Goal: Task Accomplishment & Management: Complete application form

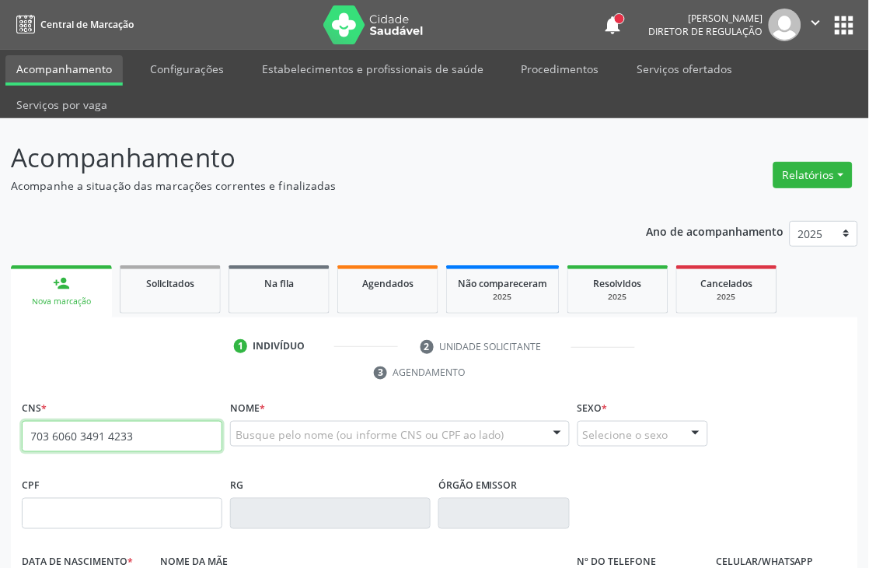
type input "703 6060 3491 4233"
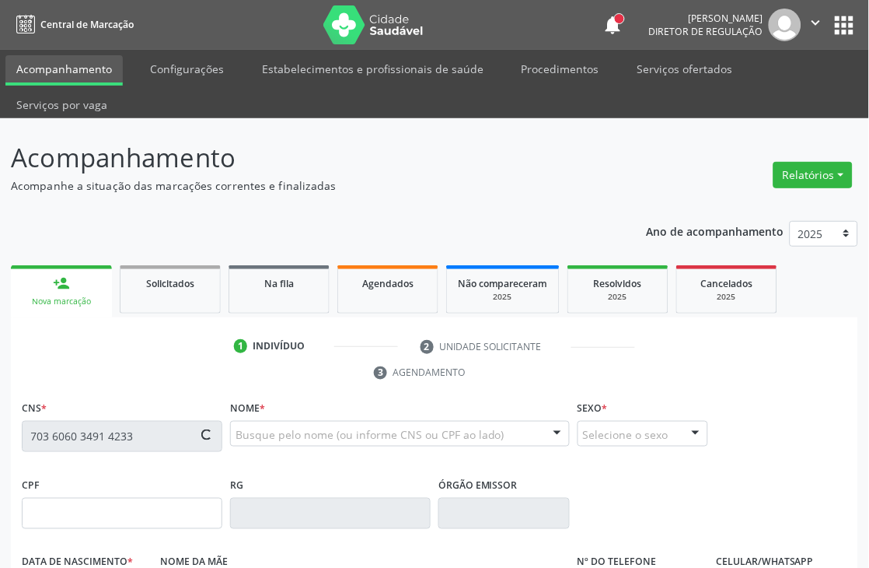
type input "472.116.284-72"
type input "2[DATE]"
type input "[PERSON_NAME]"
type input "[PHONE_NUMBER]"
type input "1052"
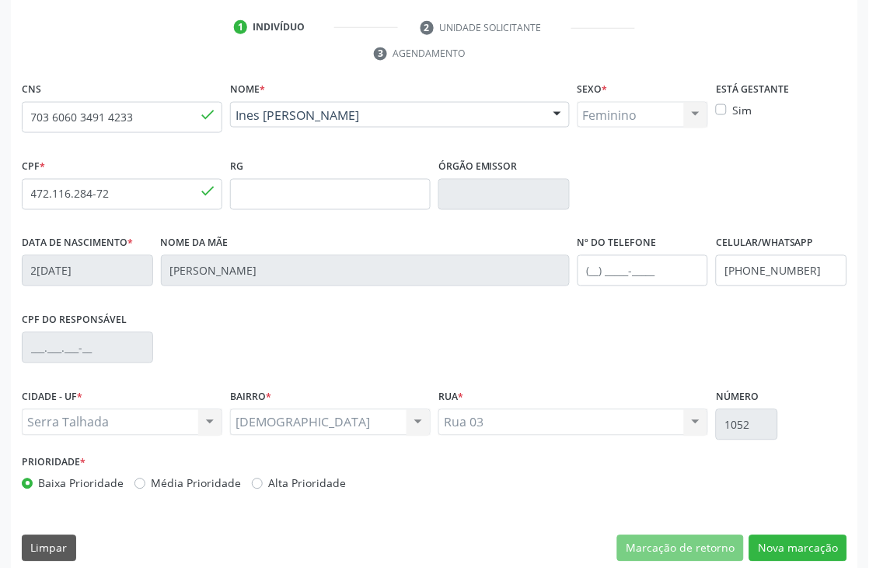
scroll to position [333, 0]
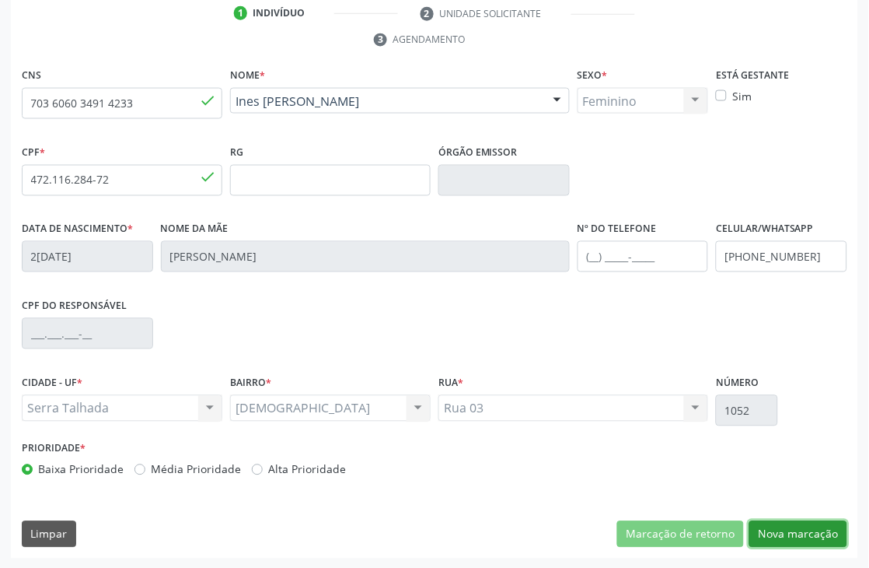
click at [828, 531] on button "Nova marcação" at bounding box center [798, 534] width 98 height 26
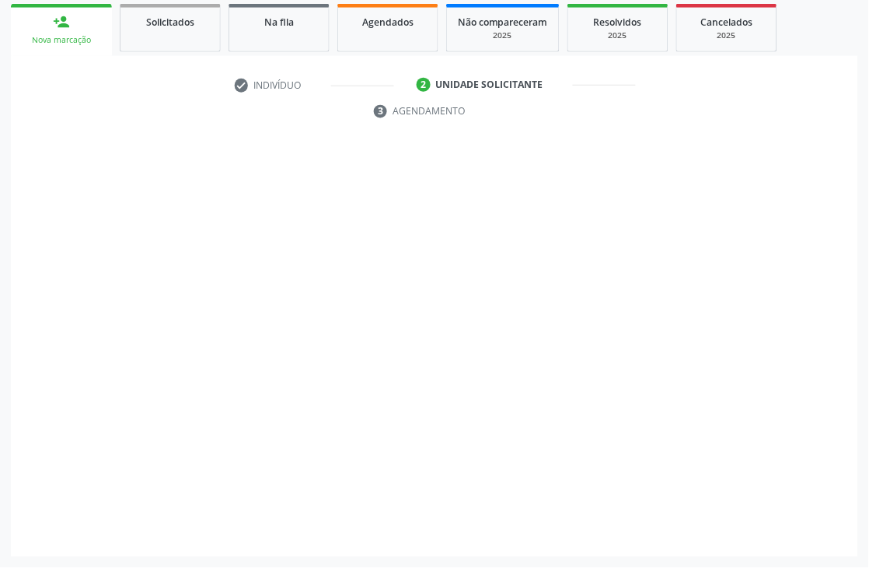
scroll to position [261, 0]
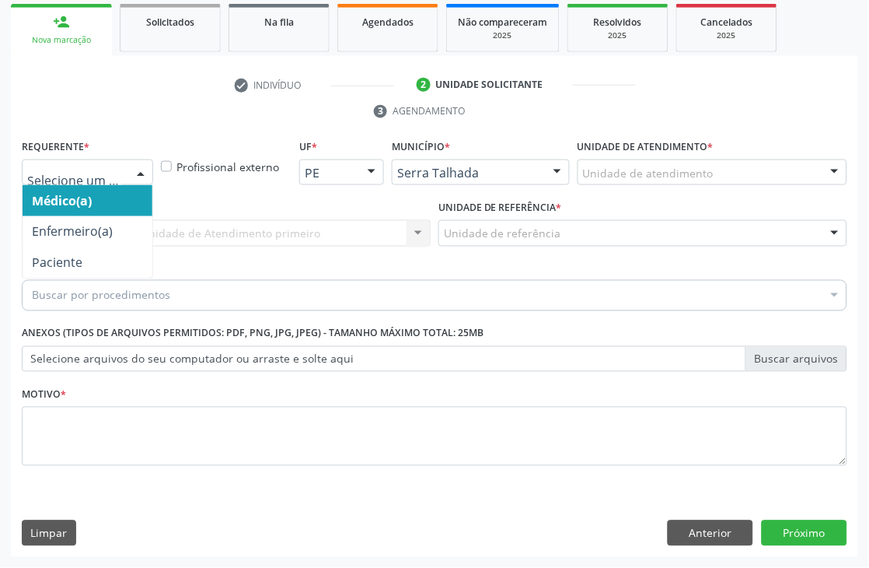
click at [138, 179] on div at bounding box center [140, 173] width 23 height 26
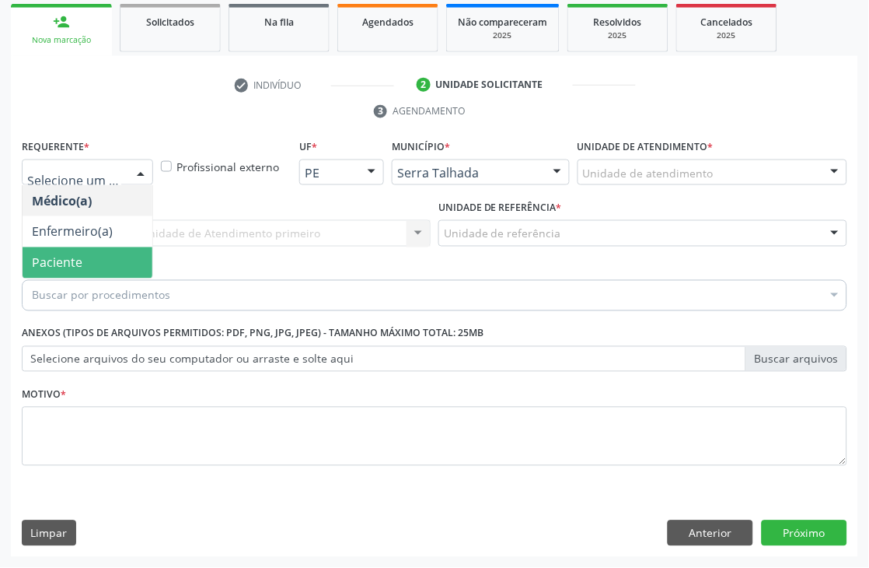
click at [118, 251] on span "Paciente" at bounding box center [88, 262] width 130 height 31
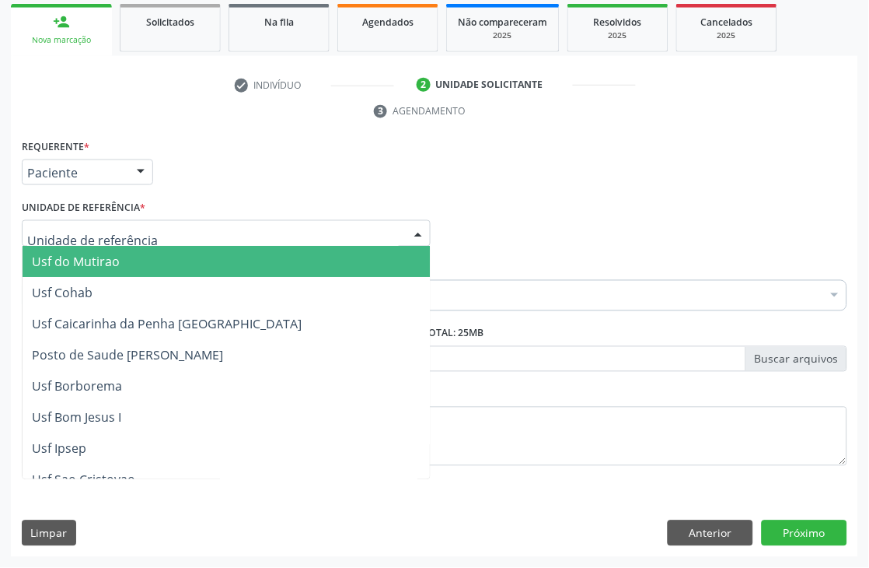
click at [167, 222] on div at bounding box center [226, 233] width 409 height 26
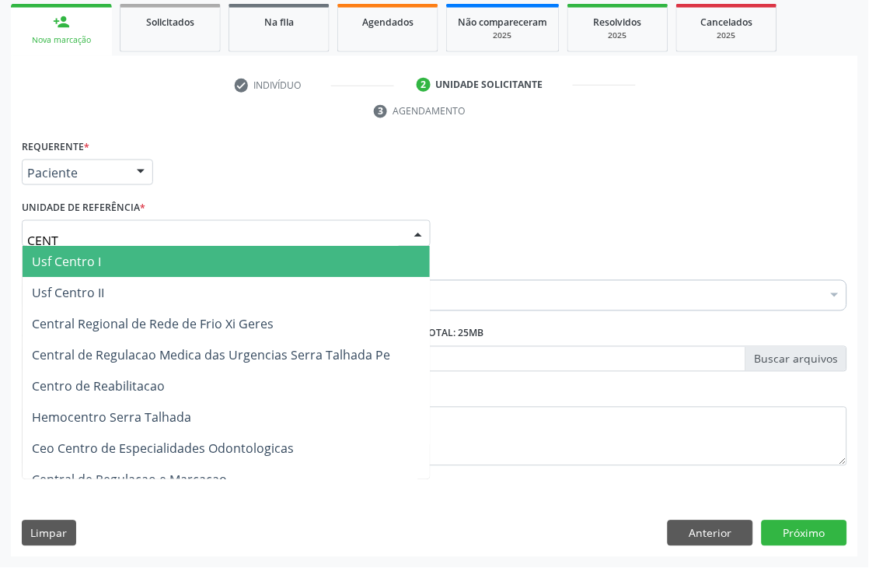
type input "CENTR"
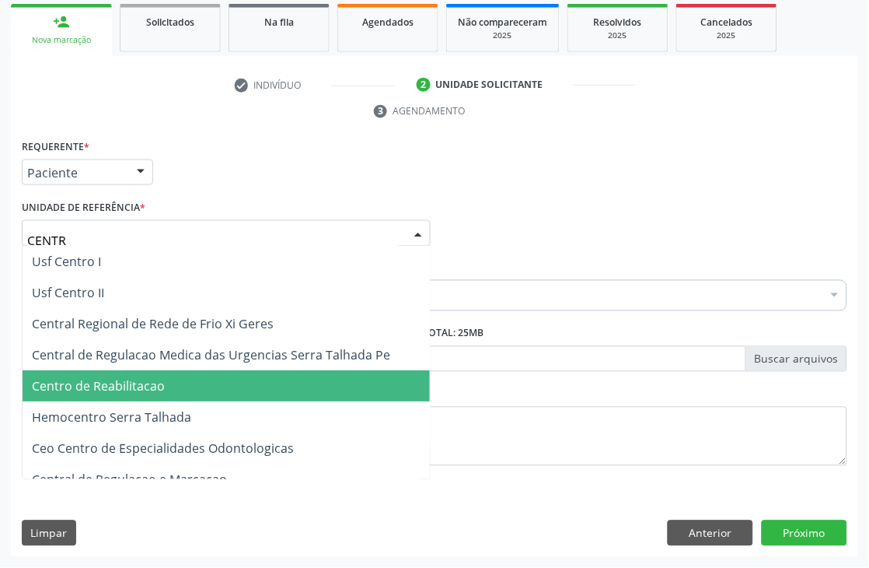
click at [184, 372] on span "Centro de Reabilitacao" at bounding box center [226, 386] width 407 height 31
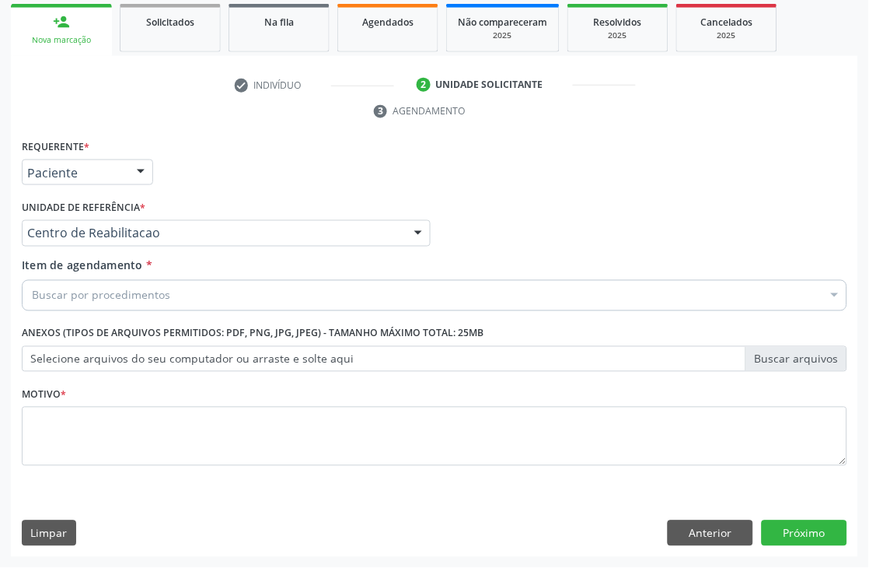
click at [180, 295] on div "Buscar por procedimentos" at bounding box center [435, 295] width 826 height 31
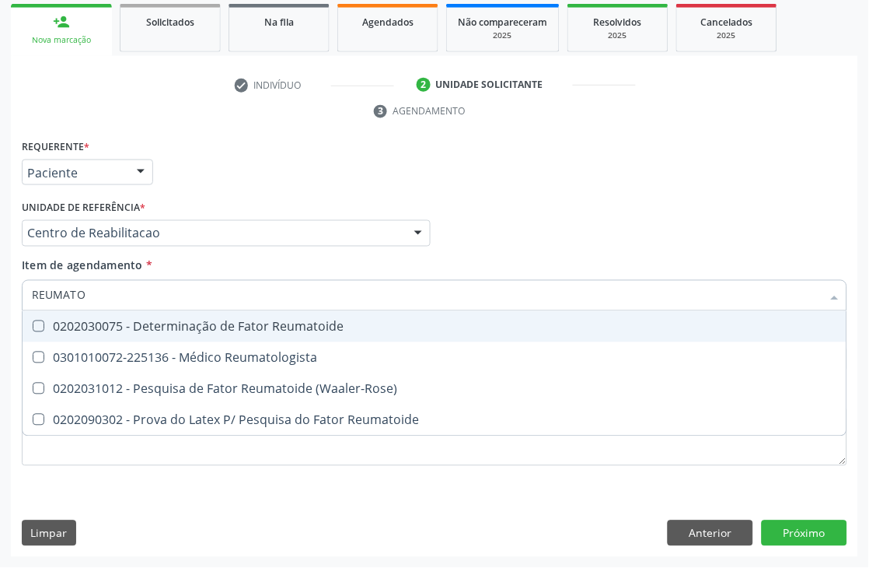
type input "REUMATOL"
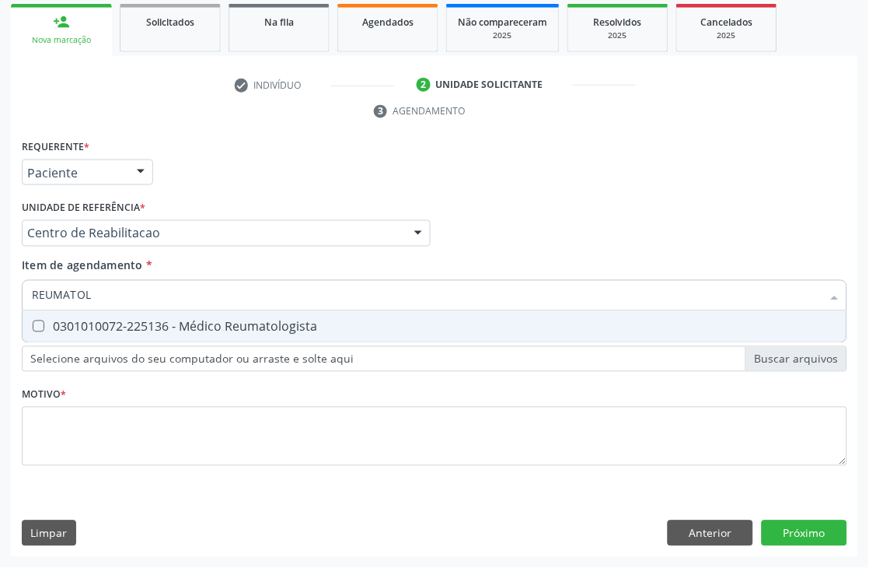
click at [193, 323] on div "0301010072-225136 - Médico Reumatologista" at bounding box center [434, 326] width 805 height 12
checkbox Reumatologista "true"
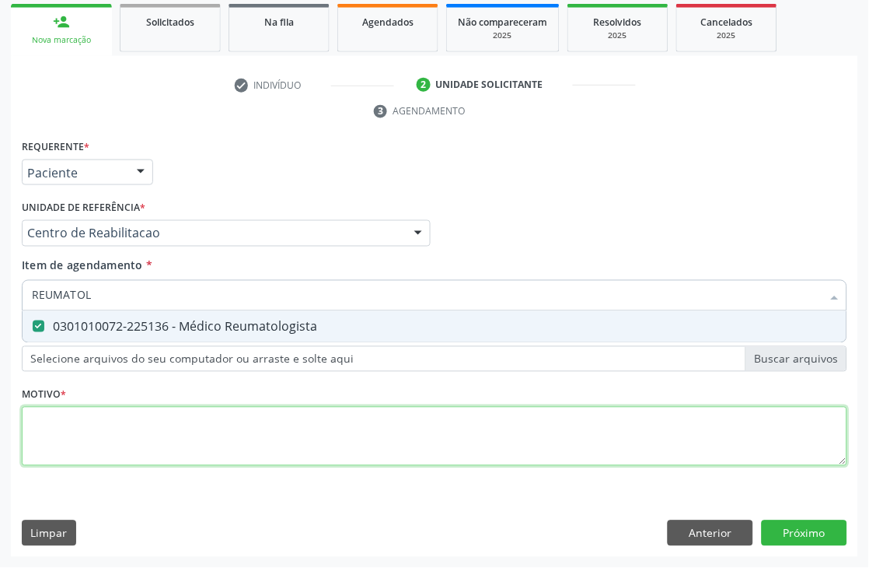
click at [106, 430] on div "Requerente * Paciente Médico(a) Enfermeiro(a) Paciente Nenhum resultado encontr…" at bounding box center [435, 311] width 826 height 352
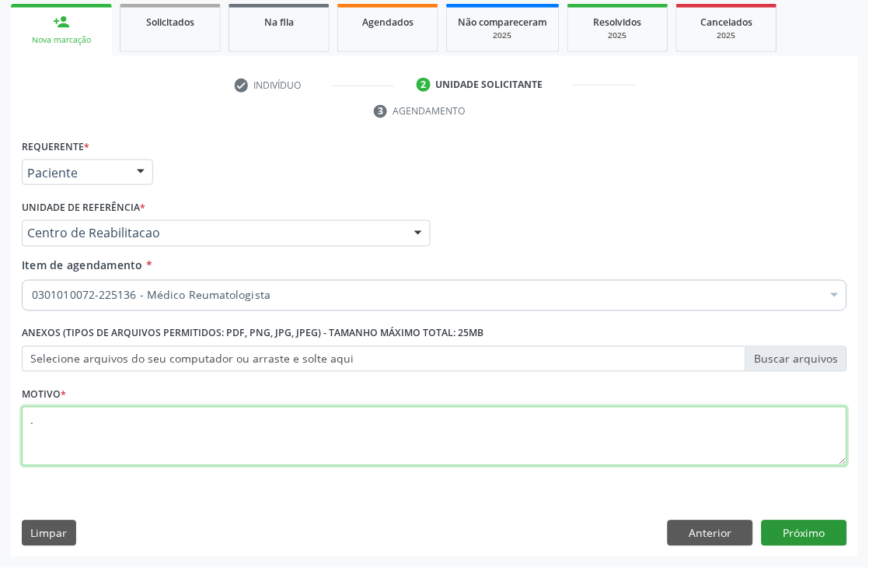
type textarea "."
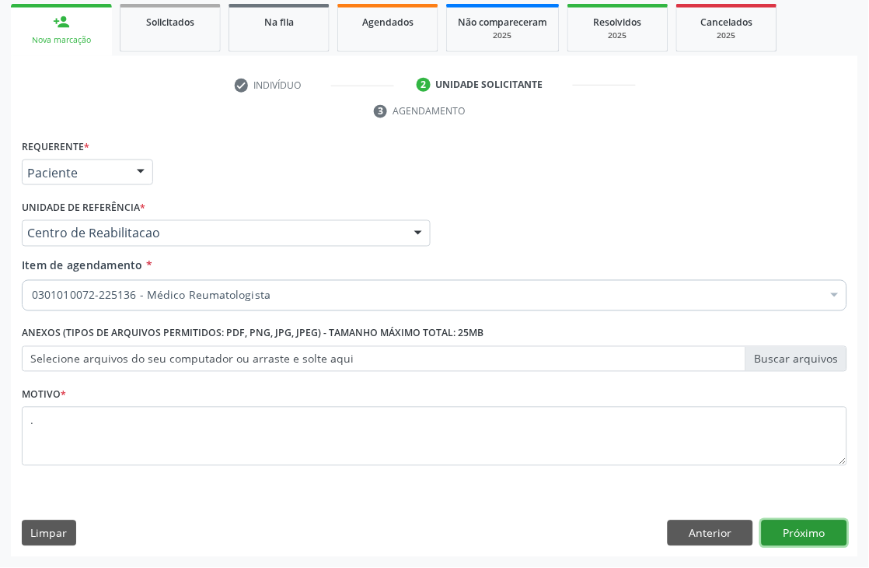
click at [817, 533] on button "Próximo" at bounding box center [805, 533] width 86 height 26
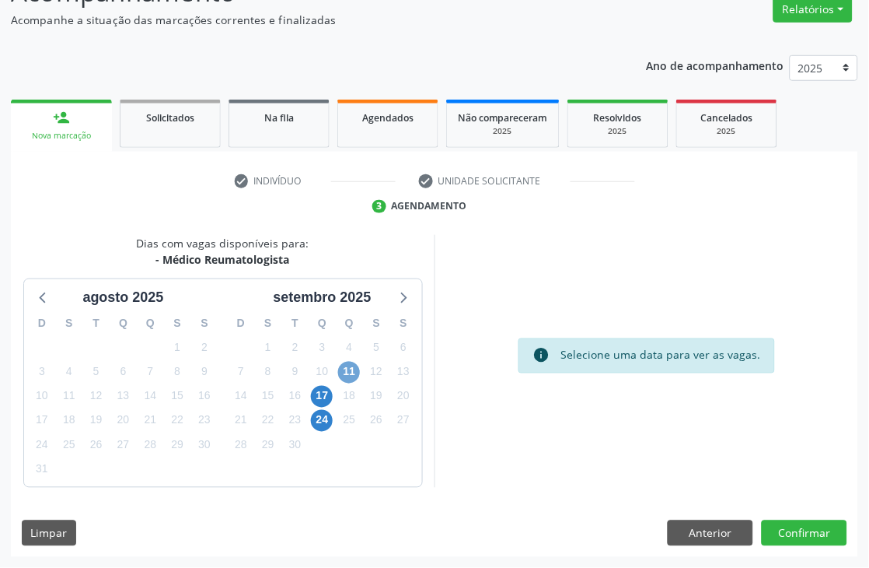
click at [343, 377] on span "11" at bounding box center [349, 373] width 22 height 22
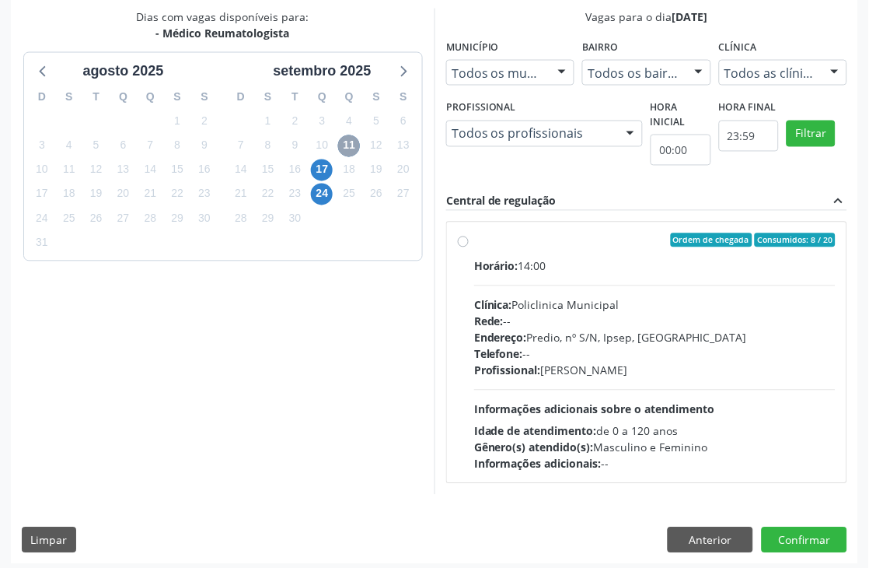
scroll to position [399, 0]
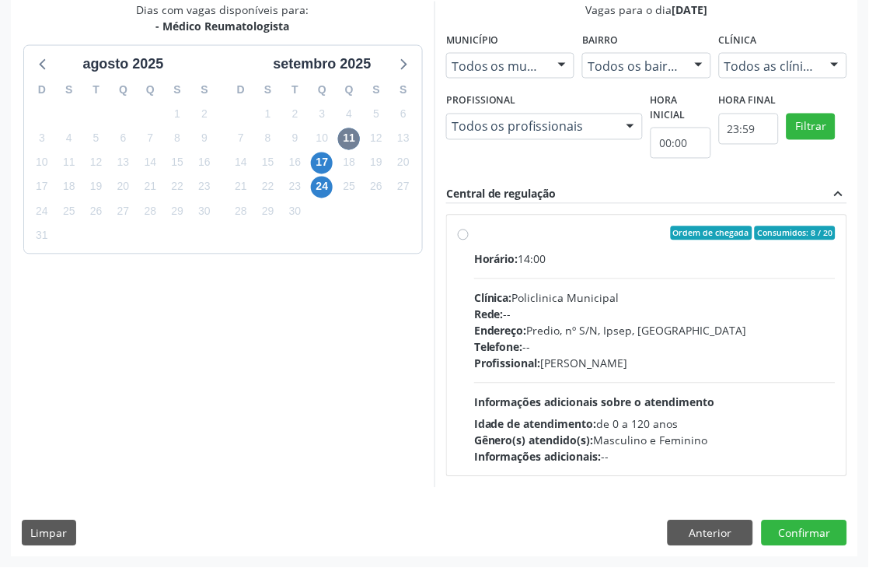
click at [556, 339] on div "Telefone: --" at bounding box center [655, 347] width 362 height 16
click at [469, 240] on input "Ordem de chegada Consumidos: 8 / 20 Horário: 14:00 Clínica: Policlinica Municip…" at bounding box center [463, 233] width 11 height 14
radio input "true"
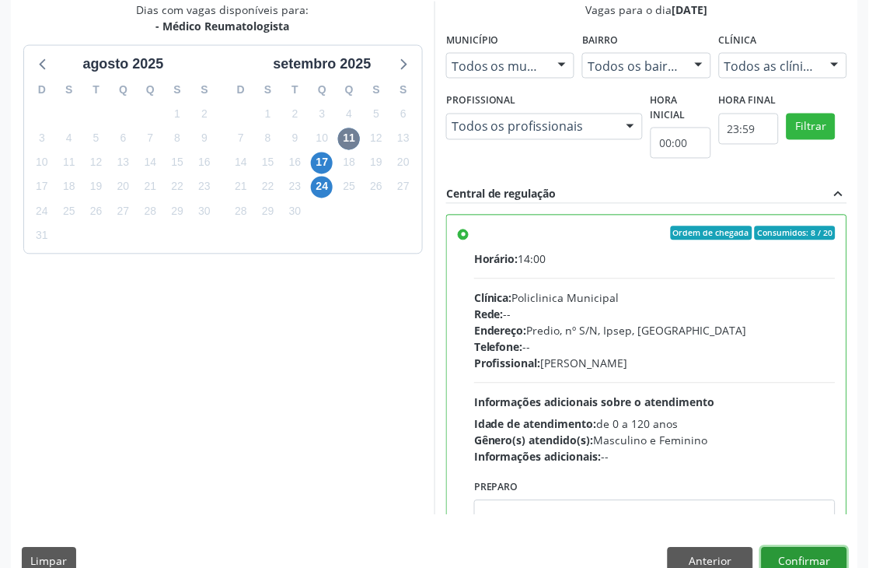
click at [776, 558] on button "Confirmar" at bounding box center [805, 560] width 86 height 26
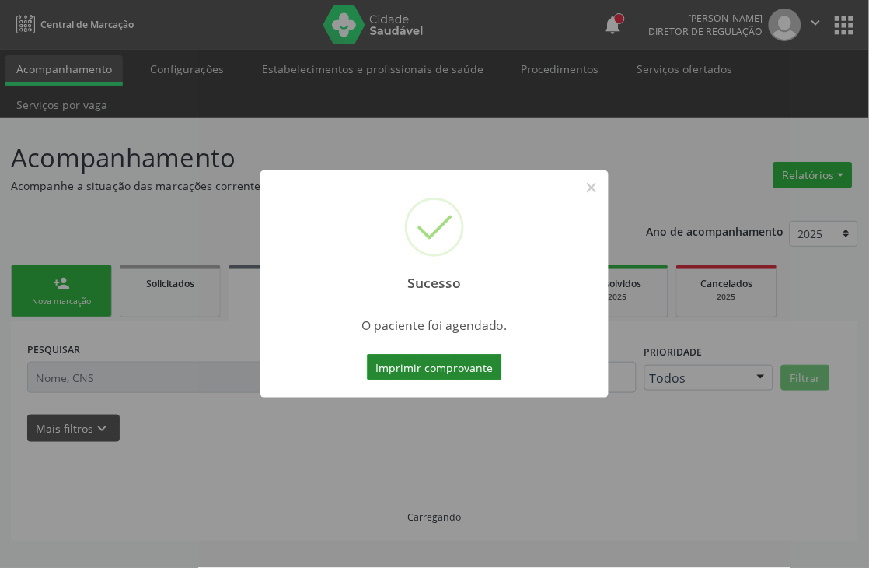
scroll to position [0, 0]
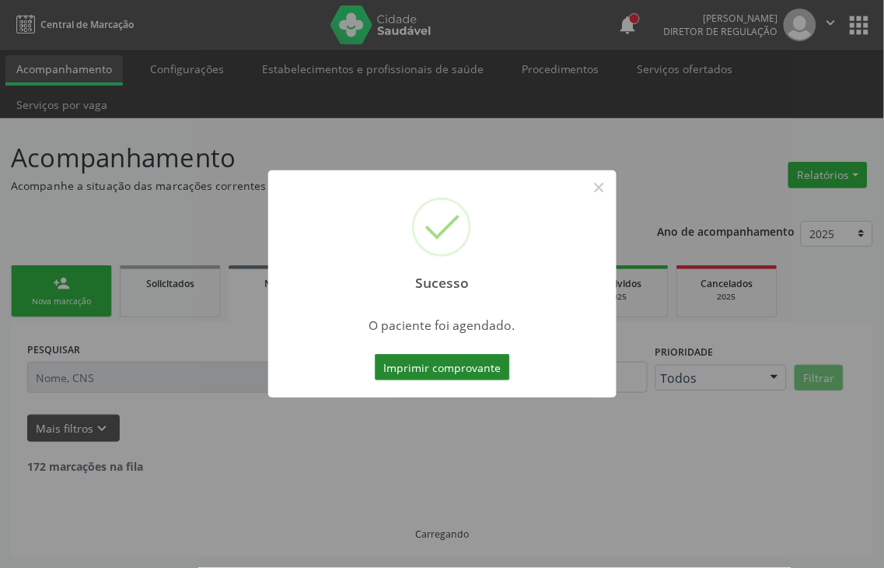
click at [413, 367] on button "Imprimir comprovante" at bounding box center [442, 367] width 135 height 26
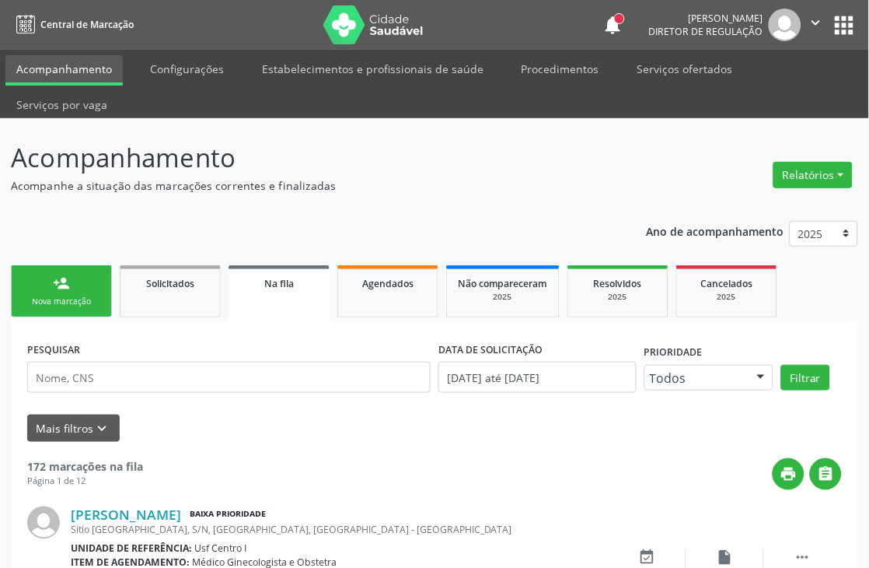
click at [71, 299] on div "Nova marcação" at bounding box center [62, 301] width 78 height 12
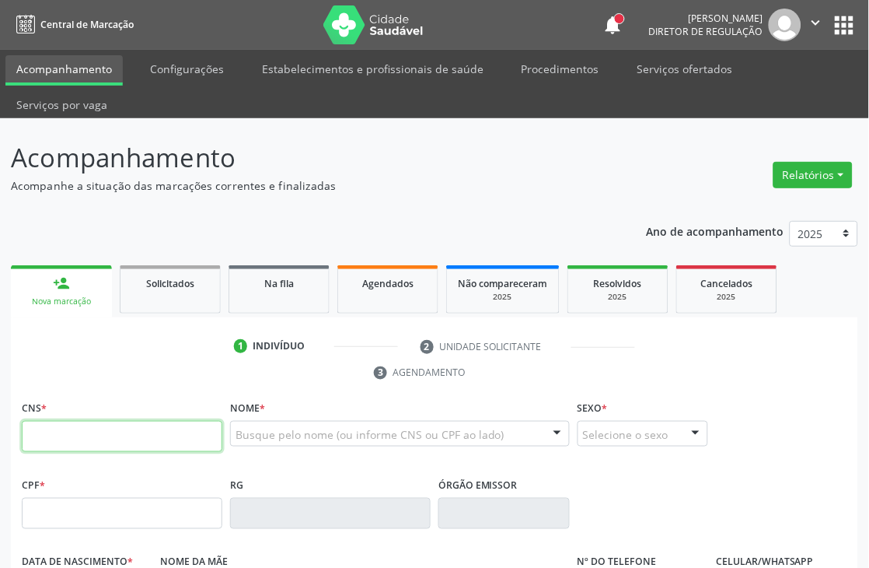
click at [89, 428] on input "text" at bounding box center [122, 436] width 201 height 31
paste input "703 6060 3491 4233"
type input "703 6060 3491 4233"
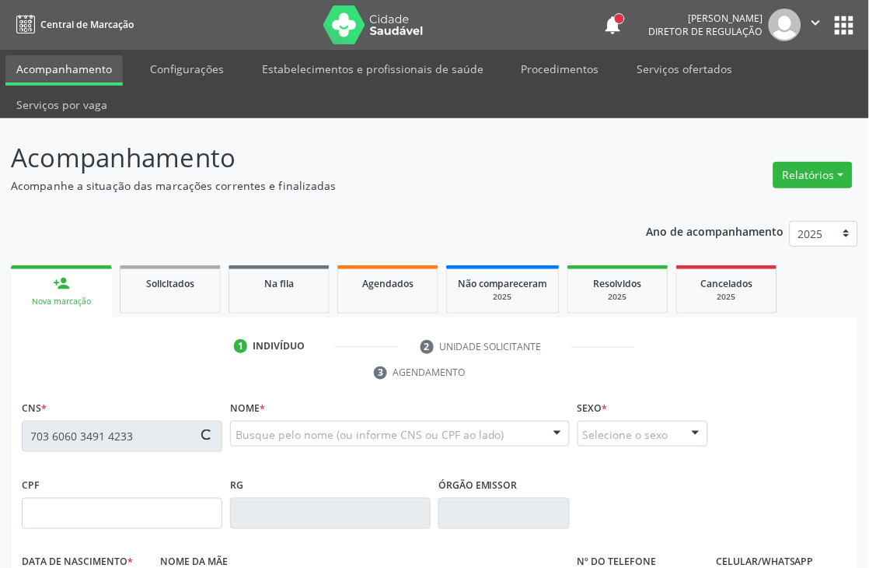
type input "472.116.284-72"
type input "2[DATE]"
type input "[PERSON_NAME]"
type input "[PHONE_NUMBER]"
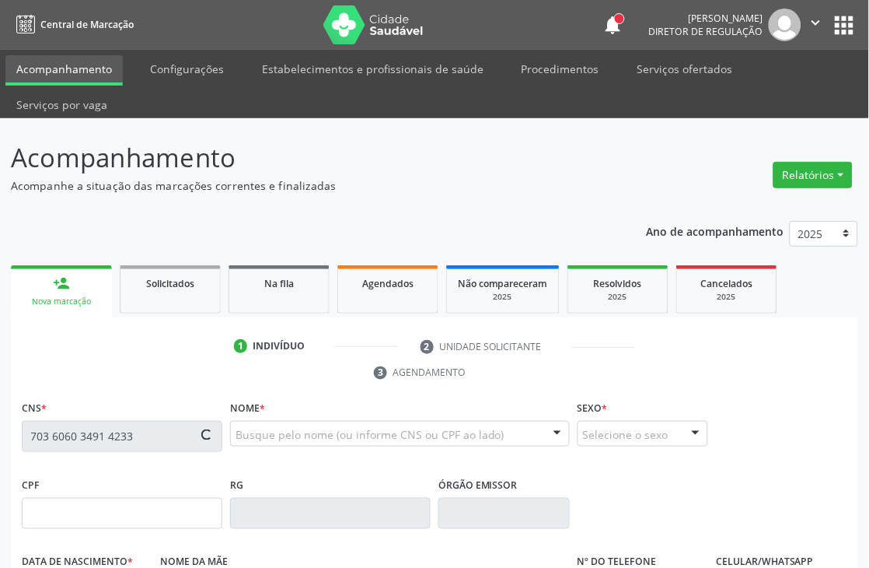
type input "1052"
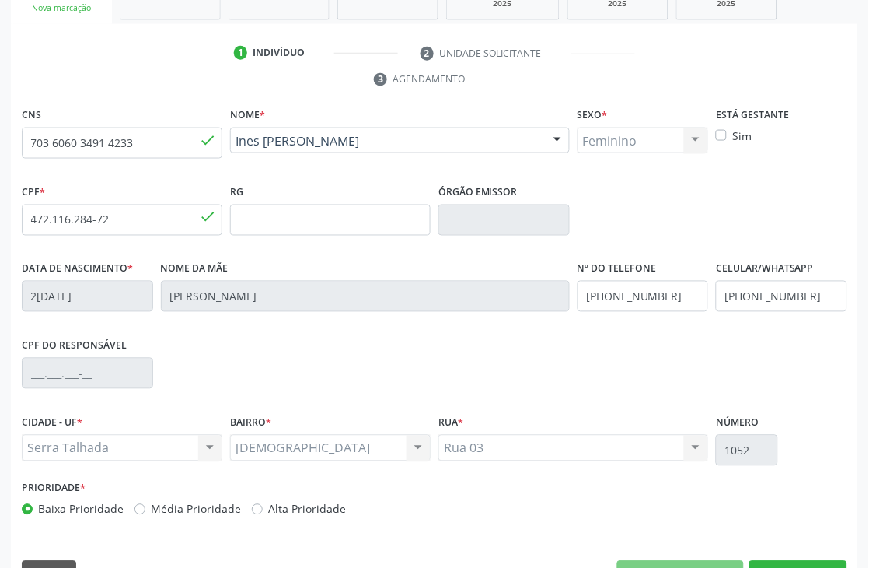
scroll to position [333, 0]
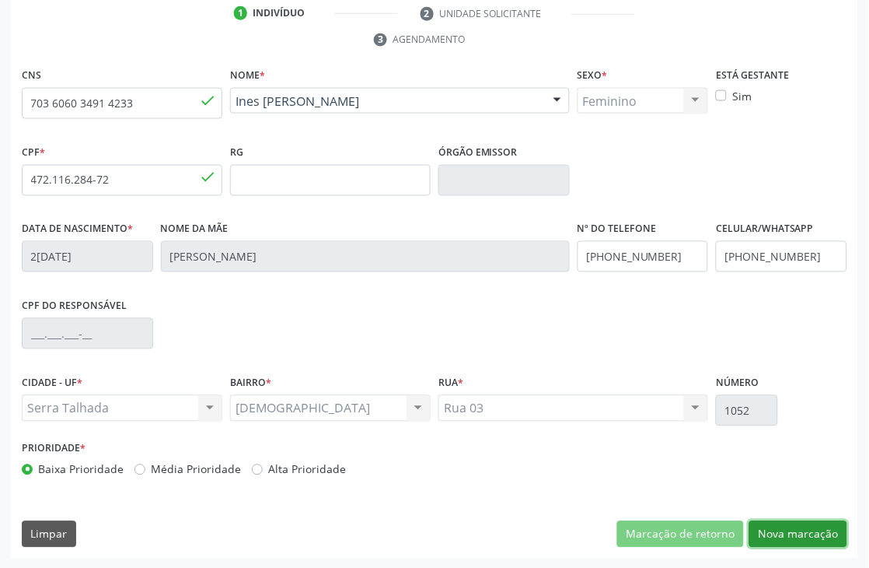
click at [798, 521] on button "Nova marcação" at bounding box center [798, 534] width 98 height 26
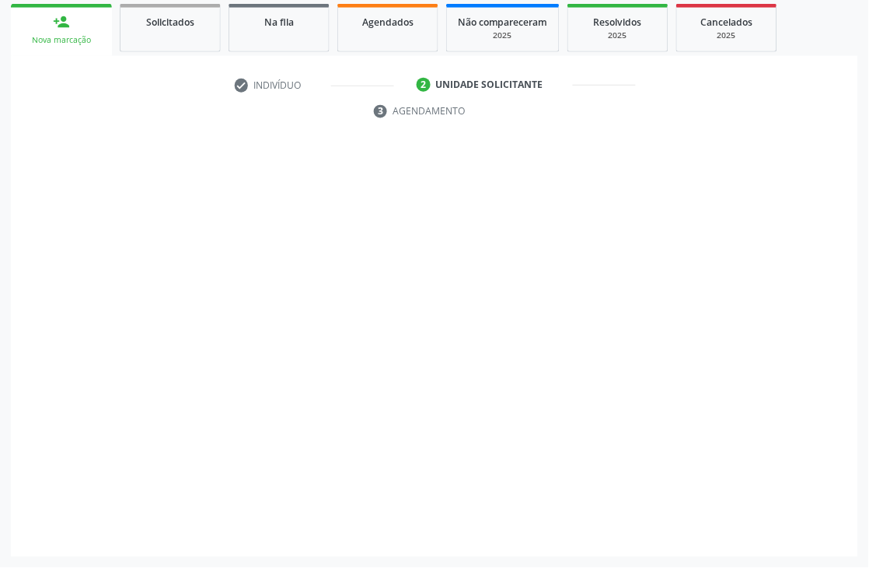
scroll to position [261, 0]
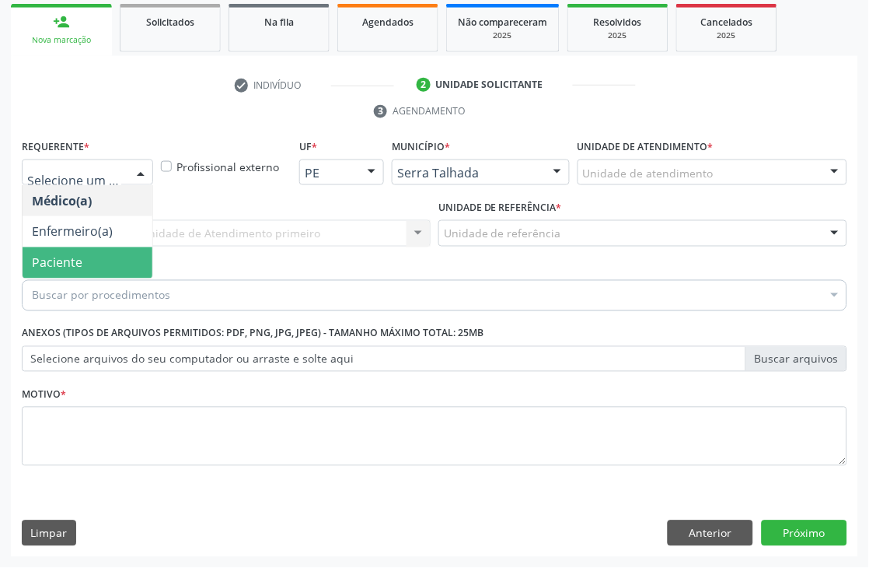
click at [76, 261] on span "Paciente" at bounding box center [57, 262] width 51 height 17
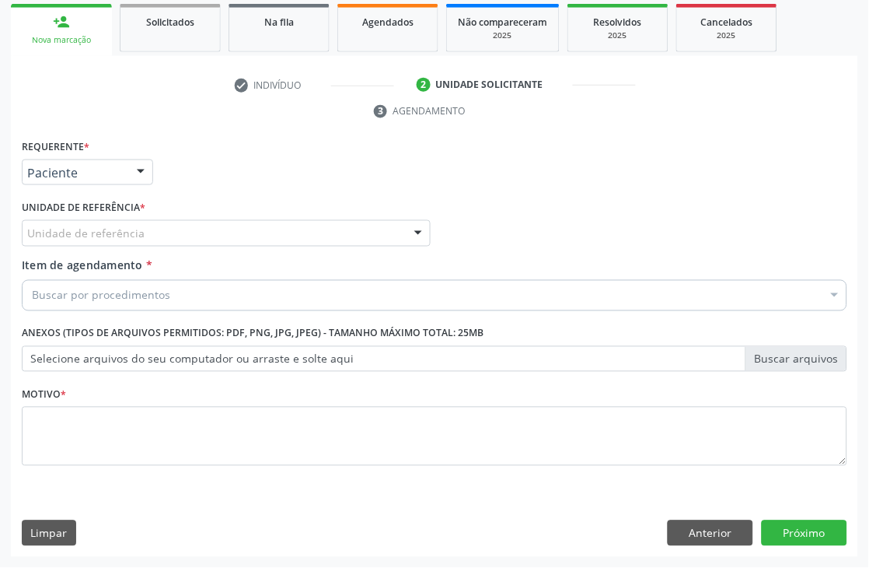
click at [86, 222] on div "Unidade de referência" at bounding box center [226, 233] width 409 height 26
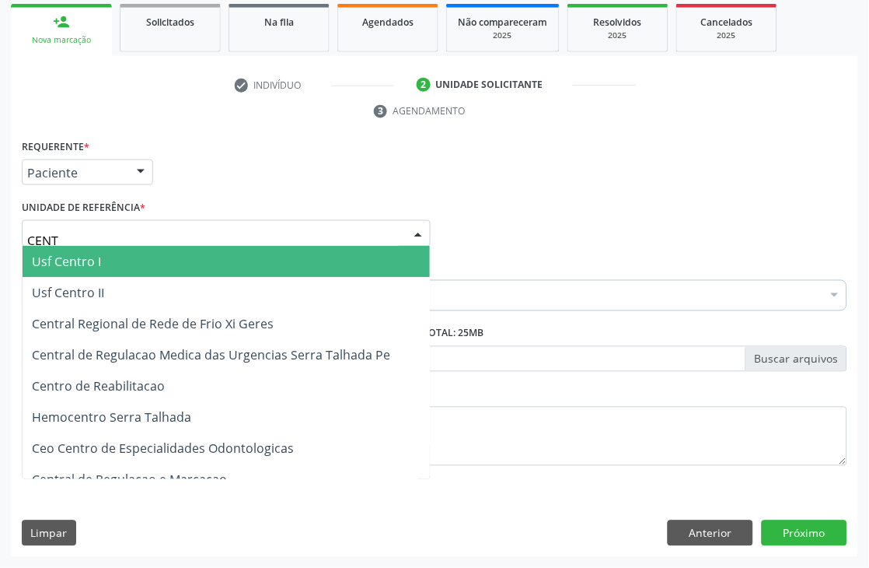
type input "CENTR"
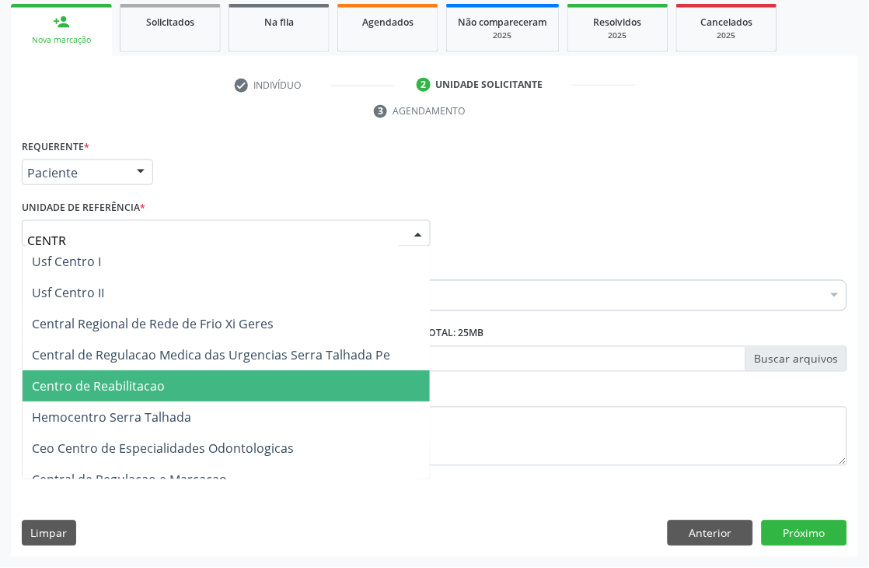
click at [107, 379] on span "Centro de Reabilitacao" at bounding box center [98, 386] width 133 height 17
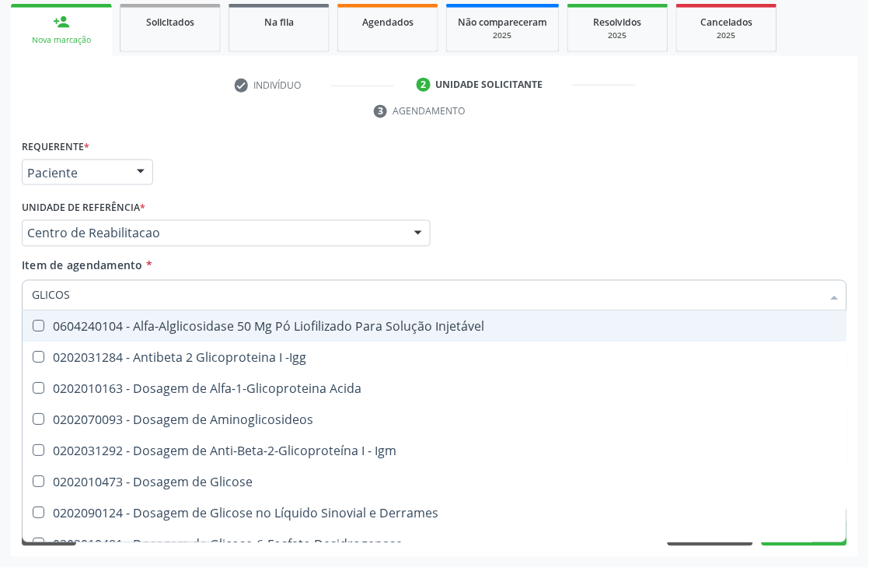
type input "GLICOSE"
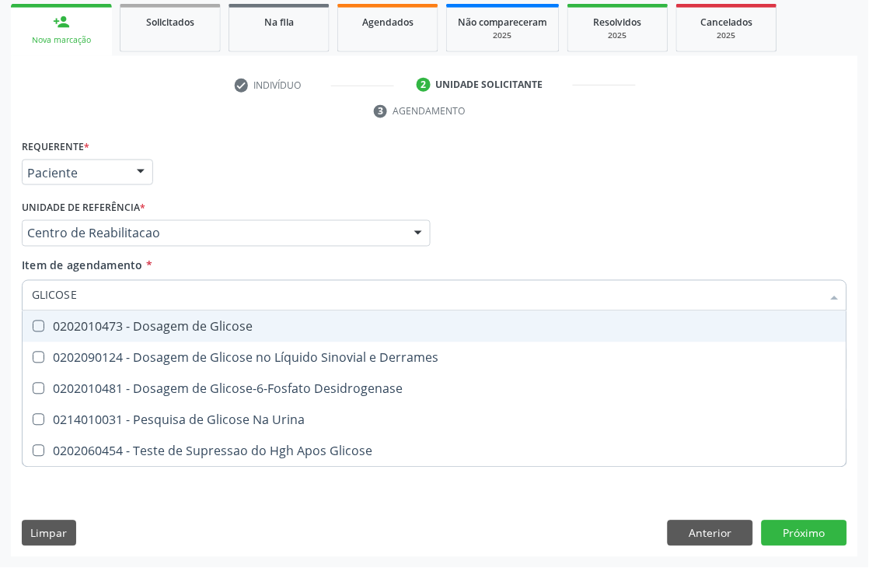
click at [135, 329] on div "0202010473 - Dosagem de Glicose" at bounding box center [434, 326] width 805 height 12
checkbox Glicose "true"
drag, startPoint x: 105, startPoint y: 298, endPoint x: 0, endPoint y: 292, distance: 105.1
click at [0, 292] on div "Acompanhamento Acompanhe a situação das marcações correntes e finalizadas Relat…" at bounding box center [434, 212] width 869 height 711
type input "AC"
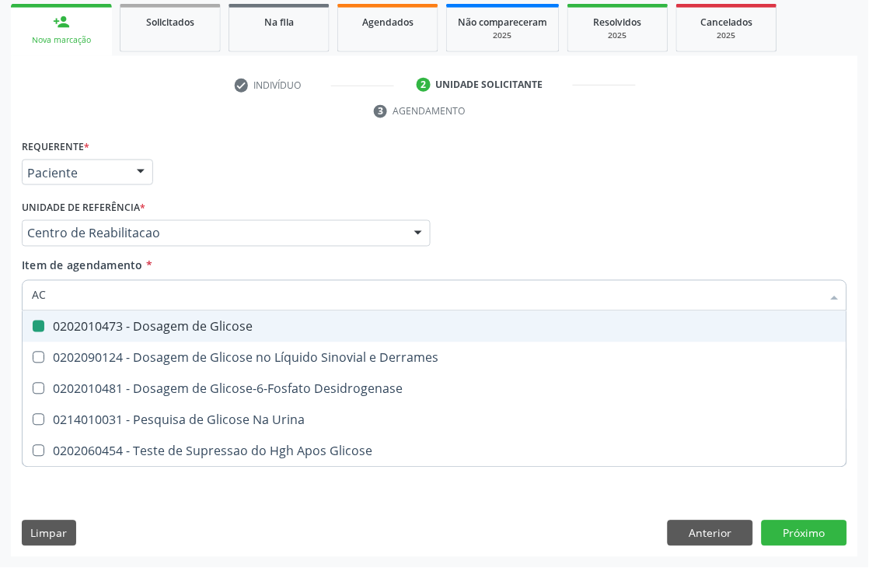
checkbox Glicose "false"
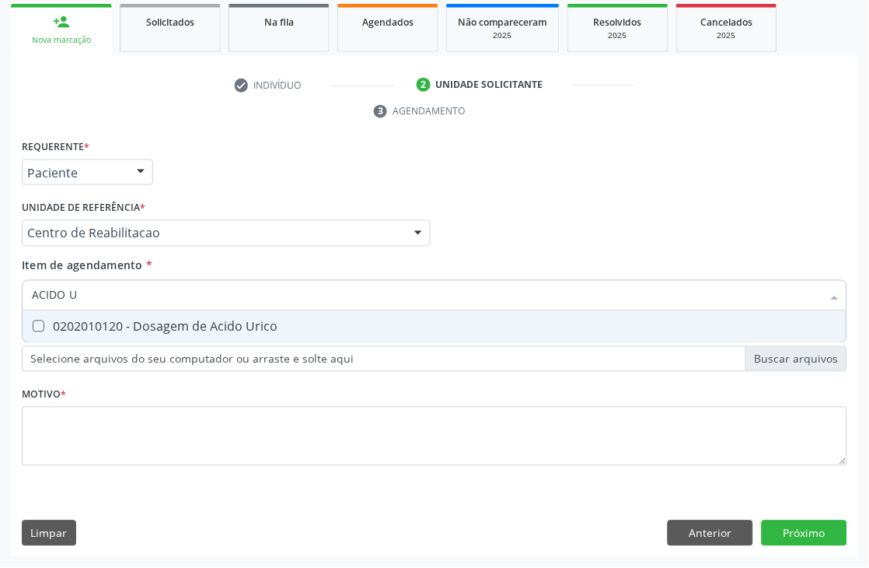
type input "ACIDO UR"
click at [40, 325] on Urico at bounding box center [39, 326] width 12 height 12
click at [33, 325] on Urico "checkbox" at bounding box center [28, 326] width 10 height 10
checkbox Urico "true"
drag, startPoint x: 34, startPoint y: 295, endPoint x: 0, endPoint y: 298, distance: 34.3
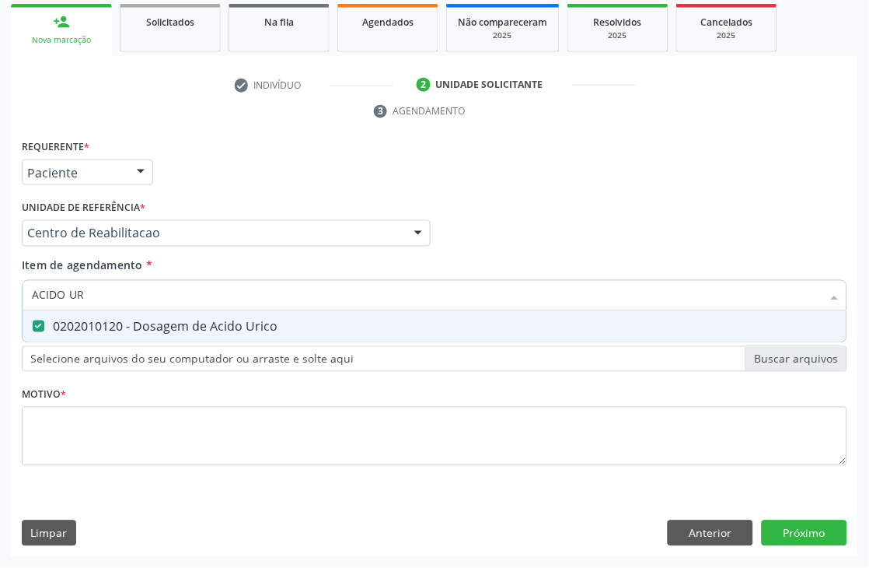
click at [0, 298] on div "Acompanhamento Acompanhe a situação das marcações correntes e finalizadas Relat…" at bounding box center [434, 212] width 869 height 711
type input "C"
checkbox Urico "false"
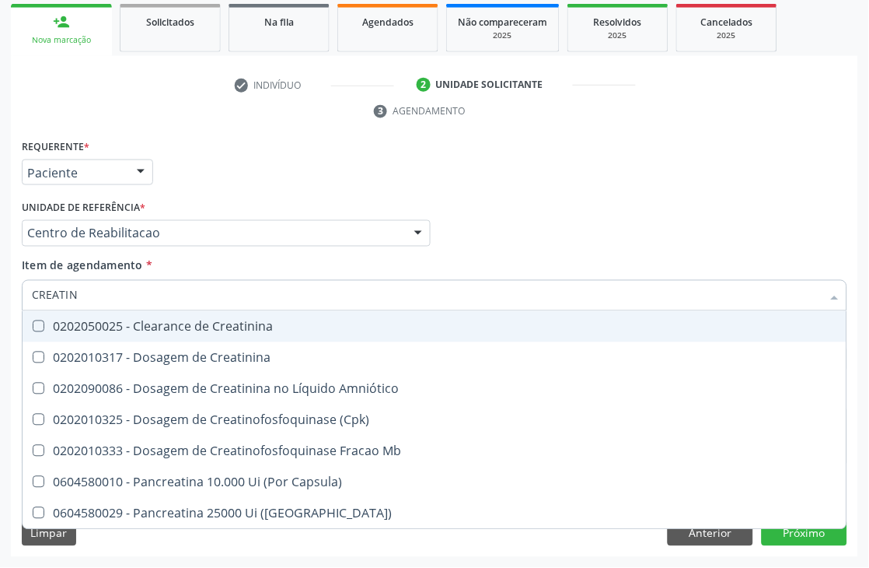
type input "CREATIN"
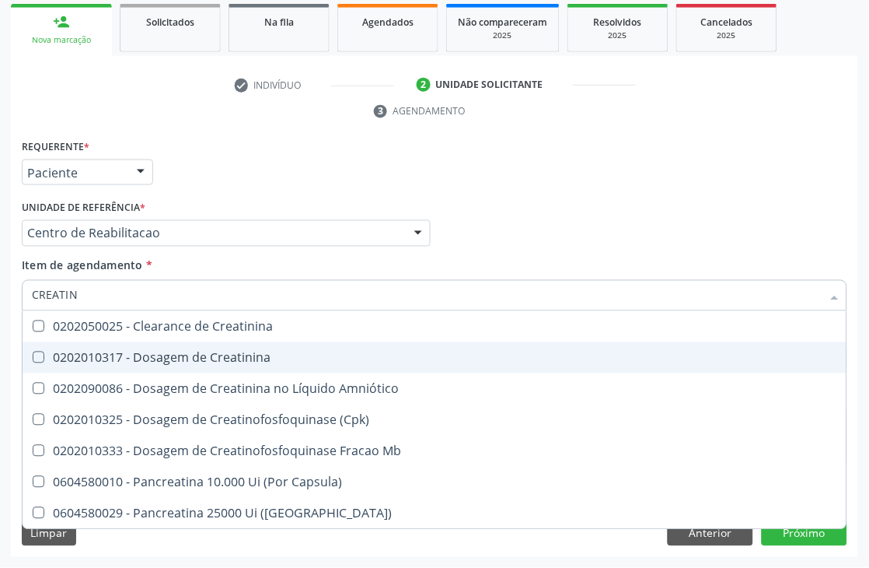
click at [128, 351] on div "0202010317 - Dosagem de Creatinina" at bounding box center [434, 357] width 805 height 12
checkbox Creatinina "true"
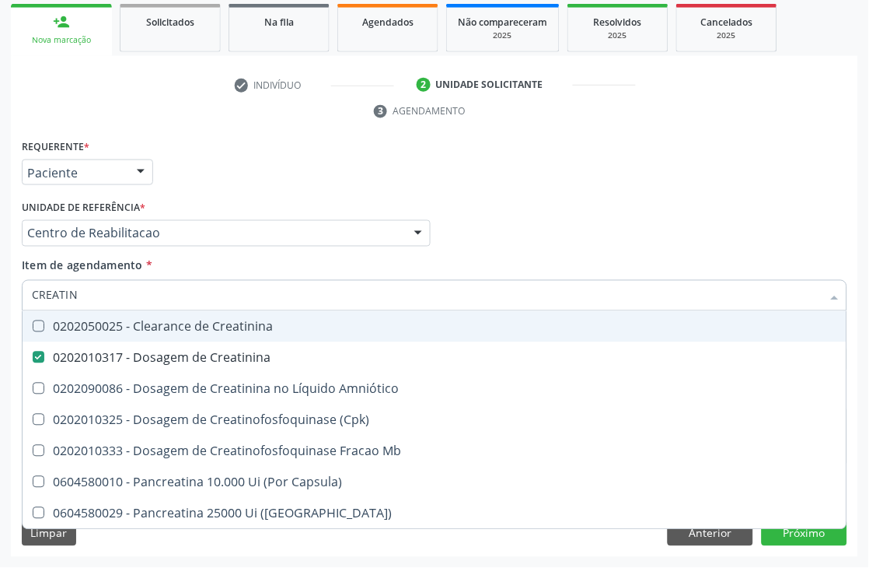
drag, startPoint x: 96, startPoint y: 283, endPoint x: 26, endPoint y: 300, distance: 72.8
click at [26, 300] on div "CREATIN" at bounding box center [435, 295] width 826 height 31
type input "CREATIN"
click at [19, 300] on div "Item de agendamento * CREATIN Desfazer seleção 0202050025 - Clearance de Creati…" at bounding box center [434, 287] width 833 height 60
checkbox Amniótico "true"
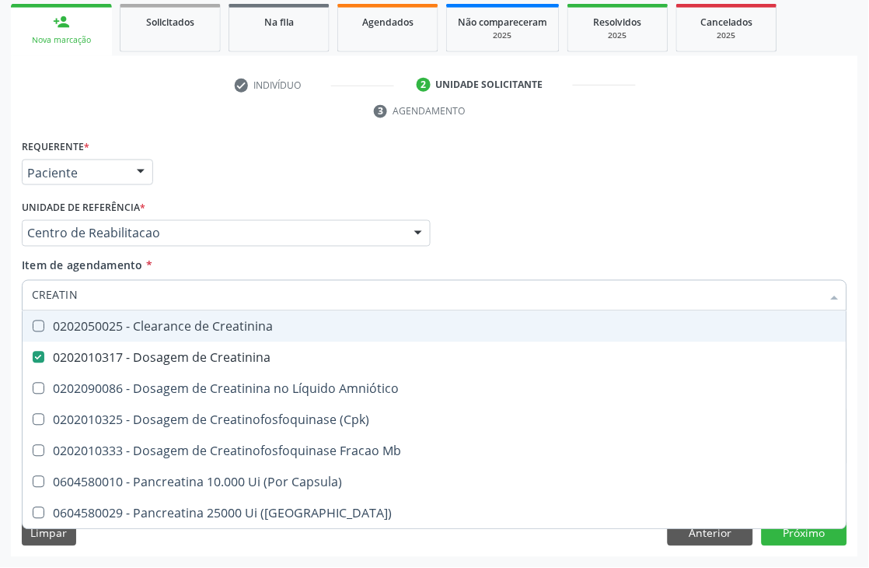
checkbox \(Cpk\) "true"
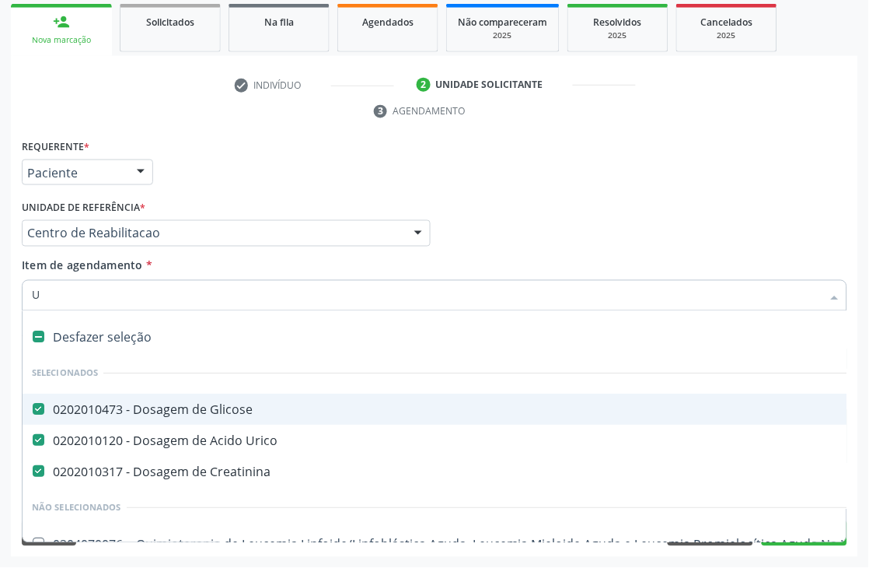
type input "UR"
checkbox Creatinina "false"
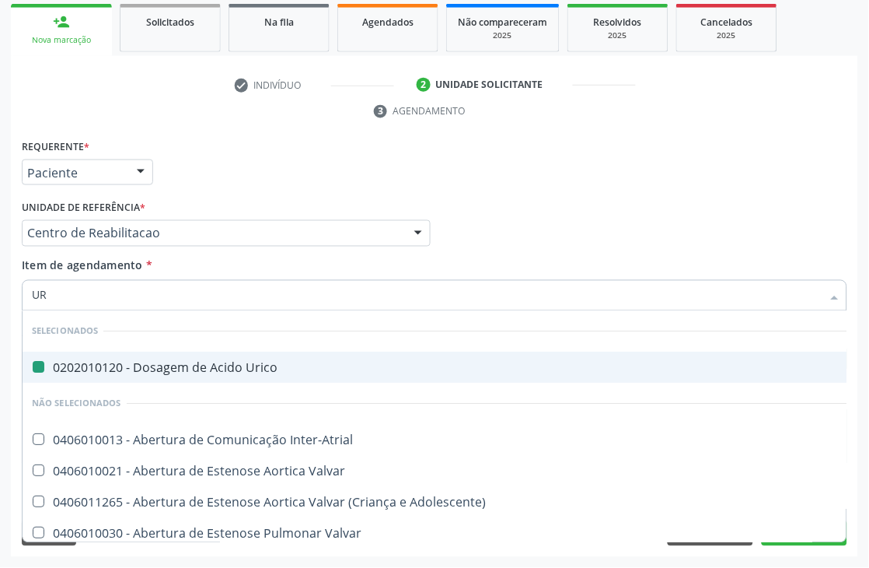
type input "URE"
checkbox Urico "false"
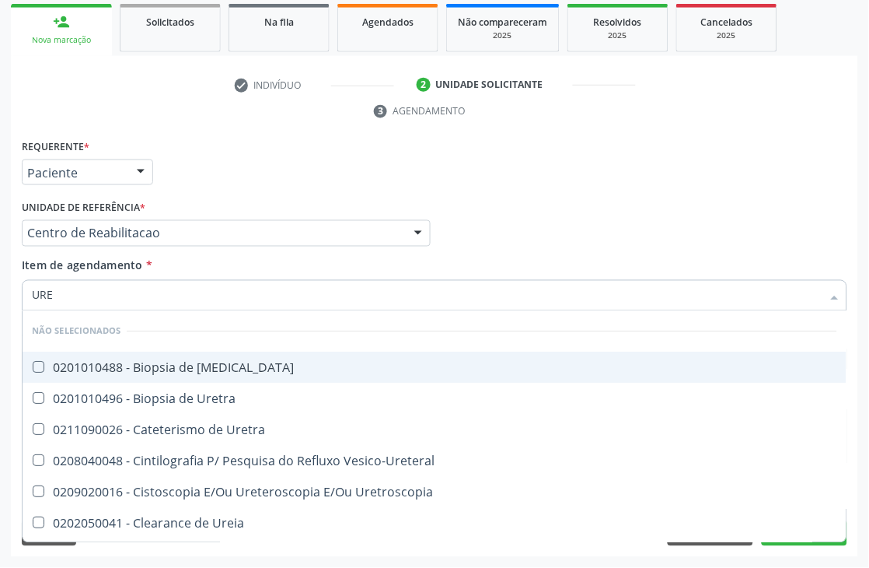
type input "UREI"
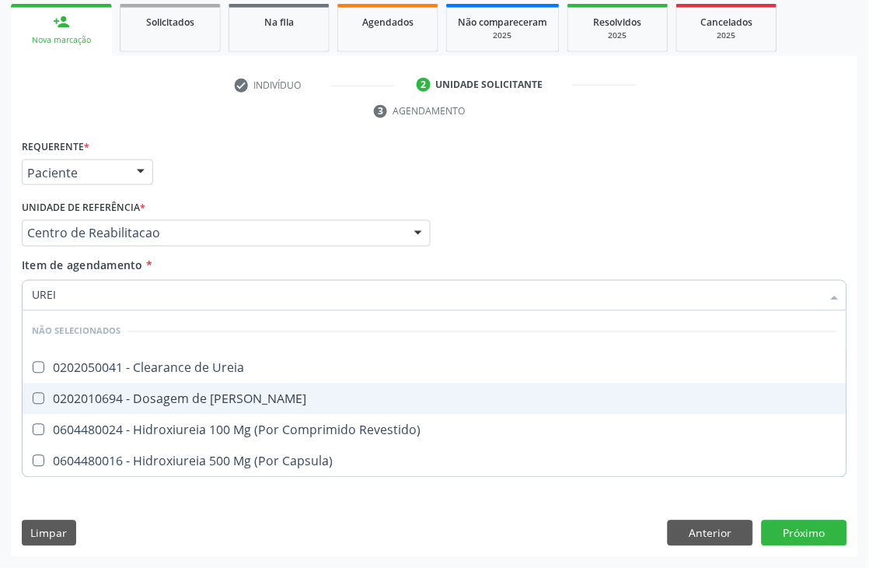
click at [207, 393] on div "0202010694 - Dosagem de [PERSON_NAME]" at bounding box center [434, 399] width 805 height 12
checkbox Ureia "true"
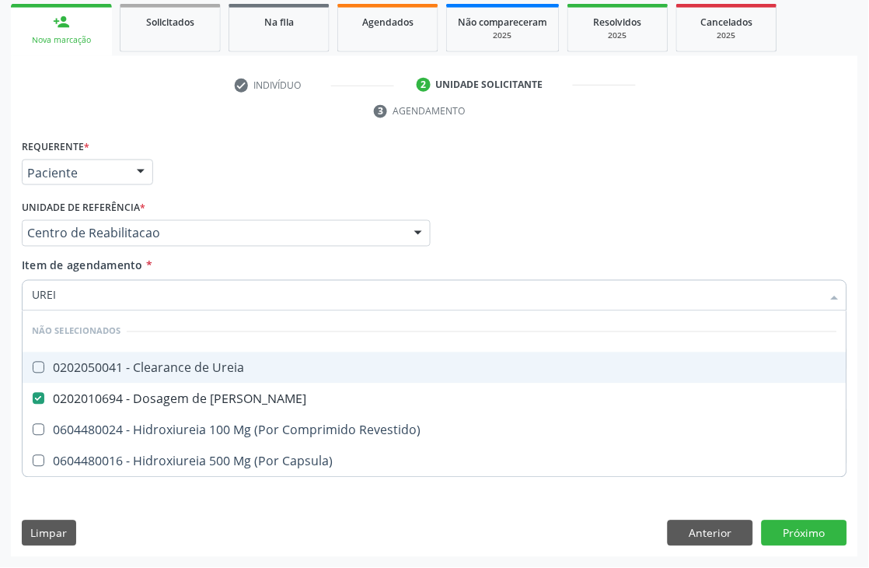
drag, startPoint x: 111, startPoint y: 286, endPoint x: 2, endPoint y: 301, distance: 109.8
click at [2, 301] on div "Acompanhamento Acompanhe a situação das marcações correntes e finalizadas Relat…" at bounding box center [434, 212] width 869 height 711
type input "CO"
checkbox Ureia "true"
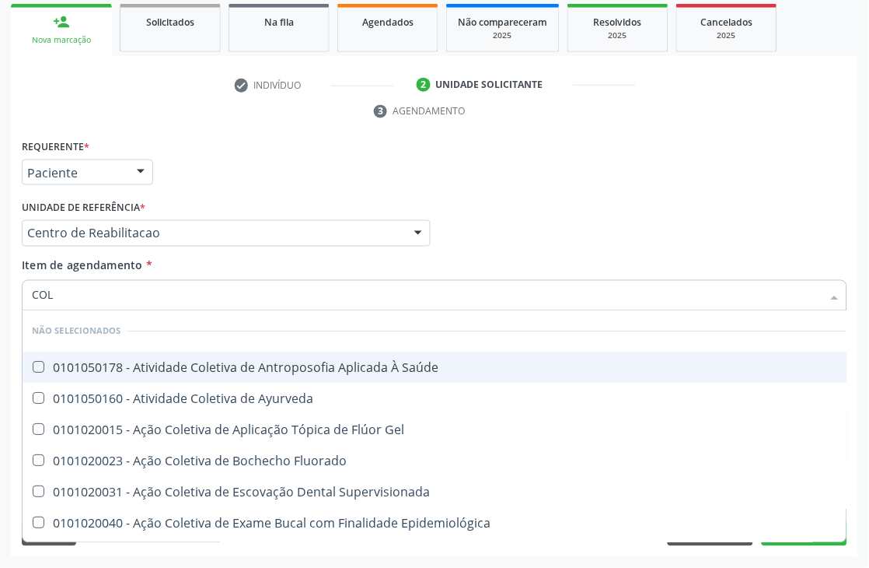
type input "COLE"
checkbox Saúde "false"
checkbox Ayurveda "false"
type input "COLES"
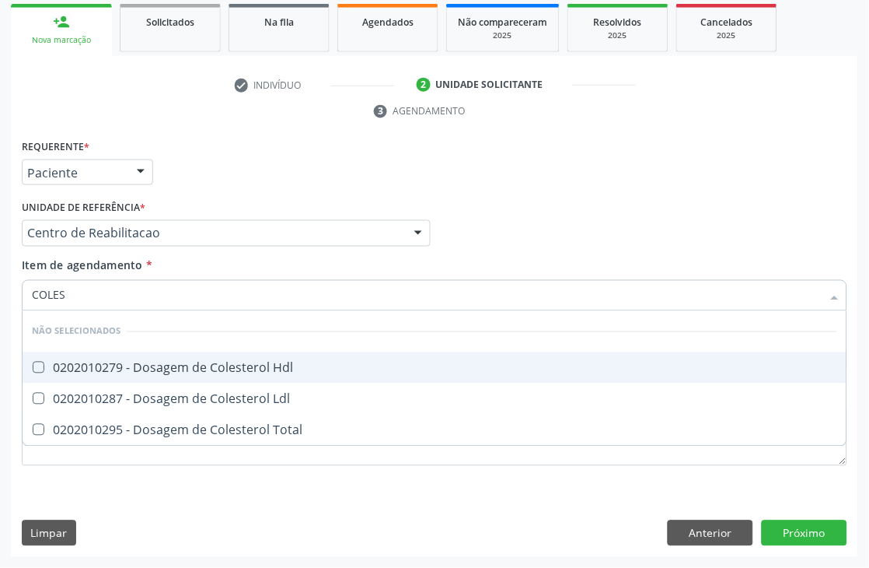
click at [48, 376] on span "0202010279 - Dosagem de Colesterol Hdl" at bounding box center [435, 367] width 824 height 31
checkbox Hdl "true"
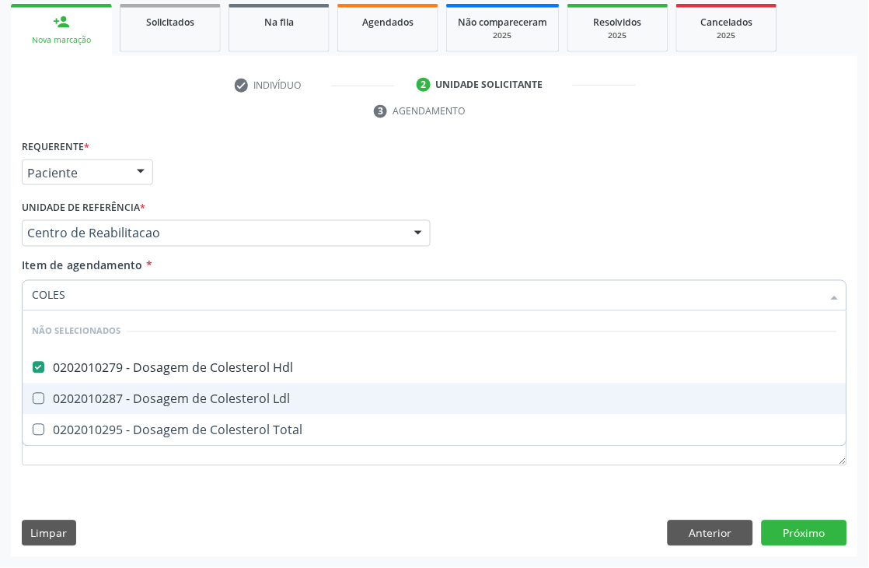
click at [47, 390] on span "0202010287 - Dosagem de Colesterol Ldl" at bounding box center [435, 398] width 824 height 31
checkbox Ldl "true"
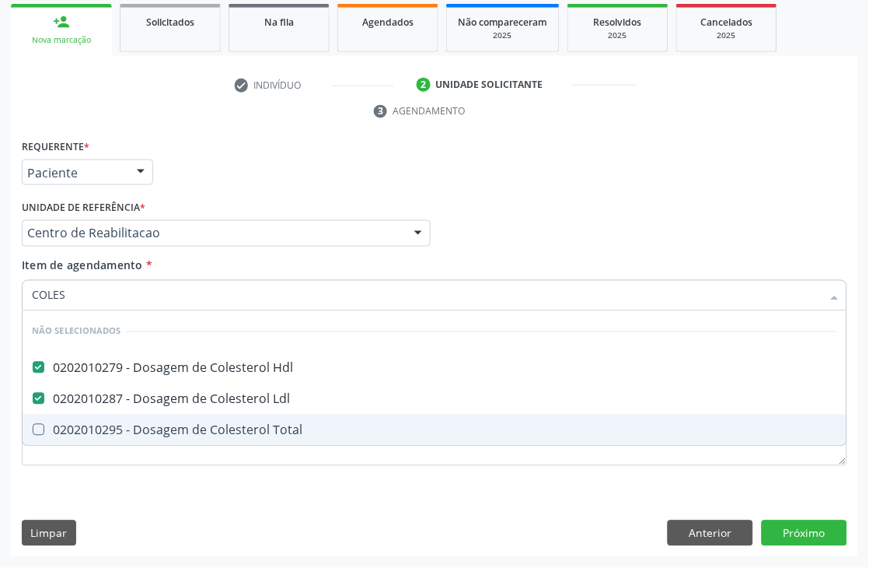
click at [44, 414] on span "0202010295 - Dosagem de Colesterol Total" at bounding box center [435, 429] width 824 height 31
checkbox Total "true"
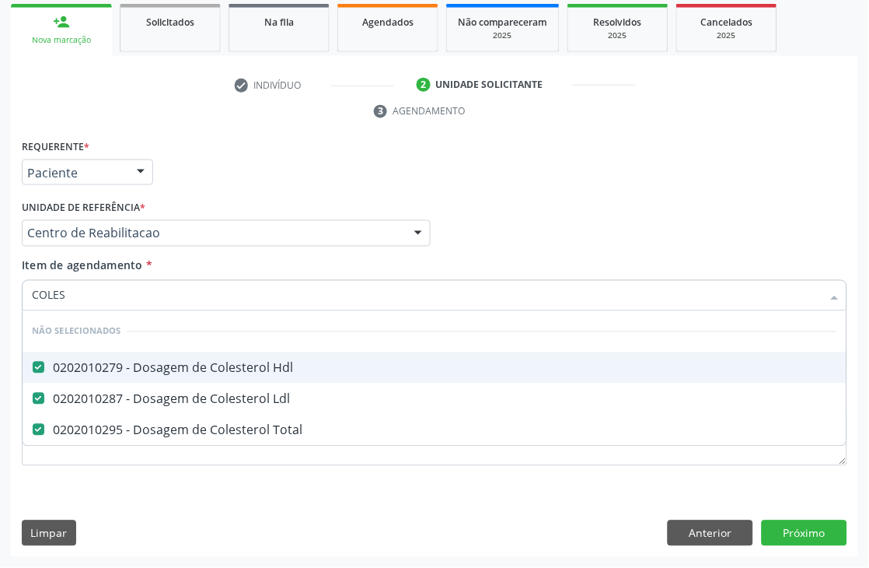
drag, startPoint x: 74, startPoint y: 298, endPoint x: 0, endPoint y: 291, distance: 74.2
click at [0, 291] on div "Acompanhamento Acompanhe a situação das marcações correntes e finalizadas Relat…" at bounding box center [434, 212] width 869 height 711
type input "TG"
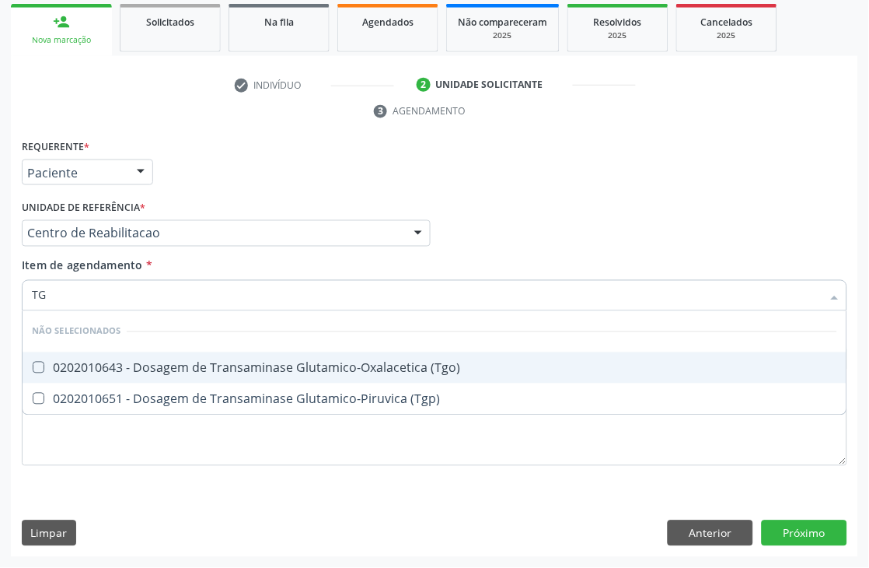
click at [68, 370] on div "0202010643 - Dosagem de Transaminase Glutamico-Oxalacetica (Tgo)" at bounding box center [434, 368] width 805 height 12
checkbox \(Tgo\) "true"
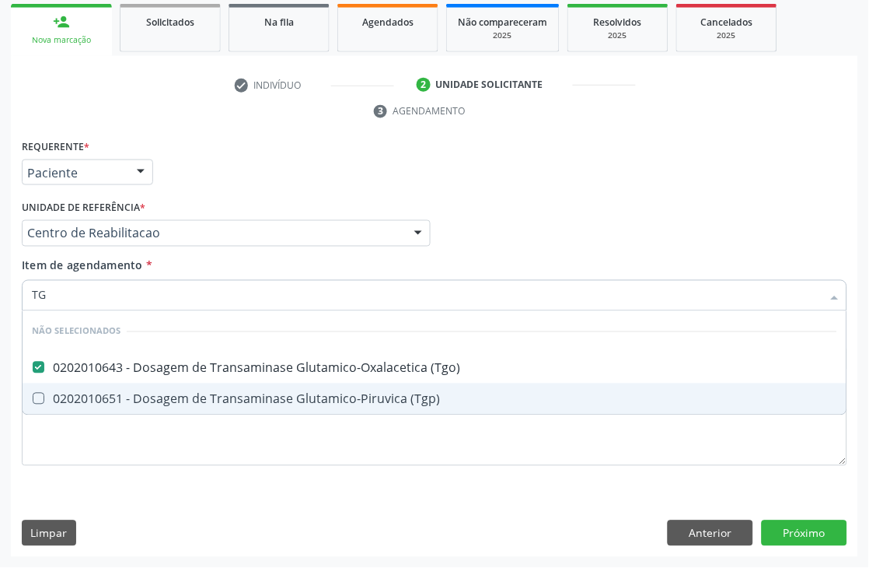
click at [70, 393] on div "0202010651 - Dosagem de Transaminase Glutamico-Piruvica (Tgp)" at bounding box center [434, 399] width 805 height 12
checkbox \(Tgp\) "true"
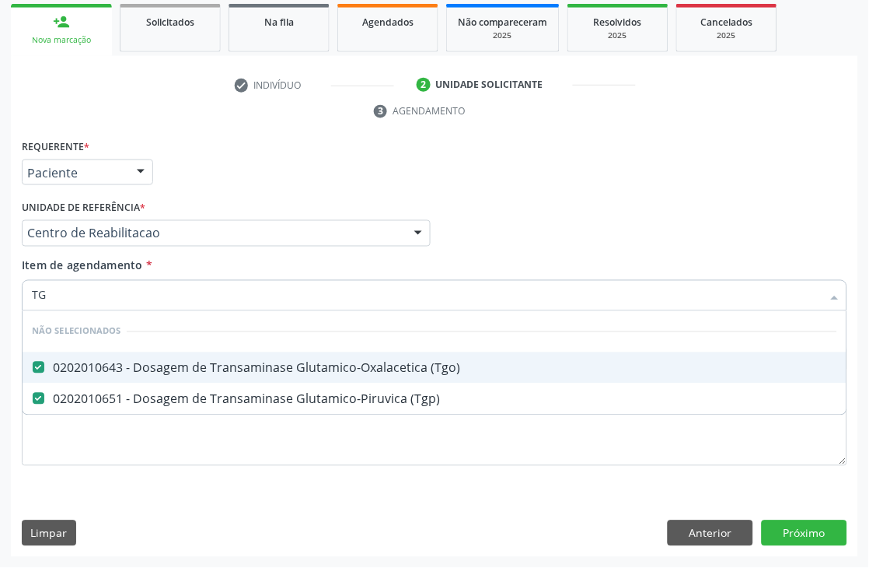
drag, startPoint x: 55, startPoint y: 292, endPoint x: 0, endPoint y: 303, distance: 56.3
click at [0, 303] on div "Acompanhamento Acompanhe a situação das marcações correntes e finalizadas Relat…" at bounding box center [434, 212] width 869 height 711
type input "TR"
checkbox \(Tgo\) "false"
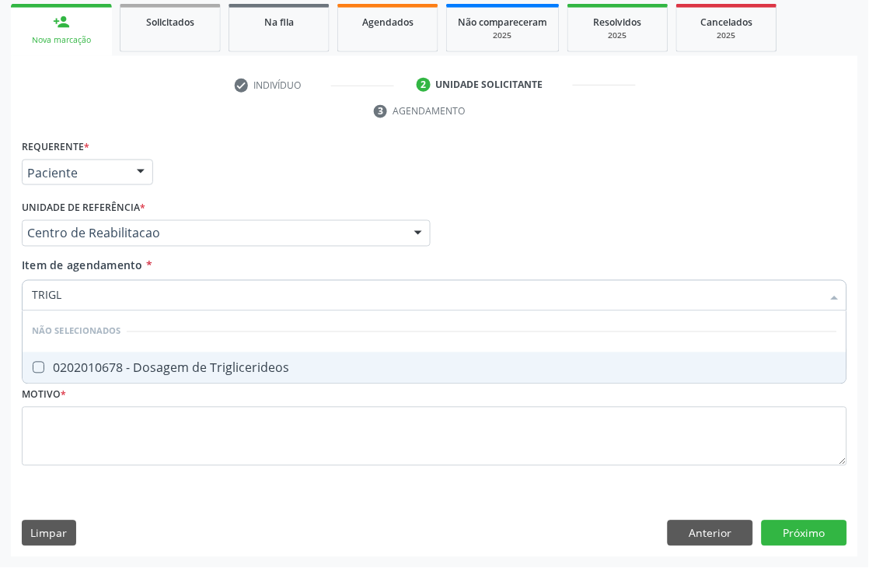
type input "TRIGLI"
click at [52, 365] on div "0202010678 - Dosagem de Triglicerideos" at bounding box center [434, 368] width 805 height 12
checkbox Triglicerideos "true"
drag, startPoint x: 75, startPoint y: 306, endPoint x: 0, endPoint y: 278, distance: 80.7
click at [0, 278] on div "Acompanhamento Acompanhe a situação das marcações correntes e finalizadas Relat…" at bounding box center [434, 212] width 869 height 711
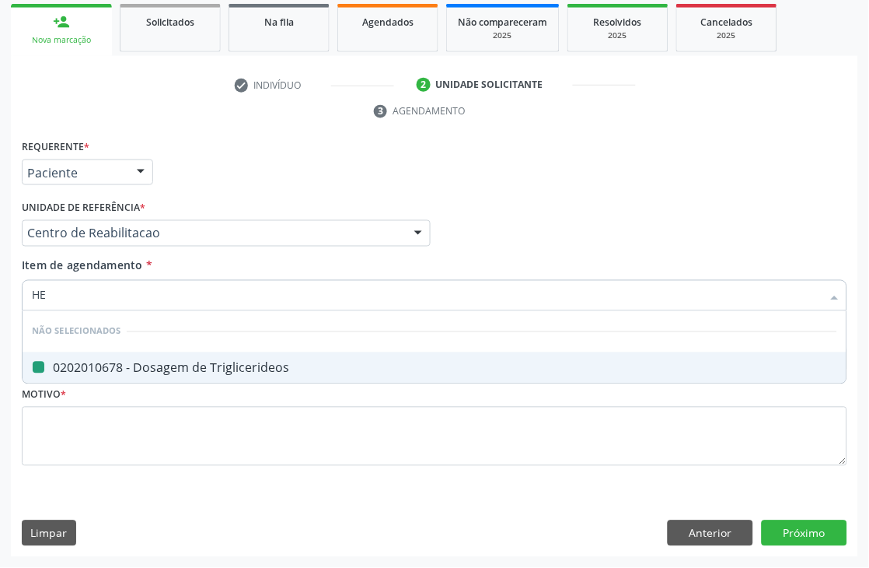
type input "HEM"
checkbox Triglicerideos "false"
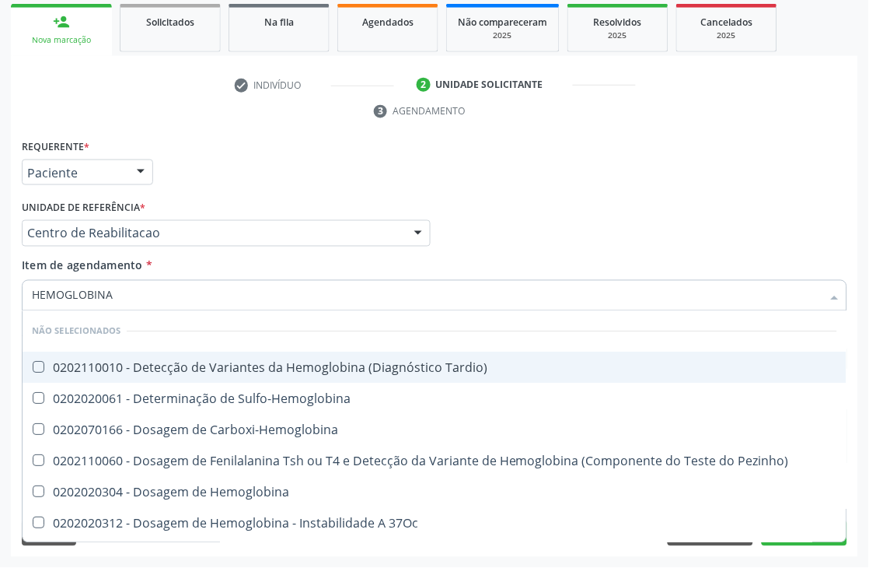
type input "HEMOGLOBINA G"
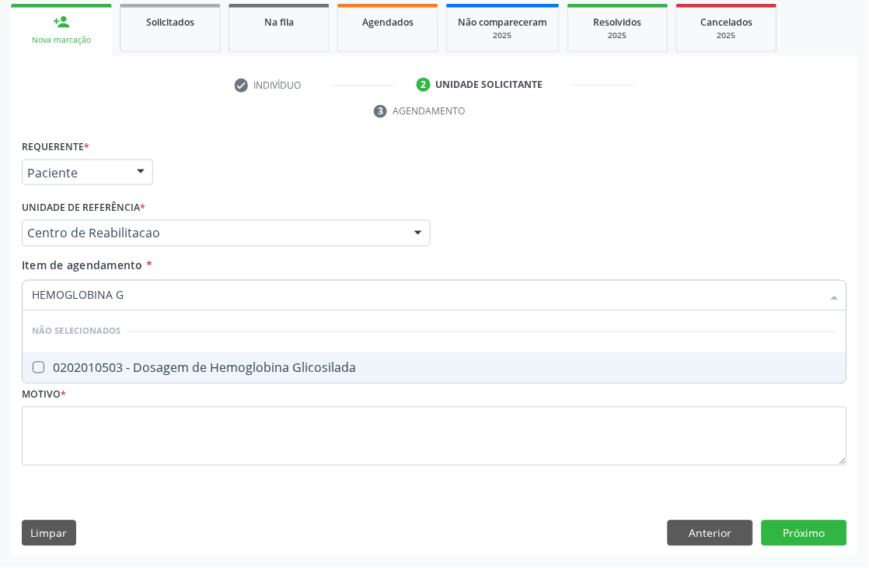
click at [141, 362] on div "0202010503 - Dosagem de Hemoglobina Glicosilada" at bounding box center [434, 368] width 805 height 12
checkbox Glicosilada "true"
drag, startPoint x: 129, startPoint y: 293, endPoint x: 81, endPoint y: 303, distance: 49.3
click at [81, 303] on input "HEMOGLOBINA G" at bounding box center [427, 295] width 790 height 31
type input "HEMOGL"
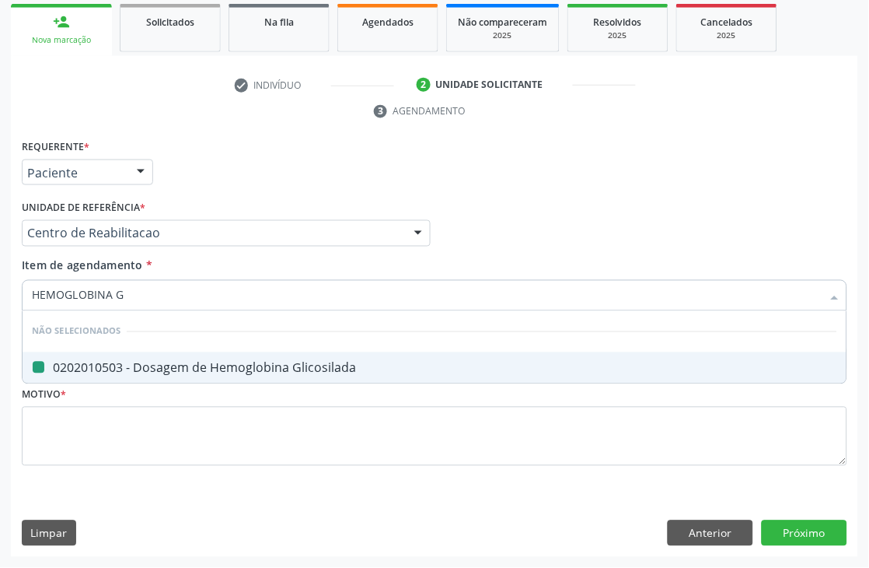
checkbox Glicosilada "false"
type input "HEMOGRAM"
click at [37, 355] on span "0202020380 - Hemograma Completo" at bounding box center [435, 367] width 824 height 31
checkbox Completo "true"
drag, startPoint x: 110, startPoint y: 293, endPoint x: 0, endPoint y: 298, distance: 109.7
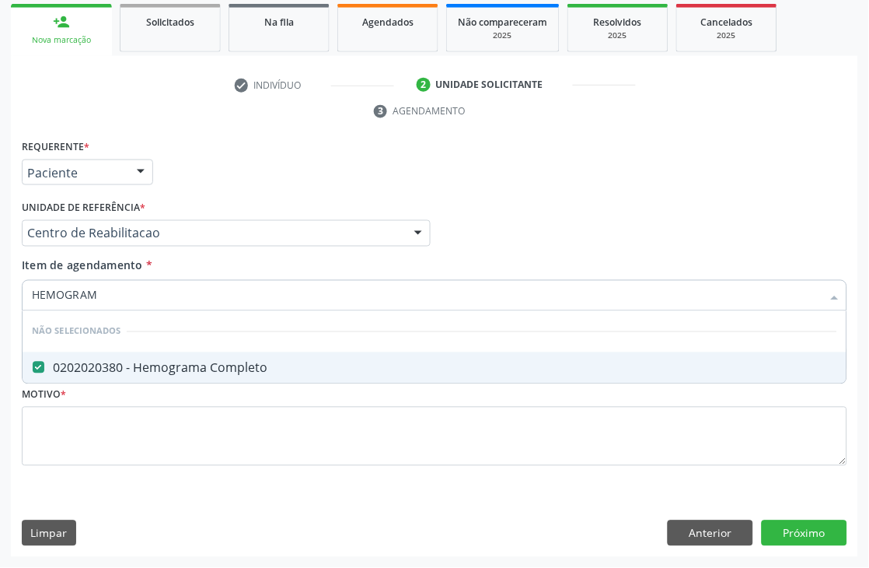
click at [0, 298] on div "Acompanhamento Acompanhe a situação das marcações correntes e finalizadas Relat…" at bounding box center [434, 212] width 869 height 711
type input "LA"
checkbox Completo "false"
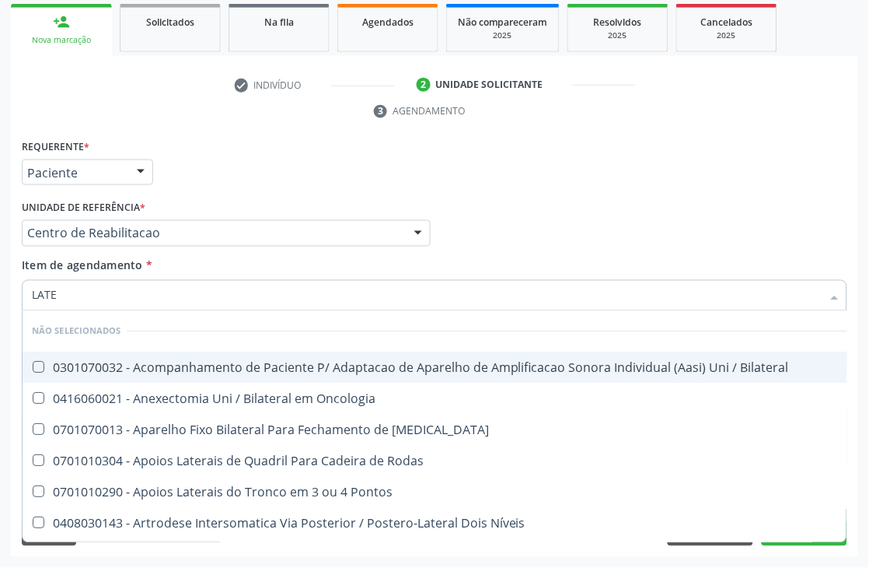
type input "LATEX"
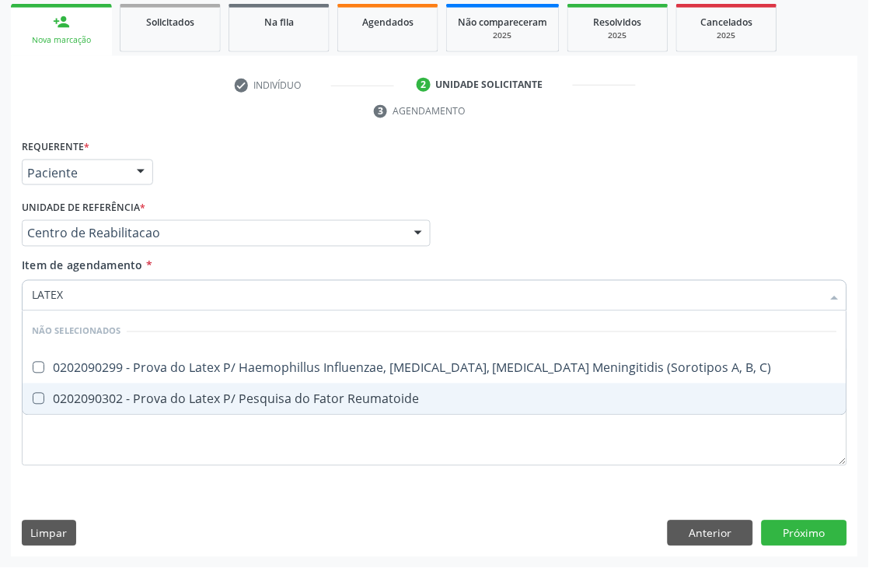
click at [190, 397] on div "0202090302 - Prova do Latex P/ Pesquisa do Fator Reumatoide" at bounding box center [434, 399] width 805 height 12
checkbox Reumatoide "true"
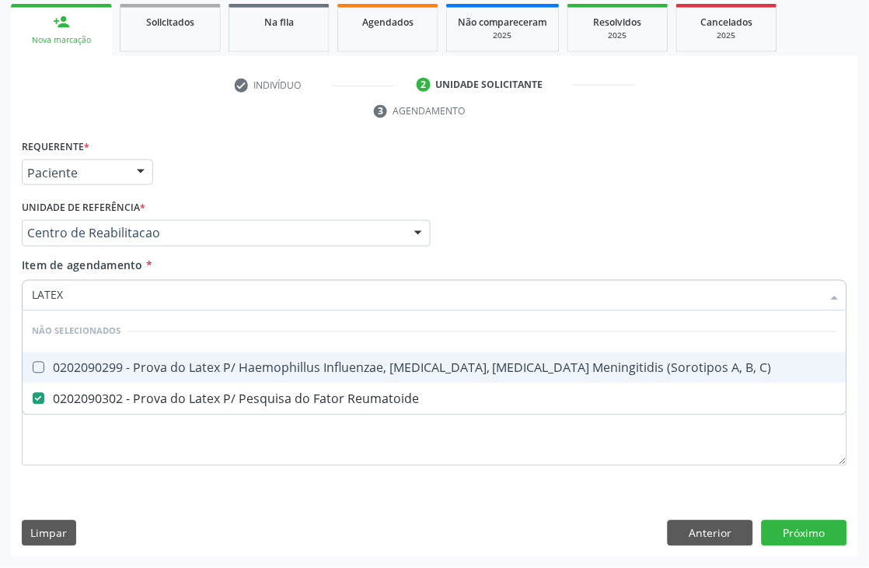
drag, startPoint x: 100, startPoint y: 298, endPoint x: 0, endPoint y: 301, distance: 99.6
click at [0, 301] on div "Acompanhamento Acompanhe a situação das marcações correntes e finalizadas Relat…" at bounding box center [434, 212] width 869 height 711
type input "PROTEIN"
checkbox Reumatoide "false"
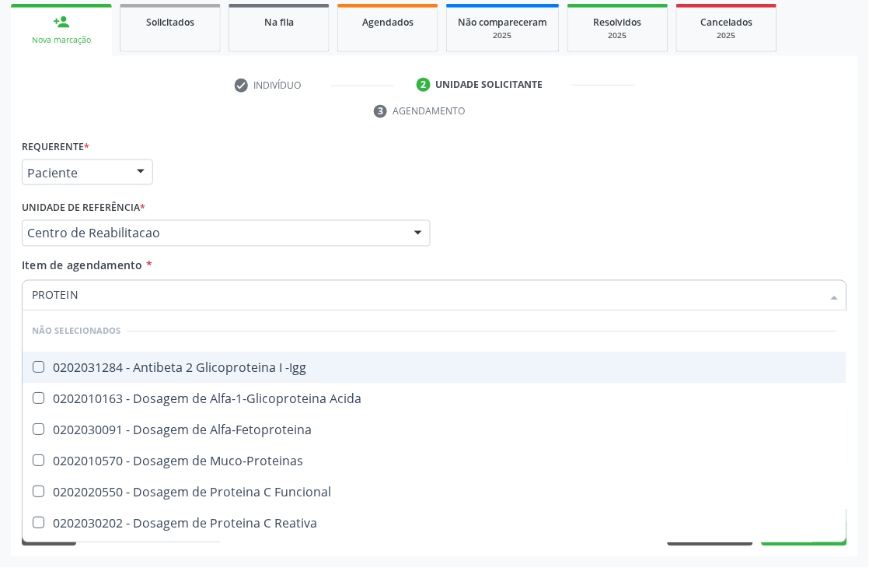
type input "PROTEINA"
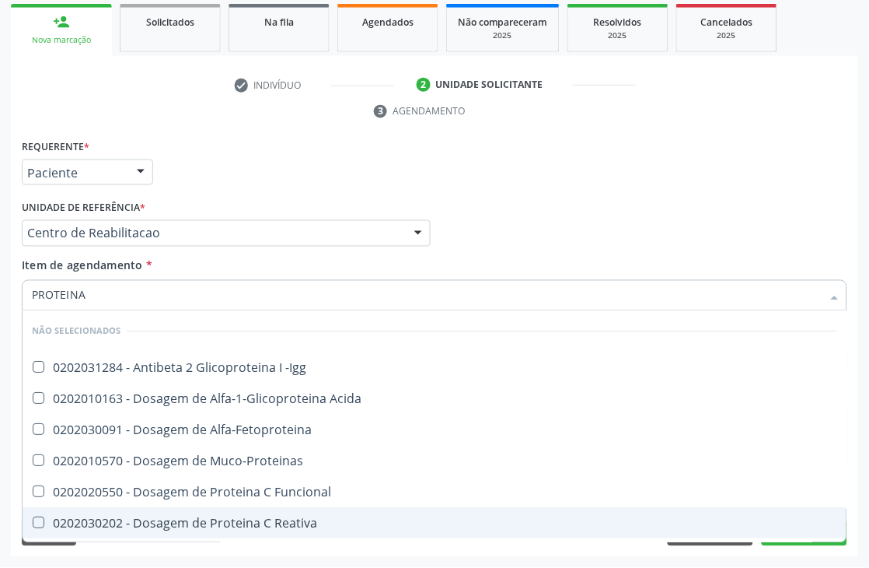
click at [185, 526] on div "0202030202 - Dosagem de Proteina C Reativa" at bounding box center [434, 523] width 805 height 12
checkbox Reativa "true"
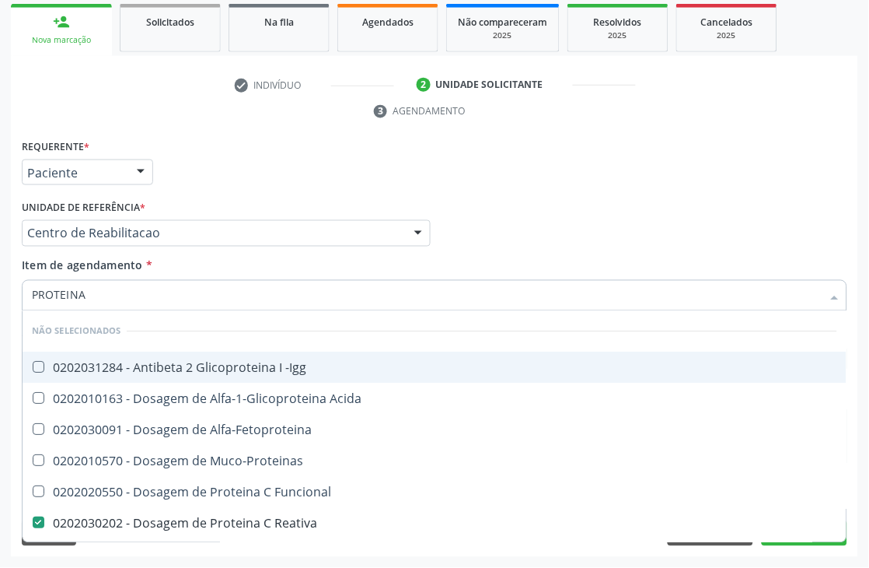
drag, startPoint x: 117, startPoint y: 298, endPoint x: 0, endPoint y: 286, distance: 117.2
click at [0, 286] on div "Acompanhamento Acompanhe a situação das marcações correntes e finalizadas Relat…" at bounding box center [434, 212] width 869 height 711
type input "URI"
checkbox -Igg "true"
checkbox Reativa "false"
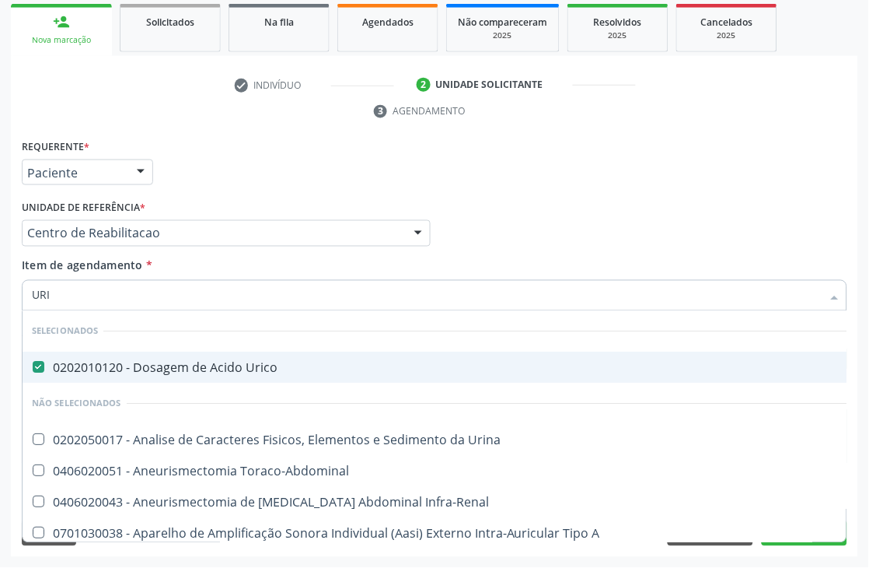
type input "URIN"
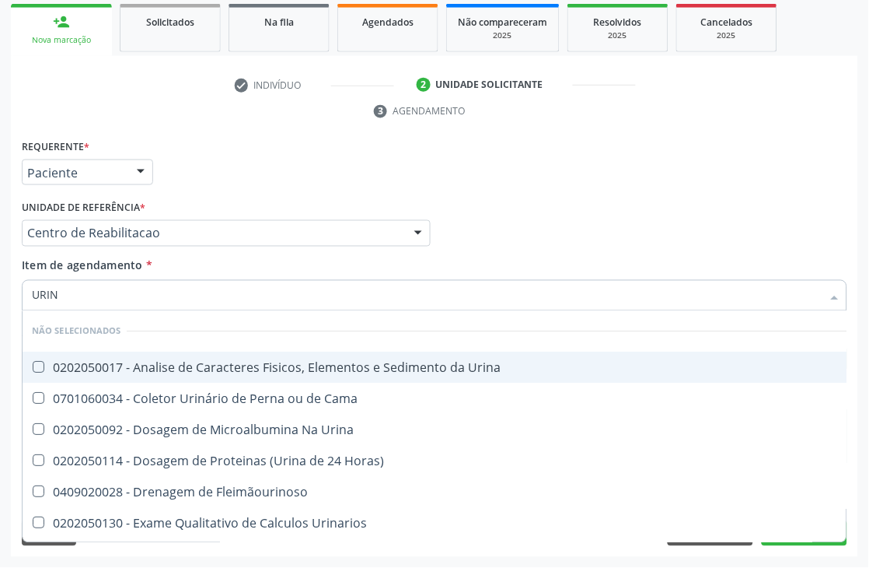
click at [266, 368] on div "0202050017 - Analise de Caracteres Fisicos, Elementos e Sedimento da Urina" at bounding box center [452, 368] width 840 height 12
checkbox Urina "true"
drag, startPoint x: 80, startPoint y: 300, endPoint x: 0, endPoint y: 305, distance: 80.2
click at [0, 305] on div "Acompanhamento Acompanhe a situação das marcações correntes e finalizadas Relat…" at bounding box center [434, 212] width 869 height 711
type input "TE"
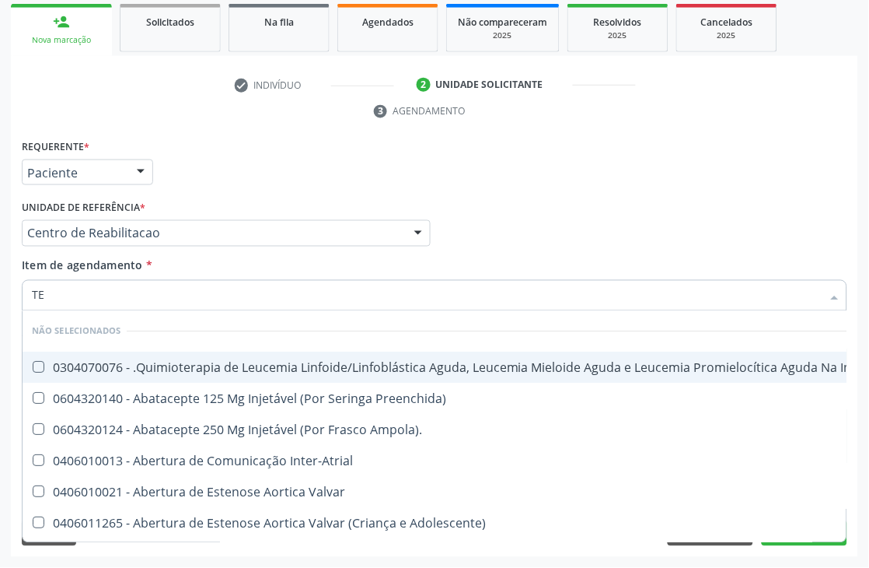
checkbox Manutenção "false"
type input "TEM"
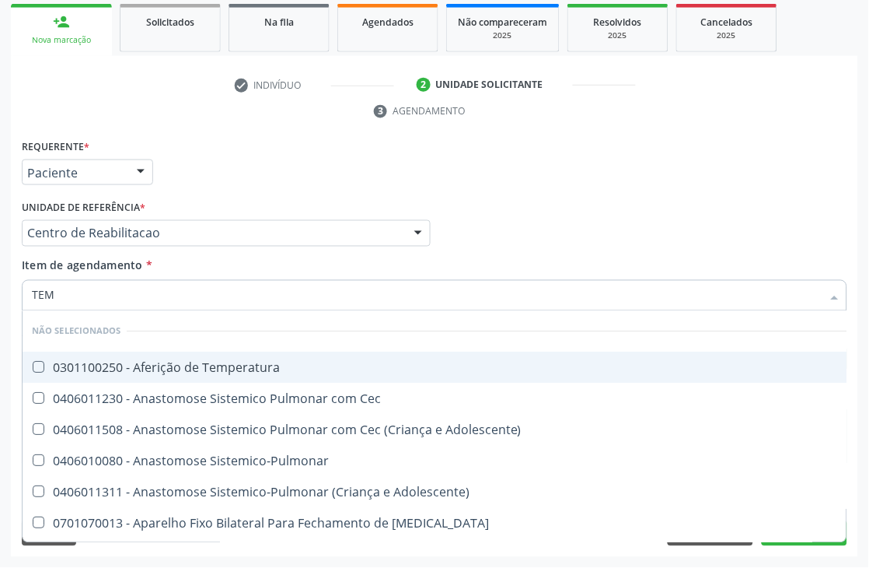
checkbox Multi-Sitio "false"
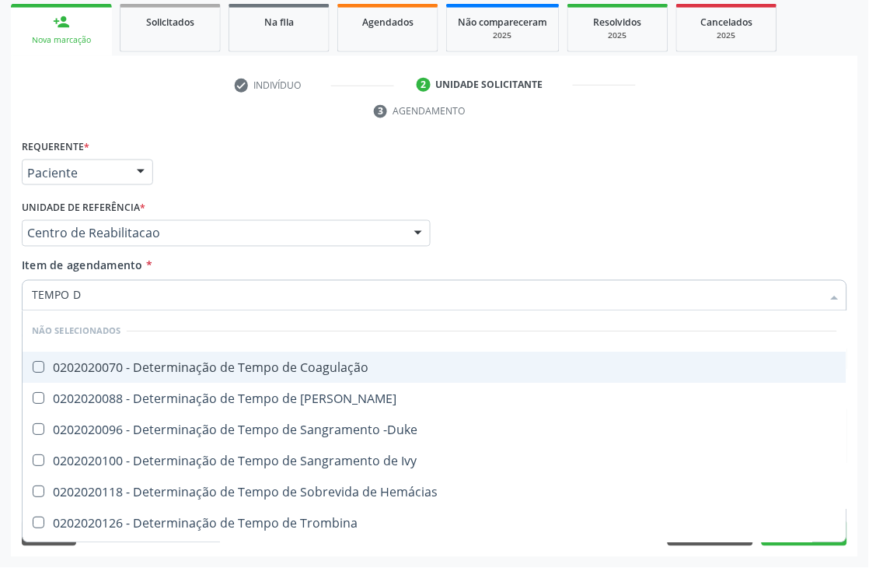
type input "TEMPO DE"
click at [243, 362] on div "0202020070 - Determinação de Tempo de Coagulação" at bounding box center [434, 368] width 805 height 12
checkbox Coagulação "true"
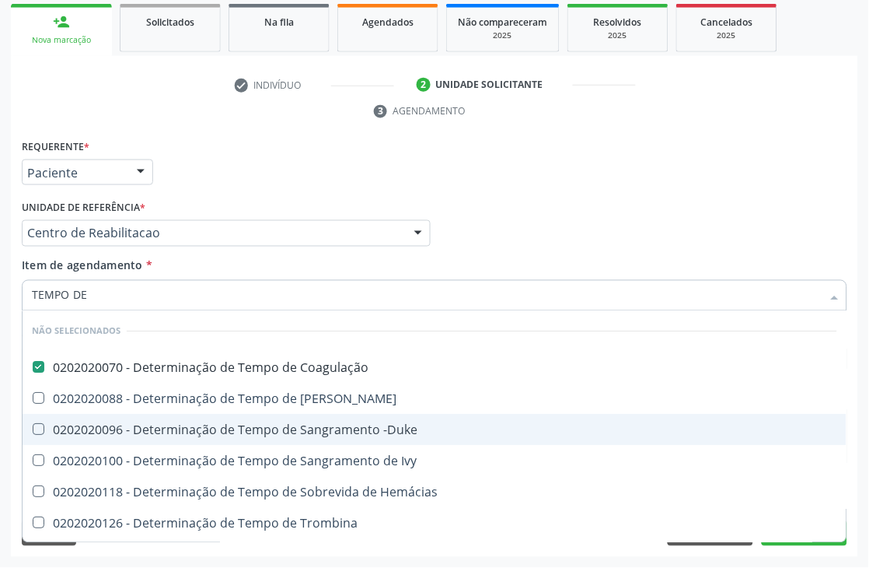
click at [251, 417] on span "0202020096 - Determinação de Tempo de Sangramento -Duke" at bounding box center [435, 429] width 824 height 31
checkbox -Duke "true"
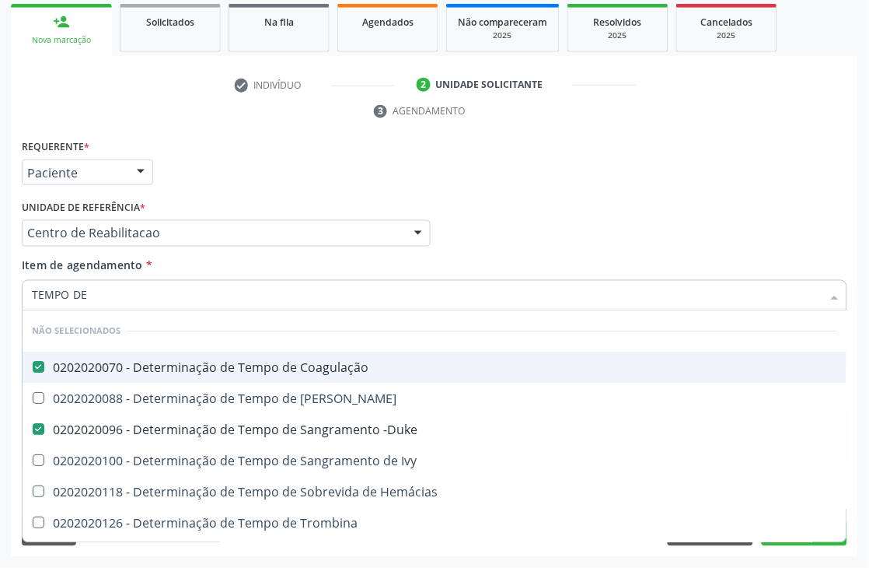
drag, startPoint x: 132, startPoint y: 283, endPoint x: 0, endPoint y: 303, distance: 133.7
click at [0, 303] on div "Acompanhamento Acompanhe a situação das marcações correntes e finalizadas Relat…" at bounding box center [434, 212] width 869 height 711
type input "TA"
checkbox Coagulação "false"
checkbox -Duke "false"
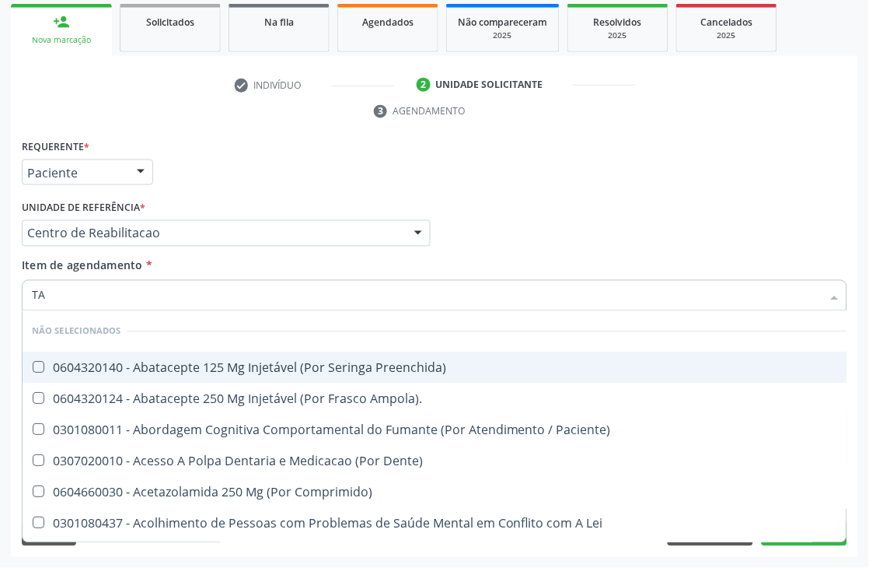
type input "TAP"
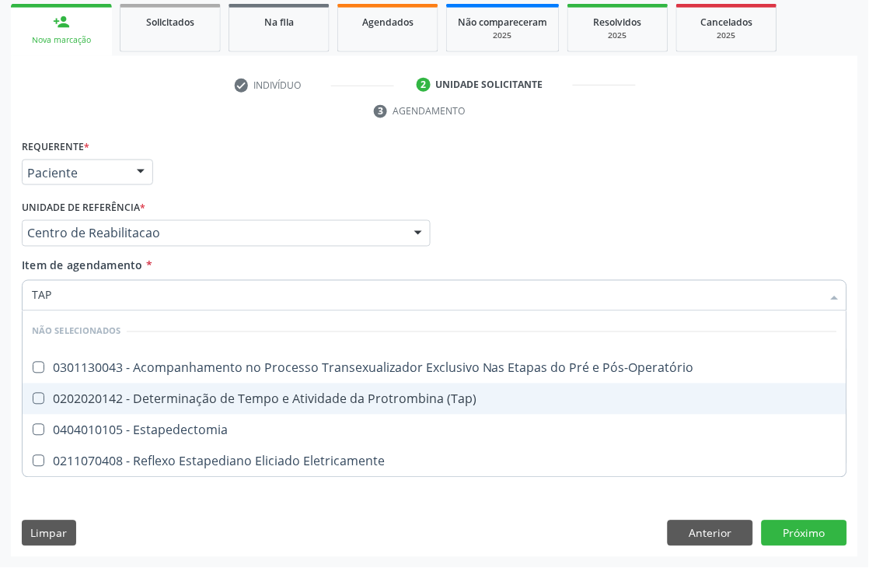
click at [284, 393] on div "0202020142 - Determinação de Tempo e Atividade da Protrombina (Tap)" at bounding box center [434, 399] width 805 height 12
checkbox \(Tap\) "true"
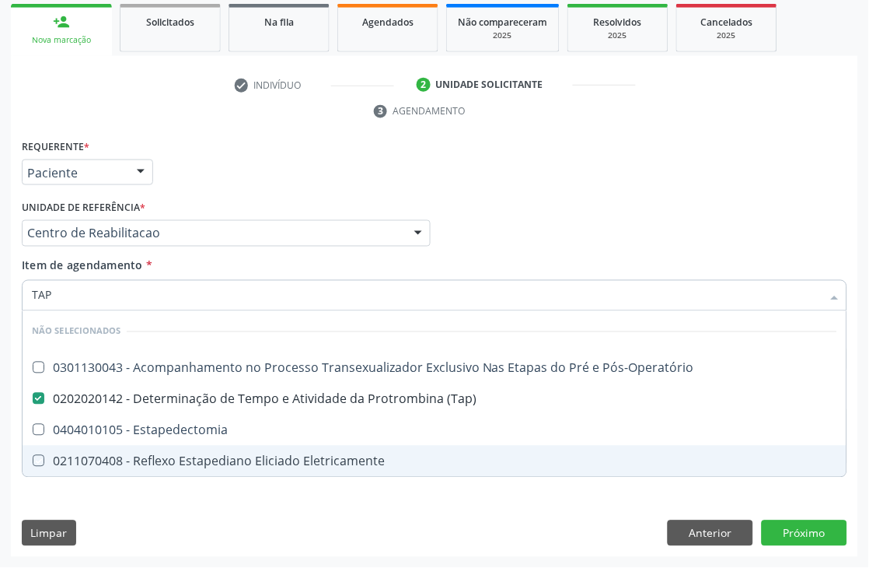
click at [253, 509] on div "Requerente * Paciente Médico(a) Enfermeiro(a) Paciente Nenhum resultado encontr…" at bounding box center [434, 346] width 847 height 422
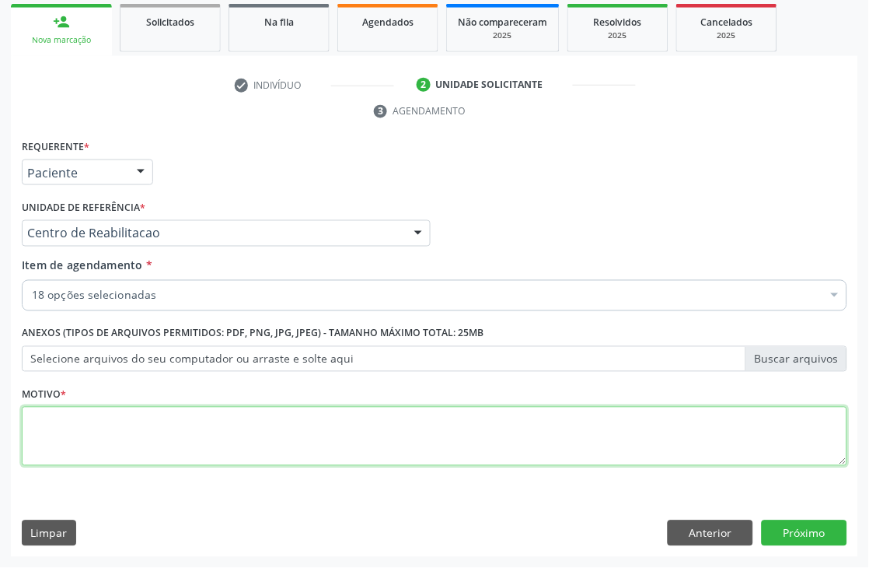
click at [141, 433] on textarea at bounding box center [435, 436] width 826 height 59
type textarea "."
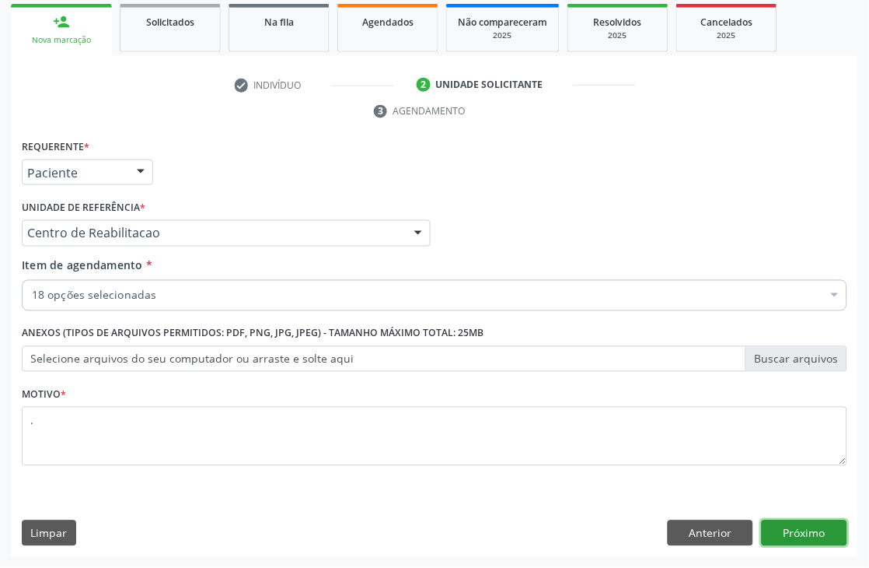
click at [796, 526] on button "Próximo" at bounding box center [805, 533] width 86 height 26
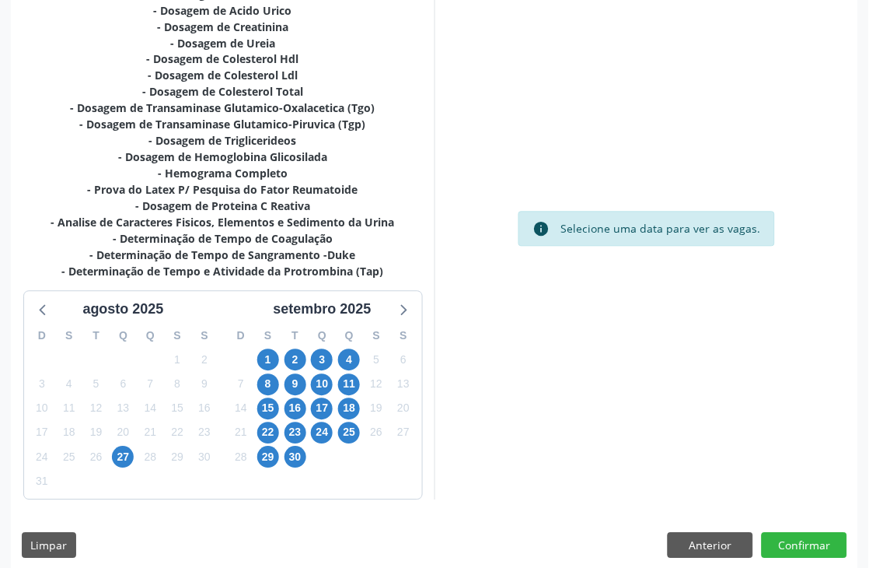
scroll to position [443, 0]
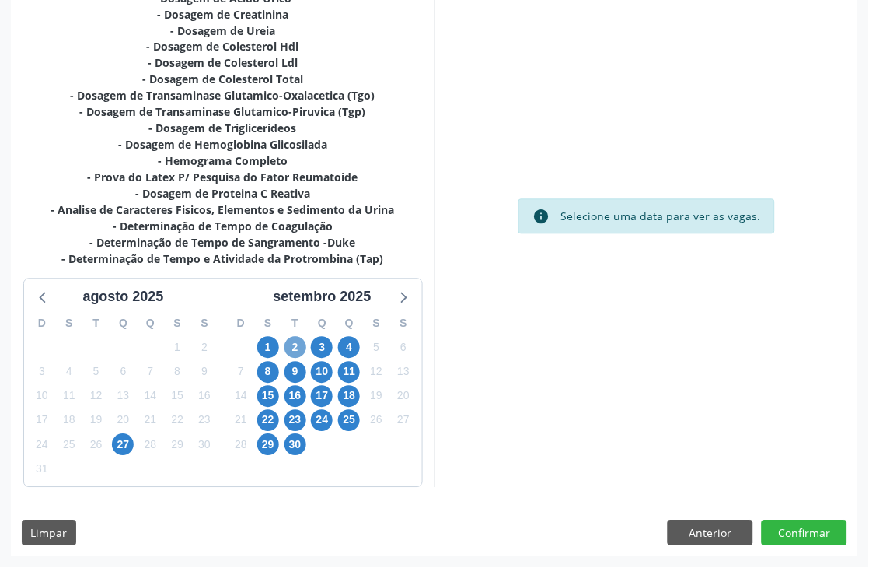
click at [290, 348] on span "2" at bounding box center [296, 348] width 22 height 22
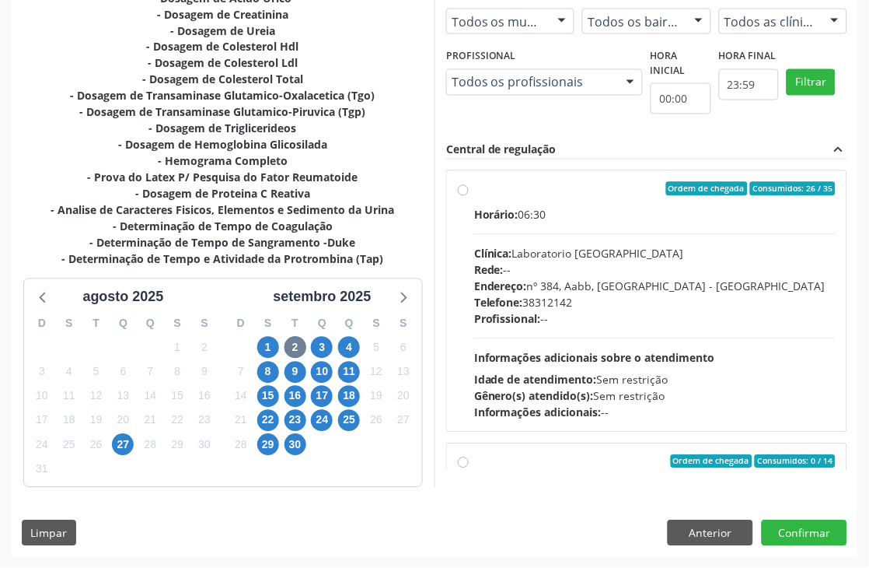
click at [613, 363] on span "Informações adicionais sobre o atendimento" at bounding box center [594, 358] width 241 height 15
click at [469, 196] on input "Ordem de chegada Consumidos: 26 / 35 Horário: 06:30 Clínica: Laboratorio [GEOGR…" at bounding box center [463, 189] width 11 height 14
radio input "true"
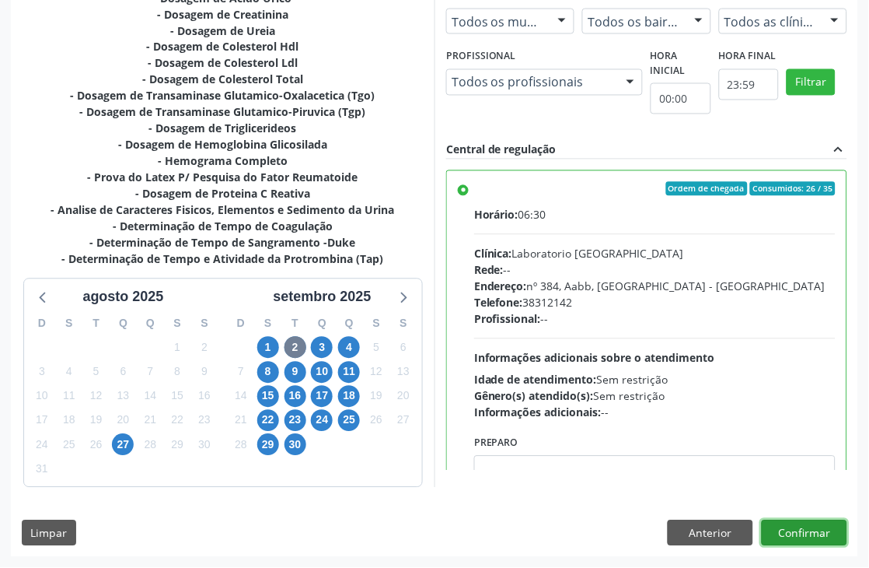
click at [776, 522] on button "Confirmar" at bounding box center [805, 533] width 86 height 26
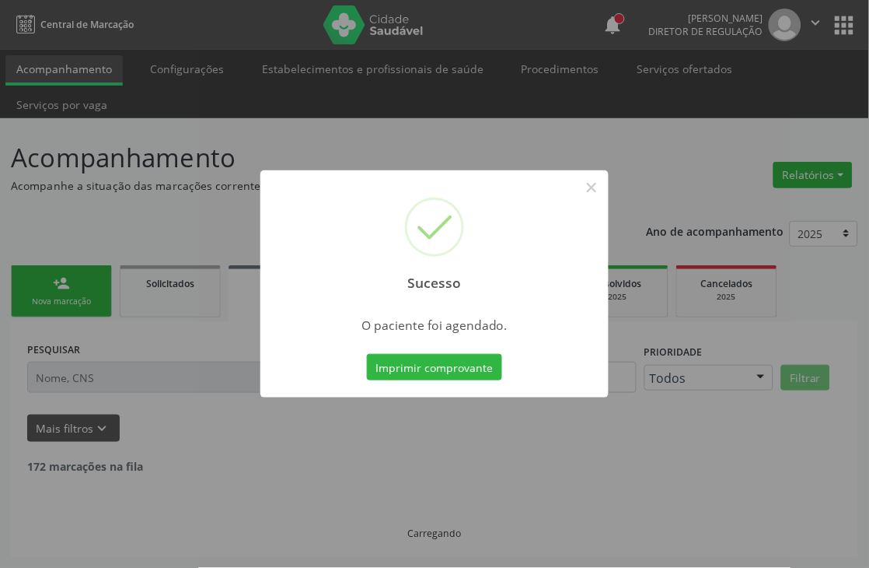
scroll to position [0, 0]
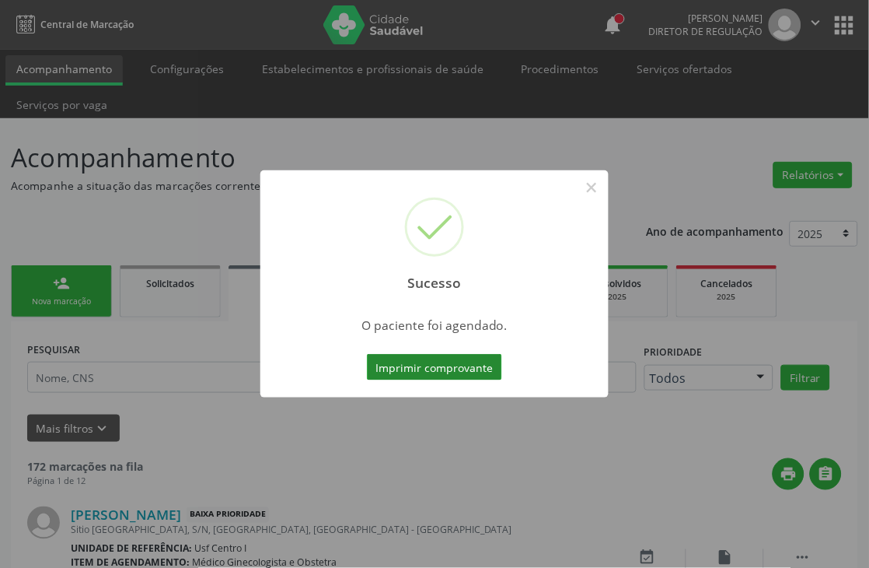
click at [438, 363] on button "Imprimir comprovante" at bounding box center [434, 367] width 135 height 26
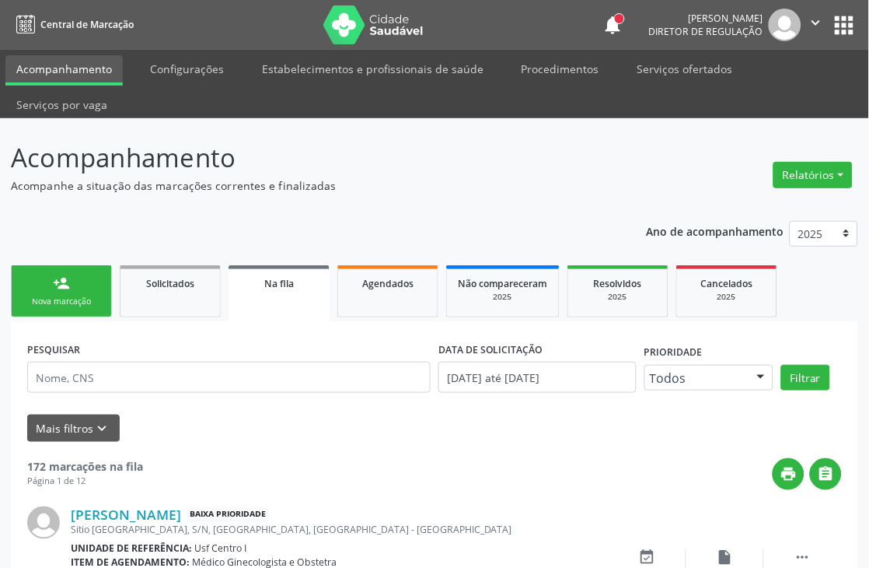
click at [68, 307] on link "person_add Nova marcação" at bounding box center [61, 291] width 101 height 52
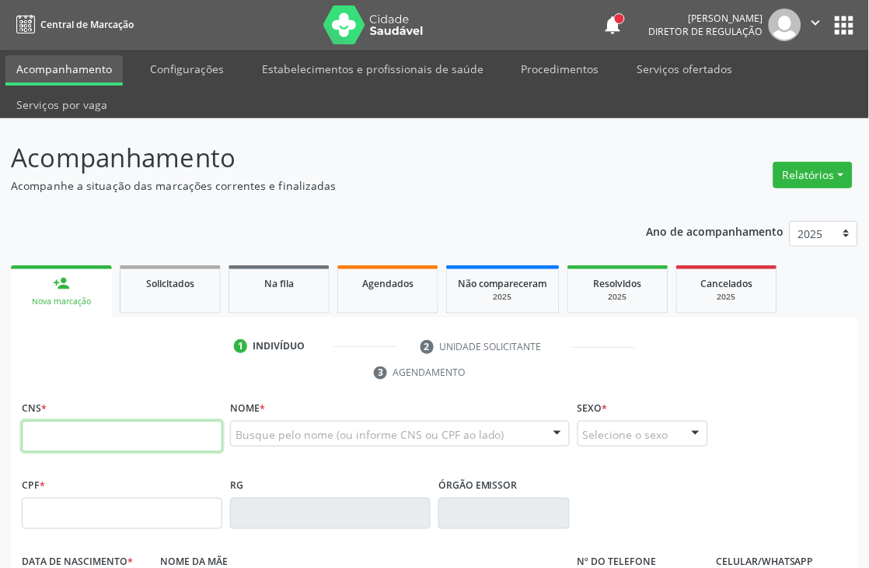
click at [74, 432] on input "text" at bounding box center [122, 436] width 201 height 31
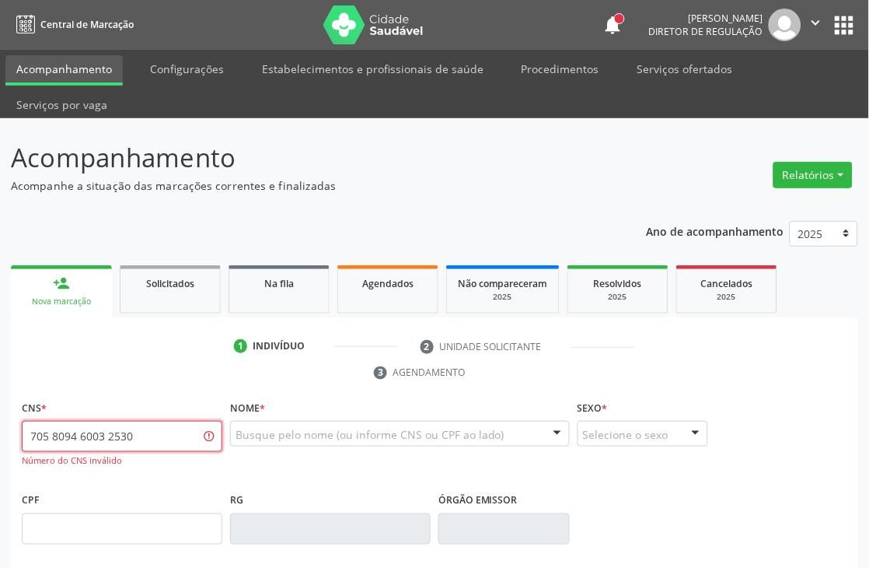
type input "705 8094 6003 2530"
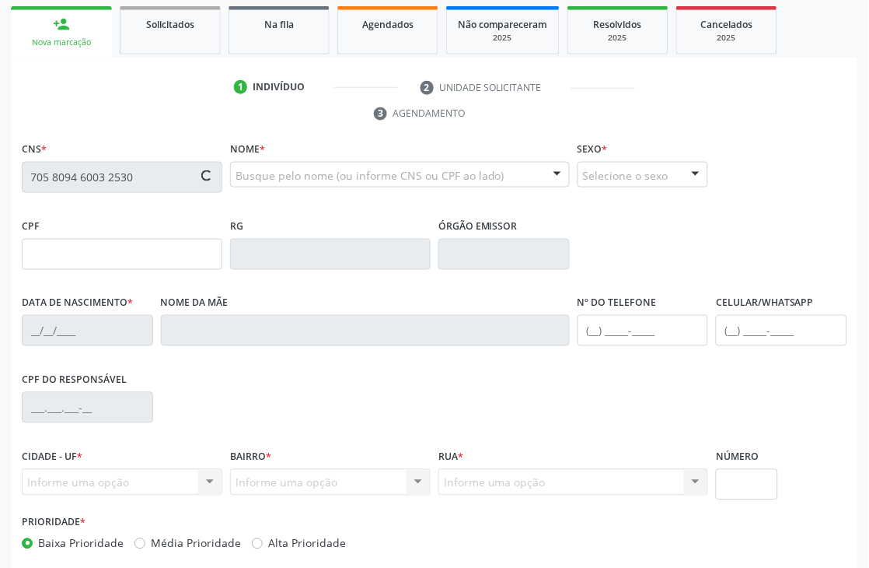
scroll to position [333, 0]
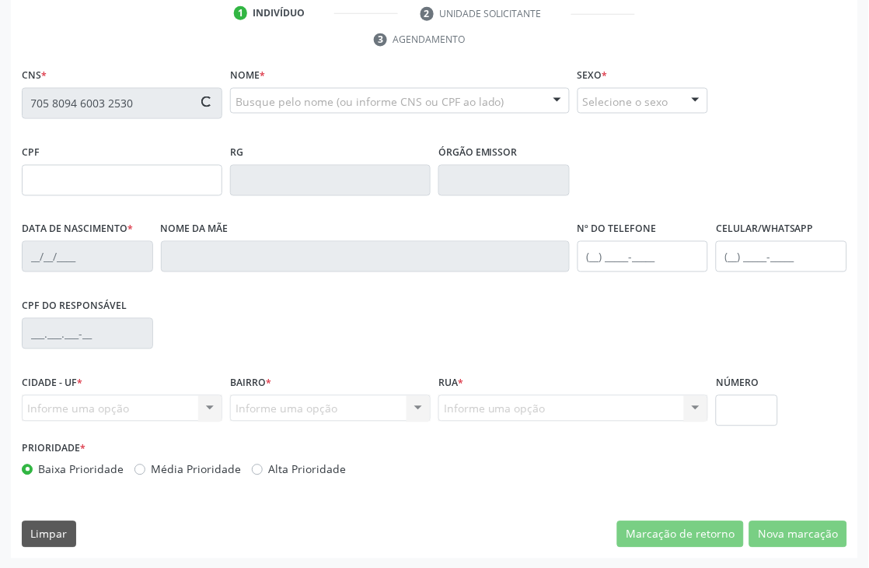
type input "[DATE]"
type input "[PERSON_NAME]"
type input "[PHONE_NUMBER]"
type input "S/N"
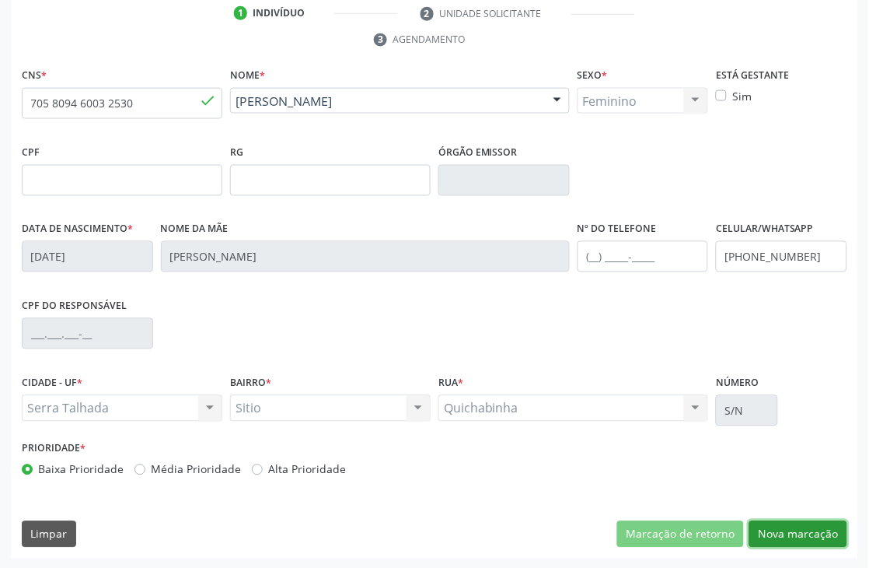
click at [804, 530] on button "Nova marcação" at bounding box center [798, 534] width 98 height 26
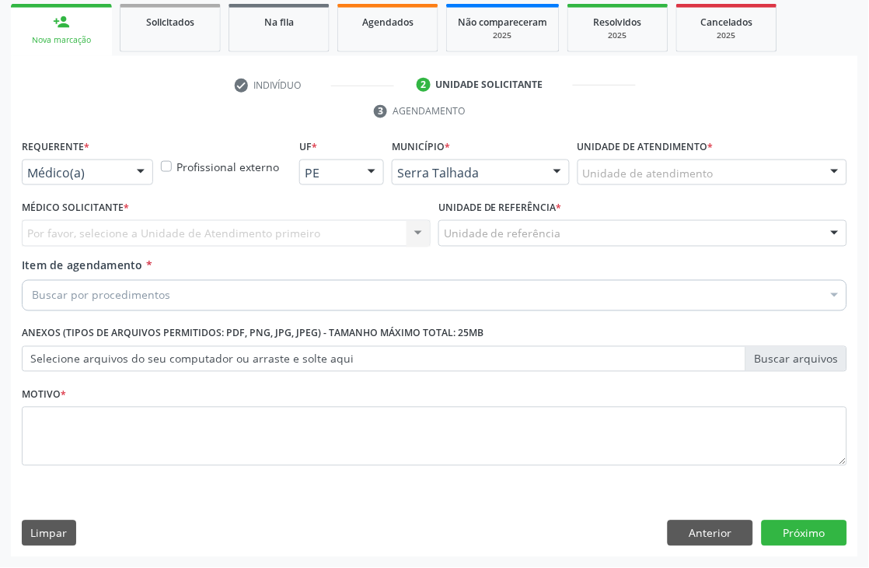
scroll to position [261, 0]
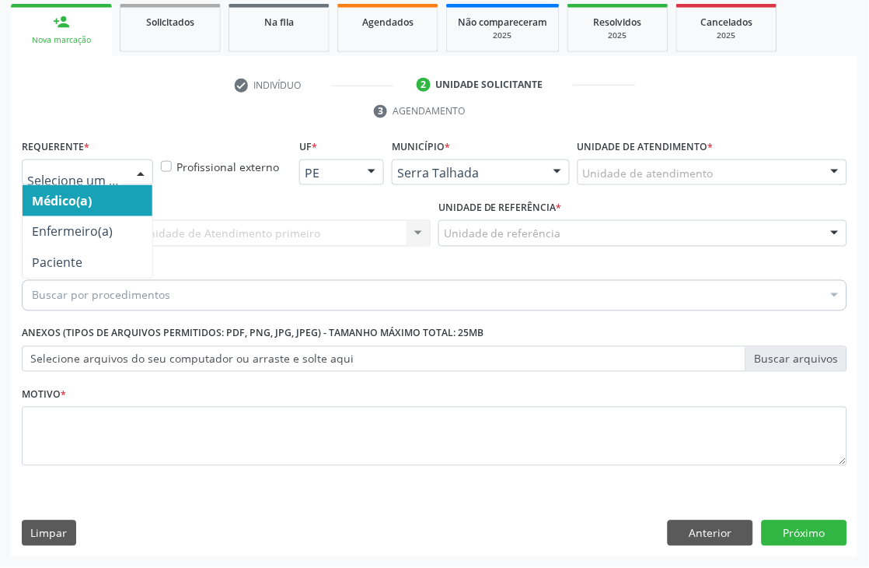
click at [125, 175] on div "Médico(a) Enfermeiro(a) Paciente Nenhum resultado encontrado para: " " Não há n…" at bounding box center [87, 172] width 131 height 26
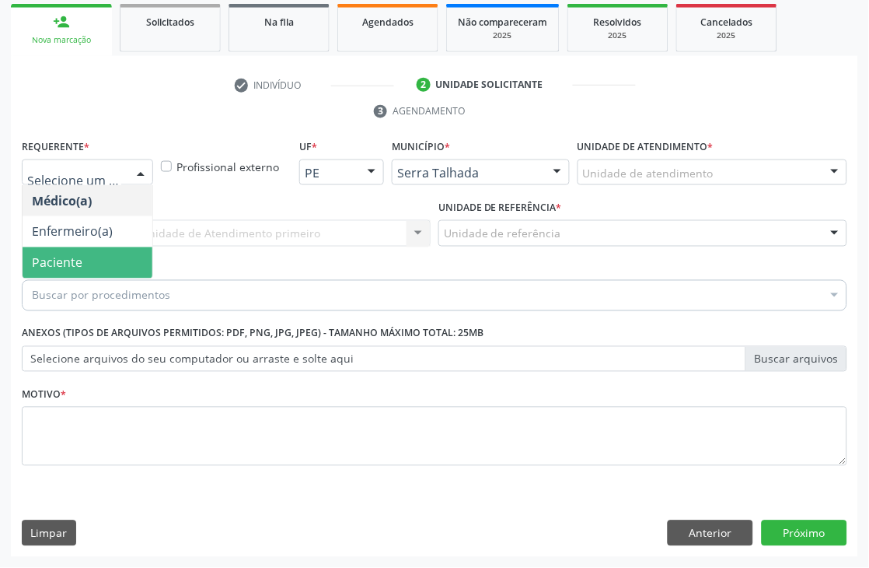
click at [86, 261] on span "Paciente" at bounding box center [88, 262] width 130 height 31
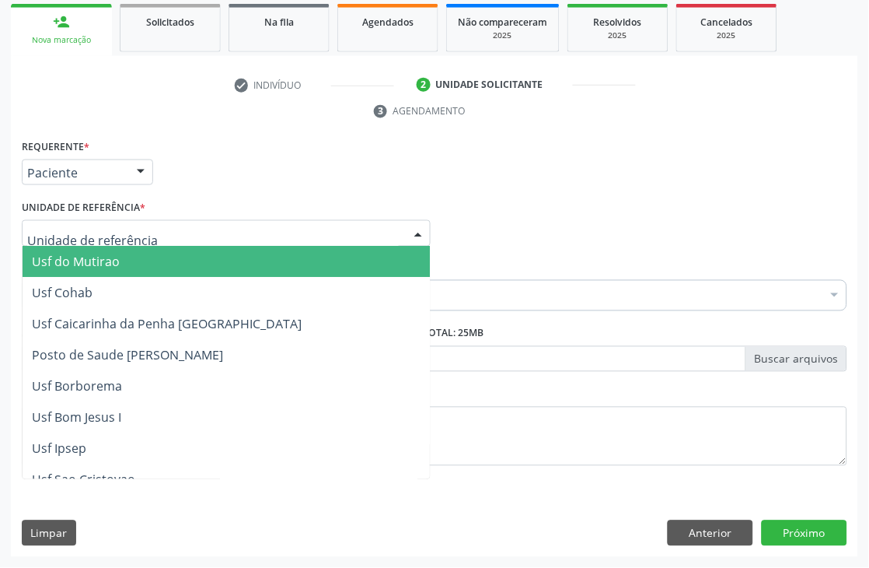
click at [80, 223] on div at bounding box center [226, 233] width 409 height 26
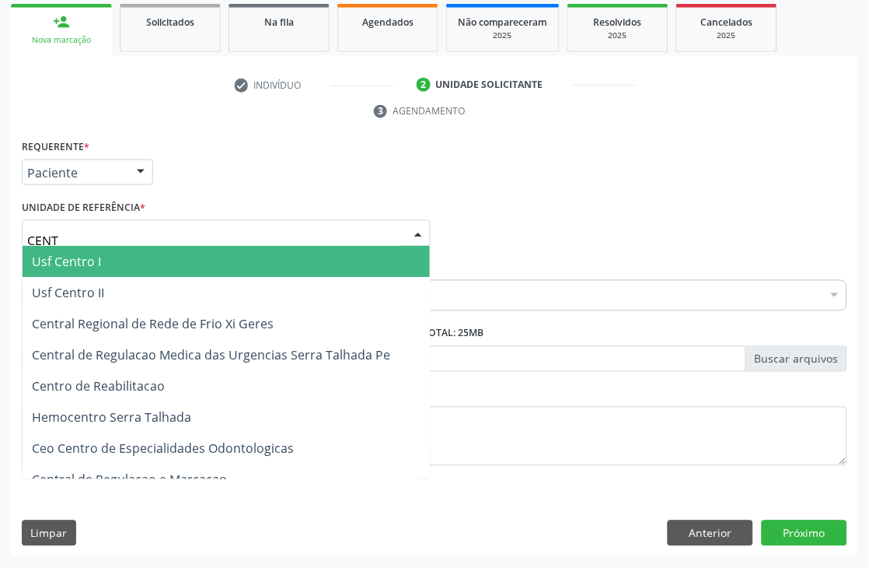
type input "CENTR"
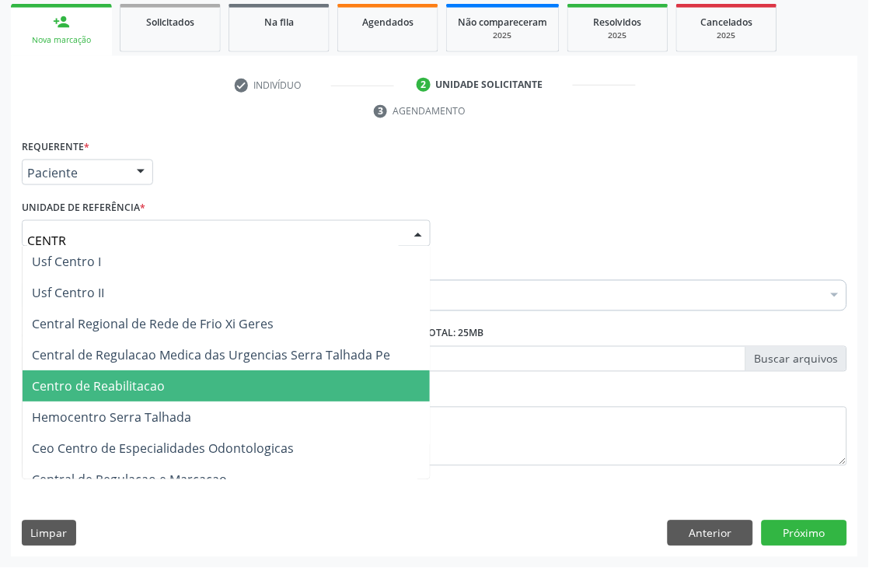
click at [117, 390] on span "Centro de Reabilitacao" at bounding box center [98, 386] width 133 height 17
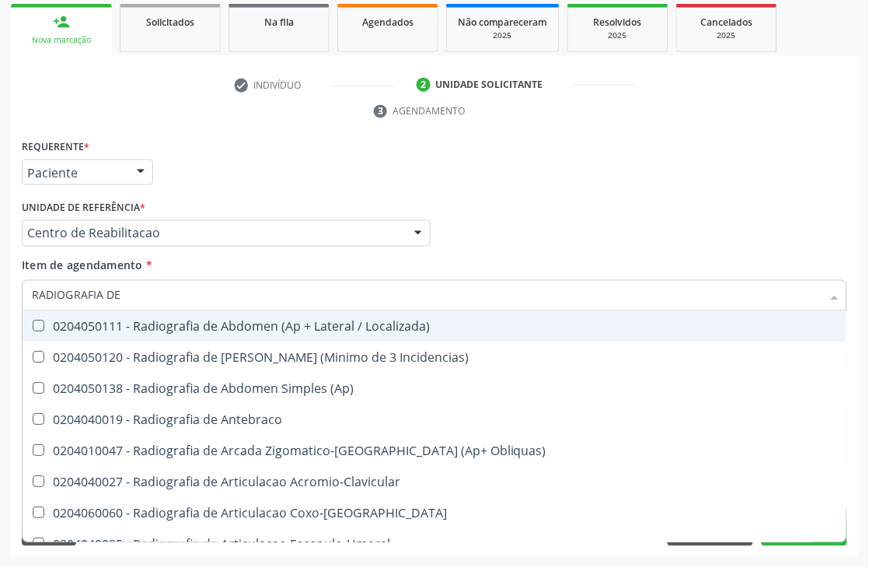
type input "RADIOGRAFIA DE C"
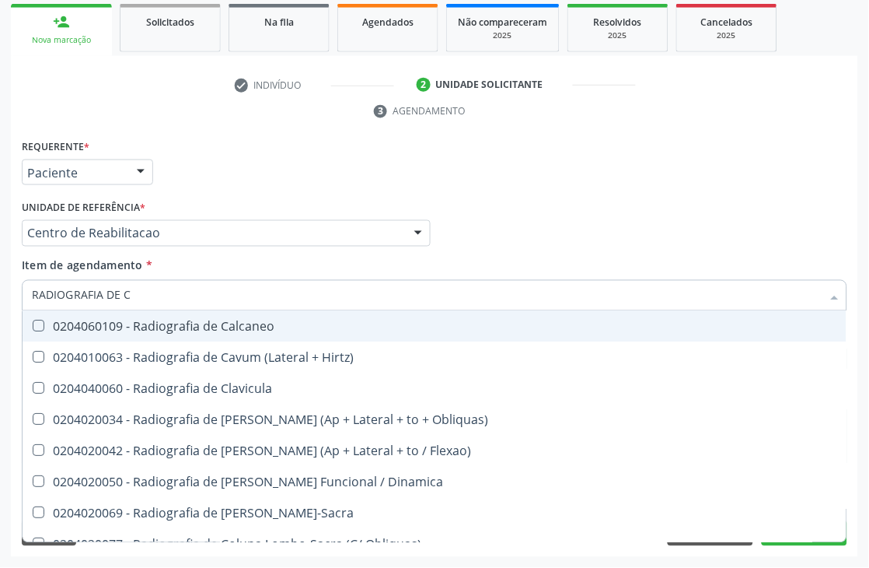
click at [184, 337] on span "0204060109 - Radiografia de Calcaneo" at bounding box center [435, 326] width 824 height 31
checkbox Calcaneo "true"
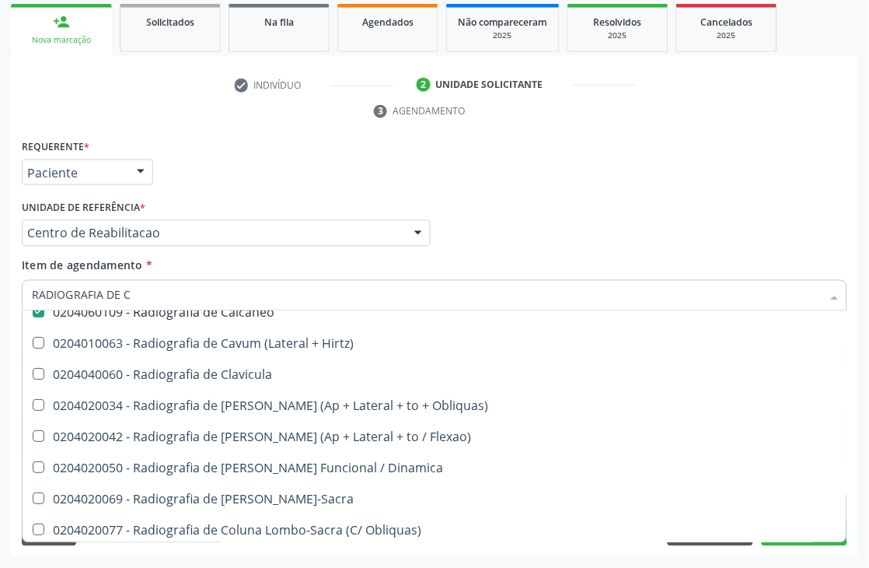
scroll to position [0, 0]
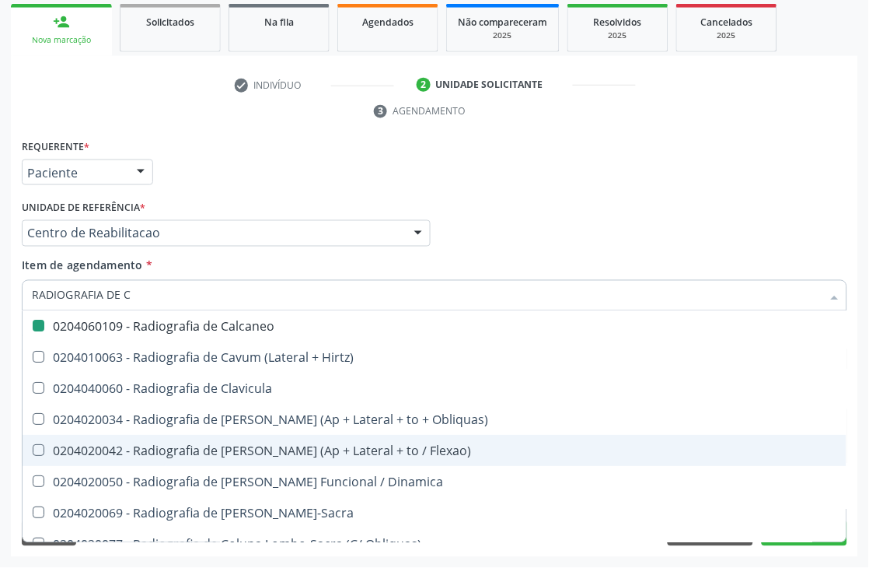
type input "RADIOGRAFIA DE"
checkbox Calcaneo "false"
checkbox Hemitorax\) "true"
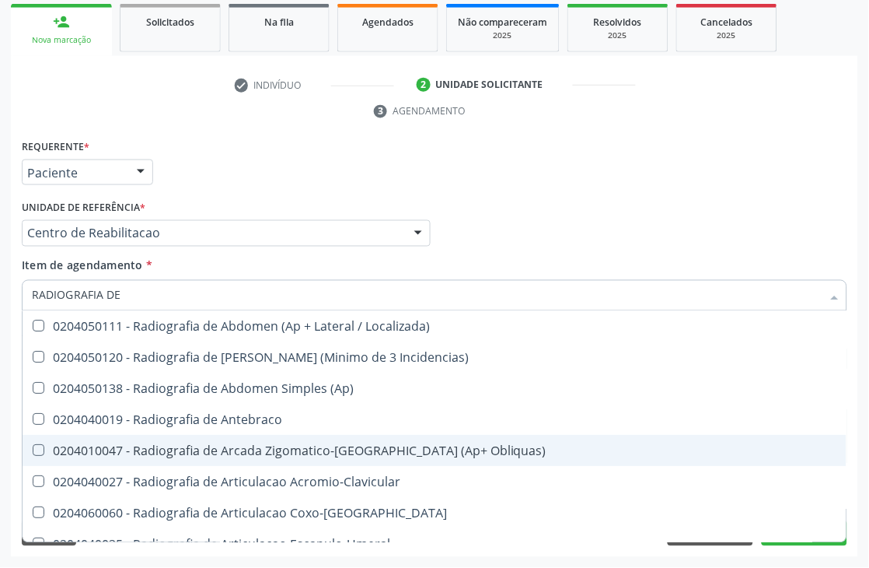
type input "RADIOGRAFIA DE P"
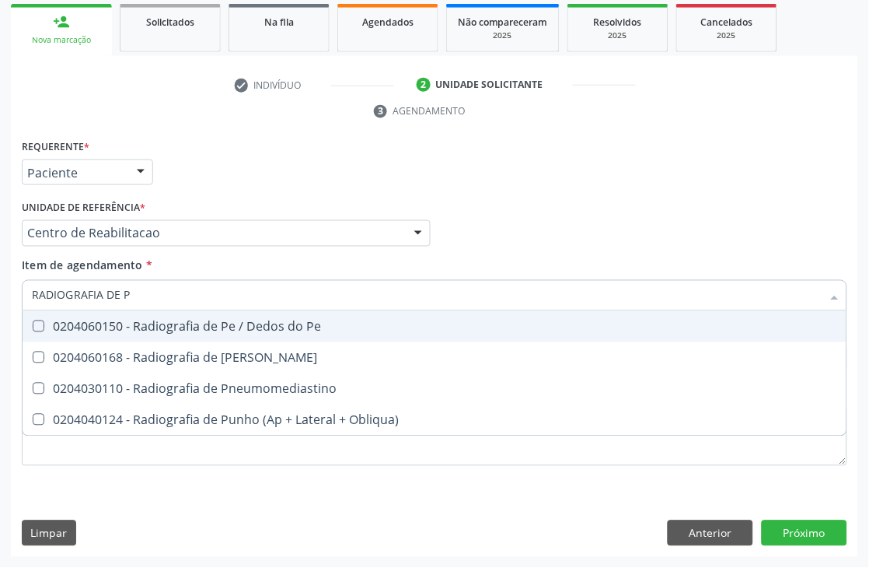
click at [362, 315] on span "0204060150 - Radiografia de Pe / Dedos do Pe" at bounding box center [435, 326] width 824 height 31
checkbox Pe "true"
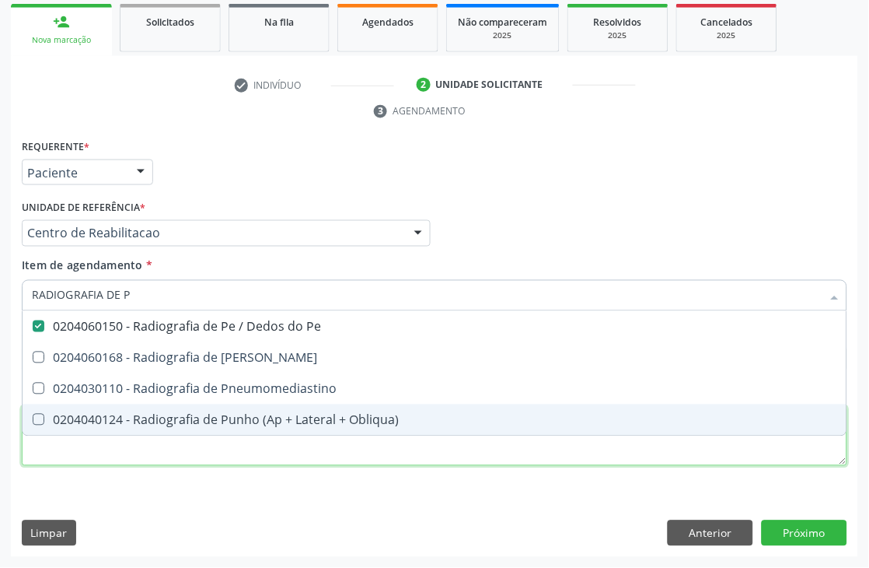
click at [64, 459] on div "Requerente * Paciente Médico(a) Enfermeiro(a) Paciente Nenhum resultado encontr…" at bounding box center [435, 311] width 826 height 352
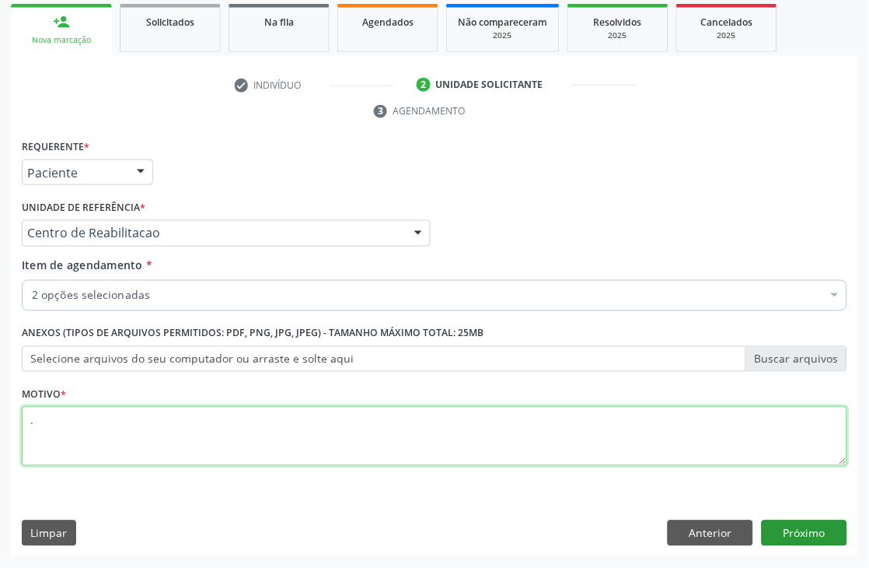
type textarea "."
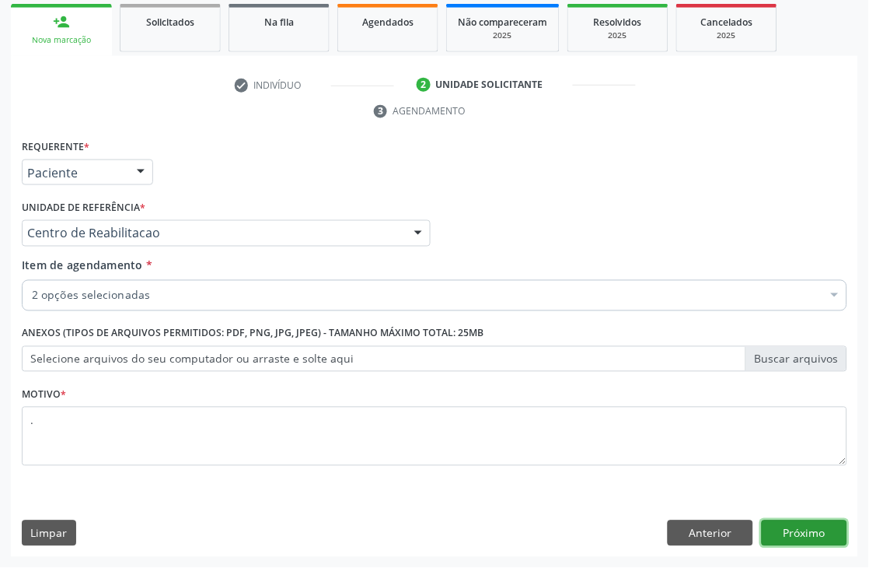
click at [787, 541] on button "Próximo" at bounding box center [805, 533] width 86 height 26
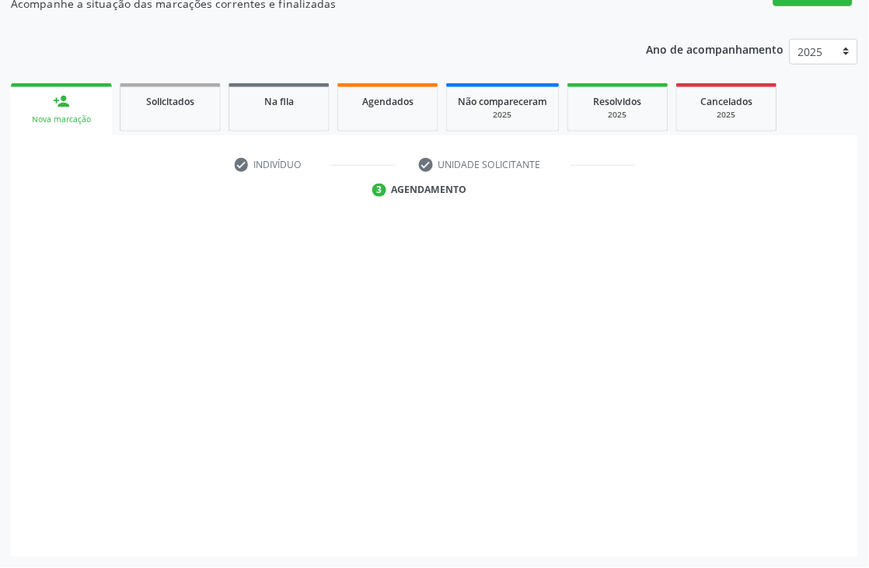
scroll to position [182, 0]
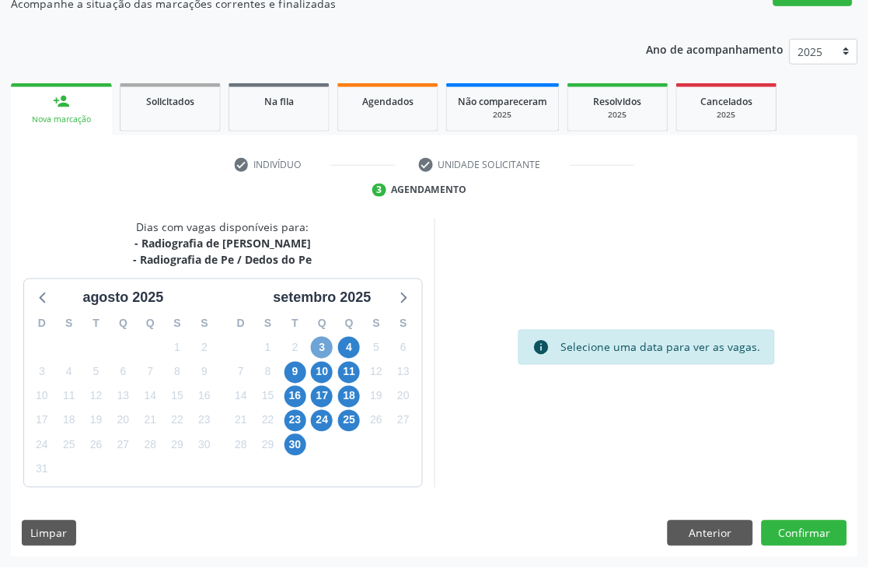
click at [319, 338] on span "3" at bounding box center [322, 348] width 22 height 22
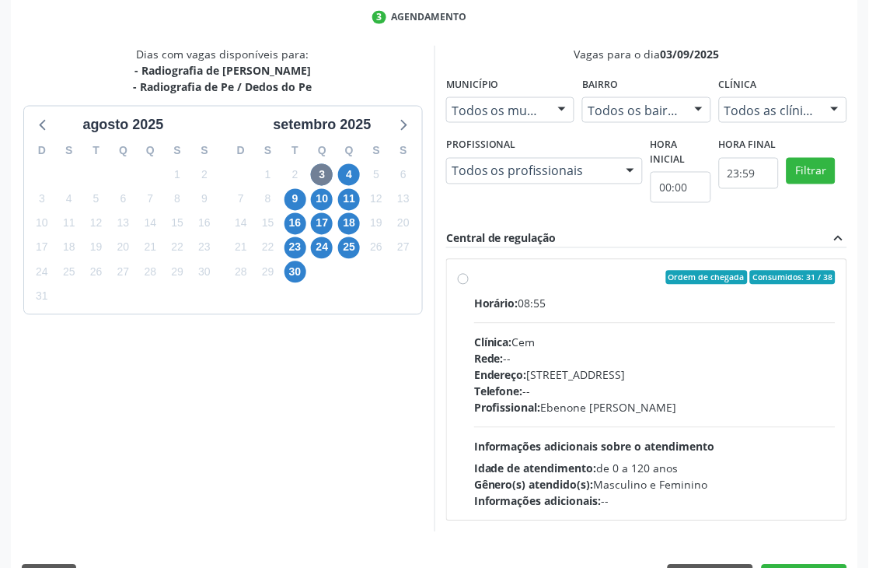
click at [532, 379] on div "Endereço: [STREET_ADDRESS]" at bounding box center [655, 375] width 362 height 16
click at [469, 285] on input "Ordem de chegada Consumidos: 31 / 38 Horário: 08:55 Clínica: Cem Rede: -- Ender…" at bounding box center [463, 278] width 11 height 14
radio input "true"
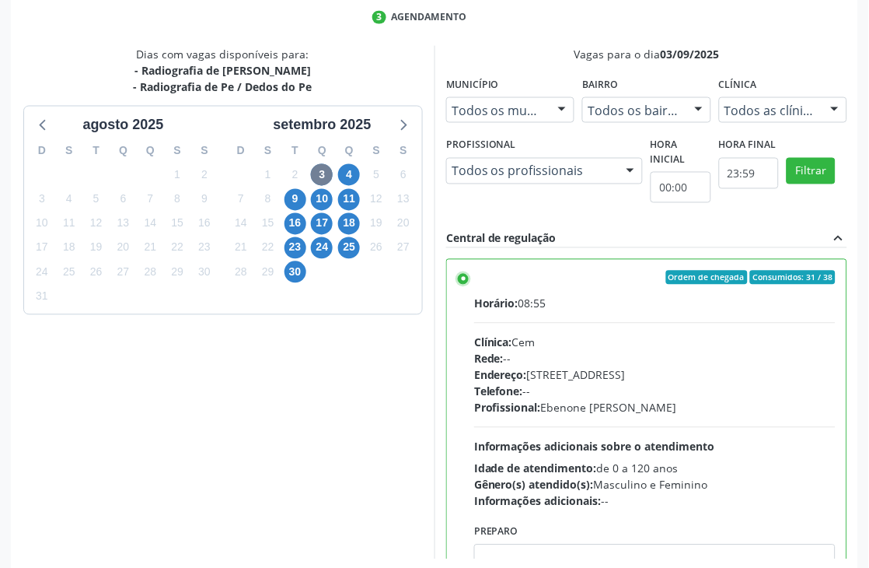
scroll to position [426, 0]
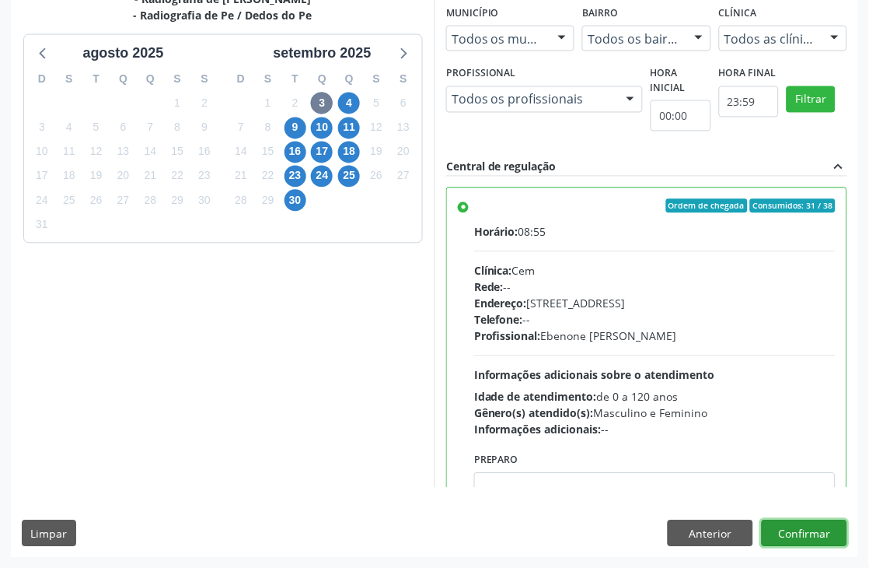
click at [789, 530] on button "Confirmar" at bounding box center [805, 533] width 86 height 26
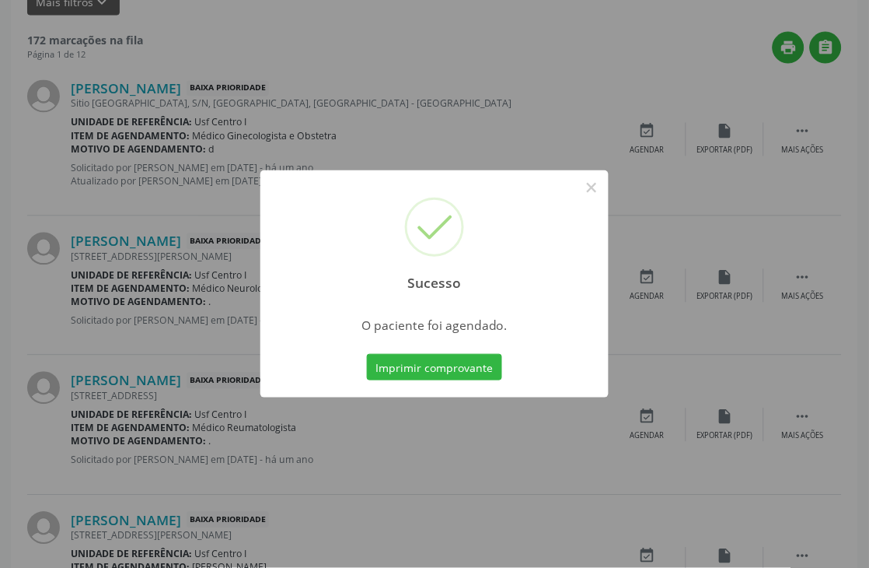
scroll to position [0, 0]
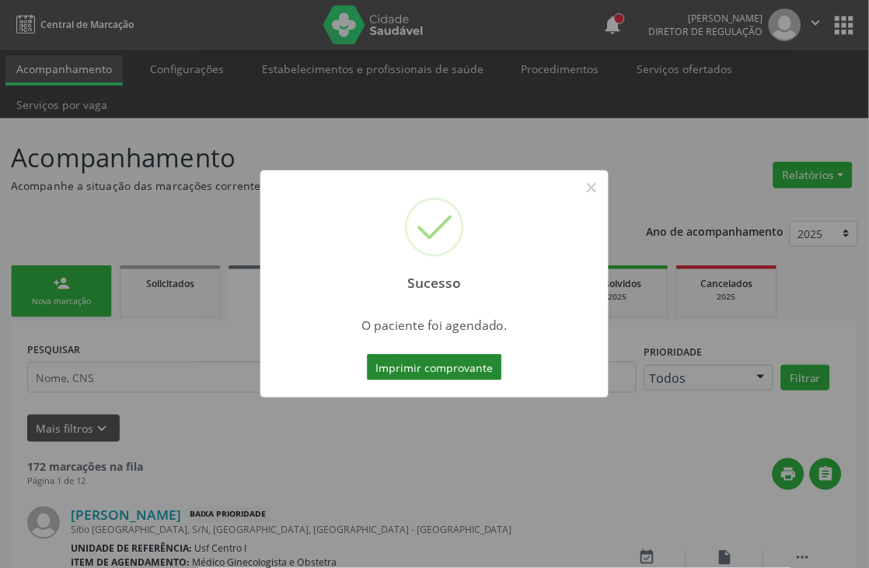
click at [397, 363] on button "Imprimir comprovante" at bounding box center [434, 367] width 135 height 26
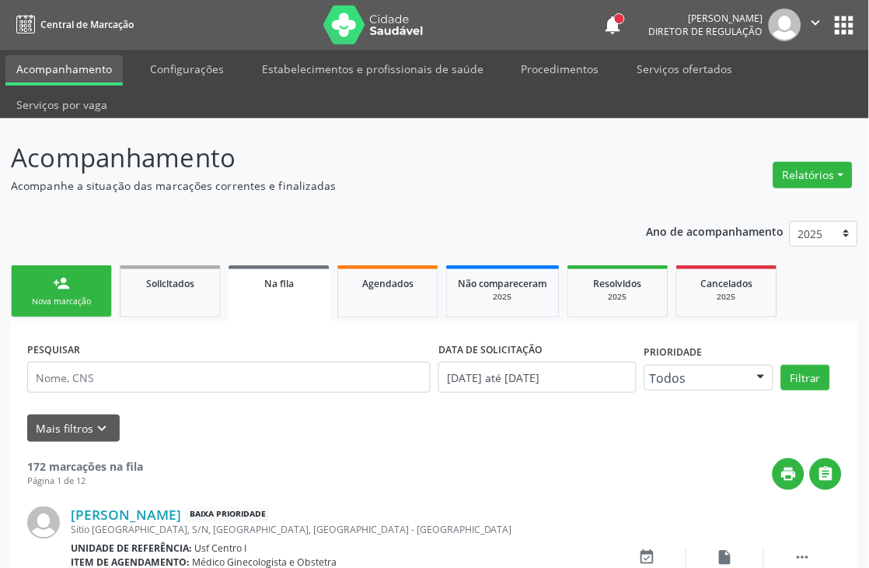
click at [47, 303] on div "Nova marcação" at bounding box center [62, 301] width 78 height 12
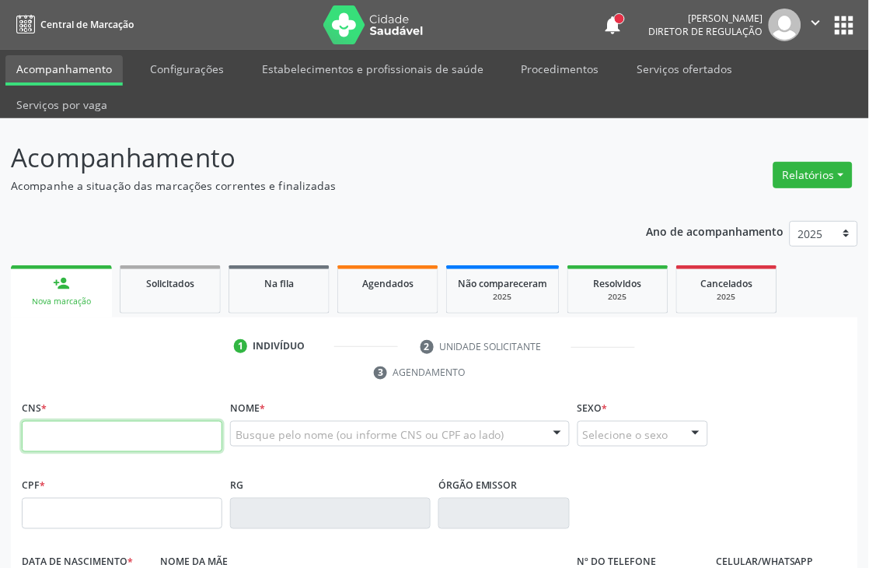
click at [115, 445] on input "text" at bounding box center [122, 436] width 201 height 31
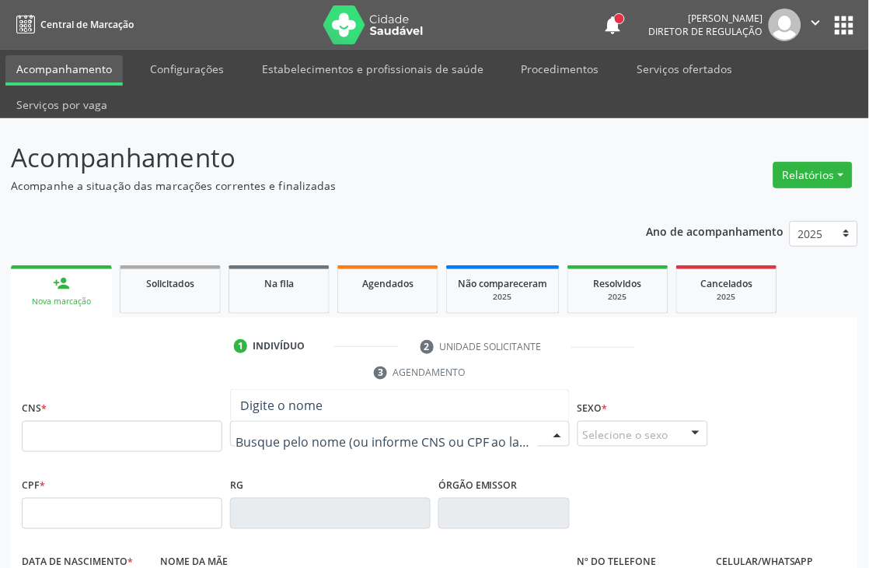
type input "8"
click at [204, 440] on input "text" at bounding box center [122, 436] width 201 height 31
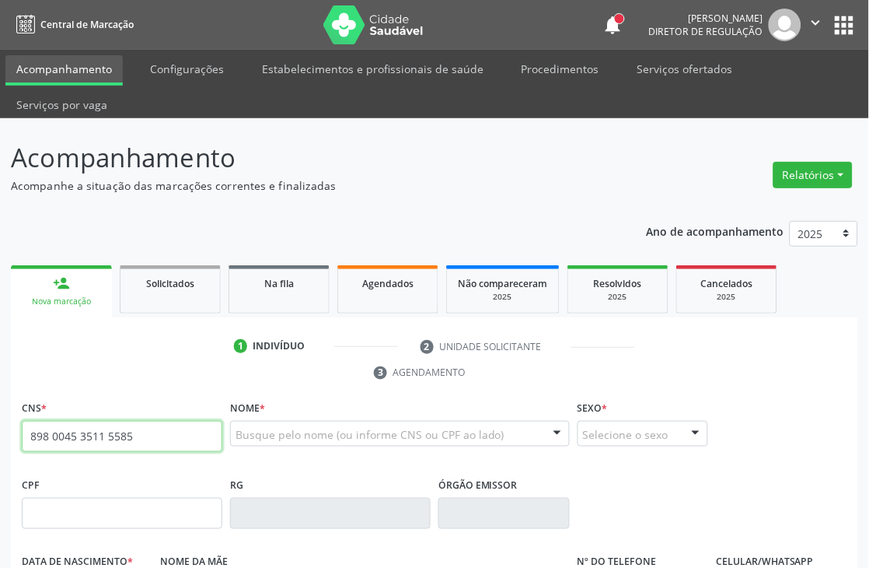
type input "898 0045 3511 5585"
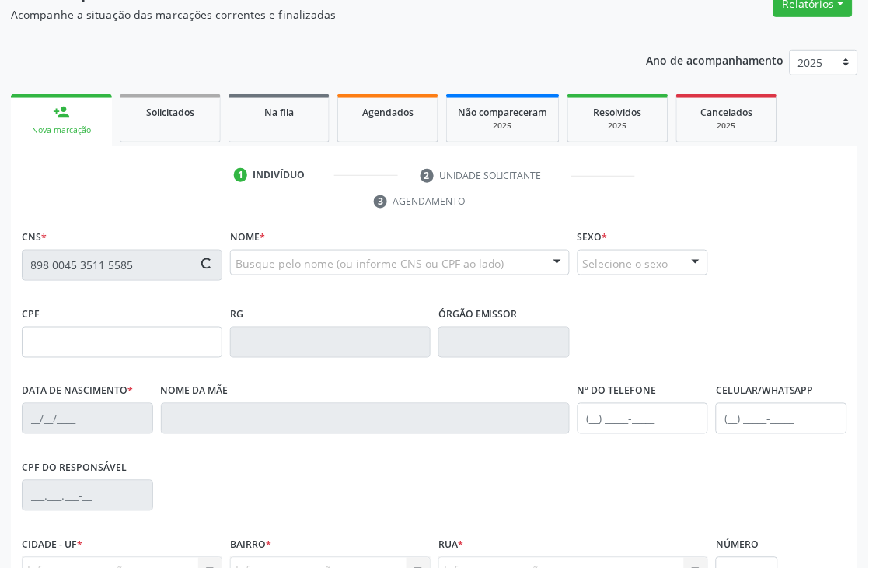
scroll to position [173, 0]
type input "148.322.384-18"
type input "[DATE]"
type input "[PERSON_NAME]"
type input "[PHONE_NUMBER]"
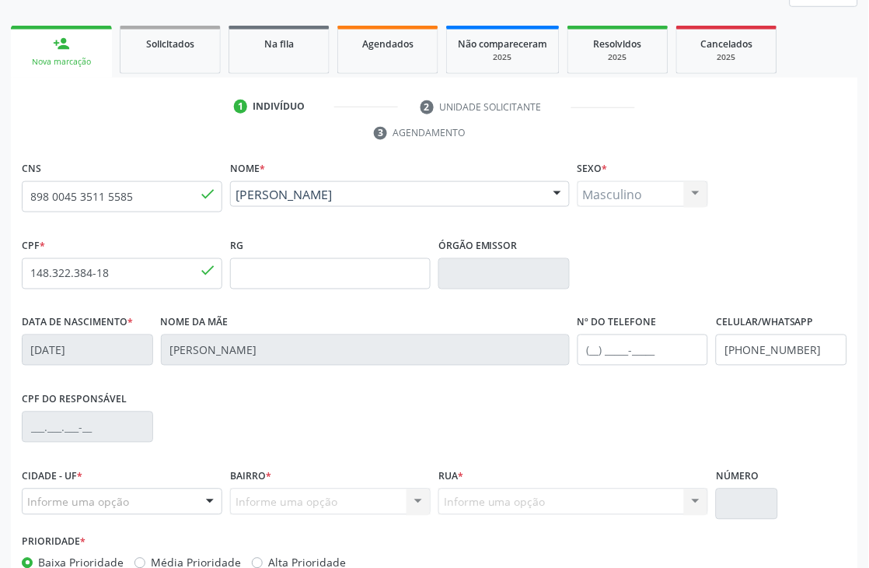
scroll to position [333, 0]
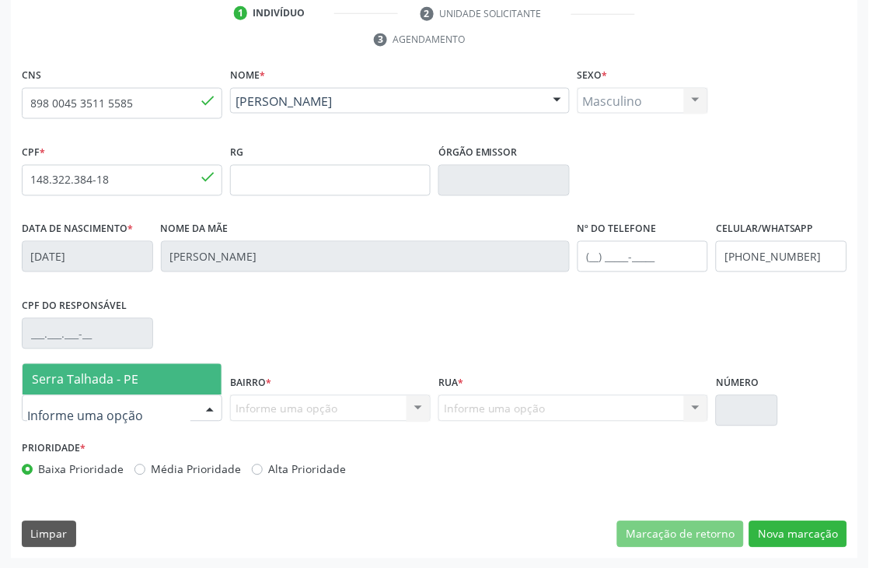
click at [208, 410] on div at bounding box center [209, 409] width 23 height 26
click at [195, 375] on span "Serra Talhada - PE" at bounding box center [122, 379] width 199 height 31
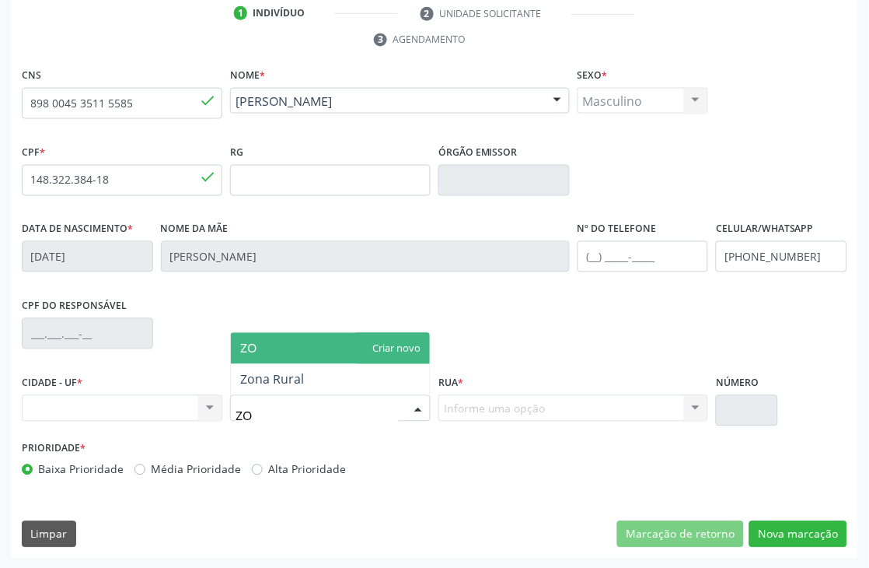
type input "ZON"
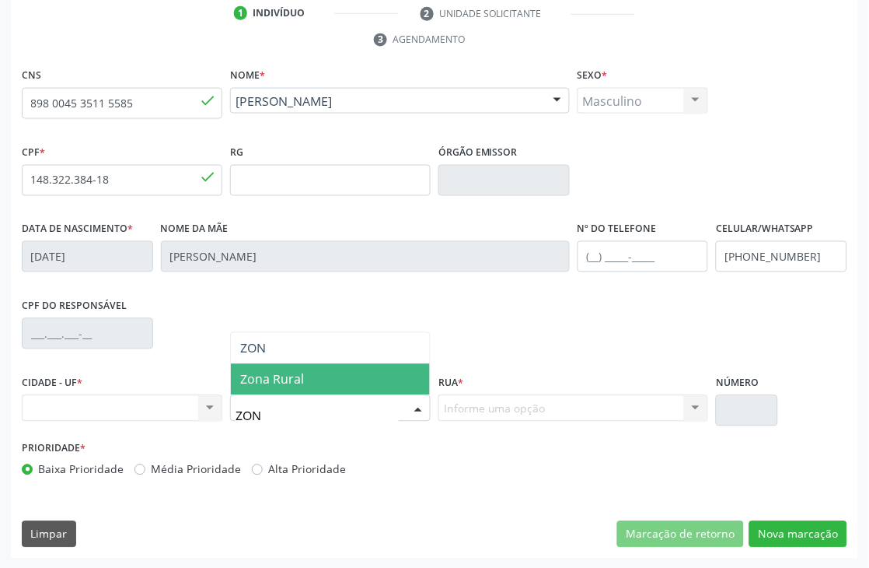
click at [299, 383] on span "Zona Rural" at bounding box center [272, 379] width 64 height 17
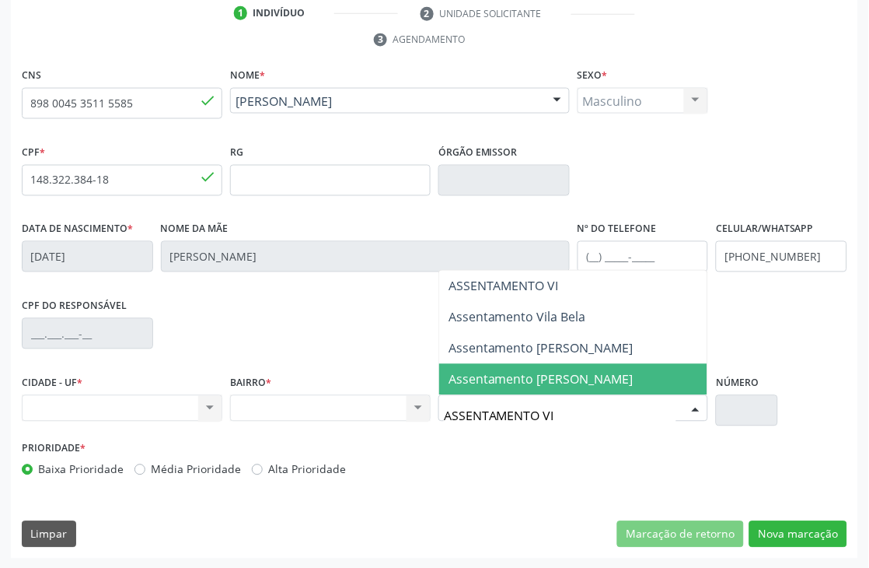
scroll to position [0, 0]
type input "ASSENTAMENTO VIL"
click at [541, 378] on span "Assentamento Vila Bela" at bounding box center [518, 379] width 138 height 17
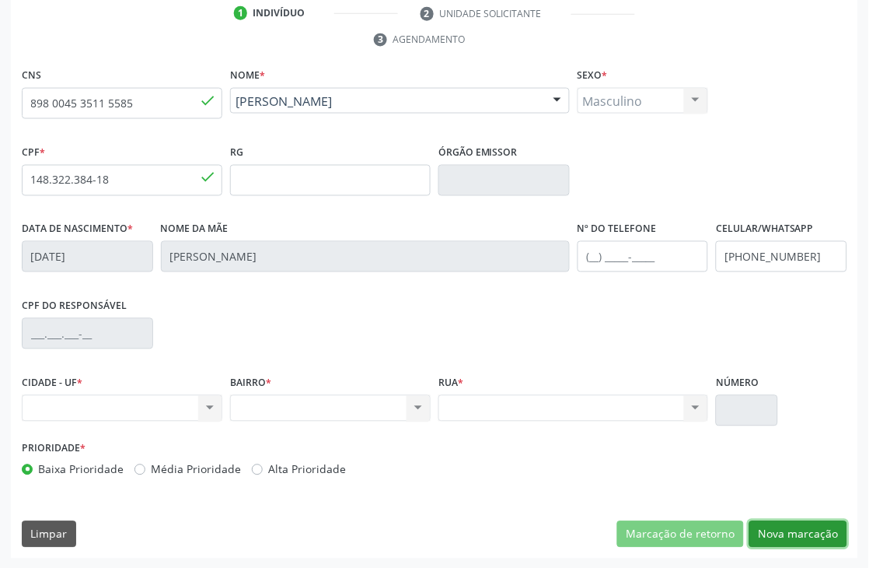
click at [830, 545] on button "Nova marcação" at bounding box center [798, 534] width 98 height 26
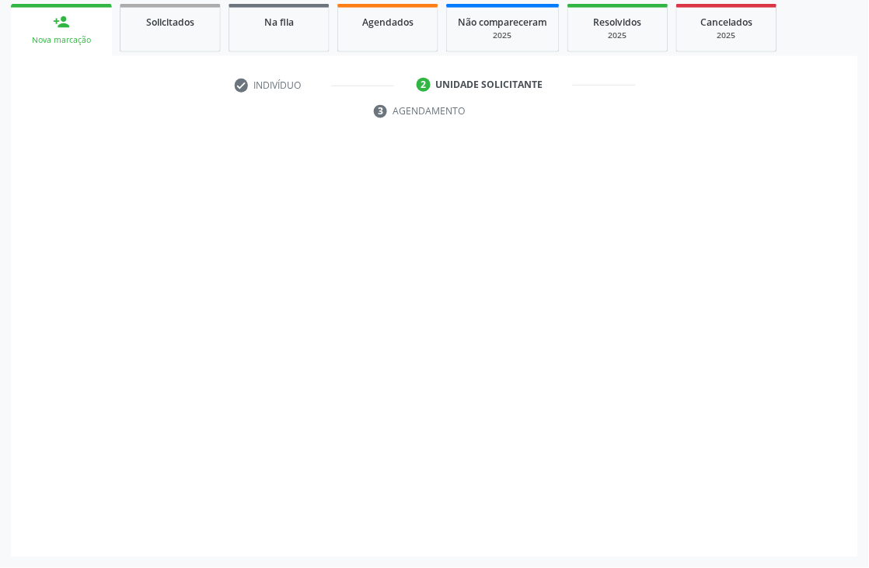
scroll to position [261, 0]
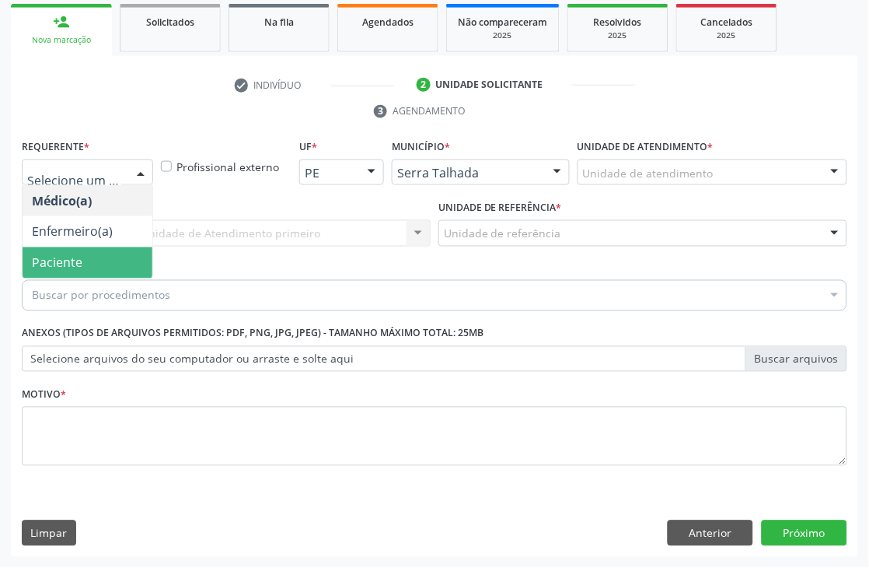
click at [82, 260] on span "Paciente" at bounding box center [88, 262] width 130 height 31
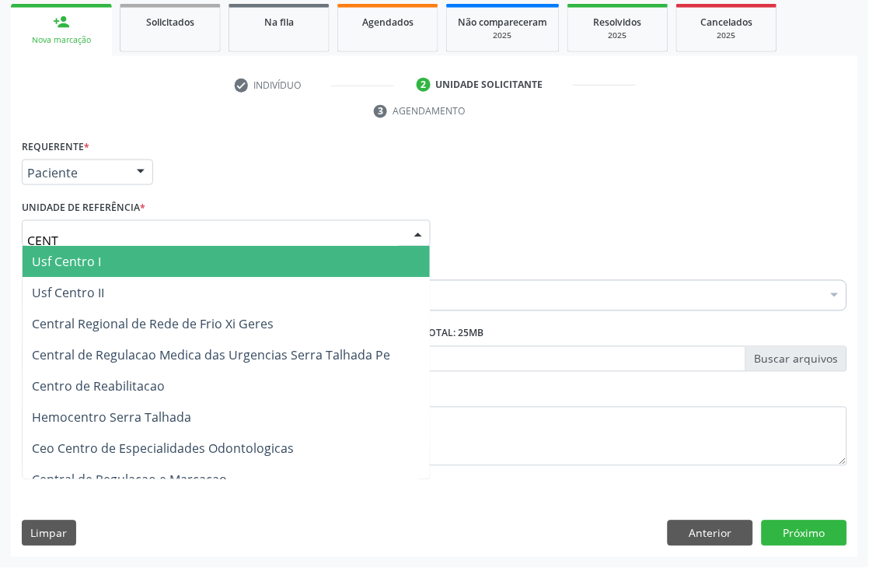
type input "CENTR"
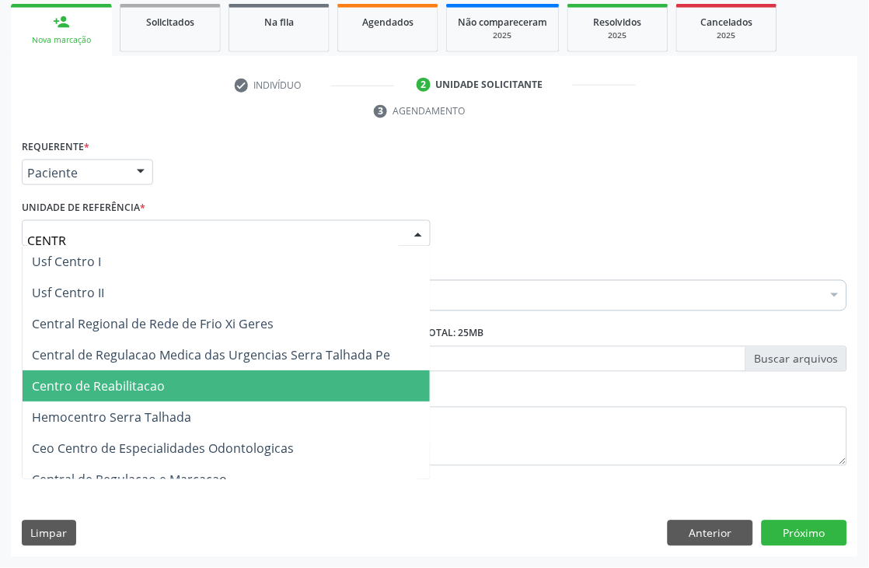
click at [141, 371] on span "Centro de Reabilitacao" at bounding box center [226, 386] width 407 height 31
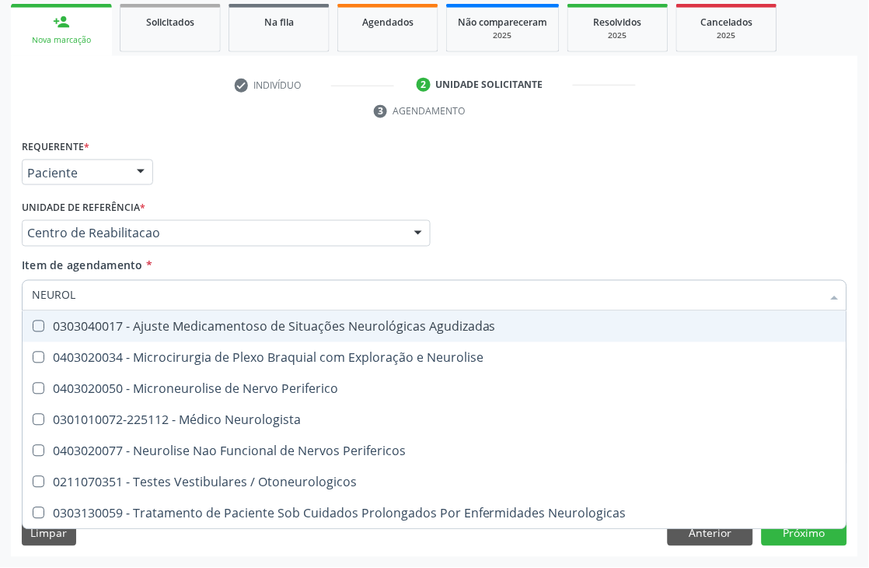
type input "NEUROLO"
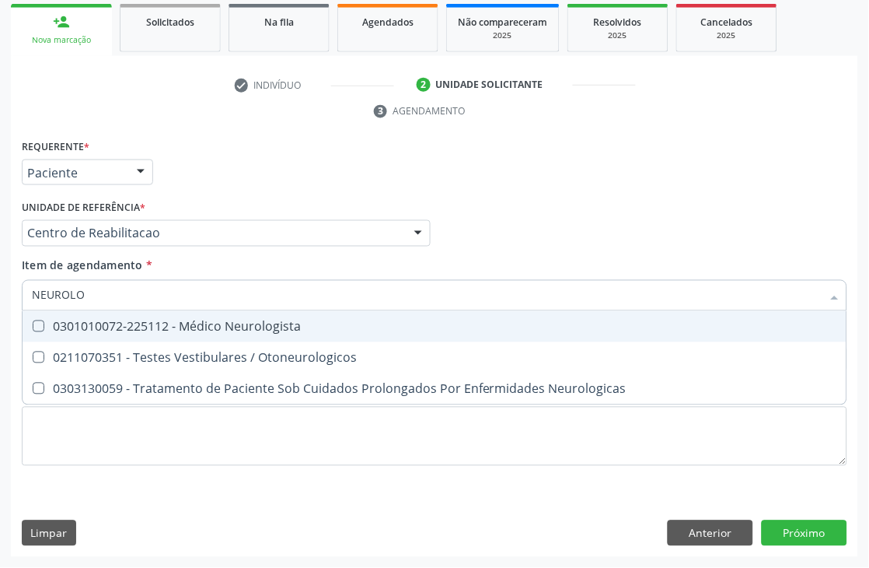
click at [149, 328] on div "0301010072-225112 - Médico Neurologista" at bounding box center [434, 326] width 805 height 12
checkbox Neurologista "true"
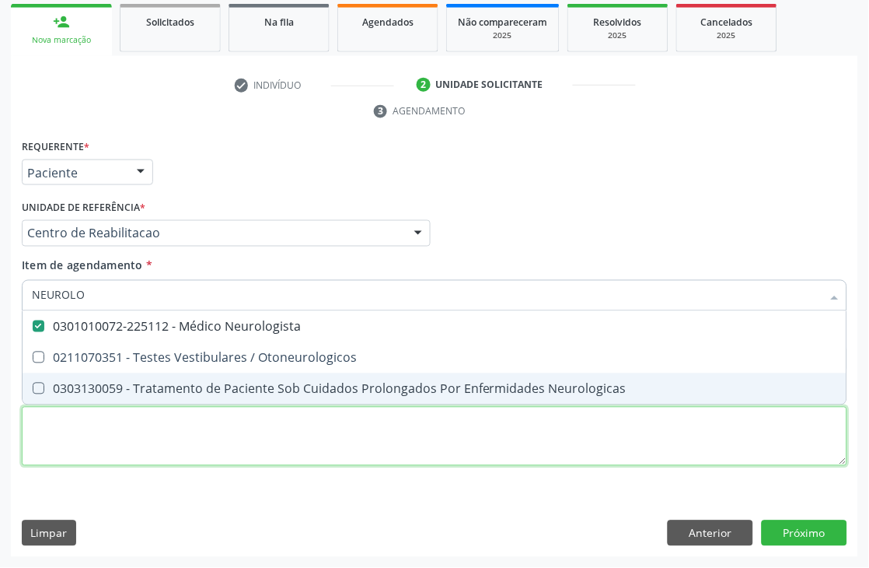
click at [62, 449] on div "Requerente * Paciente Médico(a) Enfermeiro(a) Paciente Nenhum resultado encontr…" at bounding box center [435, 311] width 826 height 352
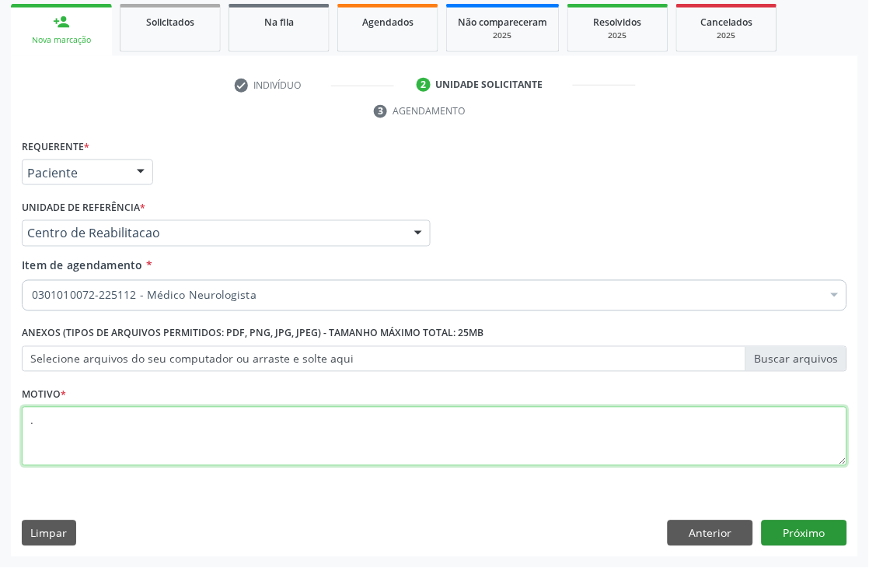
type textarea "."
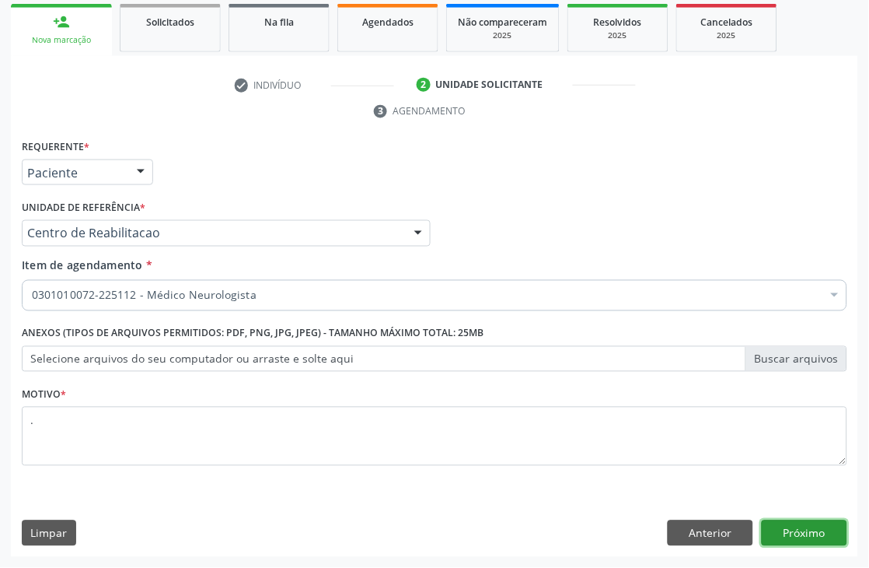
click at [766, 532] on button "Próximo" at bounding box center [805, 533] width 86 height 26
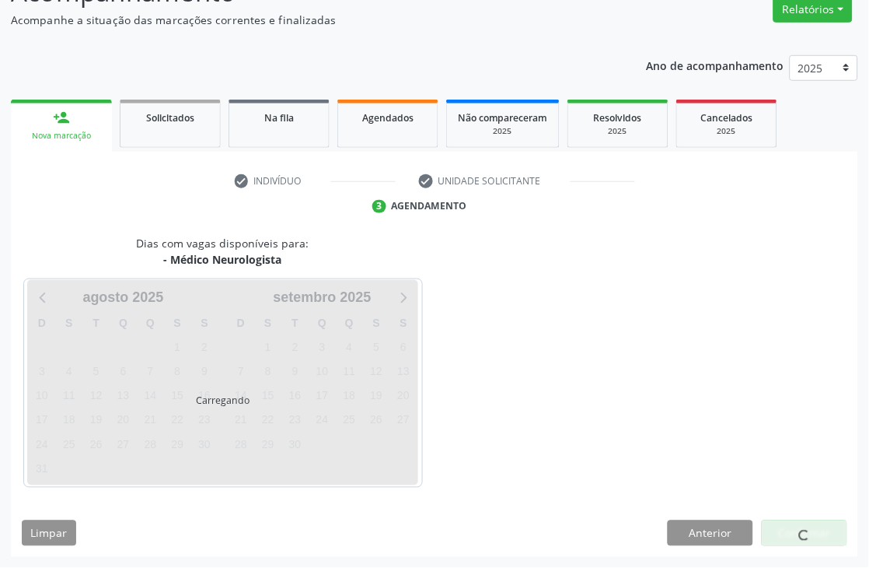
scroll to position [166, 0]
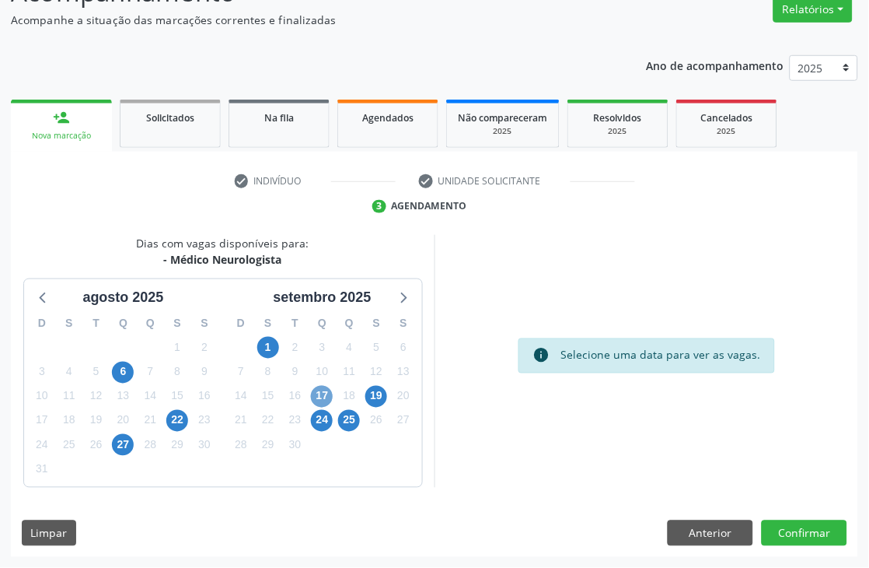
click at [320, 389] on span "17" at bounding box center [322, 397] width 22 height 22
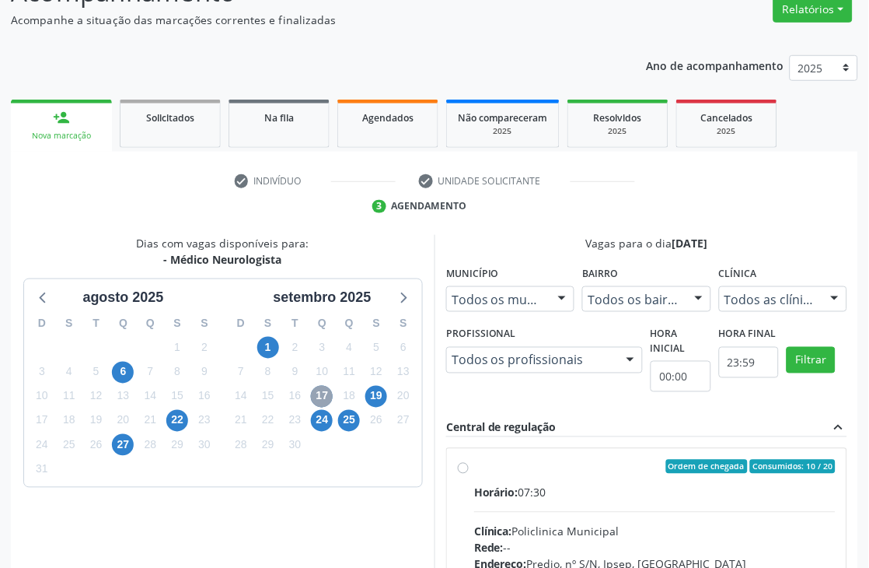
scroll to position [399, 0]
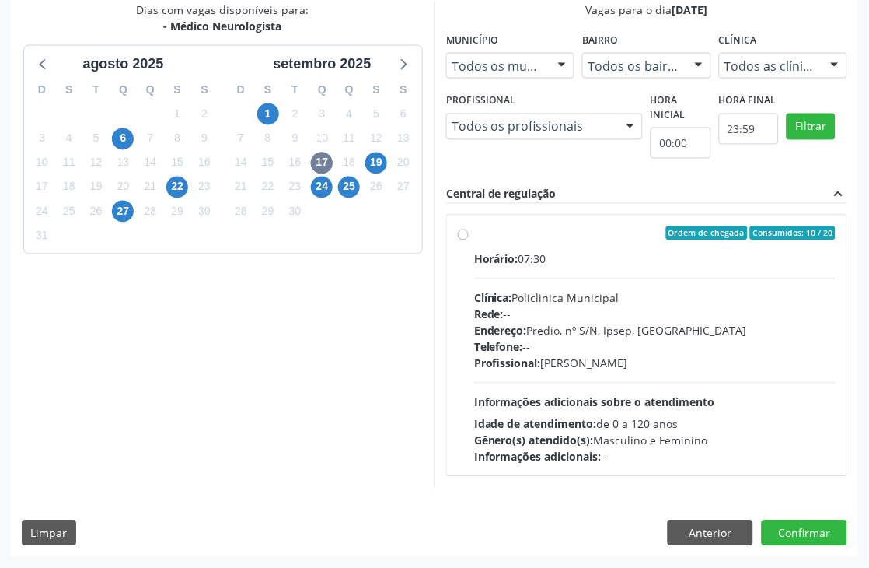
click at [653, 383] on div "Horário: 07:30 Clínica: Policlinica Municipal Rede: -- Endereço: Predio, nº S/N…" at bounding box center [655, 358] width 362 height 214
click at [469, 240] on input "Ordem de chegada Consumidos: 10 / 20 Horário: 07:30 Clínica: Policlinica Munici…" at bounding box center [463, 233] width 11 height 14
radio input "true"
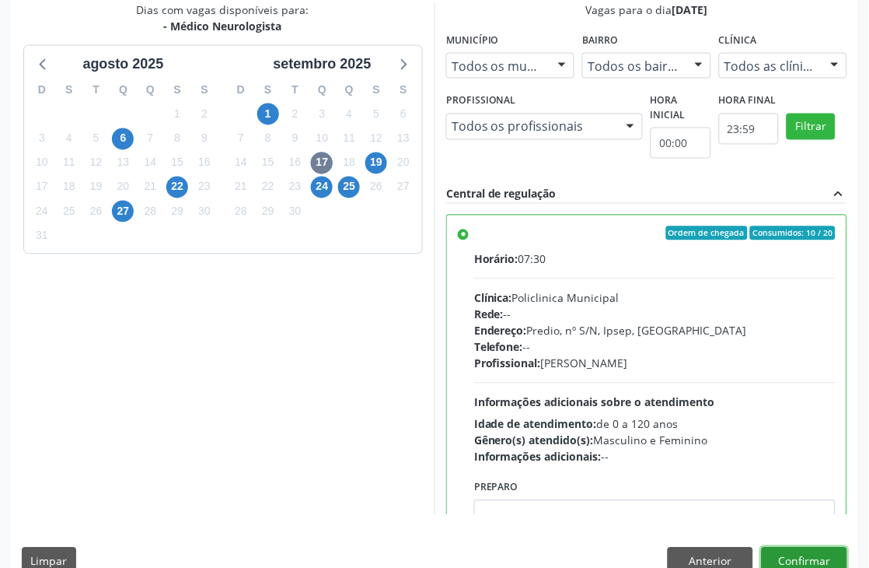
click at [788, 563] on button "Confirmar" at bounding box center [805, 560] width 86 height 26
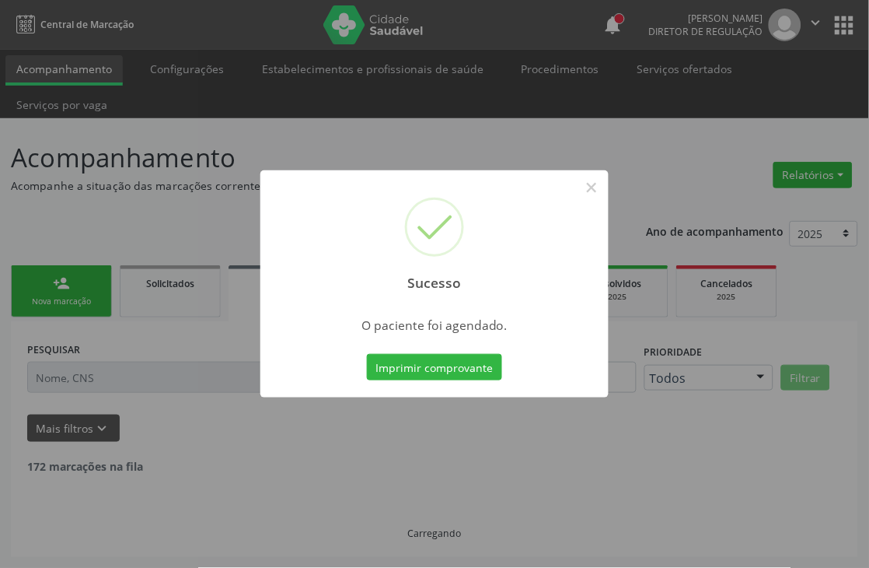
scroll to position [0, 0]
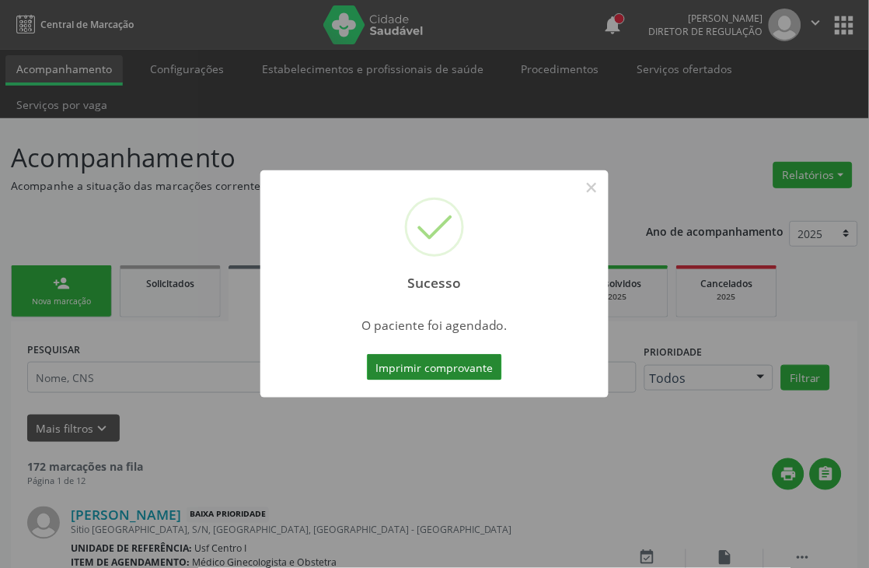
click at [449, 376] on button "Imprimir comprovante" at bounding box center [434, 367] width 135 height 26
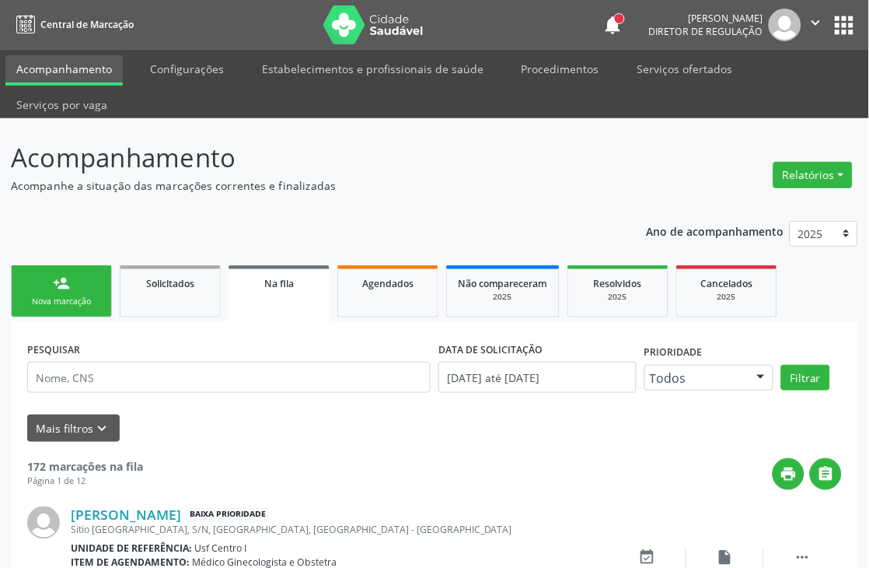
click at [76, 271] on link "person_add Nova marcação" at bounding box center [61, 291] width 101 height 52
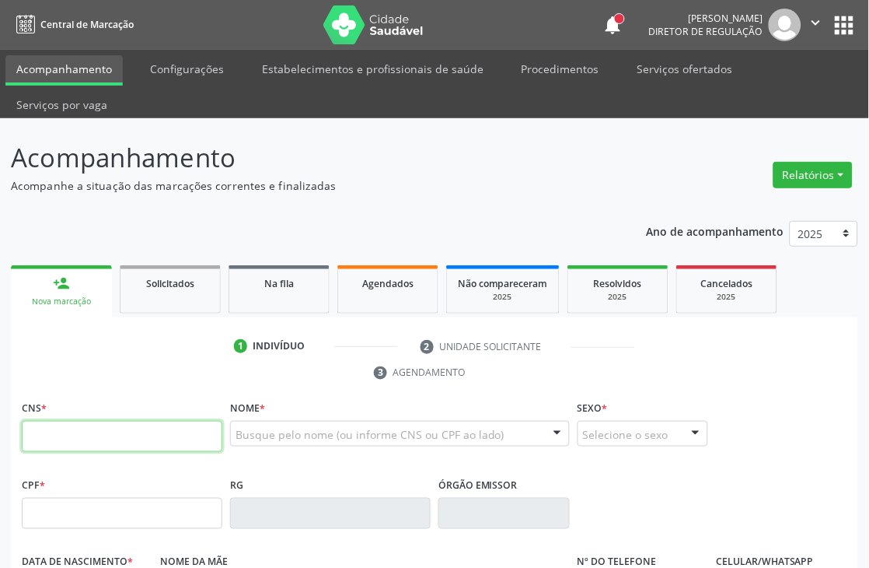
click at [196, 426] on input "text" at bounding box center [122, 436] width 201 height 31
type input "898 0051 9141 6009"
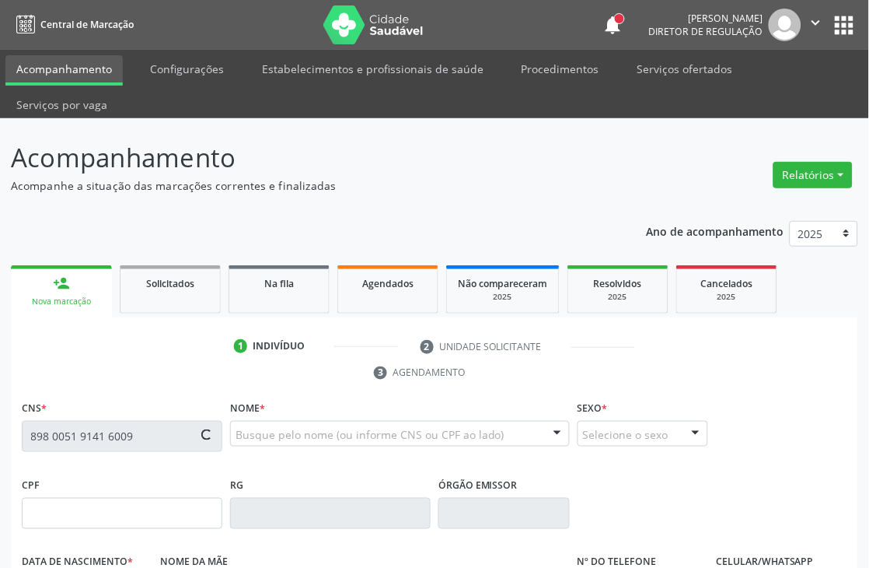
type input "146.322.994-13"
type input "[DATE]"
type input "[PERSON_NAME]"
type input "[PHONE_NUMBER]"
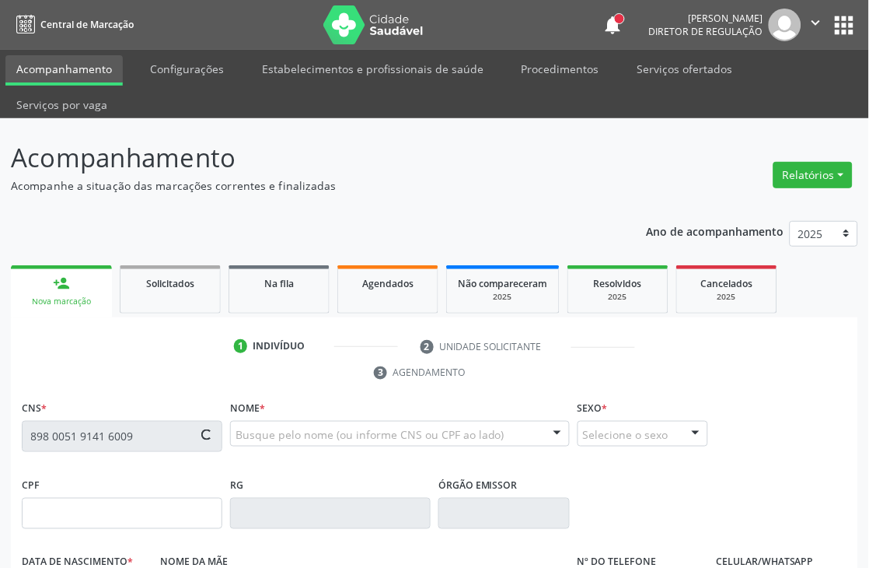
type input "102.067.154-80"
type input "1079"
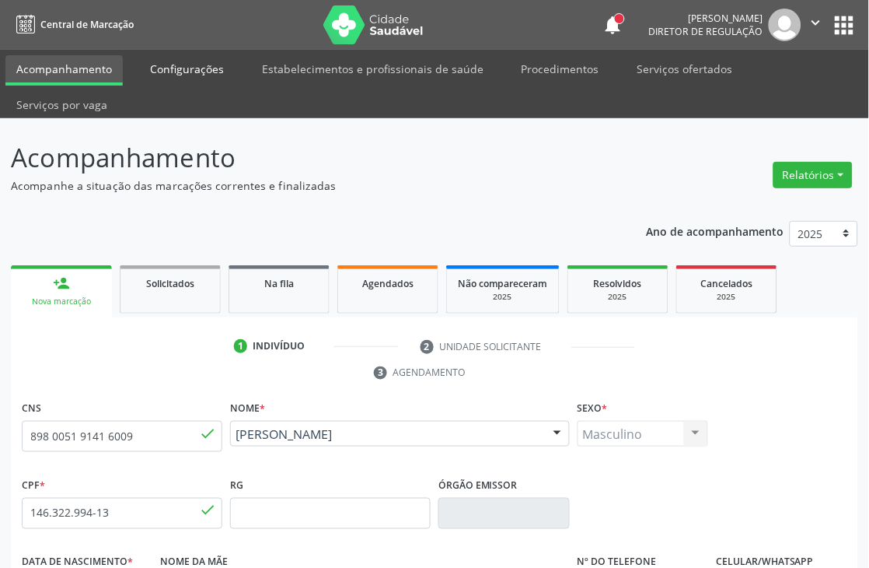
click at [198, 68] on link "Configurações" at bounding box center [187, 68] width 96 height 27
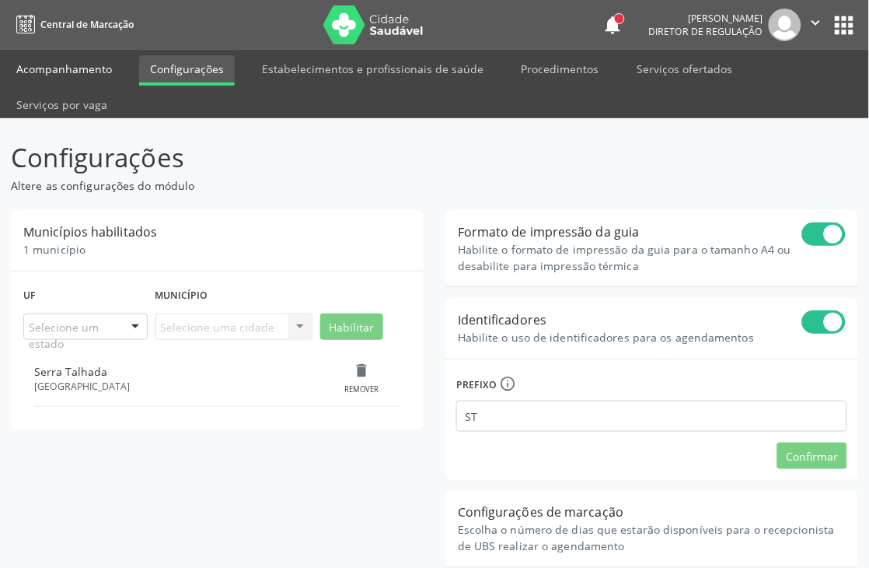
click at [103, 68] on link "Acompanhamento" at bounding box center [63, 68] width 117 height 27
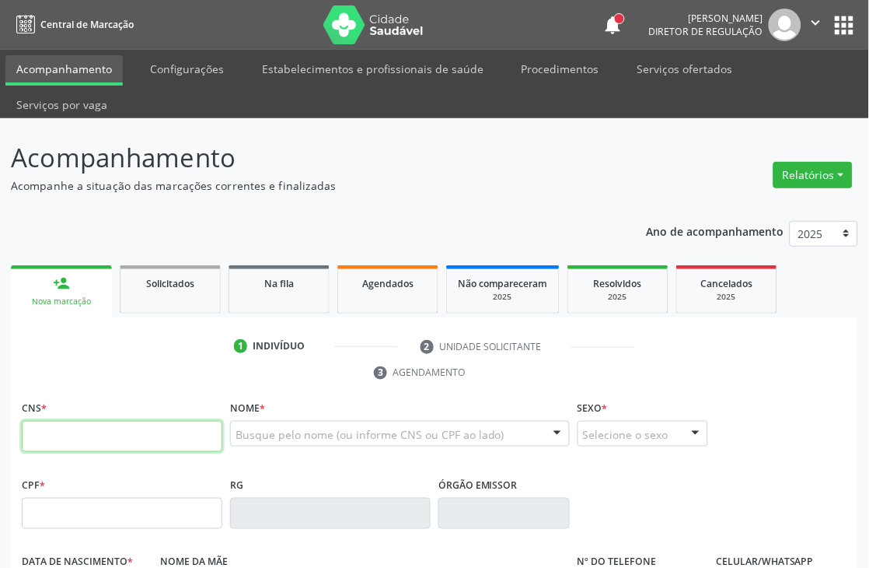
click at [80, 428] on input "text" at bounding box center [122, 436] width 201 height 31
type input "700 0037 9172 4902"
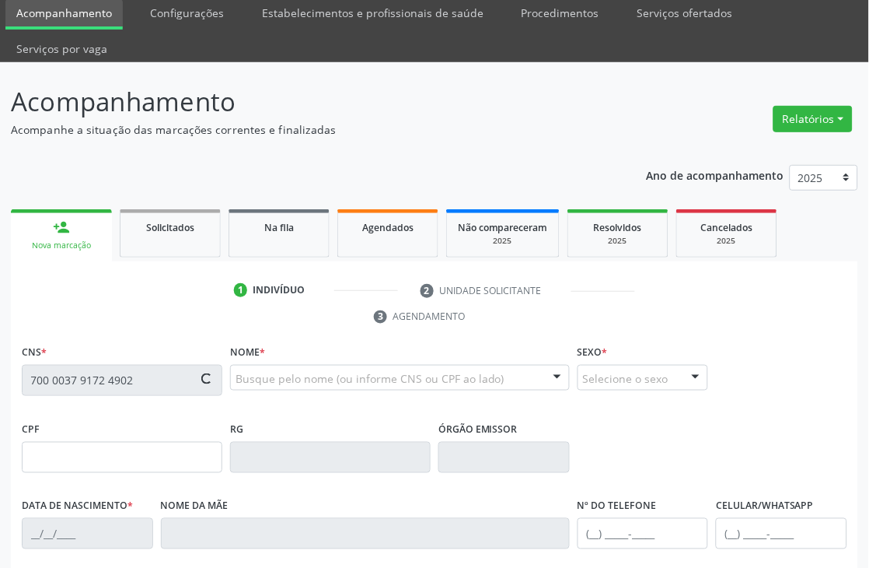
type input "755.442.614-15"
type input "[DATE]"
type input "[PERSON_NAME]"
type input "[PHONE_NUMBER]"
type input "64"
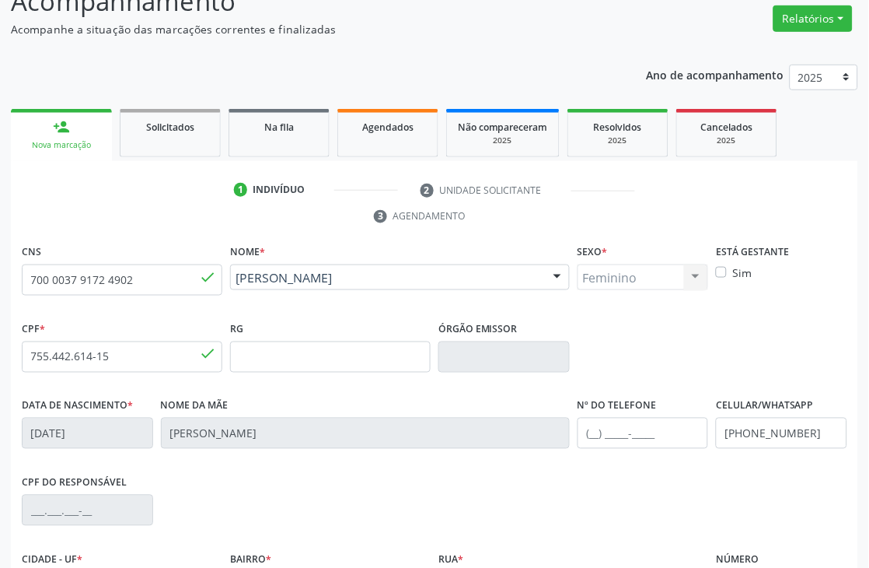
scroll to position [333, 0]
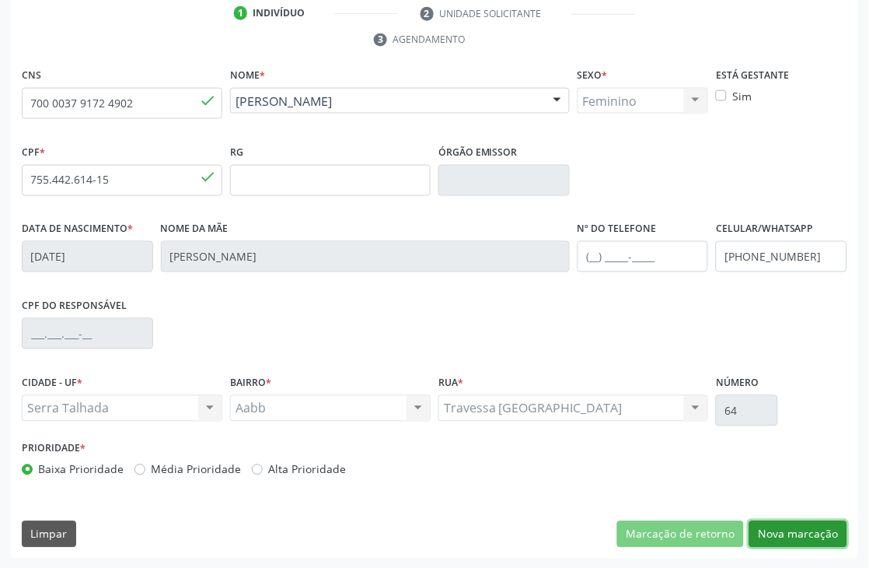
click at [794, 540] on button "Nova marcação" at bounding box center [798, 534] width 98 height 26
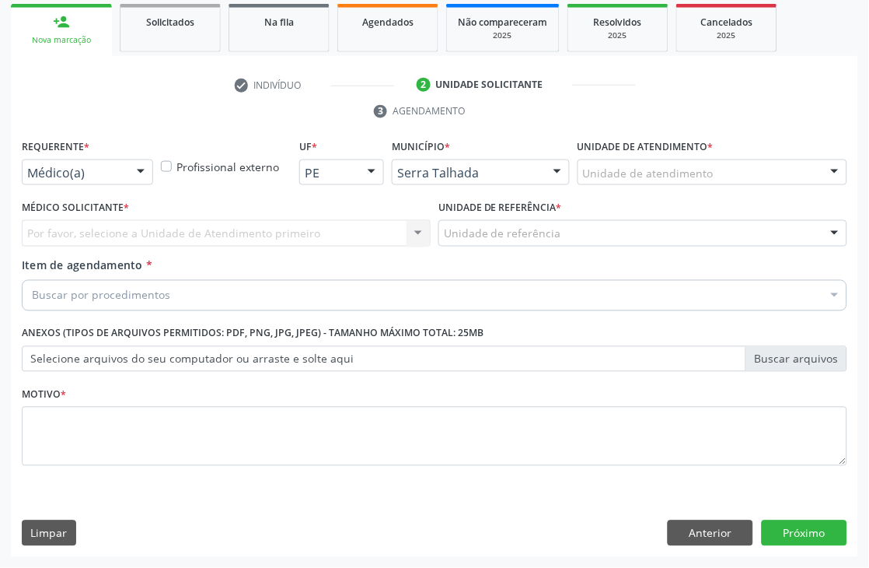
scroll to position [261, 0]
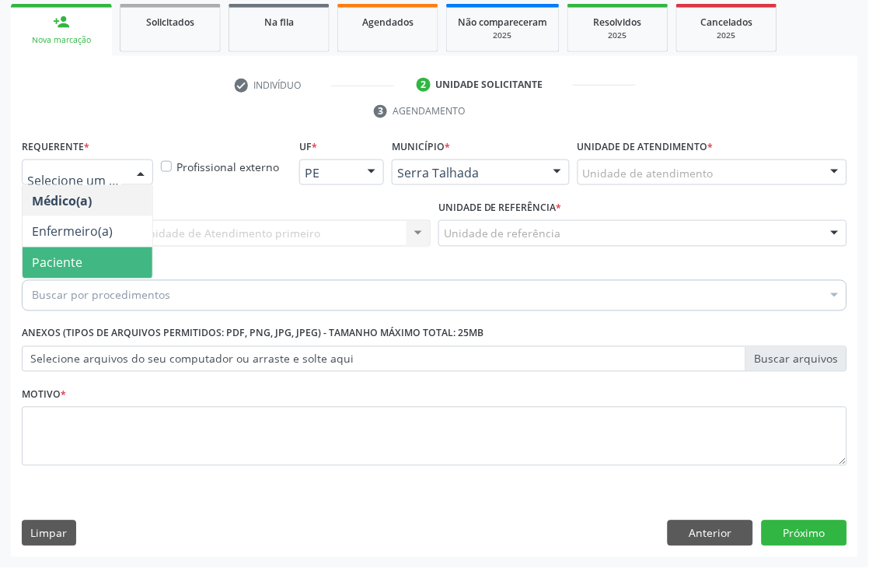
click at [79, 251] on span "Paciente" at bounding box center [88, 262] width 130 height 31
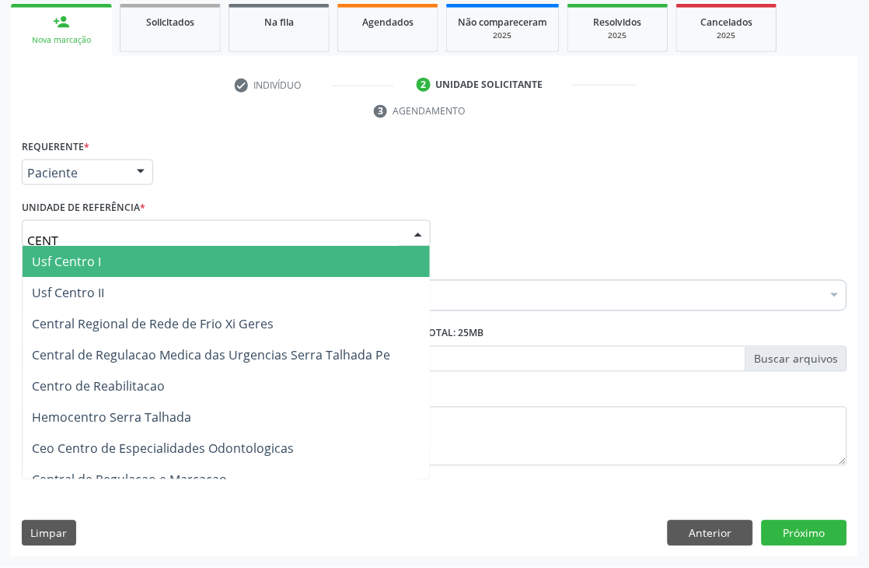
type input "CENTR"
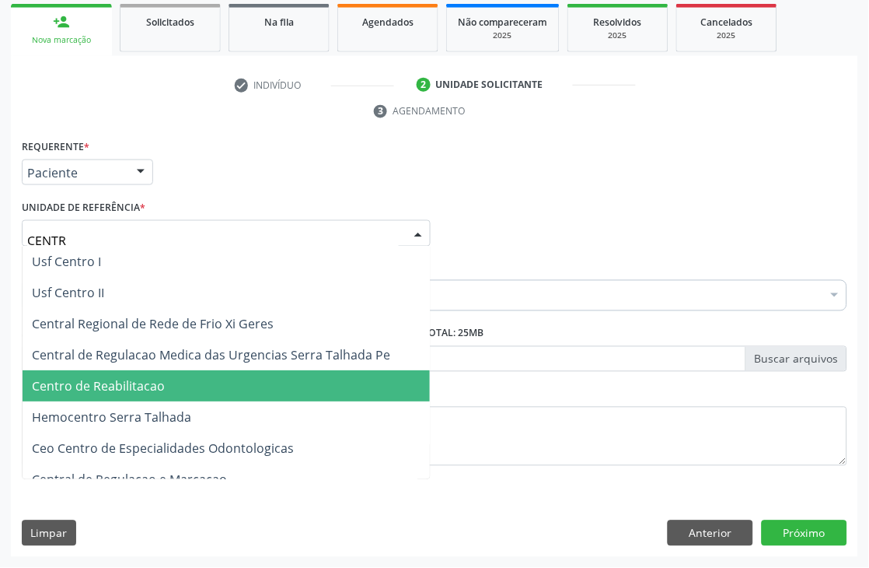
click at [107, 378] on span "Centro de Reabilitacao" at bounding box center [98, 386] width 133 height 17
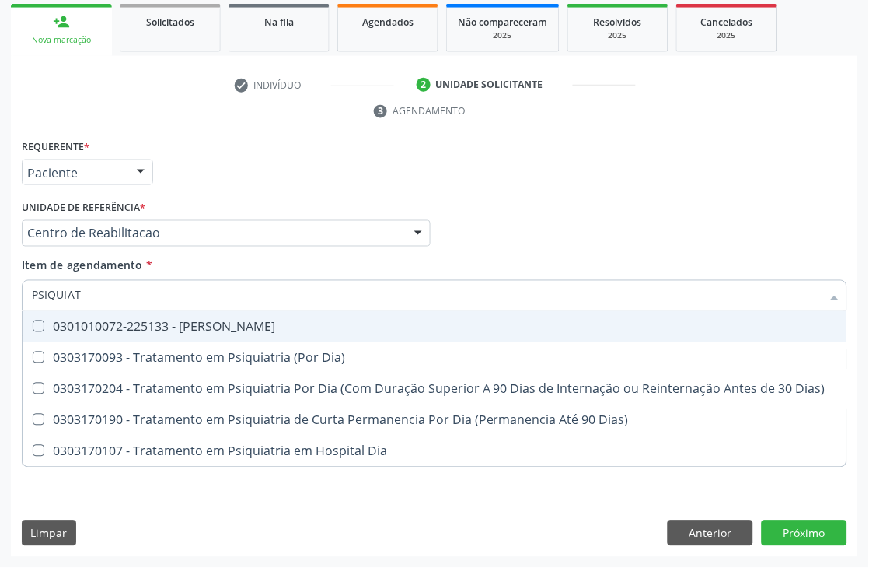
type input "PSIQUIATR"
click at [107, 322] on div "0301010072-225133 - [PERSON_NAME]" at bounding box center [434, 326] width 805 height 12
checkbox Psiquiatra "true"
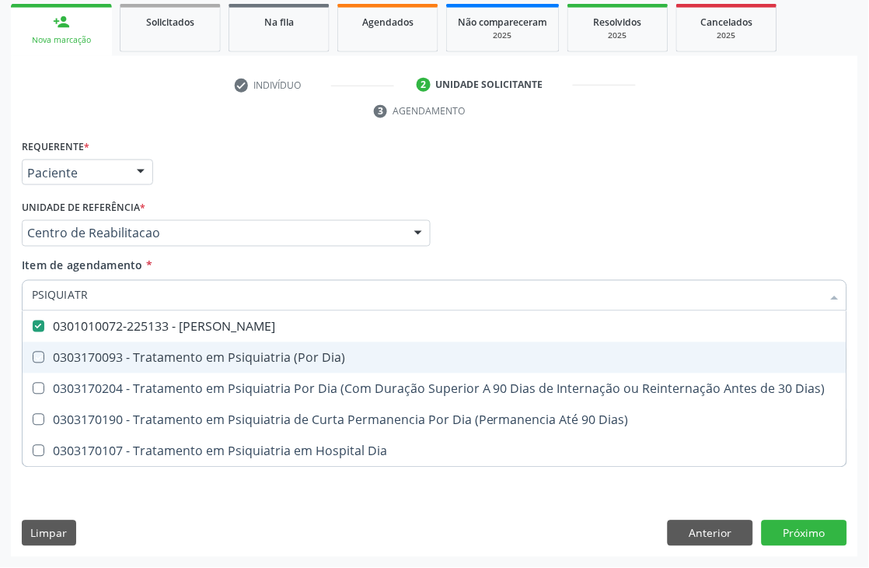
click at [0, 383] on div "Acompanhamento Acompanhe a situação das marcações correntes e finalizadas Relat…" at bounding box center [434, 212] width 869 height 711
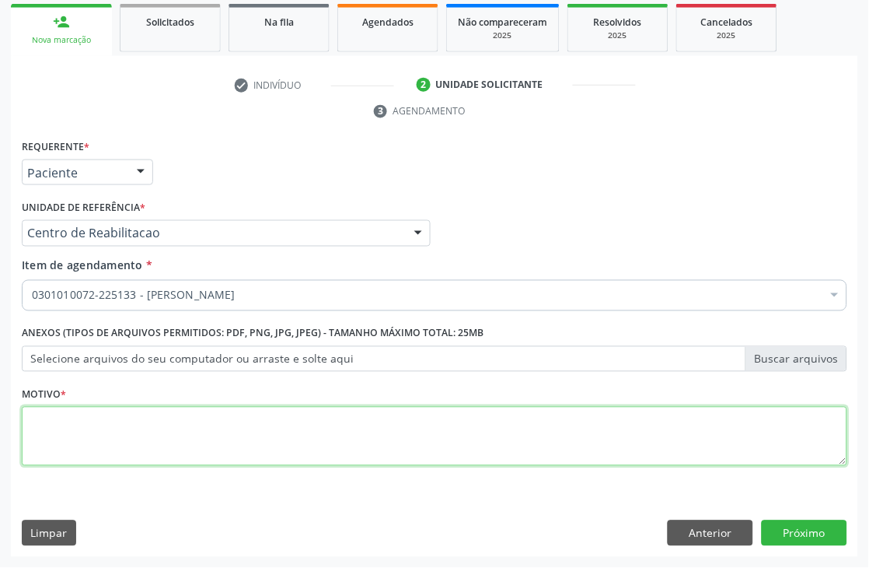
click at [145, 454] on textarea at bounding box center [435, 436] width 826 height 59
type textarea "."
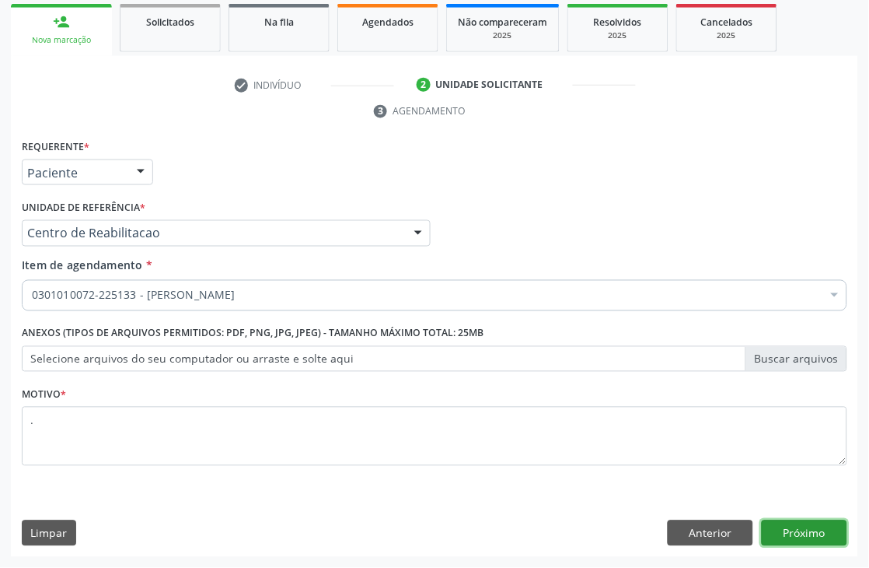
click at [815, 527] on button "Próximo" at bounding box center [805, 533] width 86 height 26
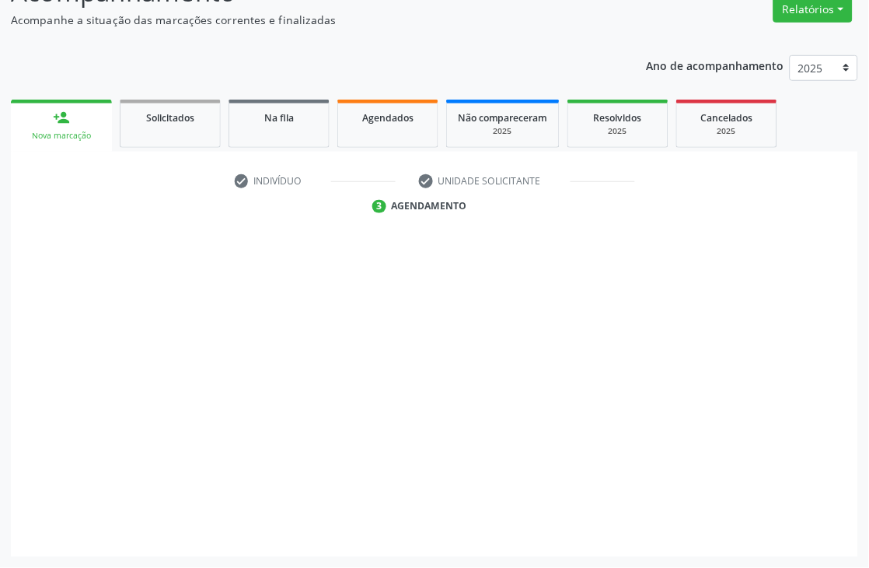
scroll to position [166, 0]
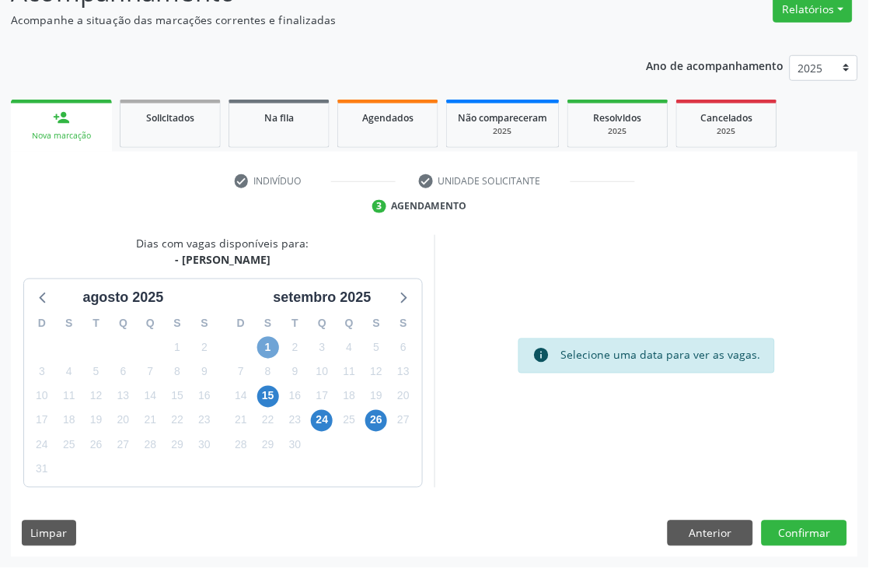
click at [268, 348] on span "1" at bounding box center [268, 348] width 22 height 22
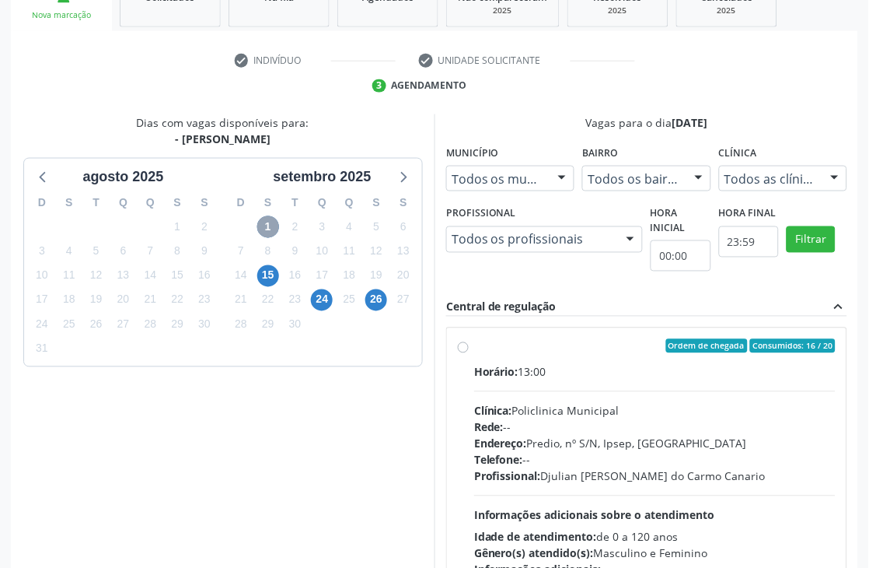
scroll to position [338, 0]
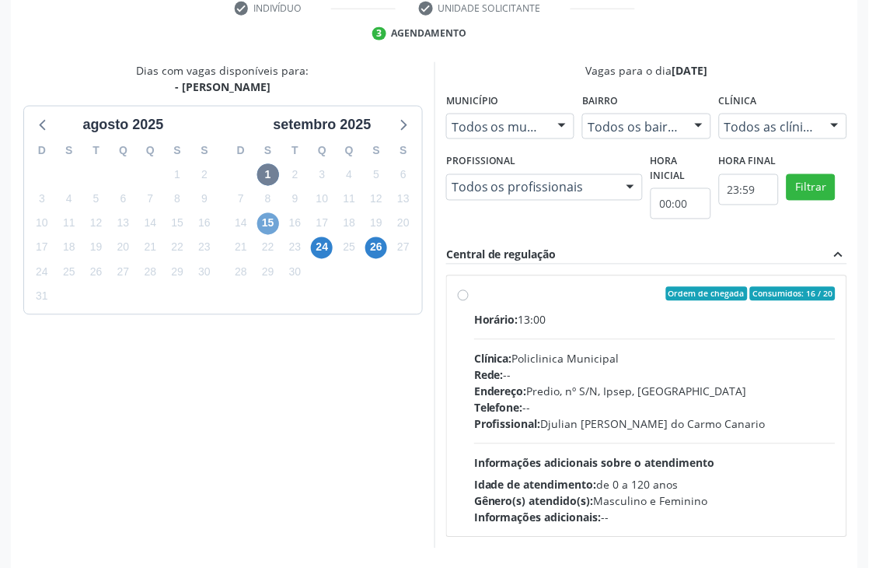
click at [274, 229] on span "15" at bounding box center [268, 224] width 22 height 22
click at [322, 246] on span "24" at bounding box center [322, 248] width 22 height 22
click at [613, 392] on div "Endereço: Predio, nº S/N, Ipsep, [GEOGRAPHIC_DATA]" at bounding box center [655, 391] width 362 height 16
click at [469, 301] on input "Ordem de chegada Consumidos: 7 / 15 Horário: 13:00 Clínica: Policlinica Municip…" at bounding box center [463, 294] width 11 height 14
radio input "true"
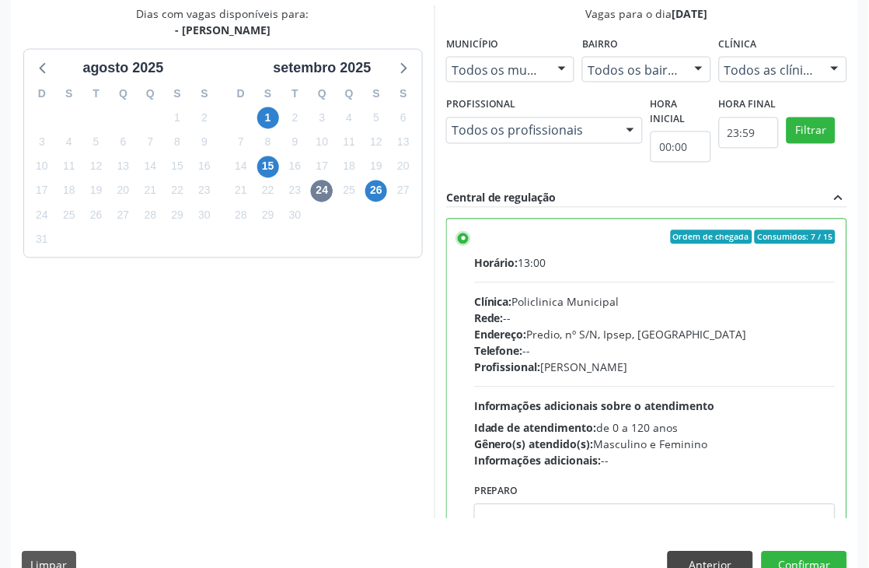
scroll to position [426, 0]
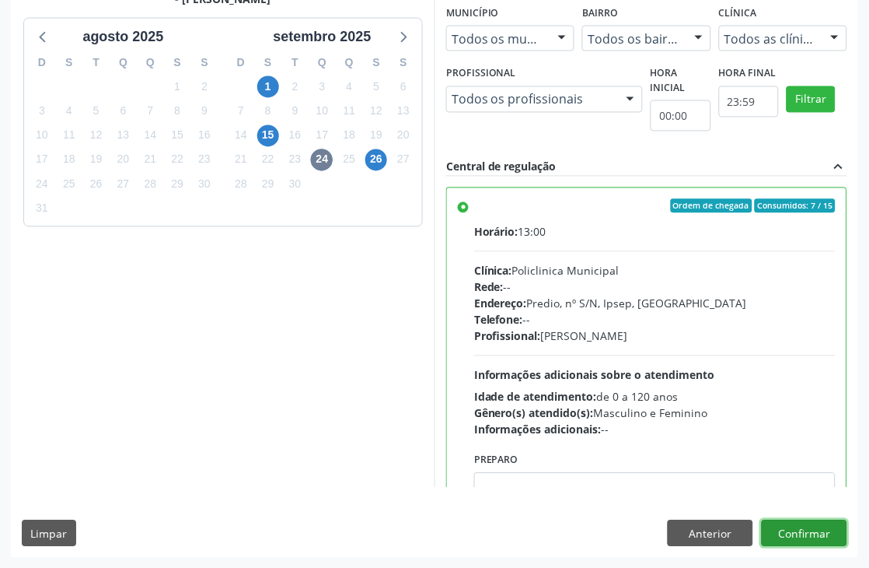
click at [810, 540] on button "Confirmar" at bounding box center [805, 533] width 86 height 26
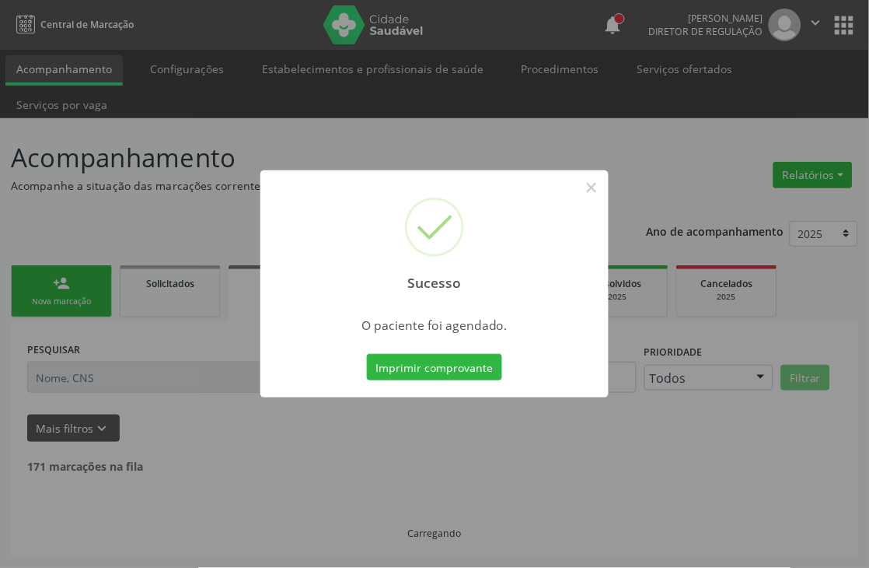
scroll to position [0, 0]
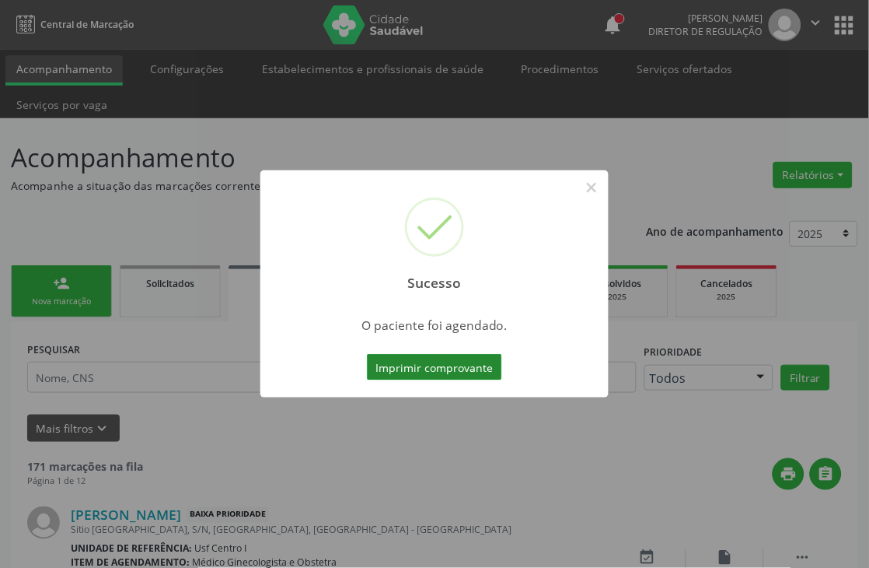
click at [468, 355] on button "Imprimir comprovante" at bounding box center [434, 367] width 135 height 26
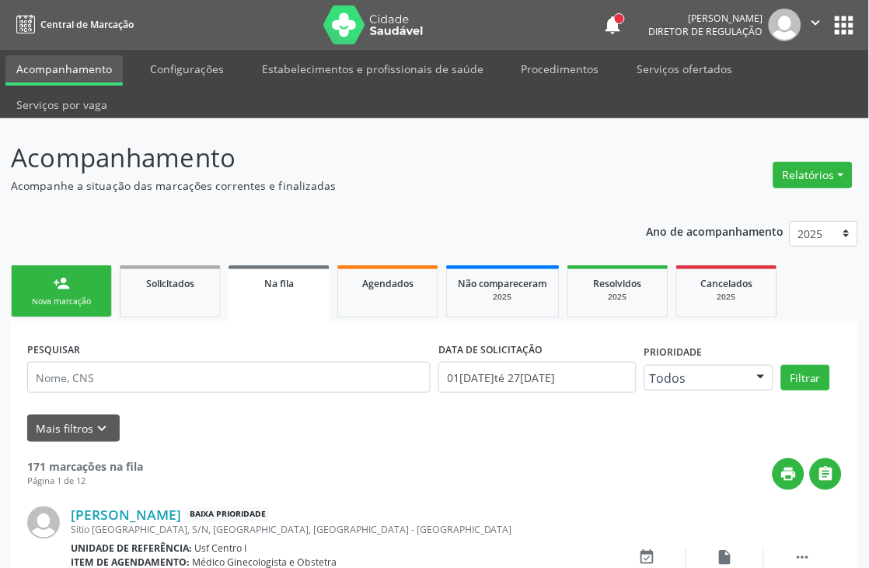
click at [76, 278] on link "person_add Nova marcação" at bounding box center [61, 291] width 101 height 52
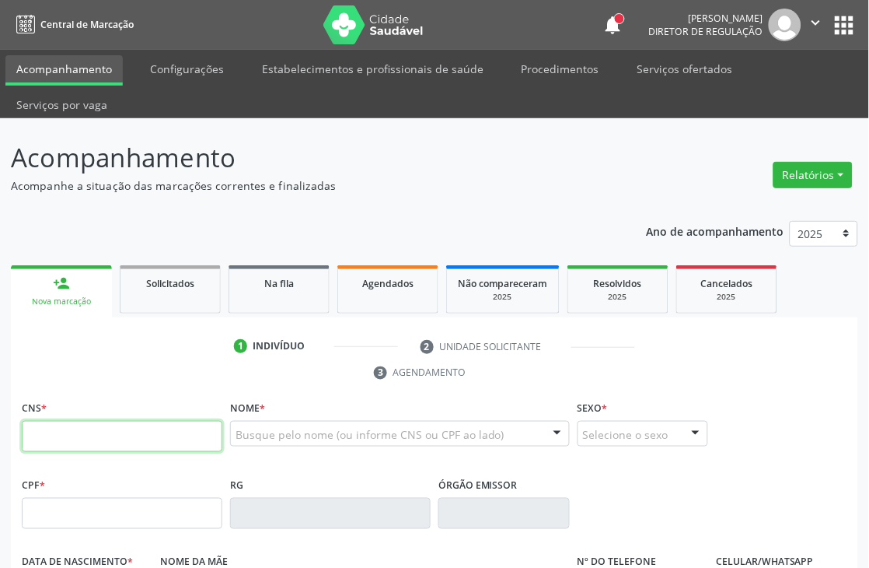
click at [79, 436] on input "text" at bounding box center [122, 436] width 201 height 31
paste input "700 0037 9172 4902"
type input "700 0037 9172 4902"
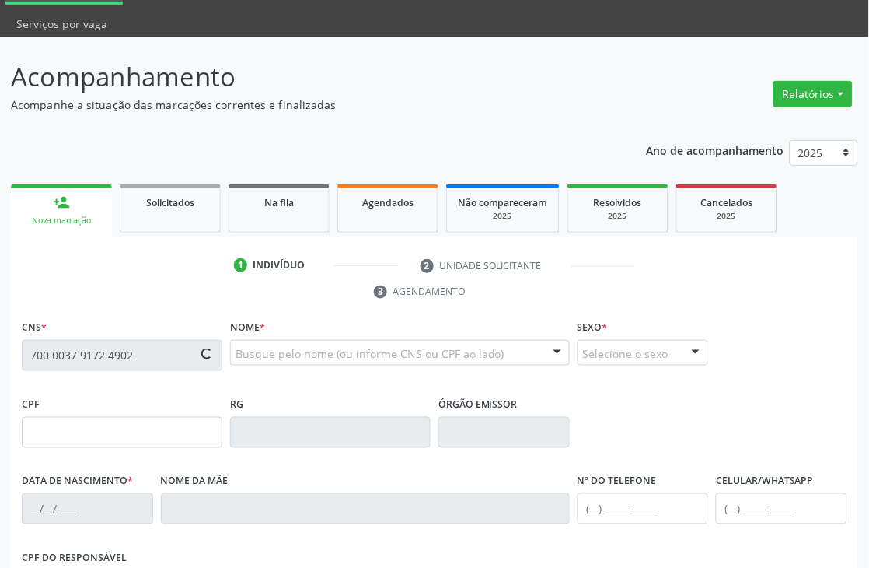
scroll to position [333, 0]
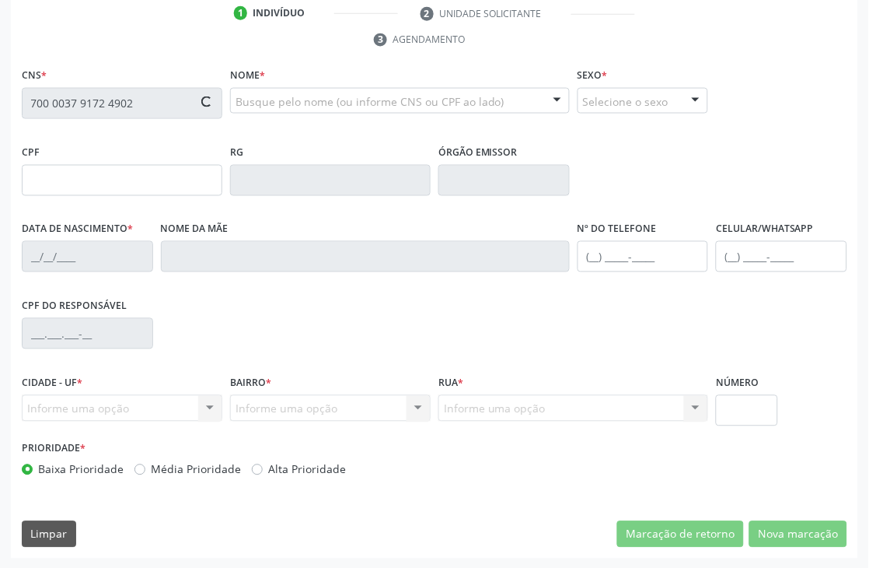
type input "755.442.614-15"
type input "[DATE]"
type input "[PERSON_NAME]"
type input "[PHONE_NUMBER]"
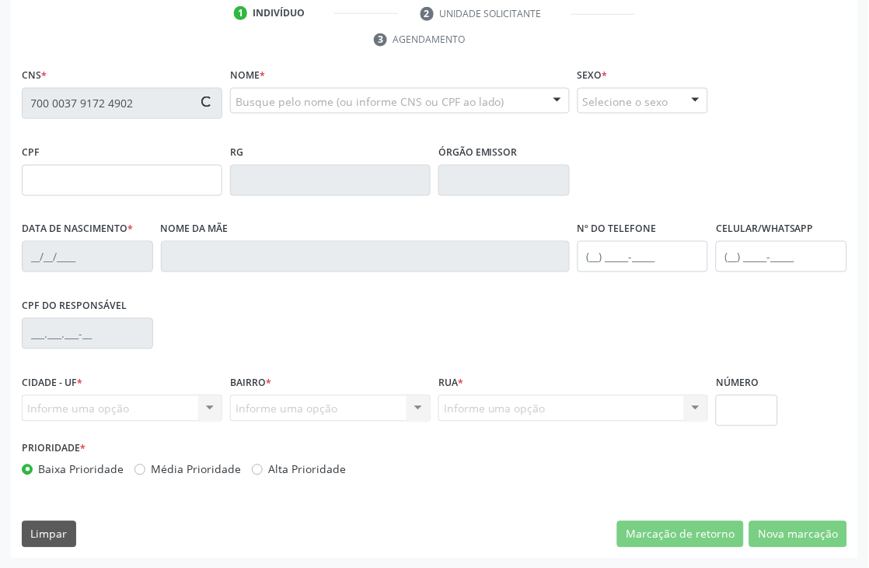
type input "64"
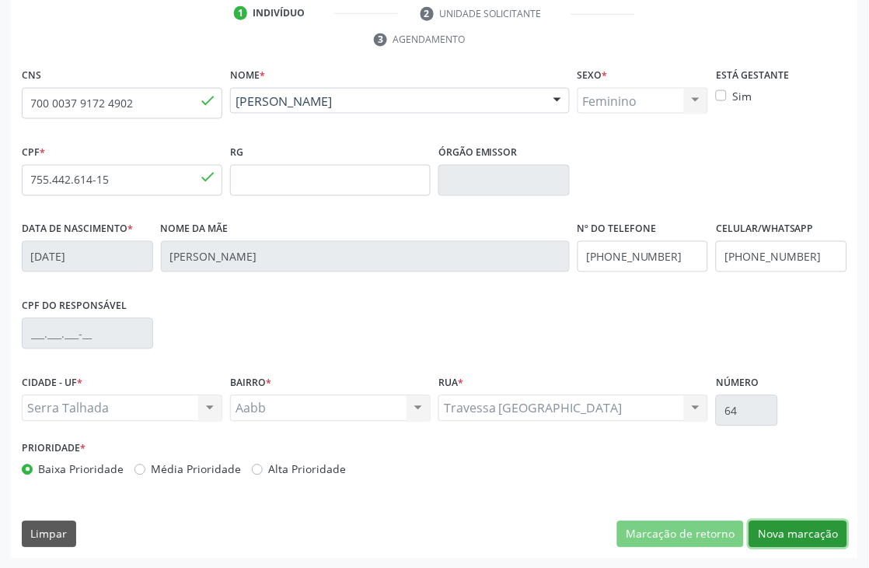
click at [824, 542] on button "Nova marcação" at bounding box center [798, 534] width 98 height 26
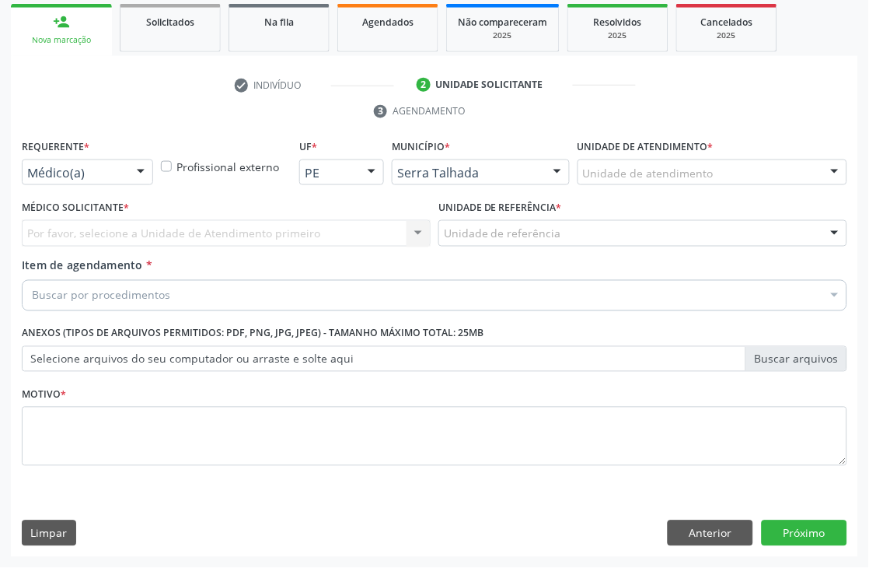
scroll to position [261, 0]
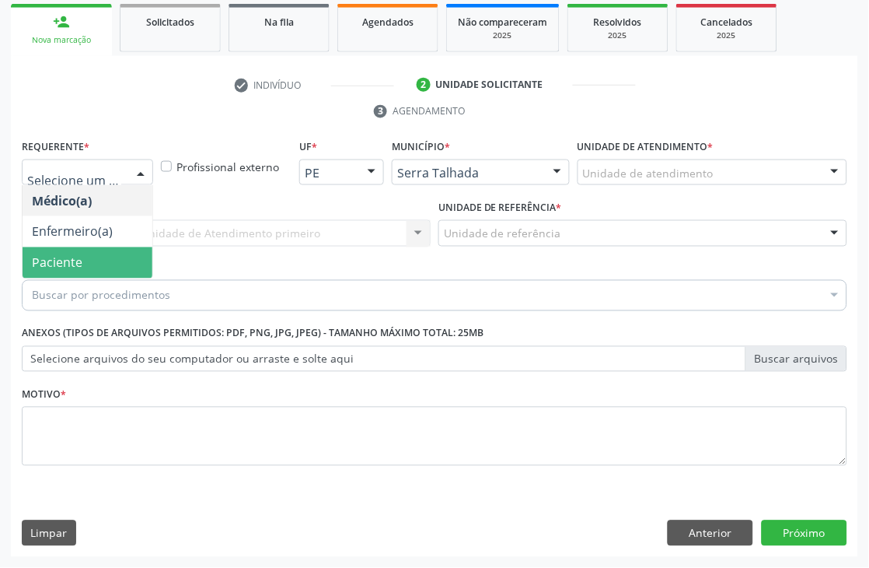
click at [93, 260] on span "Paciente" at bounding box center [88, 262] width 130 height 31
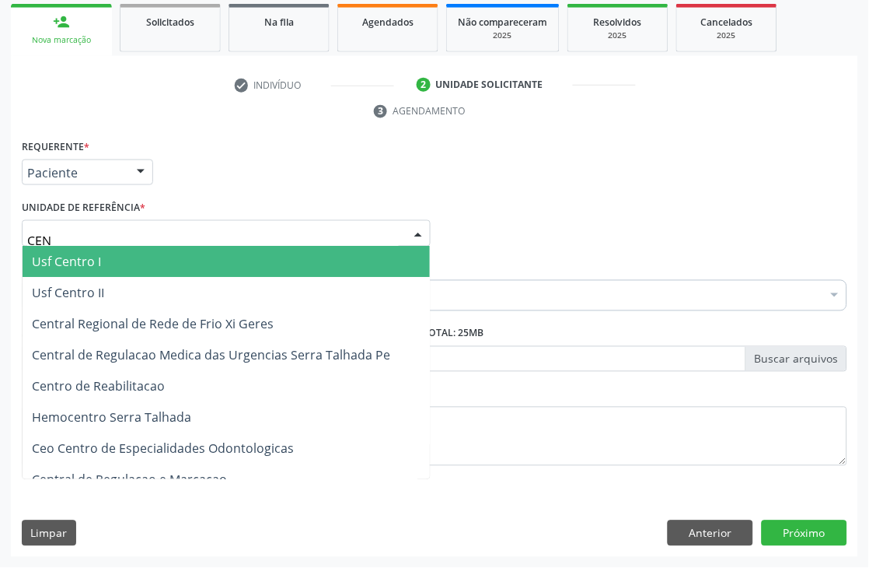
type input "CENT"
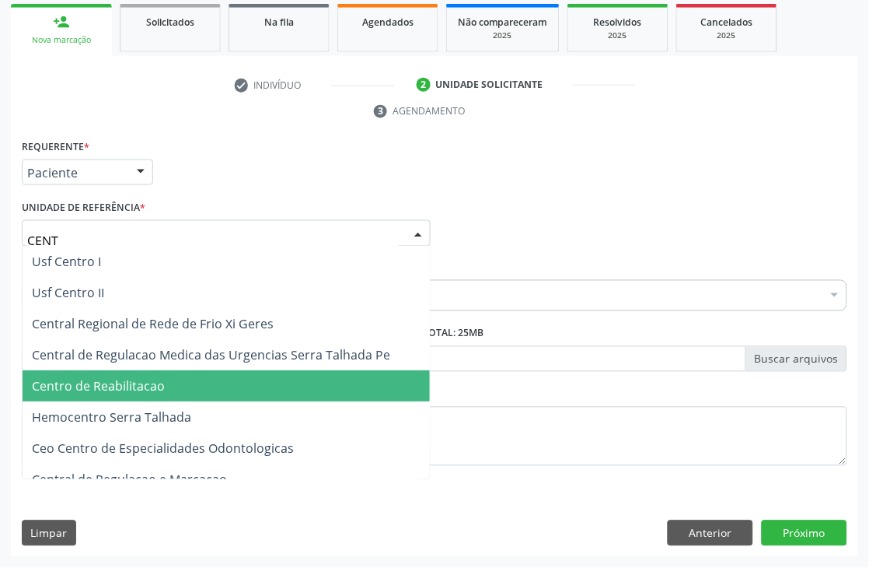
click at [133, 386] on span "Centro de Reabilitacao" at bounding box center [98, 386] width 133 height 17
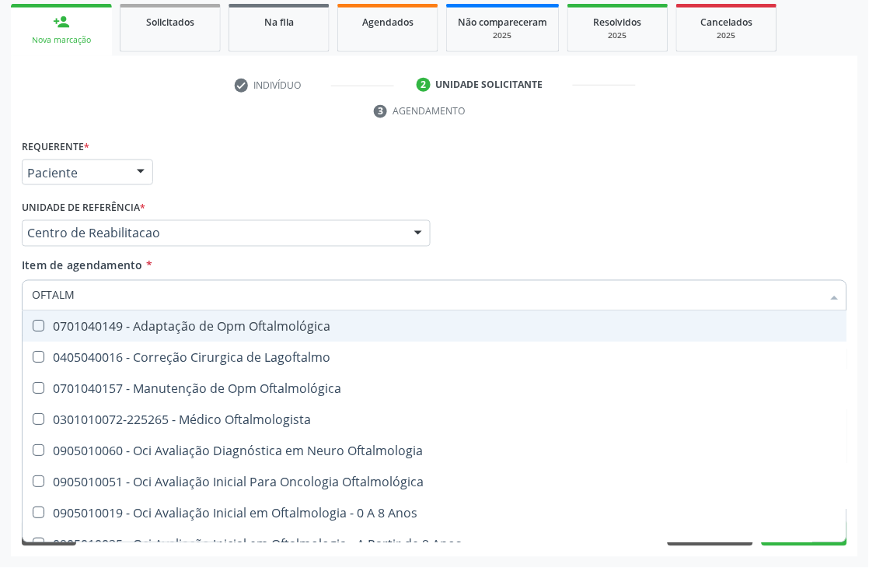
type input "OFTALMO"
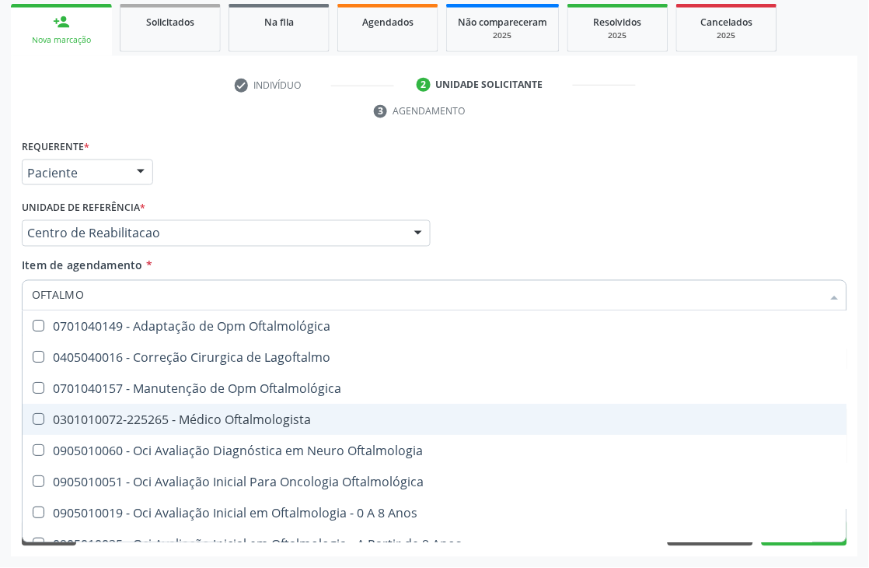
click at [152, 408] on span "0301010072-225265 - Médico Oftalmologista" at bounding box center [440, 419] width 834 height 31
checkbox Oftalmologista "true"
click at [0, 383] on div "Acompanhamento Acompanhe a situação das marcações correntes e finalizadas Relat…" at bounding box center [434, 212] width 869 height 711
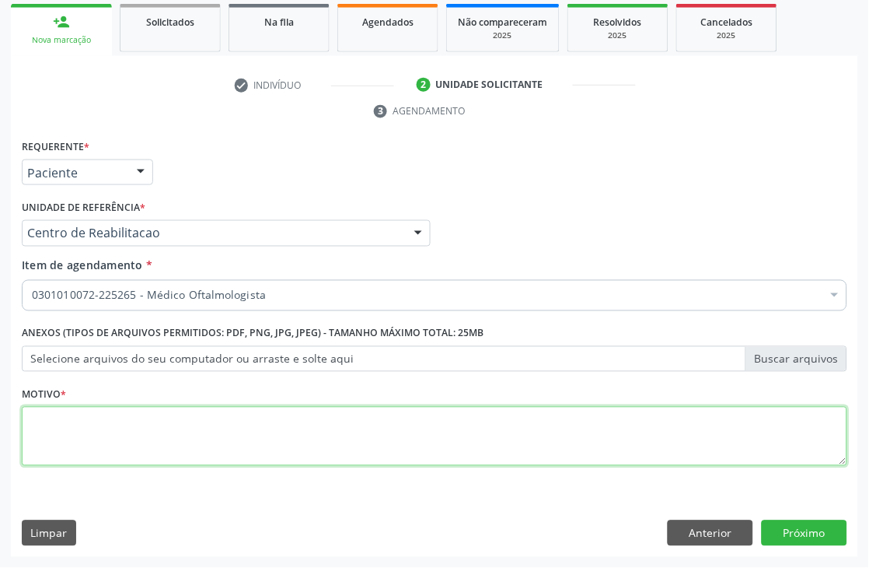
click at [109, 446] on textarea at bounding box center [435, 436] width 826 height 59
type textarea "."
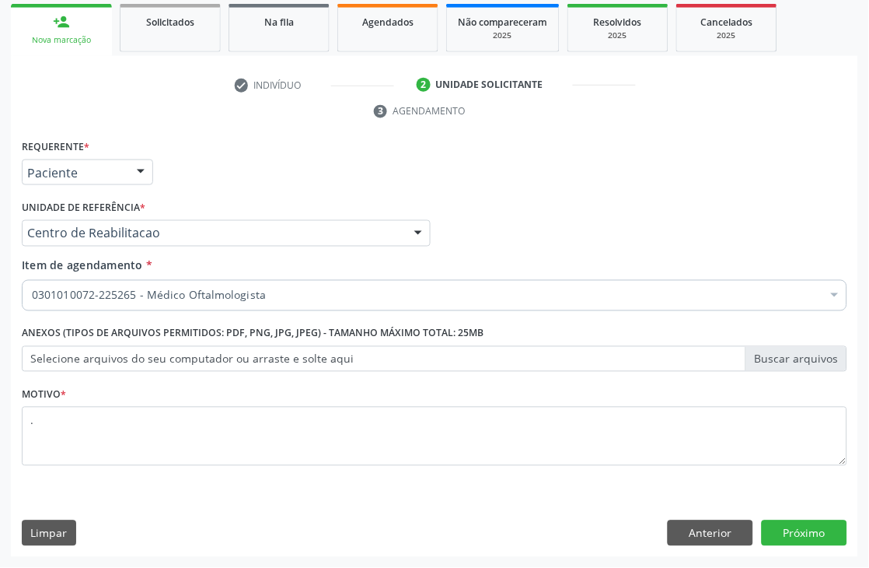
click at [805, 514] on div "Requerente * Paciente Médico(a) Enfermeiro(a) Paciente Nenhum resultado encontr…" at bounding box center [434, 346] width 847 height 422
click at [805, 533] on button "Próximo" at bounding box center [805, 533] width 86 height 26
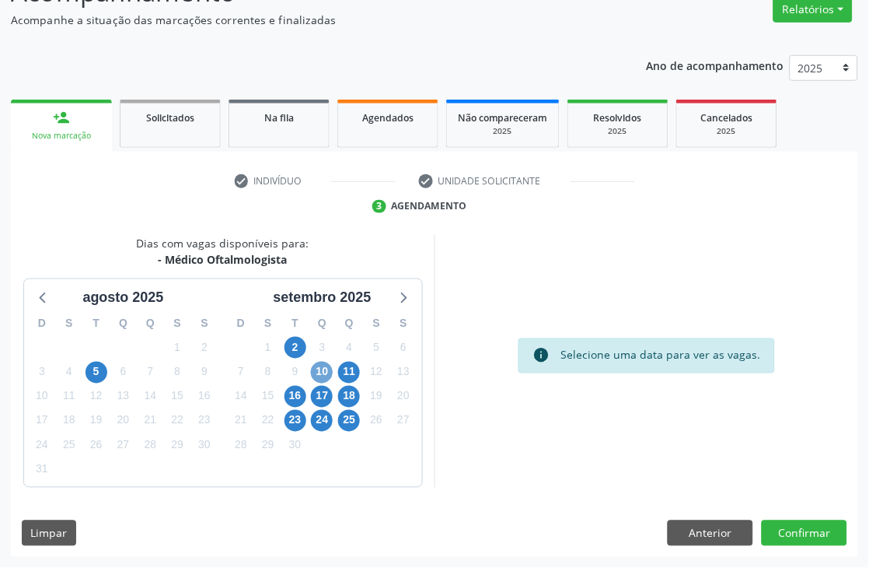
click at [319, 368] on span "10" at bounding box center [322, 373] width 22 height 22
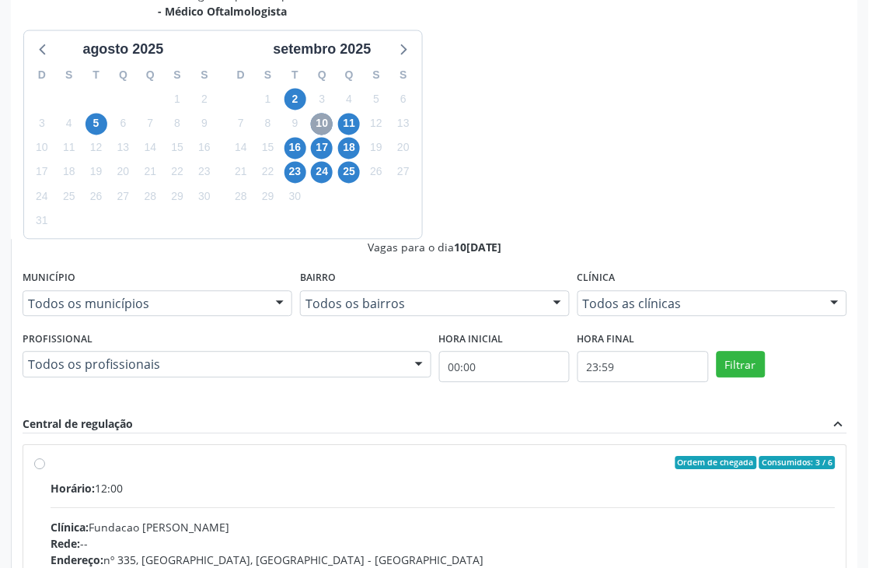
scroll to position [424, 0]
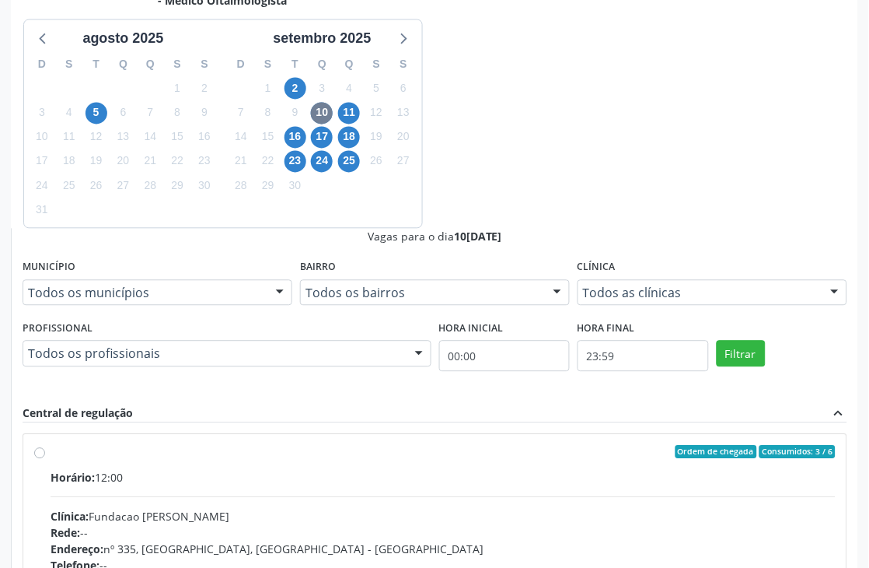
click at [618, 470] on div "Horário: 12:00 Clínica: Fundacao Altino Ventura Rede: -- Endereço: nº 335, Noss…" at bounding box center [443, 577] width 785 height 214
click at [45, 445] on input "Ordem de chegada Consumidos: 3 / 6 Horário: 12:00 Clínica: Fundacao Altino Vent…" at bounding box center [39, 452] width 11 height 14
radio input "true"
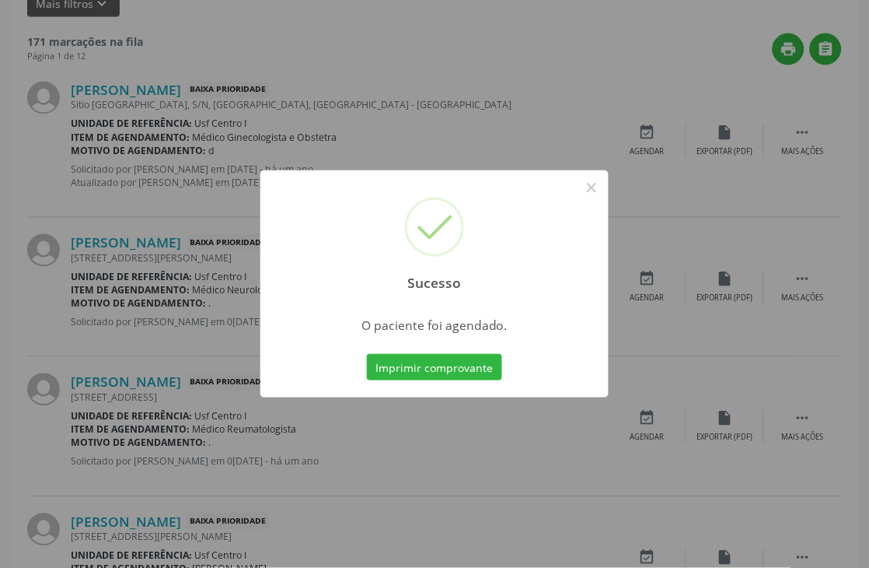
scroll to position [0, 0]
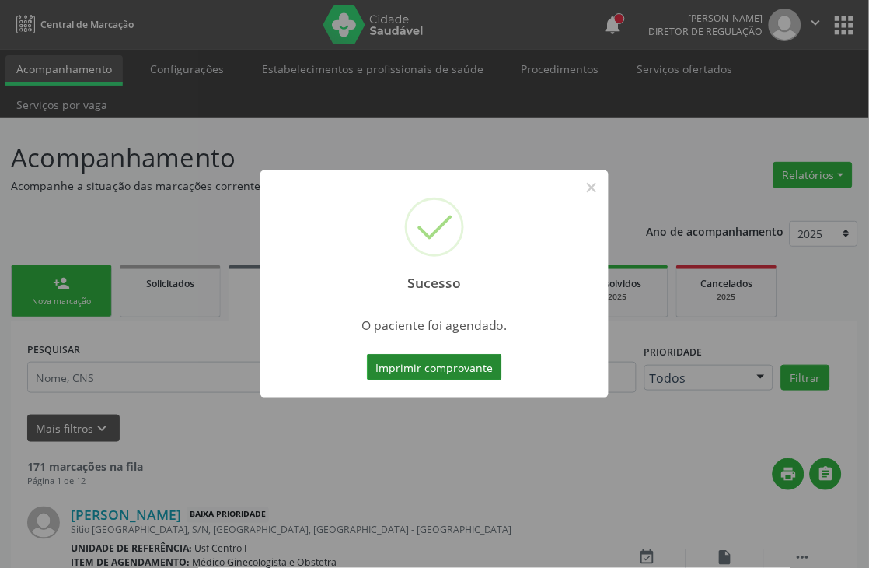
click at [448, 376] on button "Imprimir comprovante" at bounding box center [434, 367] width 135 height 26
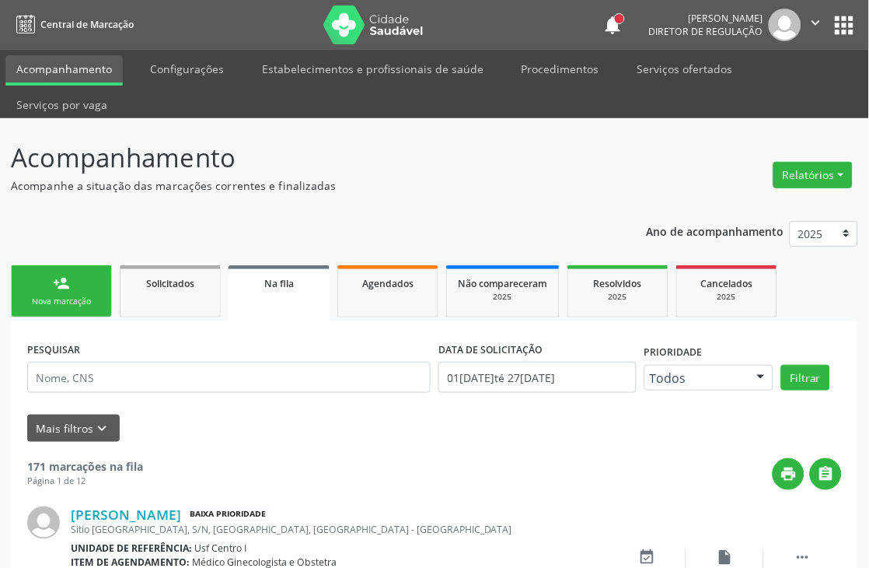
click at [76, 292] on link "person_add Nova marcação" at bounding box center [61, 291] width 101 height 52
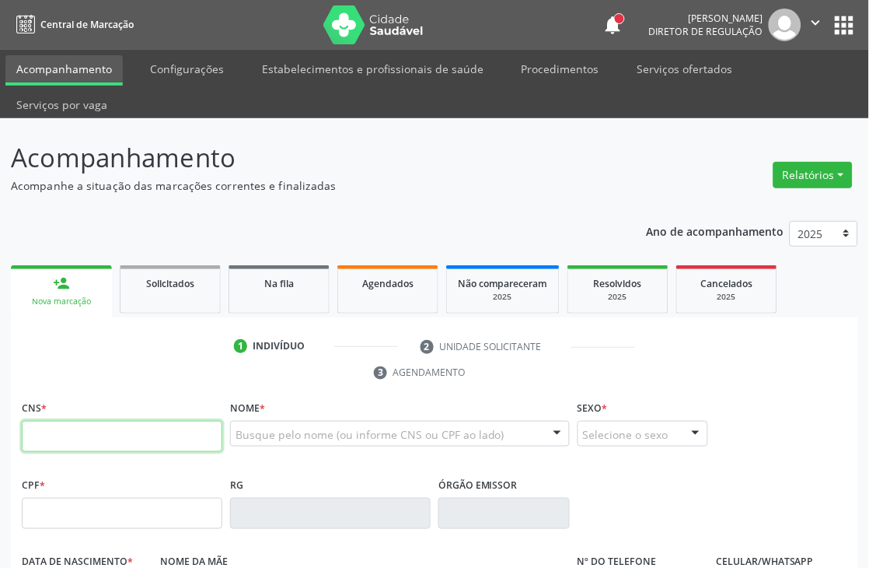
click at [104, 429] on input "text" at bounding box center [122, 436] width 201 height 31
paste input "700 0037 9172 4902"
type input "700 0037 9172 4902"
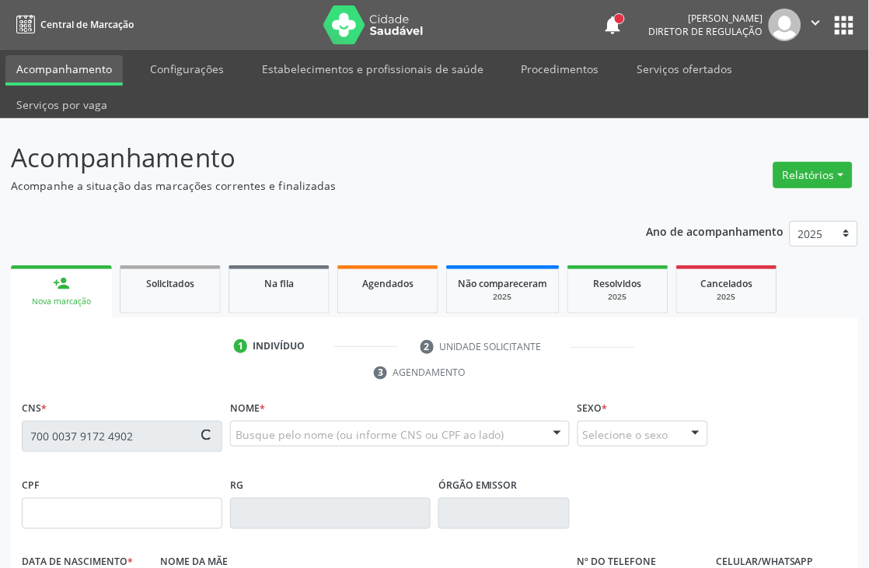
type input "755.442.614-15"
type input "[DATE]"
type input "[PERSON_NAME]"
type input "[PHONE_NUMBER]"
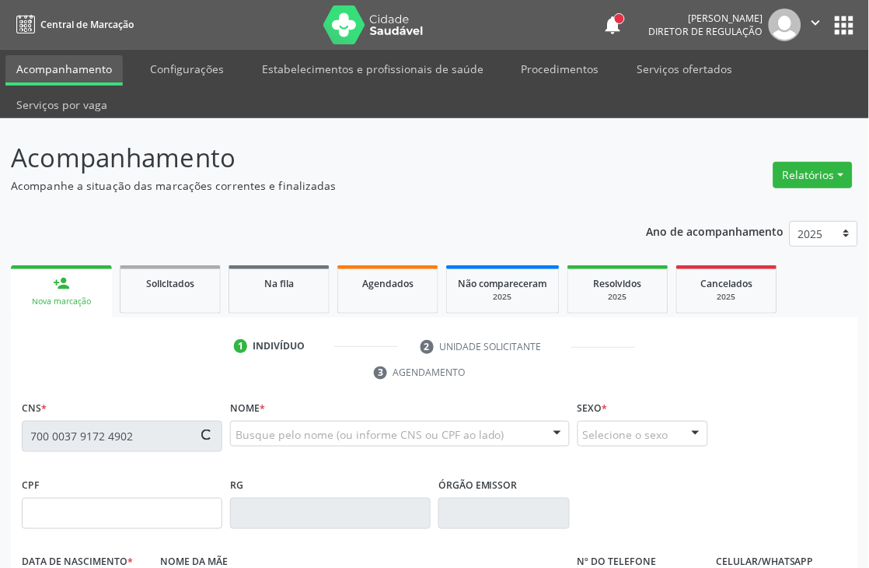
type input "64"
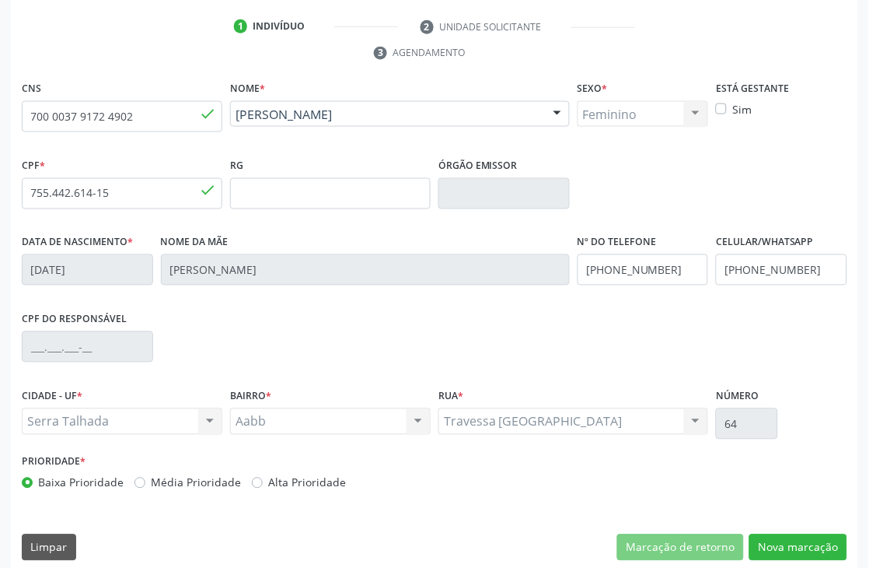
scroll to position [333, 0]
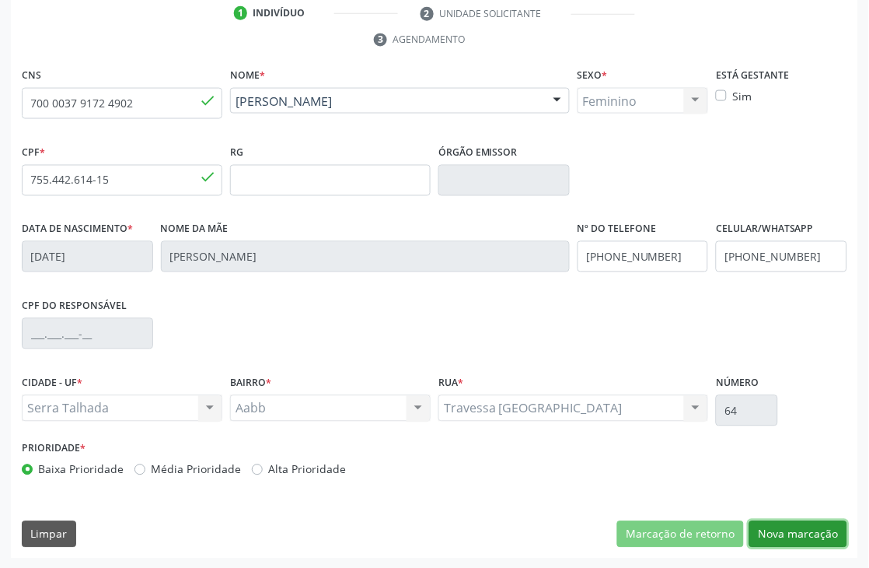
click at [781, 526] on button "Nova marcação" at bounding box center [798, 534] width 98 height 26
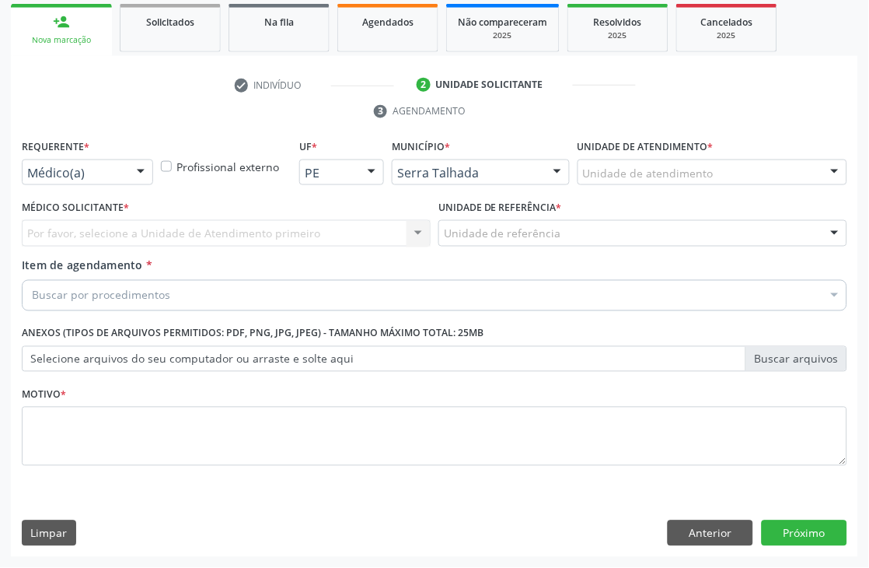
scroll to position [261, 0]
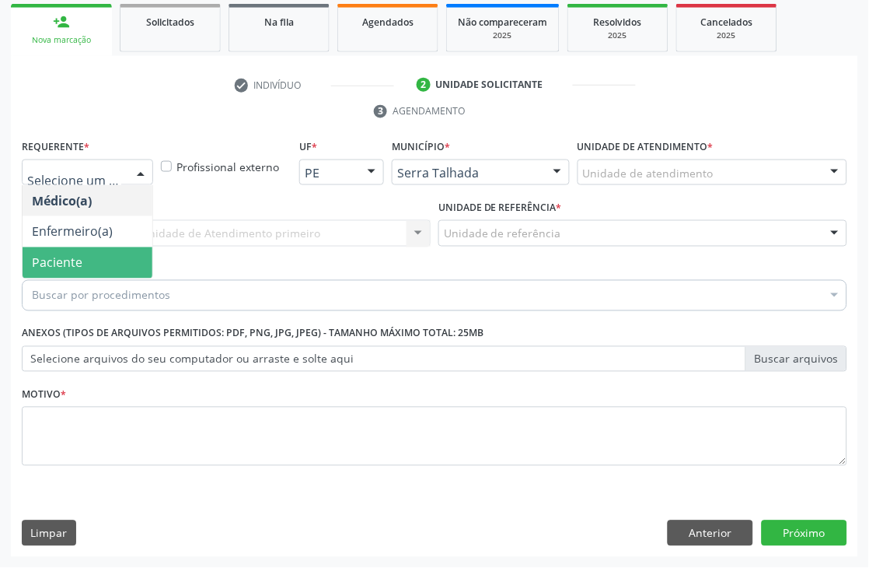
click at [53, 260] on span "Paciente" at bounding box center [57, 262] width 51 height 17
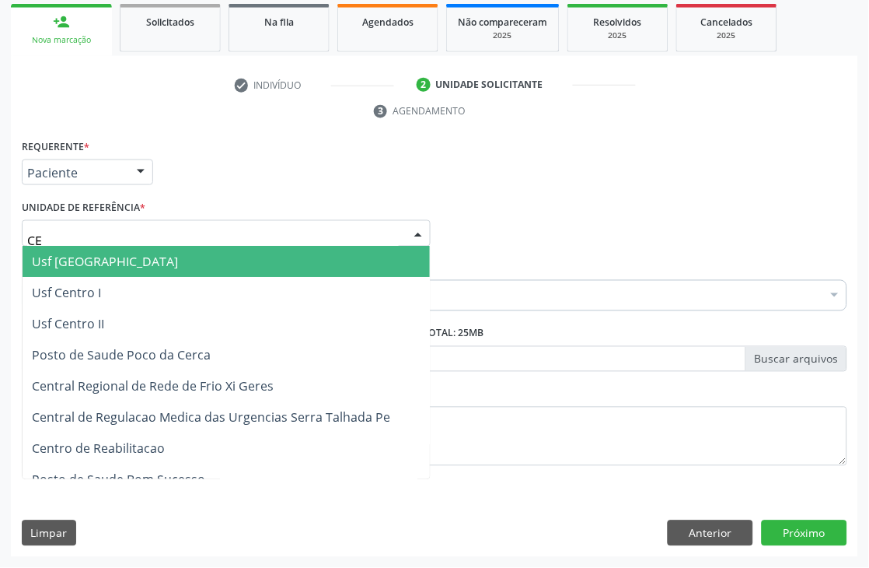
type input "CEN"
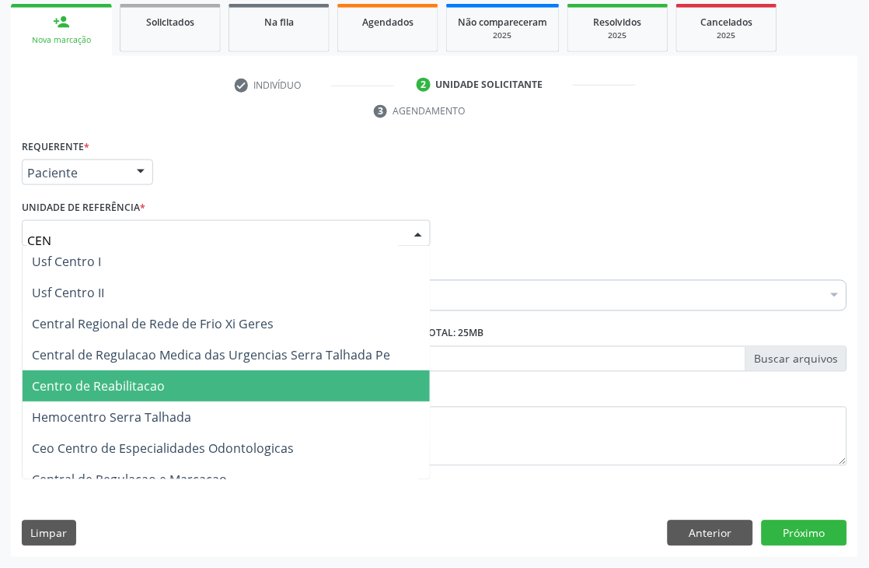
click at [102, 379] on span "Centro de Reabilitacao" at bounding box center [98, 386] width 133 height 17
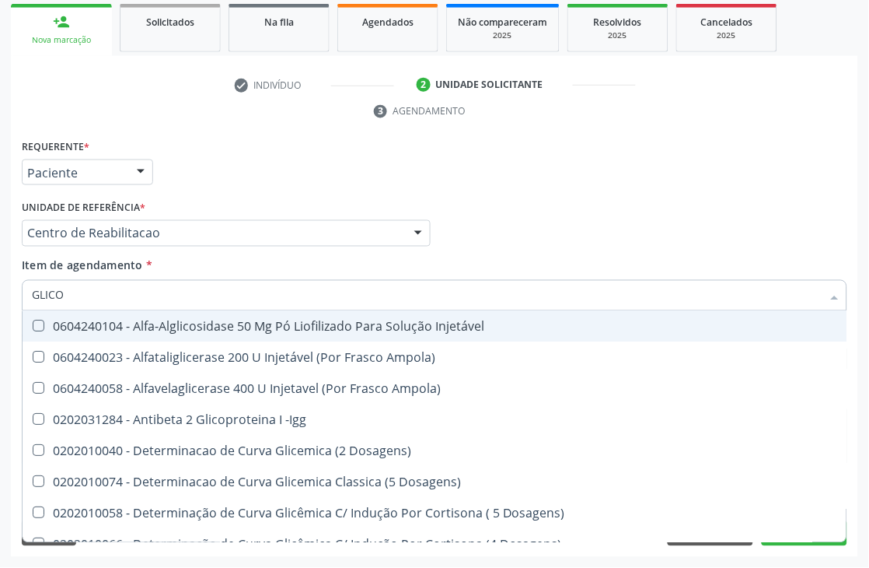
type input "GLICOS"
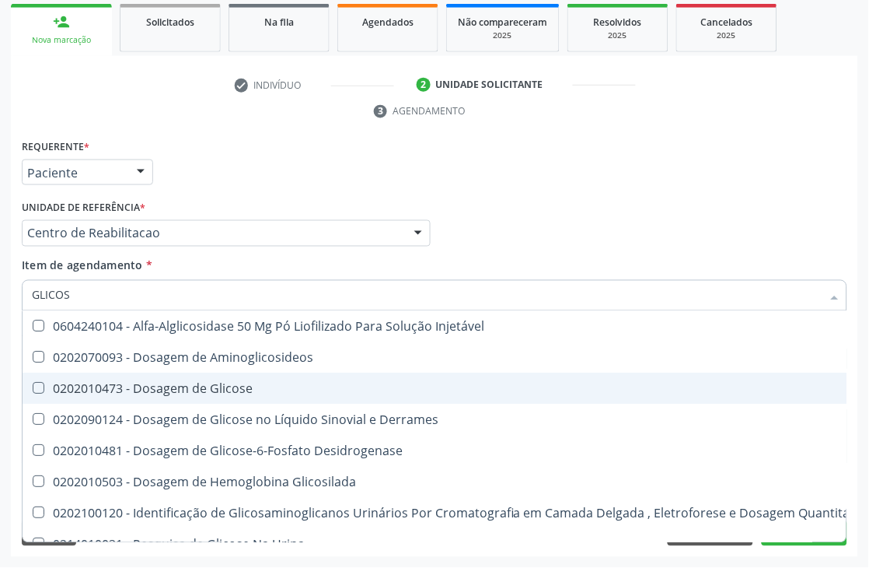
click at [102, 392] on div "0202010473 - Dosagem de Glicose" at bounding box center [452, 389] width 840 height 12
checkbox Glicose "true"
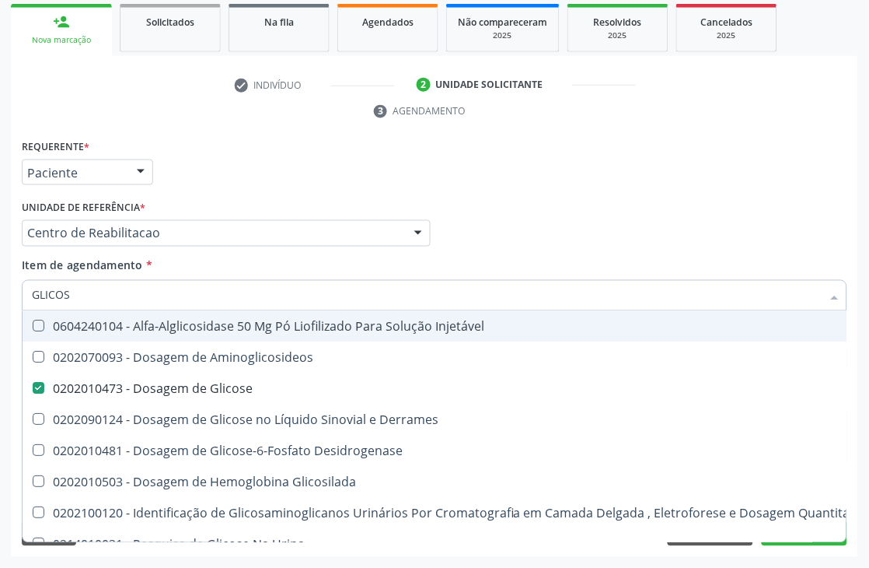
drag, startPoint x: 80, startPoint y: 297, endPoint x: 0, endPoint y: 281, distance: 81.6
click at [0, 281] on div "Acompanhamento Acompanhe a situação das marcações correntes e finalizadas Relat…" at bounding box center [434, 212] width 869 height 711
type input "CR"
checkbox Glicose "false"
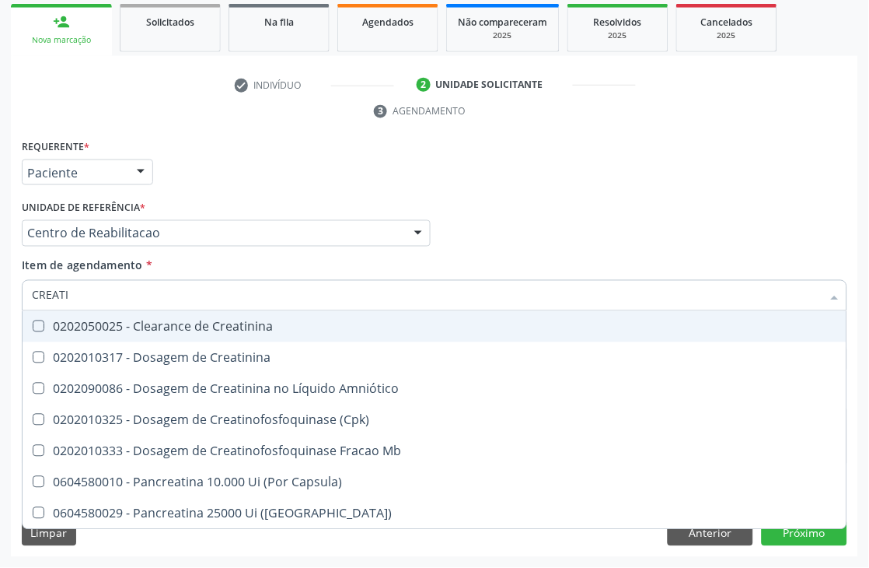
type input "CREATIN"
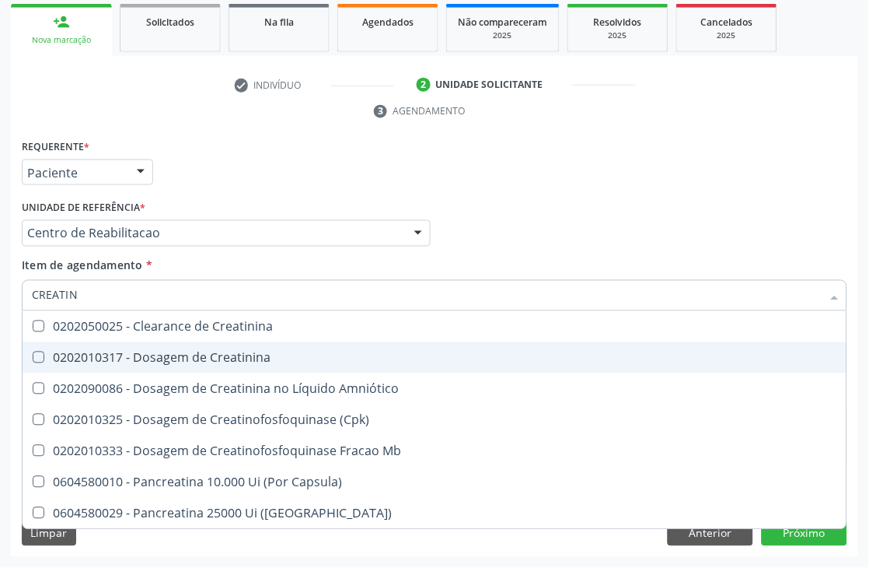
click at [71, 352] on div "0202010317 - Dosagem de Creatinina" at bounding box center [434, 357] width 805 height 12
checkbox Creatinina "true"
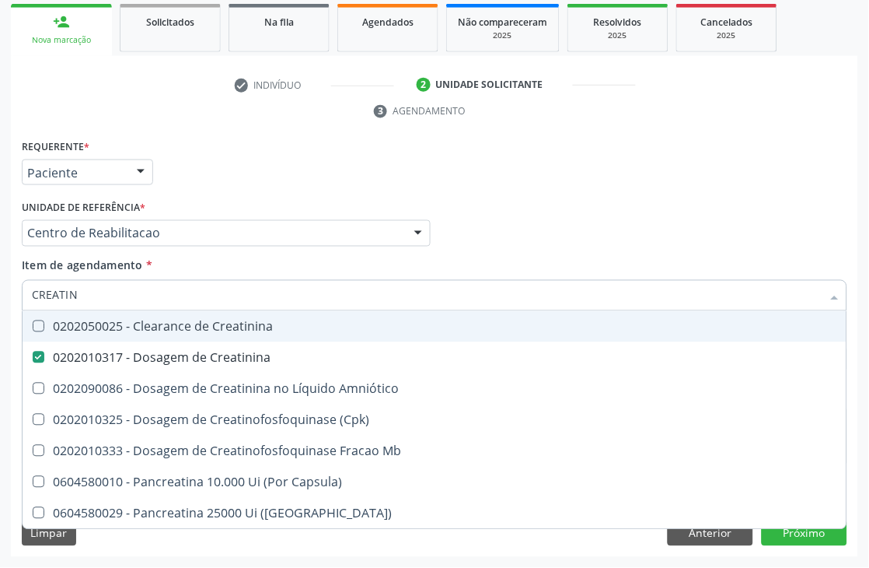
drag, startPoint x: 93, startPoint y: 293, endPoint x: 16, endPoint y: 302, distance: 78.2
click at [16, 302] on div "Requerente * Paciente Médico(a) Enfermeiro(a) Paciente Nenhum resultado encontr…" at bounding box center [434, 346] width 847 height 422
type input "UREI"
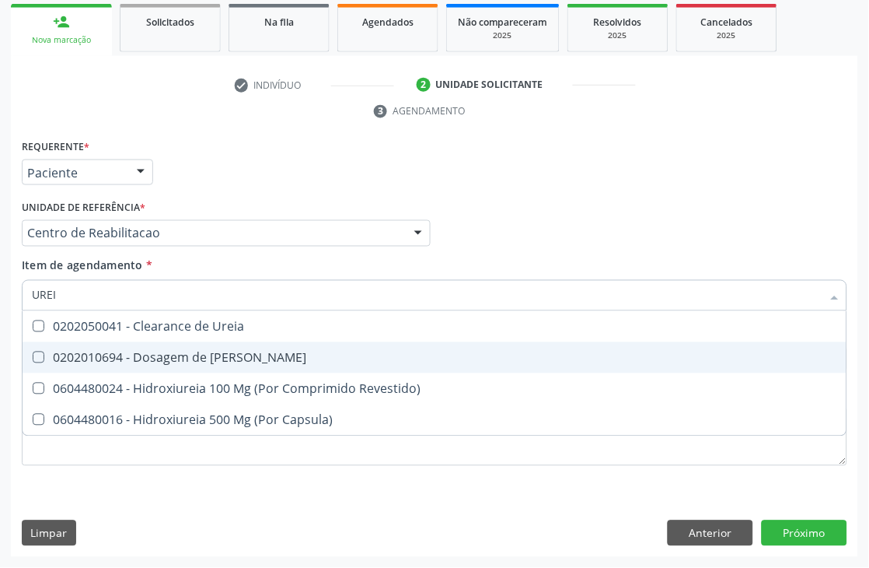
click at [79, 369] on span "0202010694 - Dosagem de [PERSON_NAME]" at bounding box center [435, 357] width 824 height 31
checkbox Ureia "true"
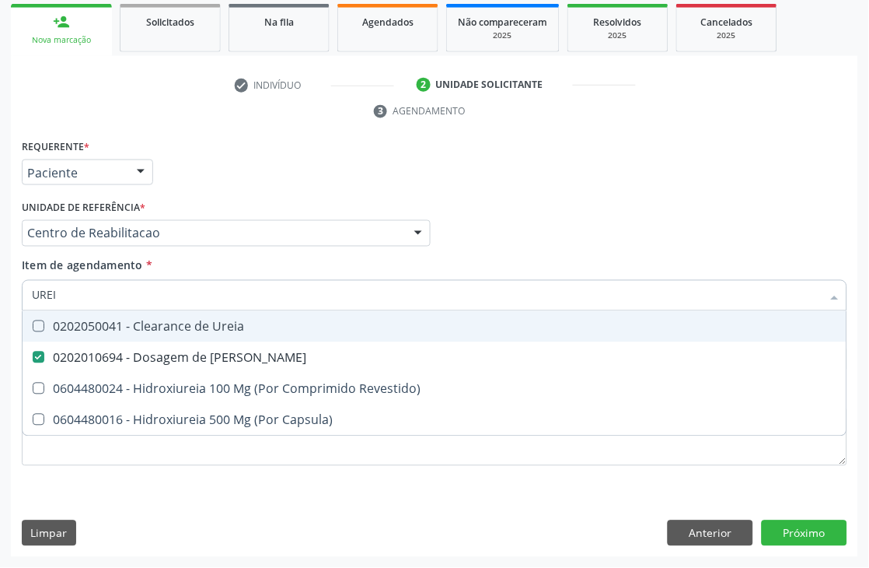
drag, startPoint x: 79, startPoint y: 292, endPoint x: 0, endPoint y: 302, distance: 79.9
click at [0, 302] on div "Acompanhamento Acompanhe a situação das marcações correntes e finalizadas Relat…" at bounding box center [434, 212] width 869 height 711
type input "COLE"
checkbox Ureia "false"
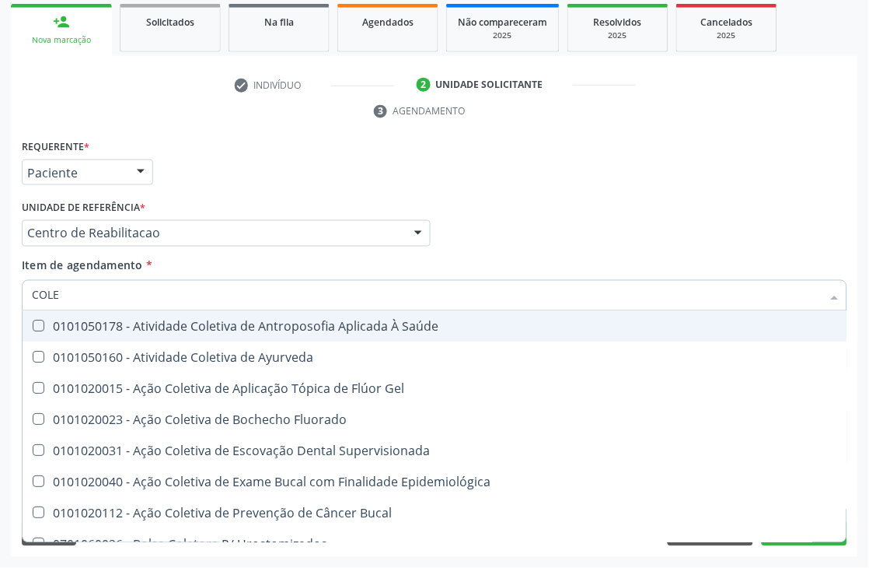
type input "COLES"
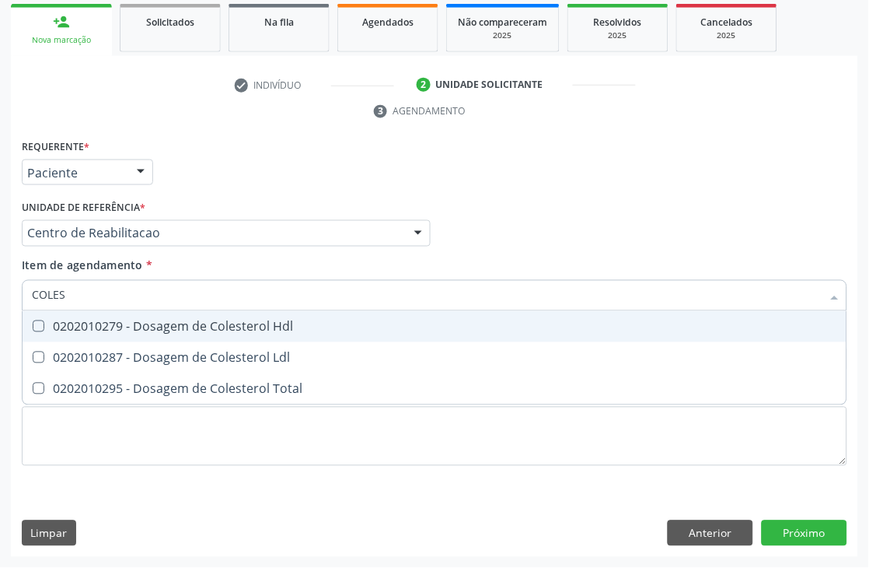
click at [42, 335] on span "0202010279 - Dosagem de Colesterol Hdl" at bounding box center [435, 326] width 824 height 31
checkbox Hdl "true"
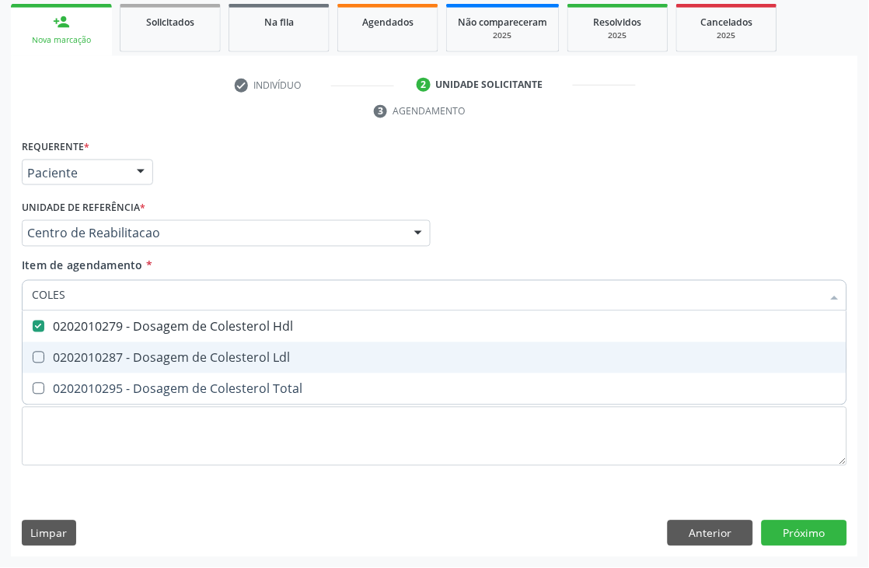
click at [42, 351] on Ldl at bounding box center [39, 357] width 12 height 12
click at [33, 352] on Ldl "checkbox" at bounding box center [28, 357] width 10 height 10
checkbox Ldl "true"
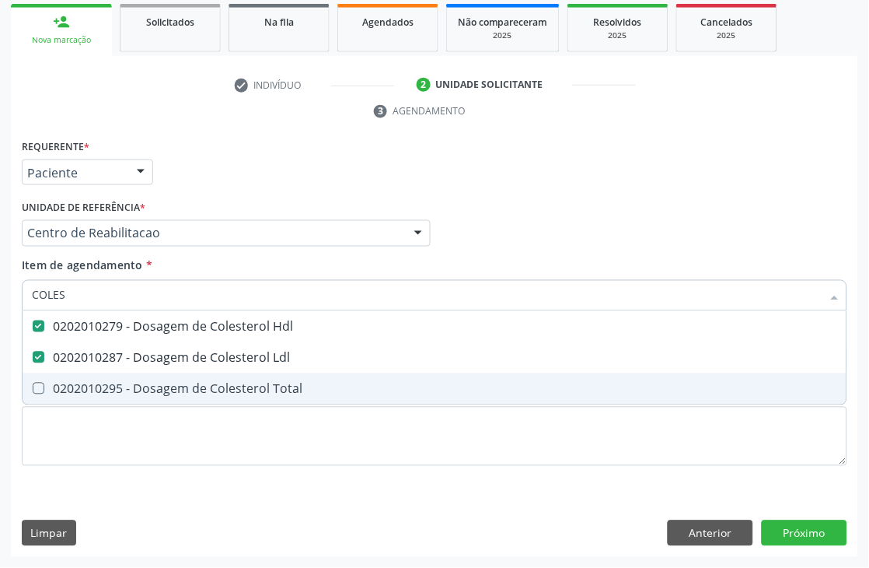
click at [42, 393] on div "0202010295 - Dosagem de Colesterol Total" at bounding box center [434, 389] width 805 height 12
checkbox Total "true"
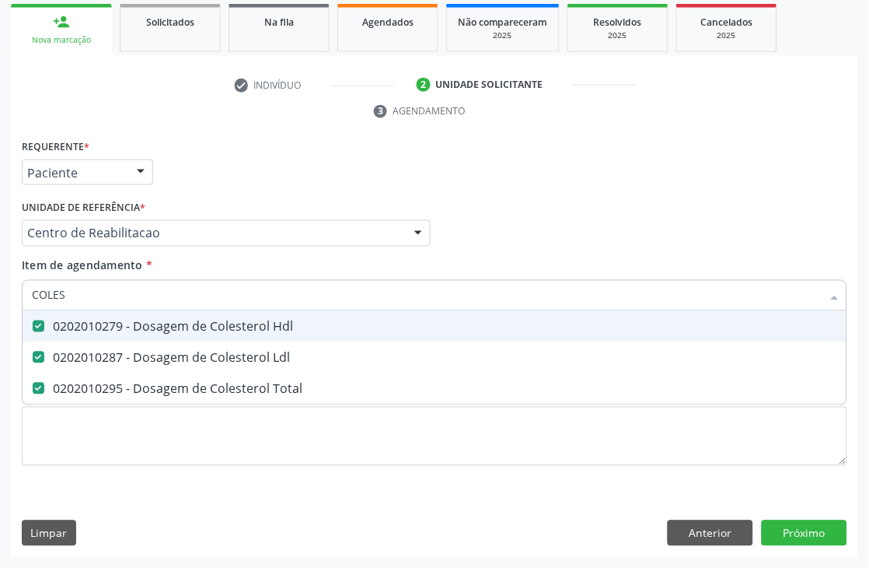
drag, startPoint x: 74, startPoint y: 293, endPoint x: 18, endPoint y: 299, distance: 56.2
click at [18, 299] on div "Item de agendamento * COLES Desfazer seleção 0202010279 - Dosagem de Colesterol…" at bounding box center [434, 287] width 833 height 60
type input "BI"
checkbox Hdl "false"
checkbox Ldl "false"
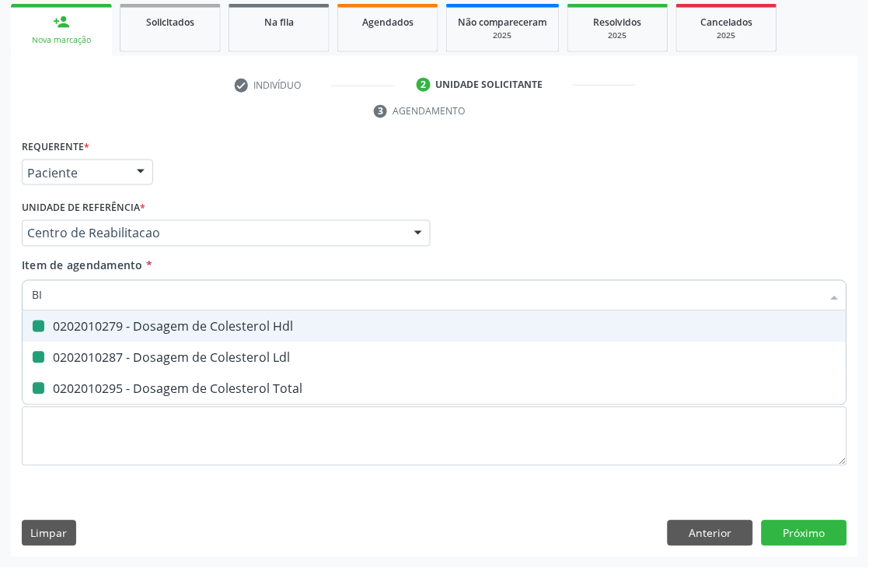
checkbox Total "false"
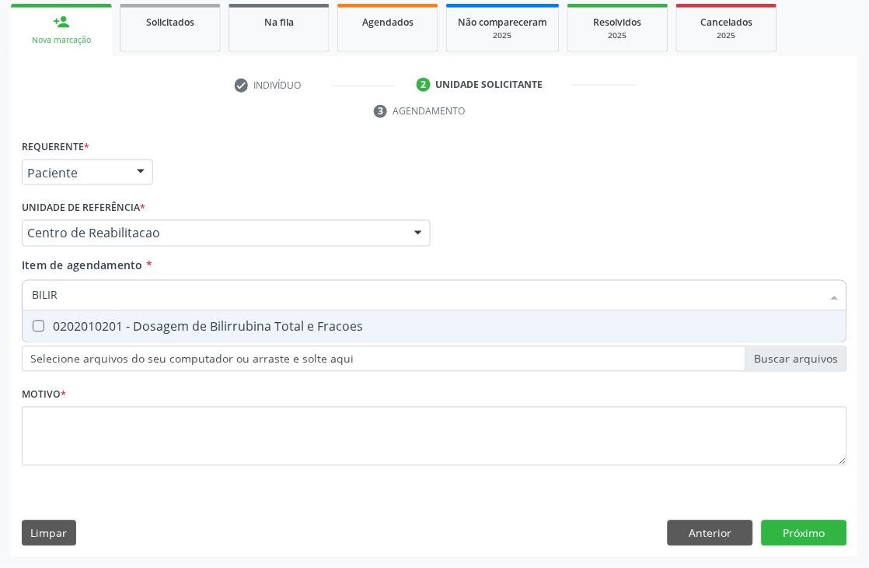
type input "BILIRR"
click at [68, 335] on span "0202010201 - Dosagem de Bilirrubina Total e Fracoes" at bounding box center [435, 326] width 824 height 31
checkbox Fracoes "true"
drag, startPoint x: 79, startPoint y: 291, endPoint x: 31, endPoint y: 299, distance: 48.1
click at [32, 299] on input "BILIRR" at bounding box center [427, 295] width 790 height 31
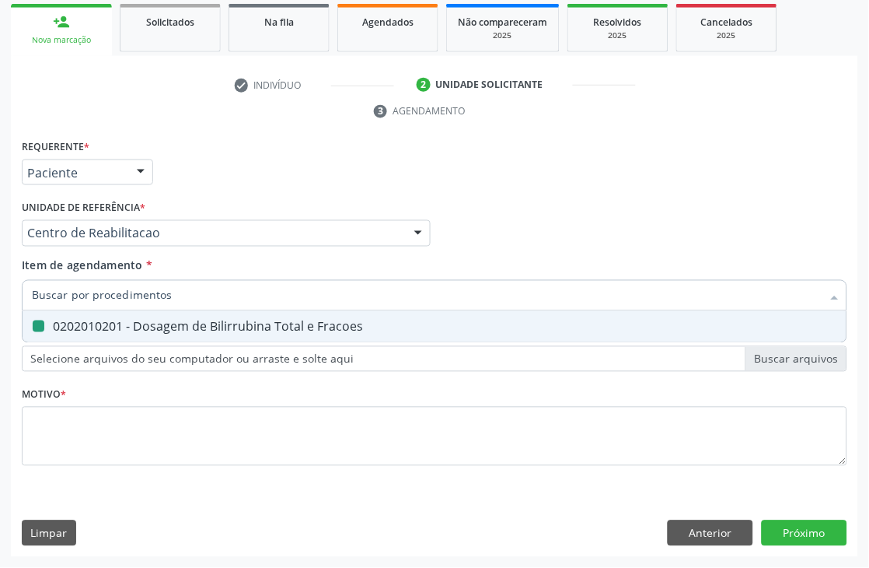
checkbox Fracoes "false"
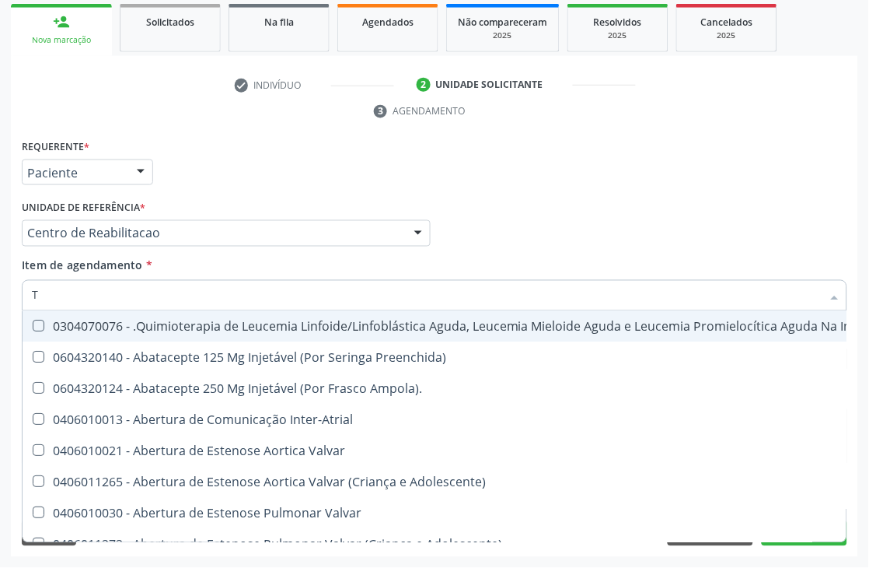
type input "TG"
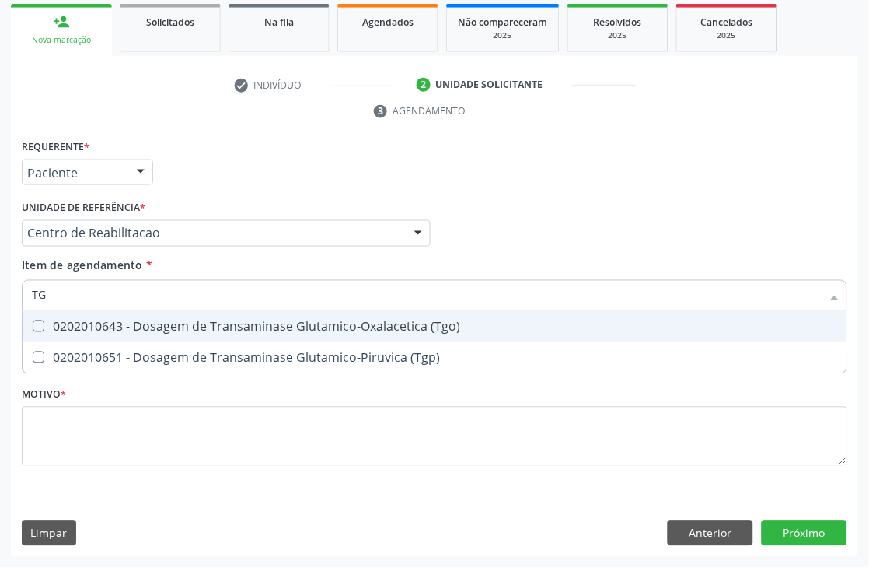
click at [41, 315] on span "0202010643 - Dosagem de Transaminase Glutamico-Oxalacetica (Tgo)" at bounding box center [435, 326] width 824 height 31
checkbox \(Tgo\) "true"
drag, startPoint x: 53, startPoint y: 292, endPoint x: 11, endPoint y: 299, distance: 42.7
click at [11, 299] on div "Requerente * Paciente Médico(a) Enfermeiro(a) Paciente Nenhum resultado encontr…" at bounding box center [434, 346] width 847 height 422
type input "TRI"
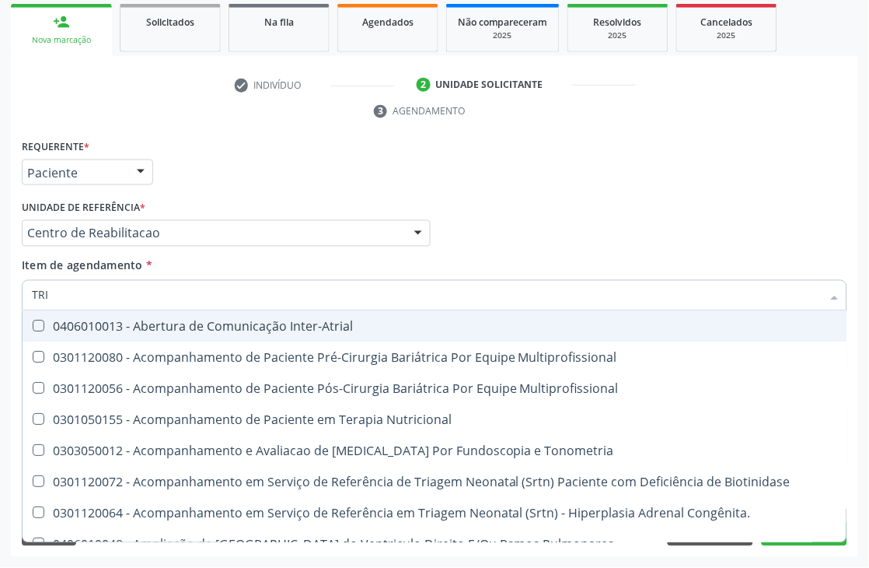
checkbox Inter-Atrial "false"
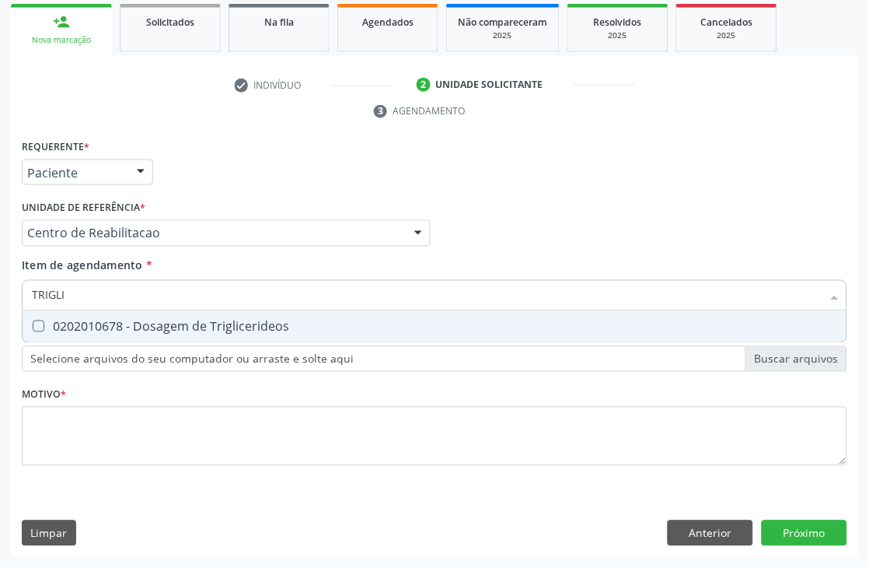
type input "TRIGLIC"
click at [51, 330] on div "0202010678 - Dosagem de Triglicerideos" at bounding box center [434, 326] width 805 height 12
checkbox Triglicerideos "true"
drag, startPoint x: 89, startPoint y: 294, endPoint x: 14, endPoint y: 299, distance: 74.8
click at [14, 299] on div "Requerente * Paciente Médico(a) Enfermeiro(a) Paciente Nenhum resultado encontr…" at bounding box center [434, 346] width 847 height 422
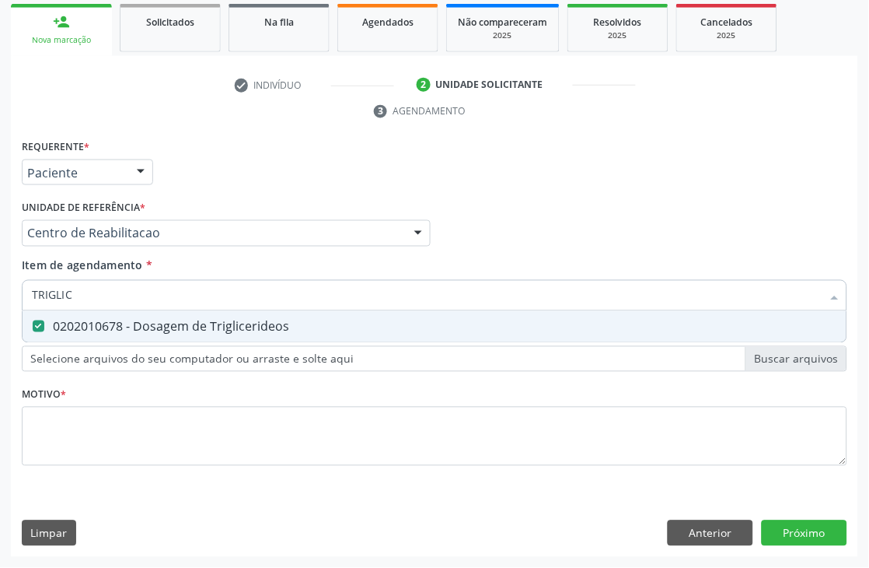
type input "TRIGLIC"
click at [14, 299] on div "Requerente * Paciente Médico(a) Enfermeiro(a) Paciente Nenhum resultado encontr…" at bounding box center [434, 346] width 847 height 422
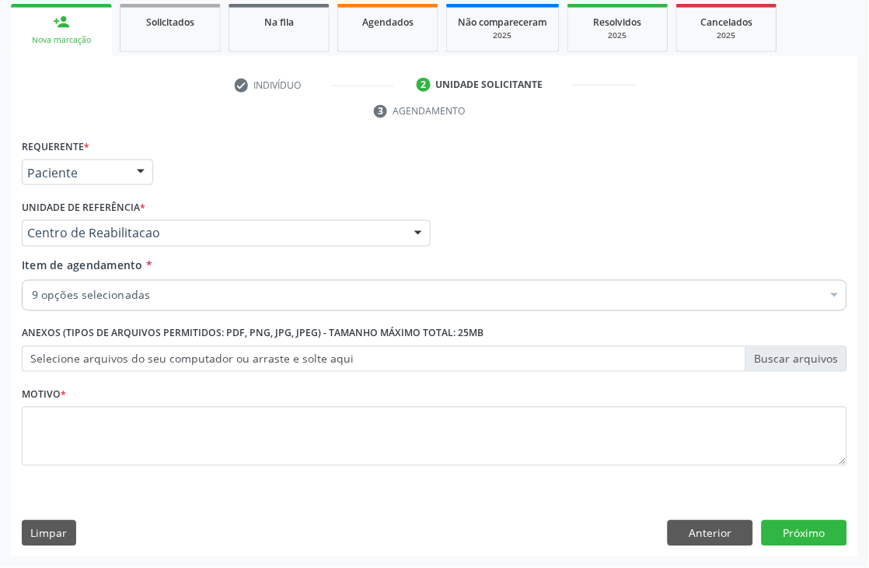
click at [32, 292] on input "Item de agendamento *" at bounding box center [32, 295] width 0 height 31
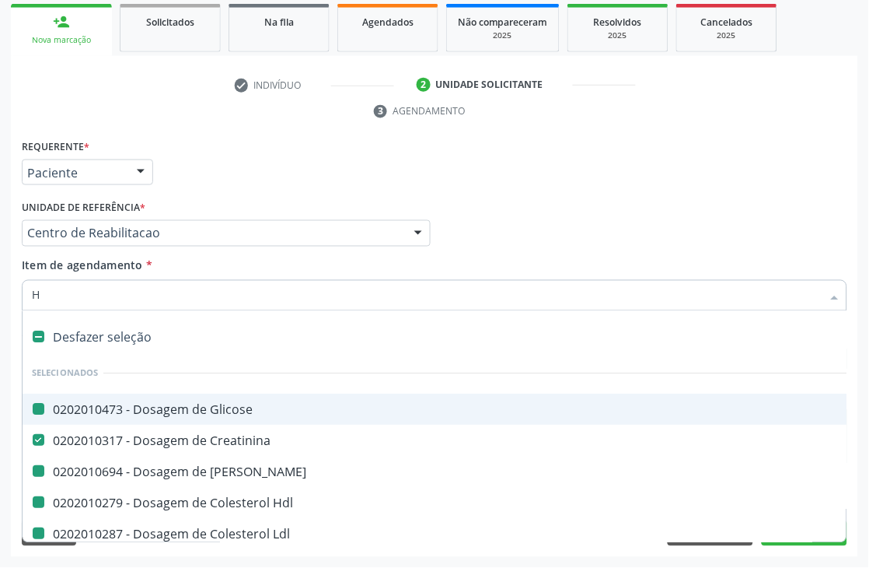
type input "HE"
checkbox Glicose "false"
checkbox Ureia "false"
checkbox Hdl "false"
checkbox Ldl "false"
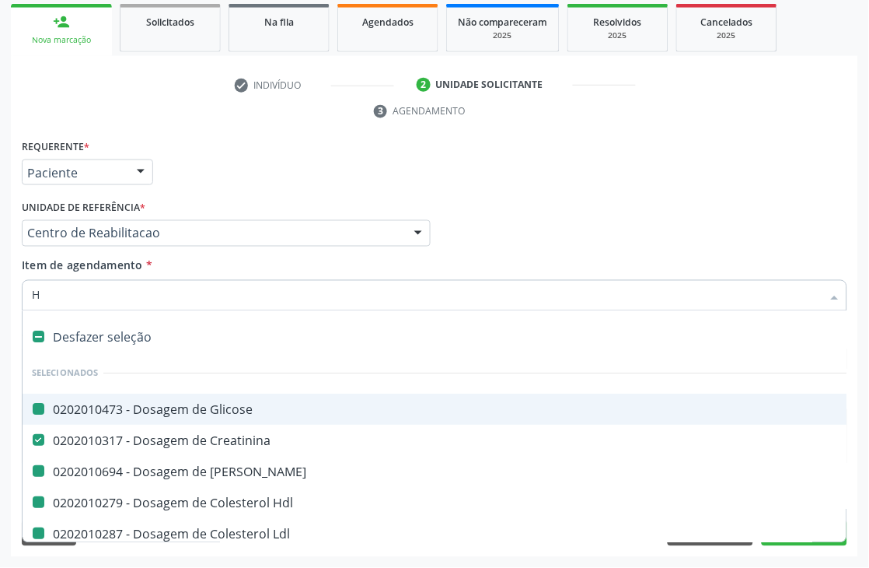
checkbox Total "false"
checkbox Fracoes "false"
checkbox \(Tgo\) "false"
checkbox Triglicerideos "false"
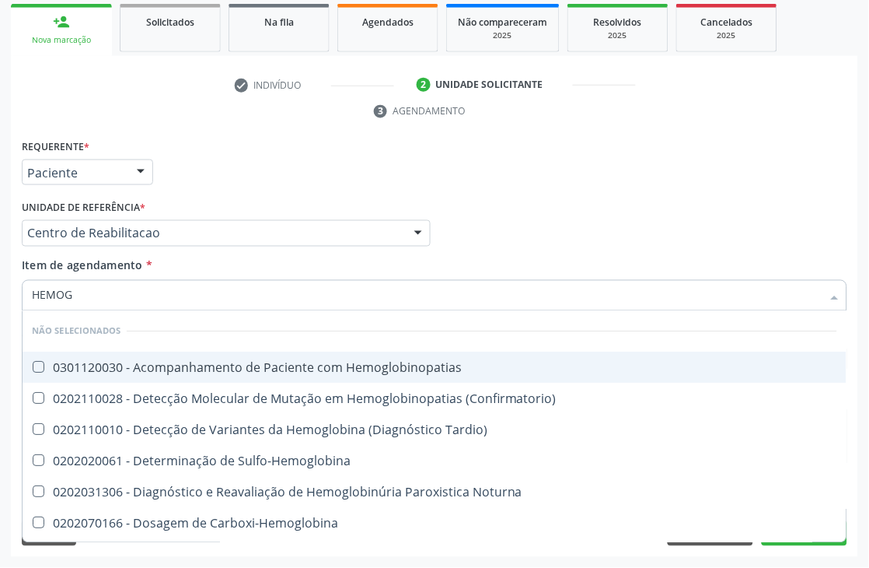
type input "HEMOGR"
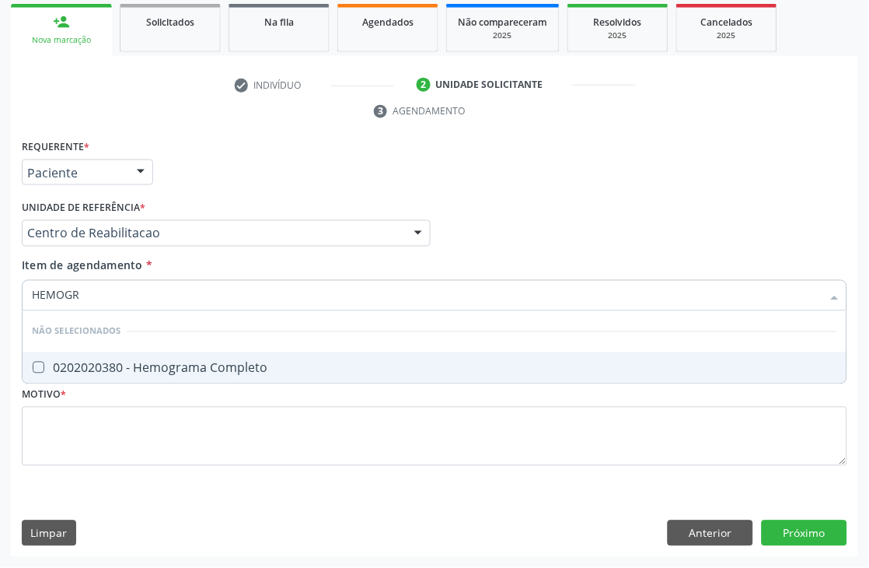
click at [88, 362] on div "0202020380 - Hemograma Completo" at bounding box center [434, 368] width 805 height 12
checkbox Completo "true"
drag, startPoint x: 81, startPoint y: 291, endPoint x: 8, endPoint y: 298, distance: 73.4
click at [8, 298] on div "Acompanhamento Acompanhe a situação das marcações correntes e finalizadas Relat…" at bounding box center [434, 212] width 869 height 711
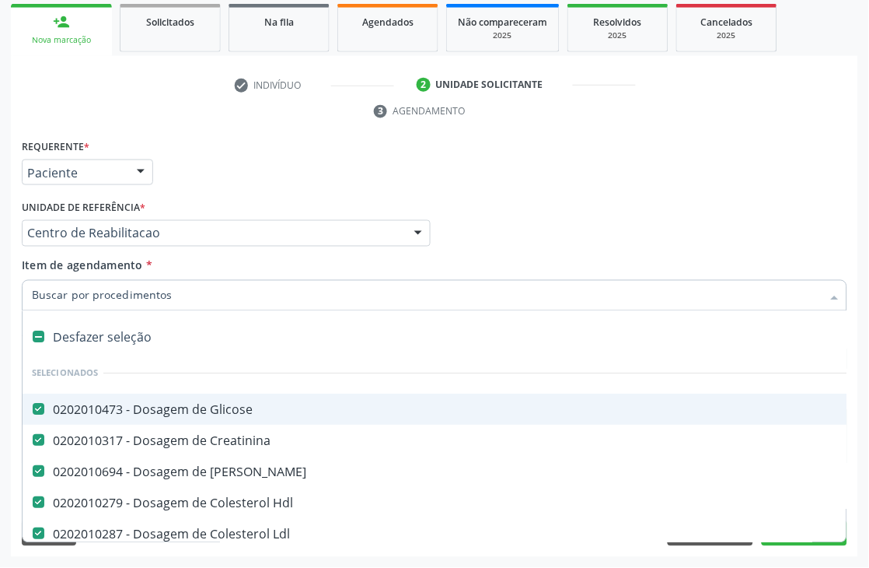
type input "R"
type input "URIN"
checkbox Glicose "false"
checkbox Ureia "false"
checkbox Ldl "false"
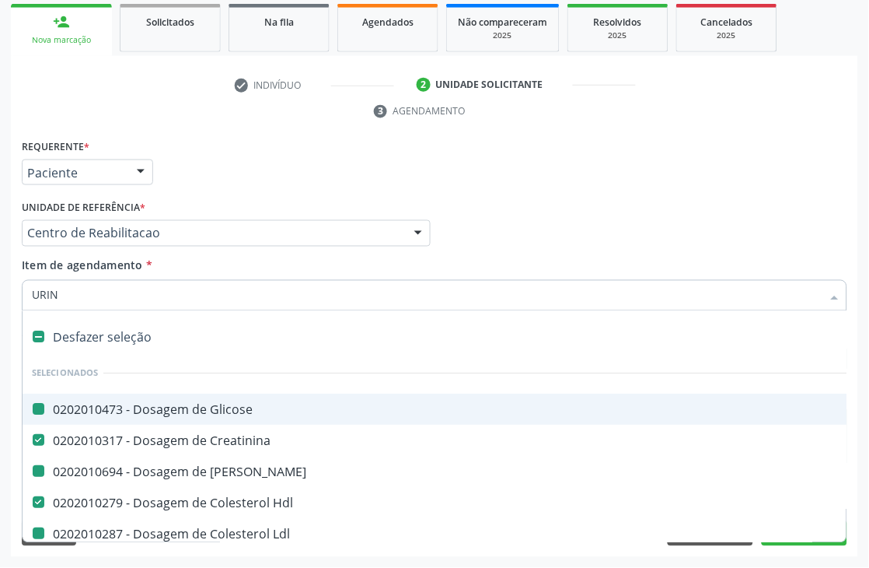
checkbox Total "false"
checkbox Fracoes "false"
checkbox \(Tgo\) "false"
checkbox Triglicerideos "false"
checkbox Completo "false"
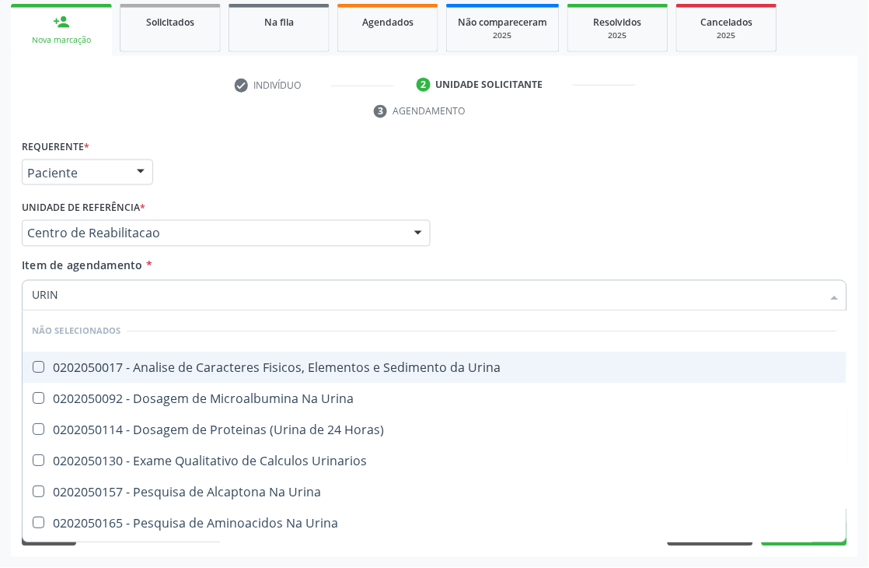
type input "URINA"
click at [51, 363] on div "0202050017 - Analise de Caracteres Fisicos, Elementos e Sedimento da Urina" at bounding box center [434, 368] width 805 height 12
checkbox Urina "true"
drag, startPoint x: 70, startPoint y: 299, endPoint x: 0, endPoint y: 222, distance: 104.6
click at [0, 305] on div "Acompanhamento Acompanhe a situação das marcações correntes e finalizadas Relat…" at bounding box center [434, 212] width 869 height 711
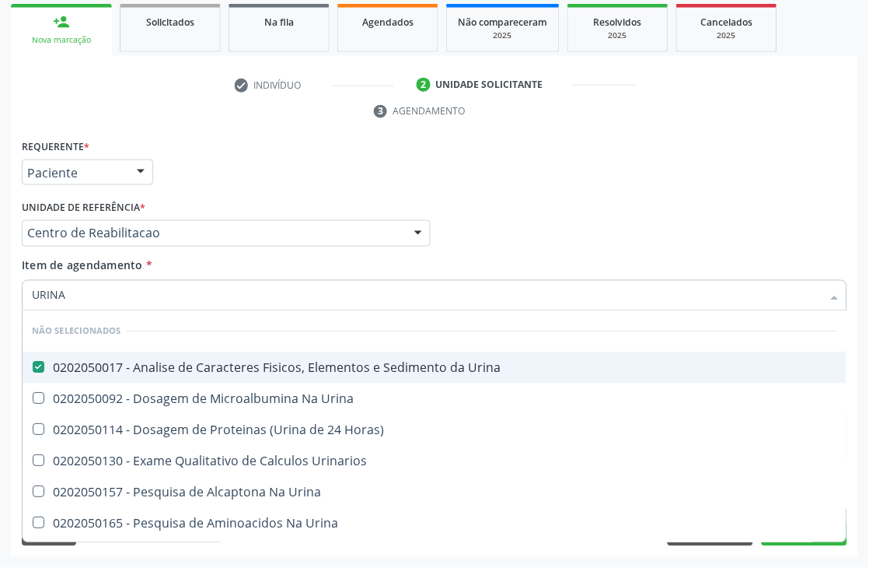
click at [0, 284] on div "Acompanhamento Acompanhe a situação das marcações correntes e finalizadas Relat…" at bounding box center [434, 212] width 869 height 711
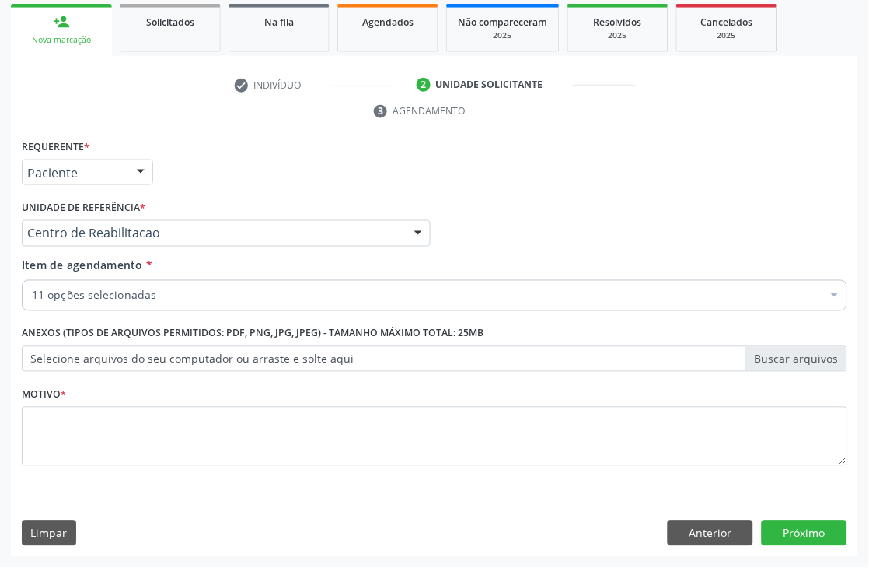
click at [72, 303] on div "11 opções selecionadas" at bounding box center [435, 295] width 826 height 31
click at [32, 303] on input "Item de agendamento *" at bounding box center [32, 295] width 0 height 31
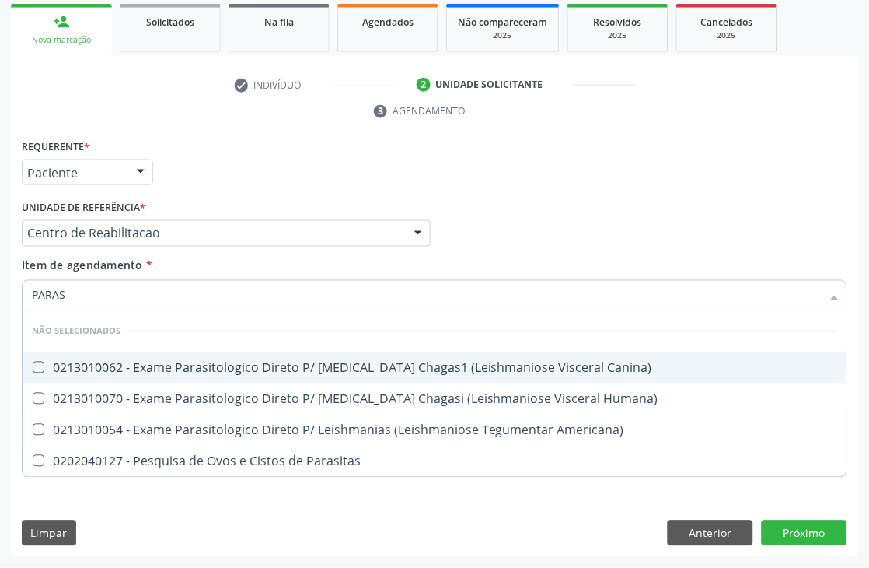
type input "PARASI"
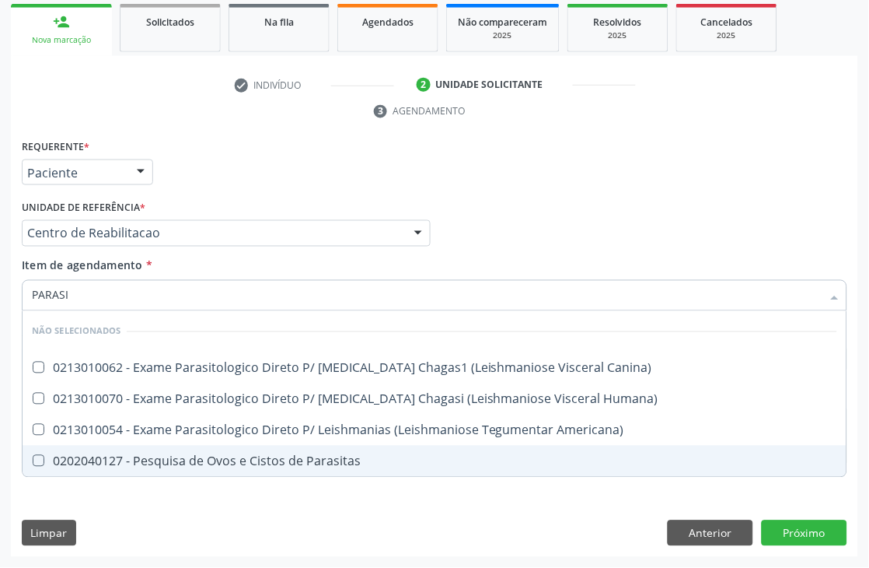
click at [106, 449] on span "0202040127 - Pesquisa de Ovos e Cistos de Parasitas" at bounding box center [435, 460] width 824 height 31
checkbox Parasitas "true"
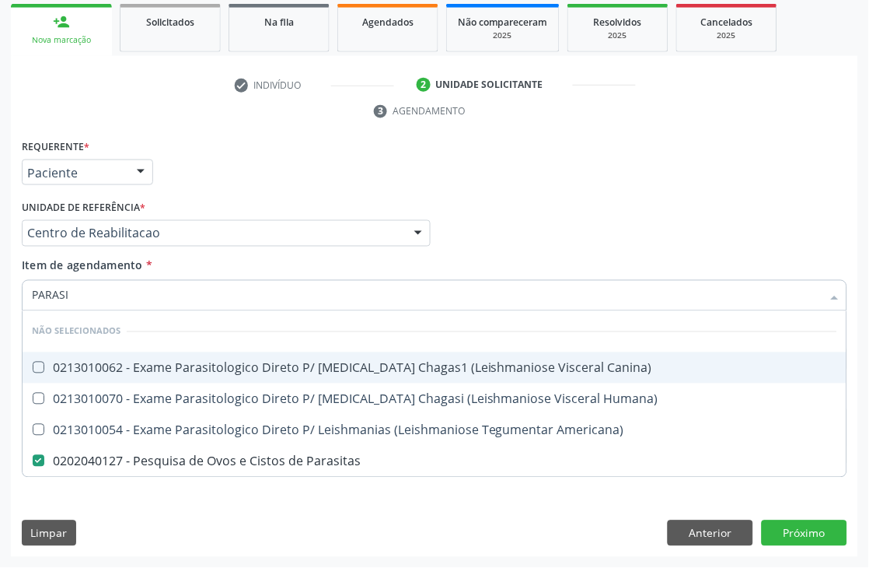
drag, startPoint x: 82, startPoint y: 293, endPoint x: 6, endPoint y: 299, distance: 76.4
click at [6, 299] on div "Acompanhamento Acompanhe a situação das marcações correntes e finalizadas Relat…" at bounding box center [434, 212] width 869 height 711
type input "PROT"
checkbox Canina\) "false"
checkbox Parasitas "false"
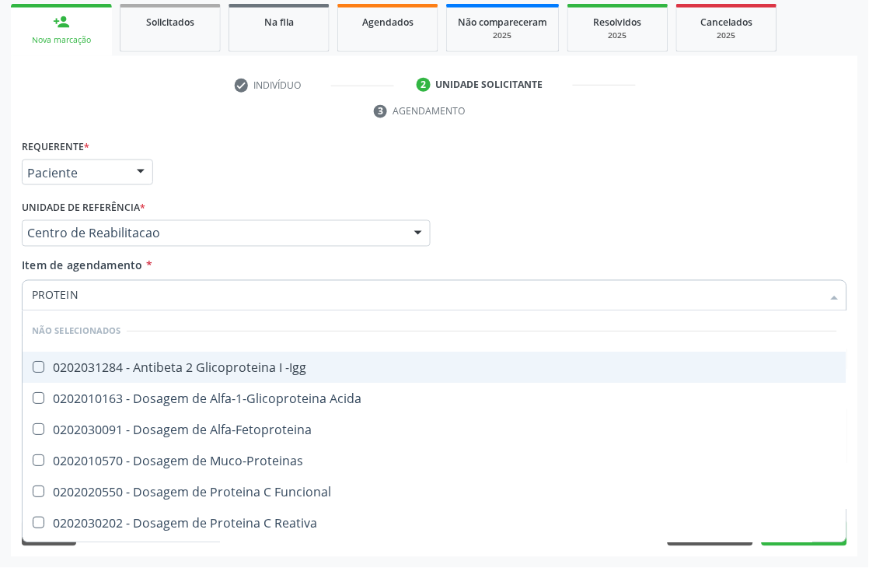
type input "PROTEINA"
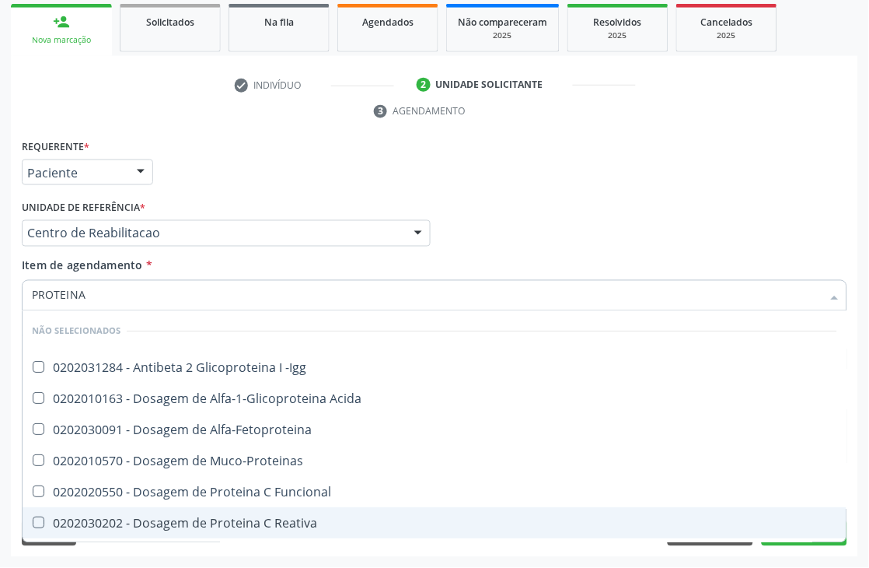
click at [128, 517] on div "0202030202 - Dosagem de Proteina C Reativa" at bounding box center [434, 523] width 805 height 12
checkbox Reativa "true"
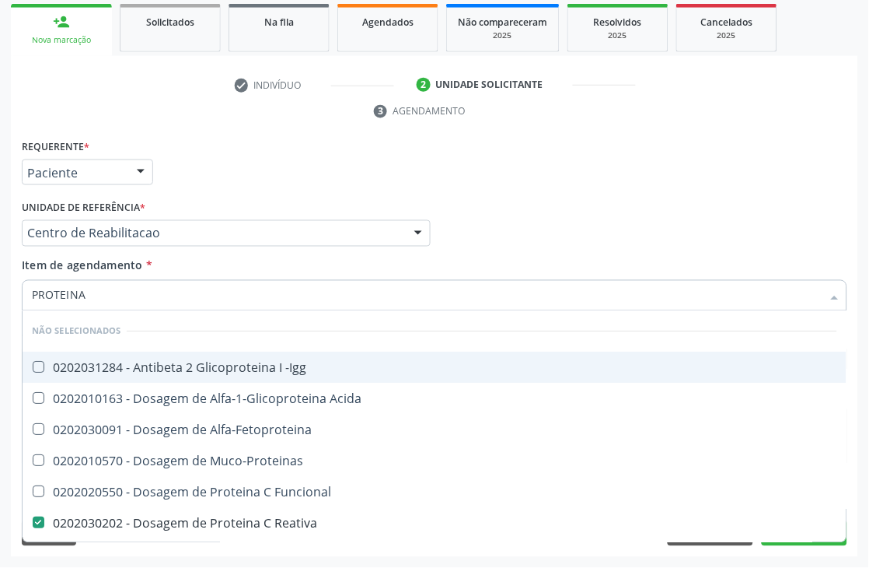
drag, startPoint x: 87, startPoint y: 296, endPoint x: 0, endPoint y: 295, distance: 87.1
click at [0, 295] on div "Acompanhamento Acompanhe a situação das marcações correntes e finalizadas Relat…" at bounding box center [434, 212] width 869 height 711
type input "T"
checkbox -Igg "true"
checkbox Alfa-Fetoproteina "true"
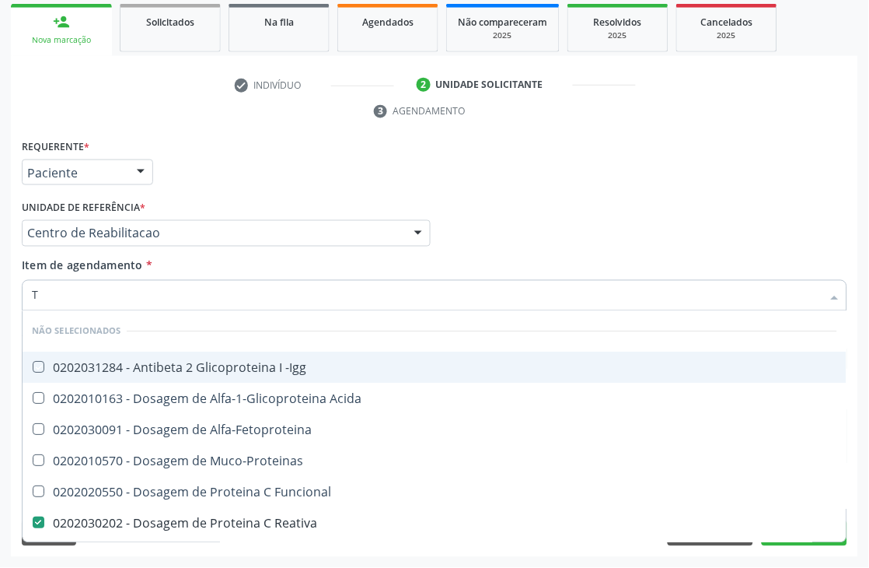
checkbox Muco-Proteinas "true"
checkbox Funcional "true"
checkbox Horas\) "true"
checkbox Totais "true"
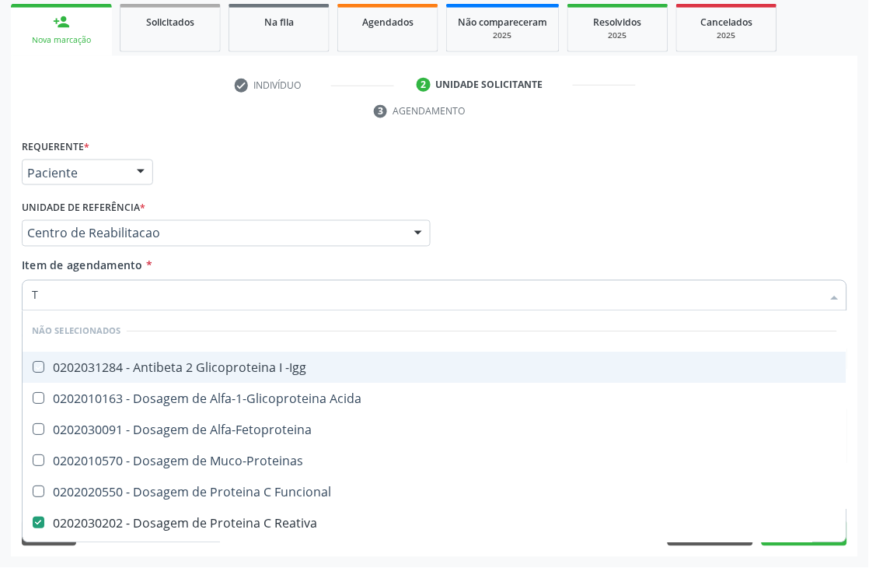
checkbox Acida "true"
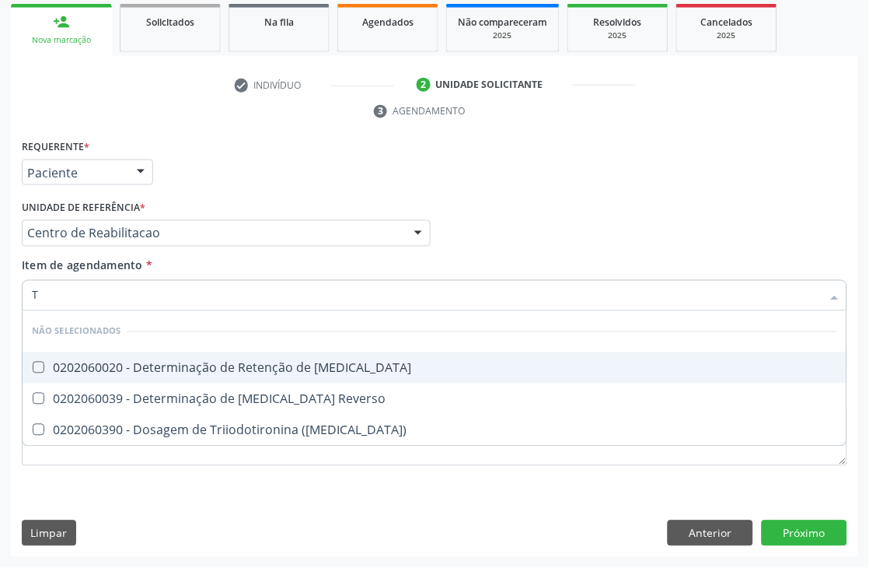
type input "T3"
checkbox T3 "false"
checkbox \(T3\) "false"
checkbox Reverso "false"
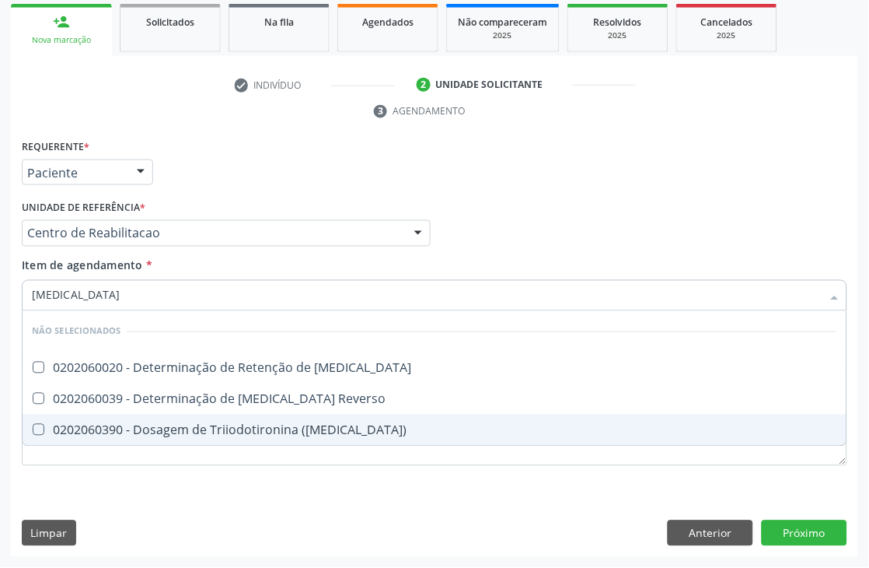
click at [132, 416] on span "0202060390 - Dosagem de Triiodotironina ([MEDICAL_DATA])" at bounding box center [435, 429] width 824 height 31
checkbox \(T3\) "true"
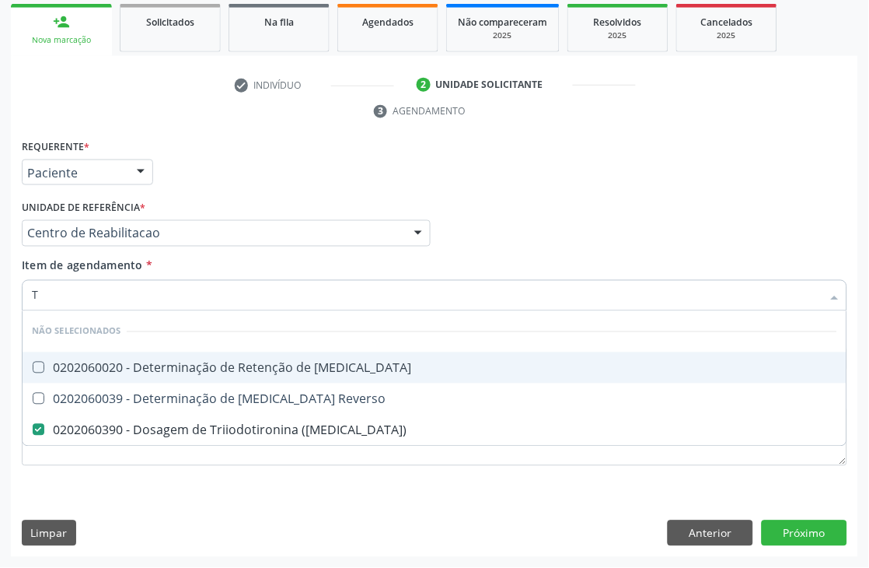
type input "T4"
checkbox T3 "false"
checkbox \(T3\) "false"
checkbox Reverso "false"
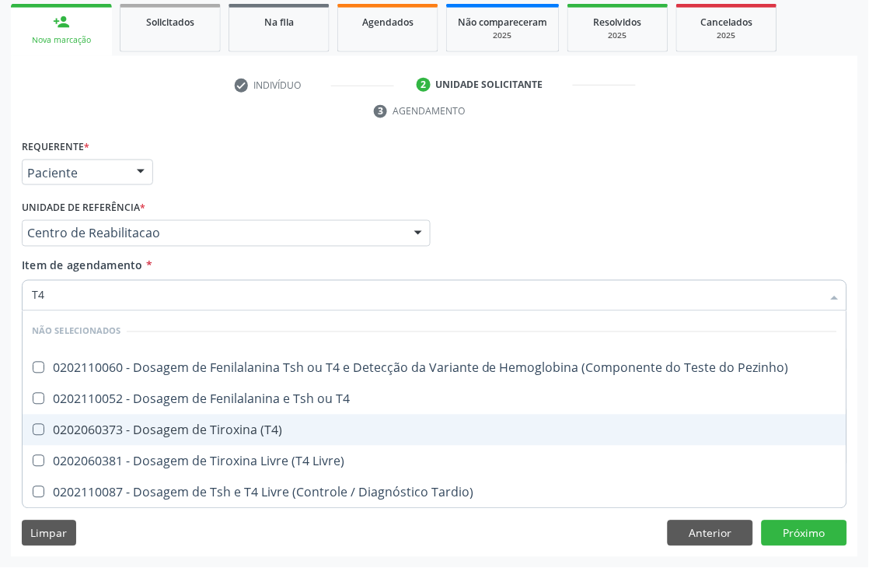
click at [156, 426] on div "0202060373 - Dosagem de Tiroxina (T4)" at bounding box center [434, 430] width 805 height 12
checkbox \(T4\) "true"
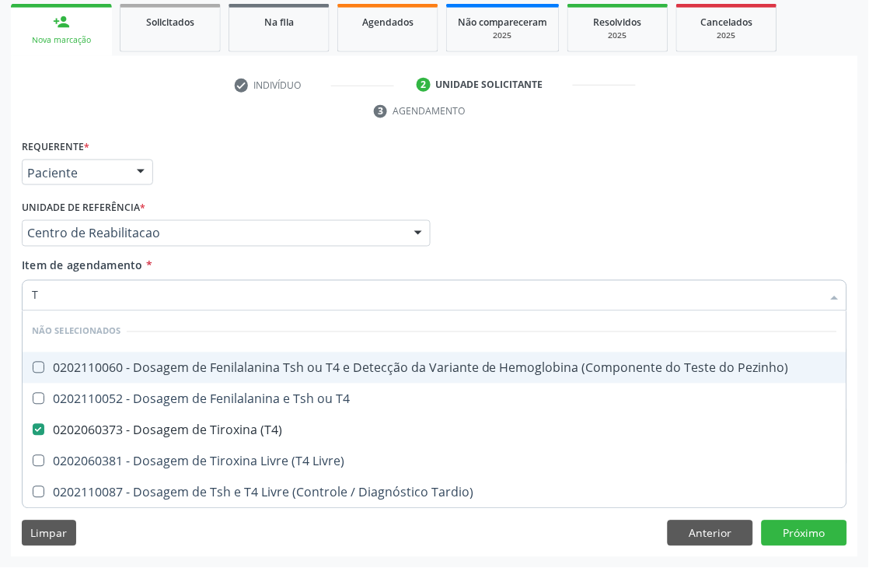
type input "TS"
checkbox Pezinho\) "false"
checkbox \(T4\) "false"
checkbox T4 "false"
checkbox Livre\) "false"
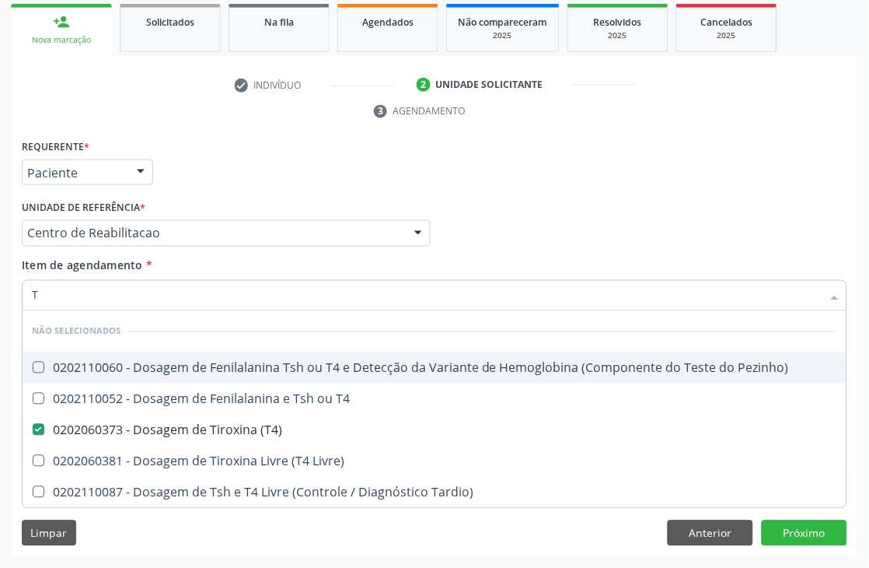
checkbox Tardio\) "false"
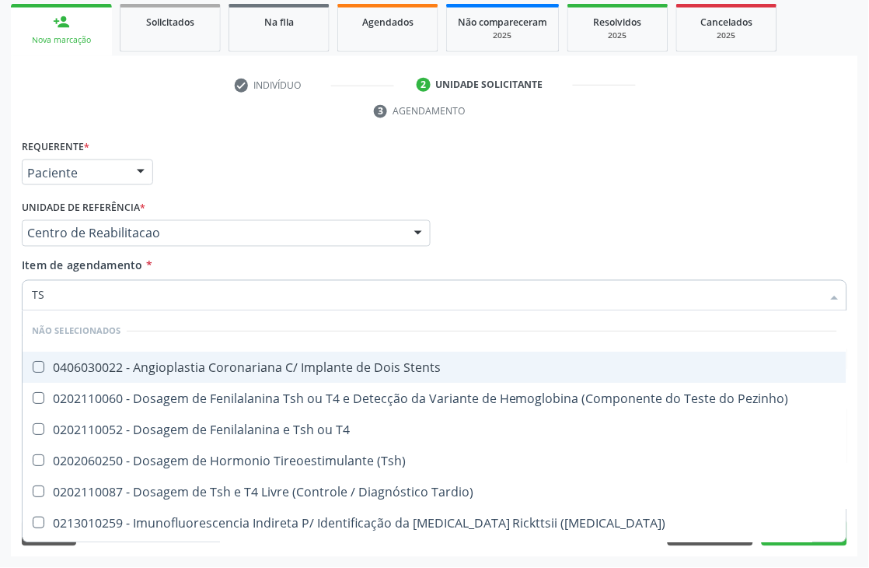
type input "TSH"
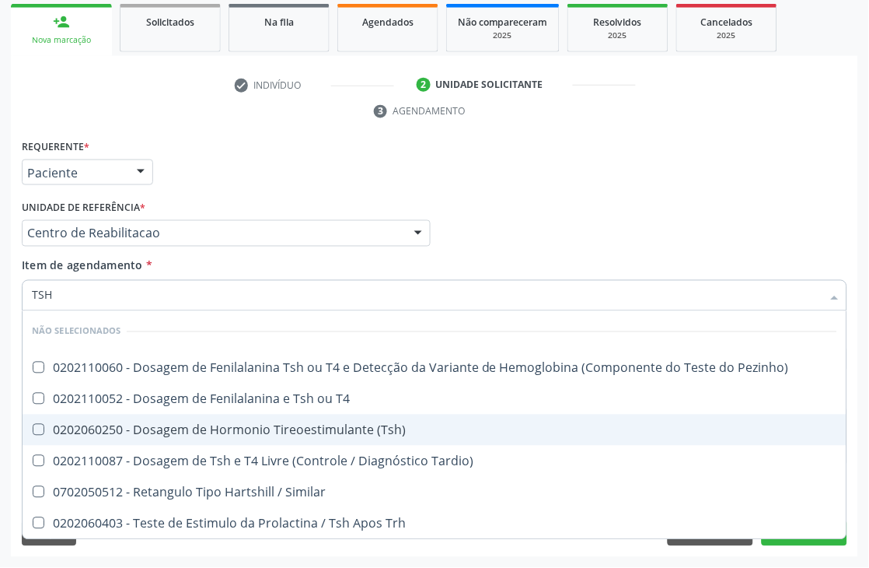
click at [152, 424] on div "0202060250 - Dosagem de Hormonio Tireoestimulante (Tsh)" at bounding box center [434, 430] width 805 height 12
checkbox \(Tsh\) "true"
click at [0, 417] on div "Acompanhamento Acompanhe a situação das marcações correntes e finalizadas Relat…" at bounding box center [434, 212] width 869 height 711
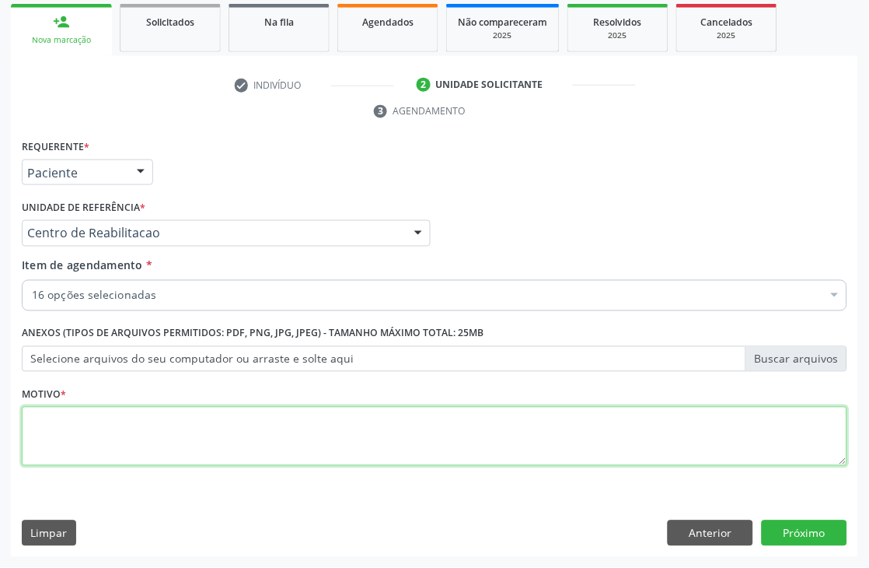
click at [321, 446] on textarea at bounding box center [435, 436] width 826 height 59
type textarea "."
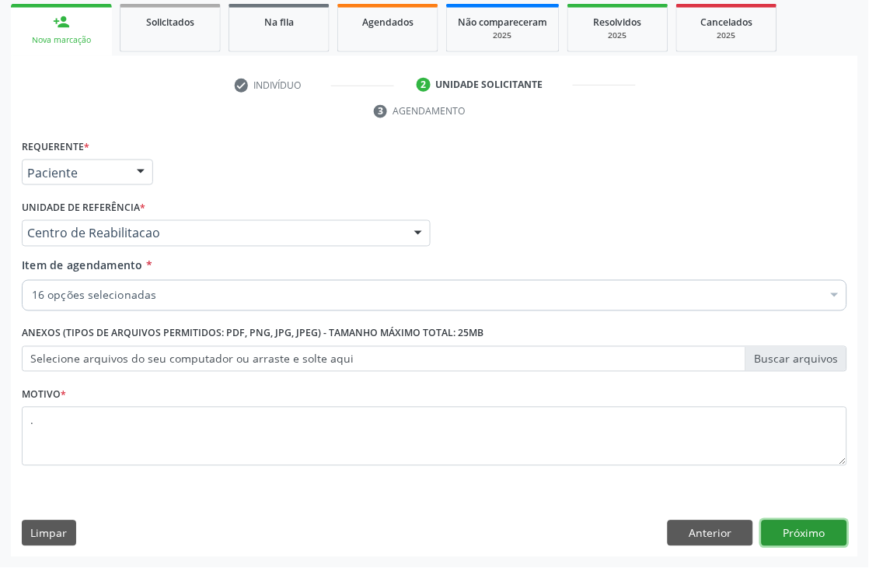
click at [819, 523] on button "Próximo" at bounding box center [805, 533] width 86 height 26
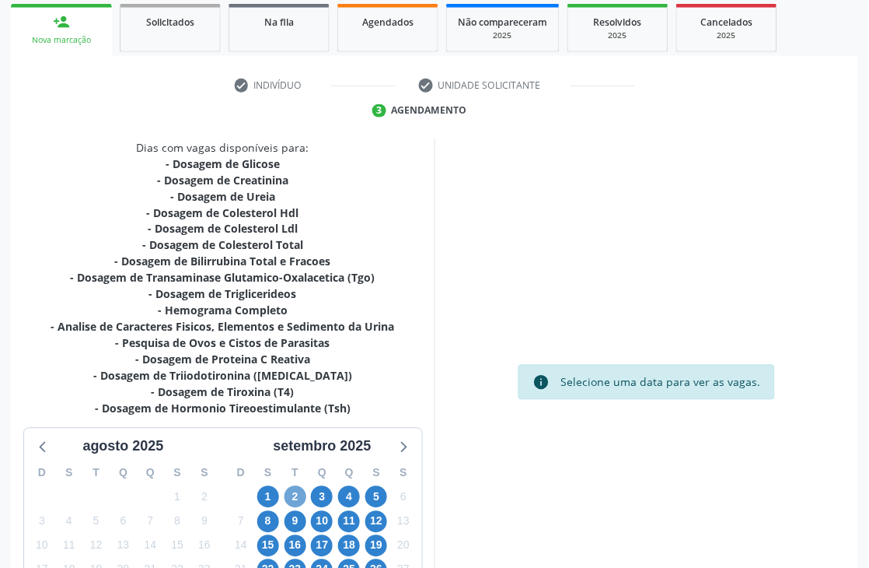
click at [300, 487] on span "2" at bounding box center [296, 497] width 22 height 22
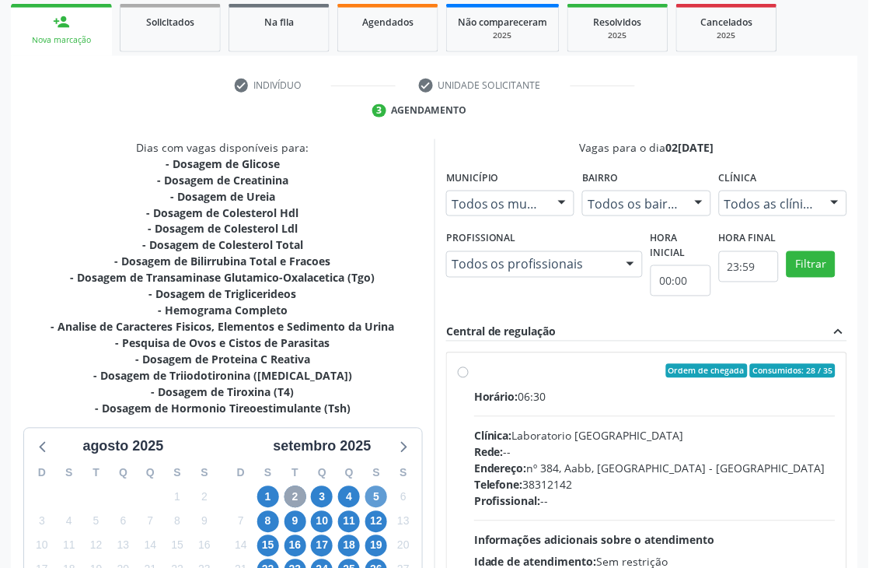
scroll to position [410, 0]
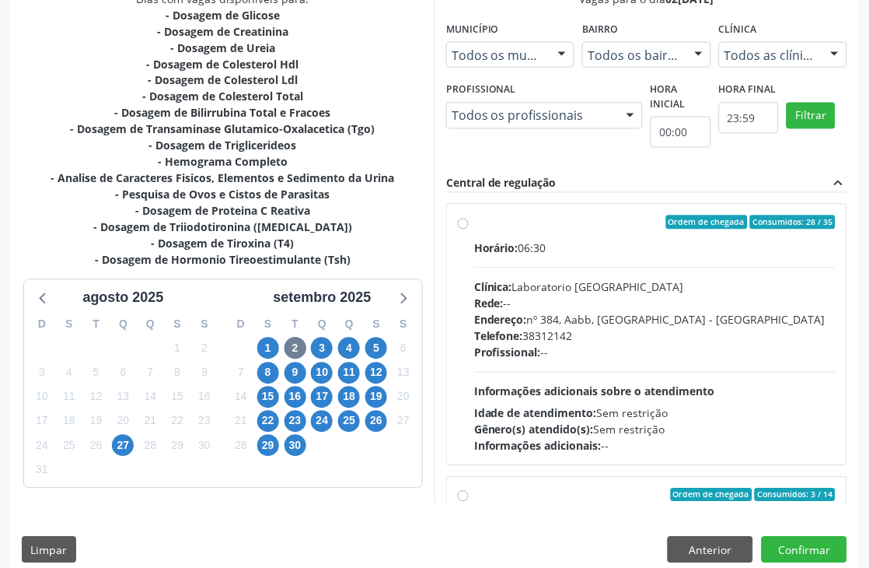
click at [595, 361] on div "Horário: 06:30 Clínica: Laboratorio Sao Francisco Rede: -- Endereço: nº 384, Aa…" at bounding box center [655, 347] width 362 height 214
click at [469, 229] on input "Ordem de chegada Consumidos: 28 / 35 Horário: 06:30 Clínica: Laboratorio Sao Fr…" at bounding box center [463, 222] width 11 height 14
radio input "true"
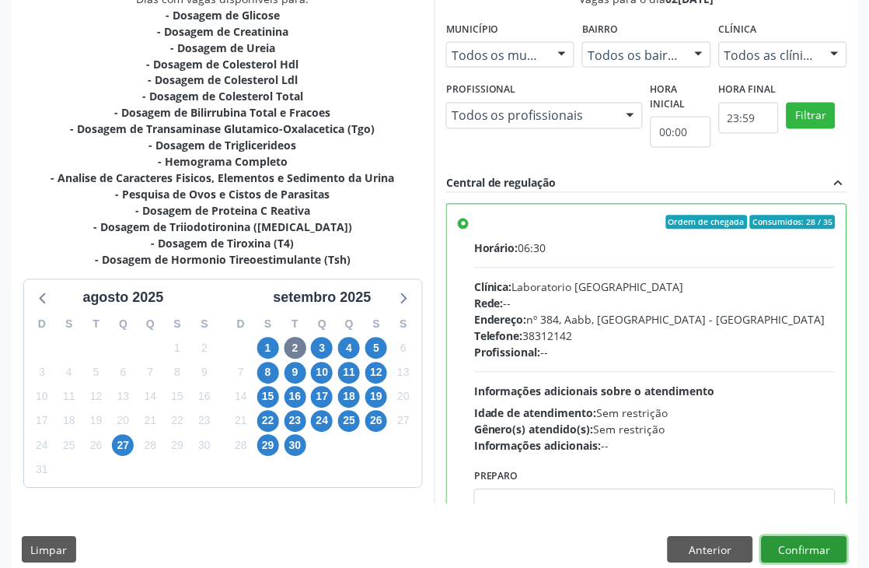
click at [813, 552] on button "Confirmar" at bounding box center [805, 549] width 86 height 26
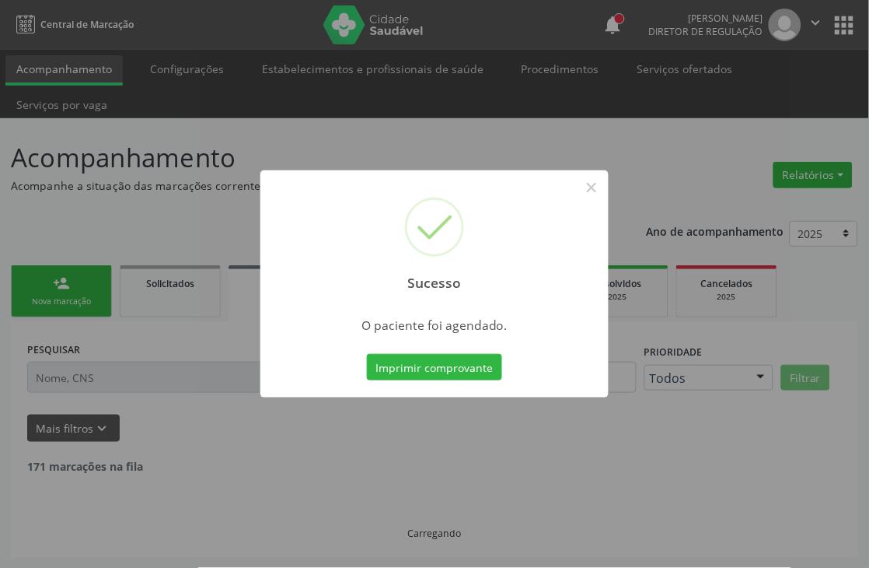
scroll to position [0, 0]
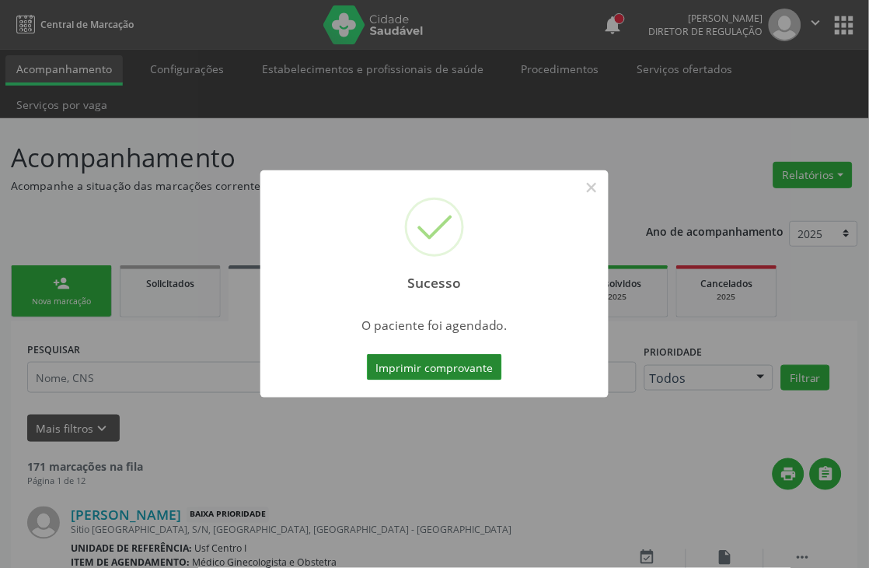
click at [425, 366] on button "Imprimir comprovante" at bounding box center [434, 367] width 135 height 26
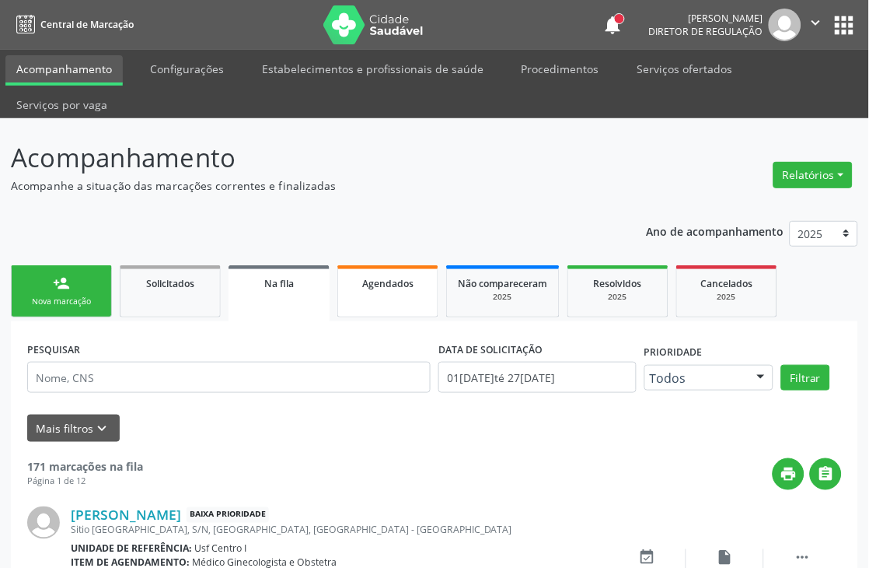
click at [355, 274] on div "Agendados" at bounding box center [388, 282] width 78 height 16
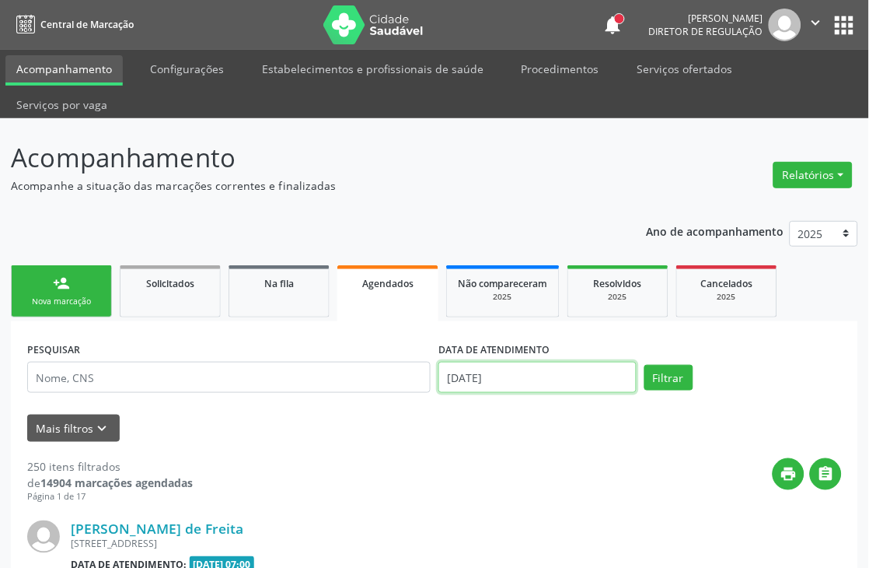
click at [500, 367] on input "27/08/2025" at bounding box center [537, 377] width 198 height 31
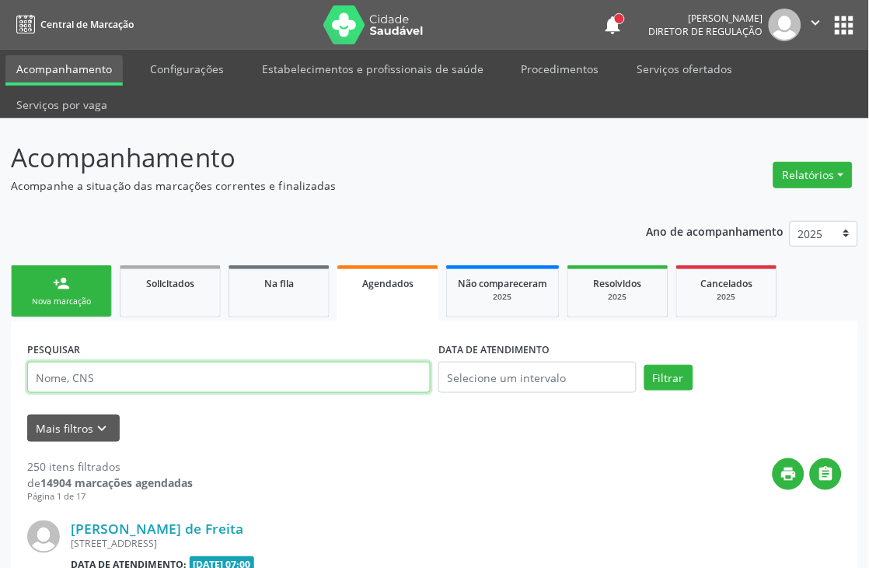
click at [336, 372] on input "text" at bounding box center [229, 377] width 404 height 31
paste input "700 0037 9172 4902"
type input "700 0037 9172 4902"
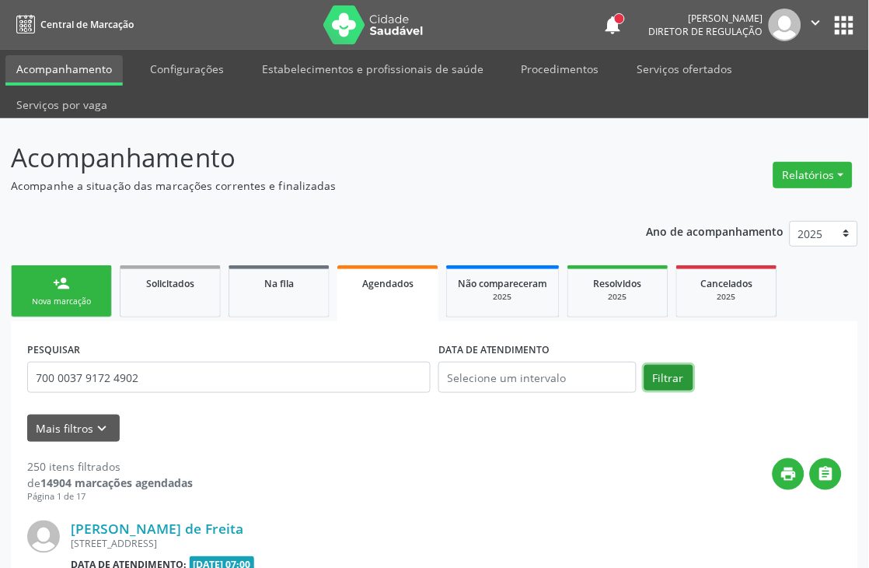
click at [667, 379] on button "Filtrar" at bounding box center [669, 378] width 49 height 26
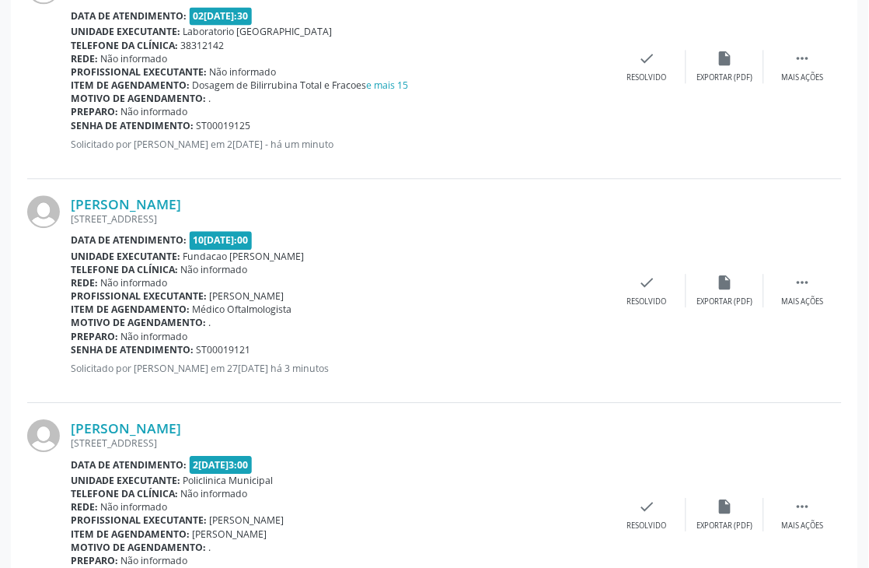
scroll to position [518, 0]
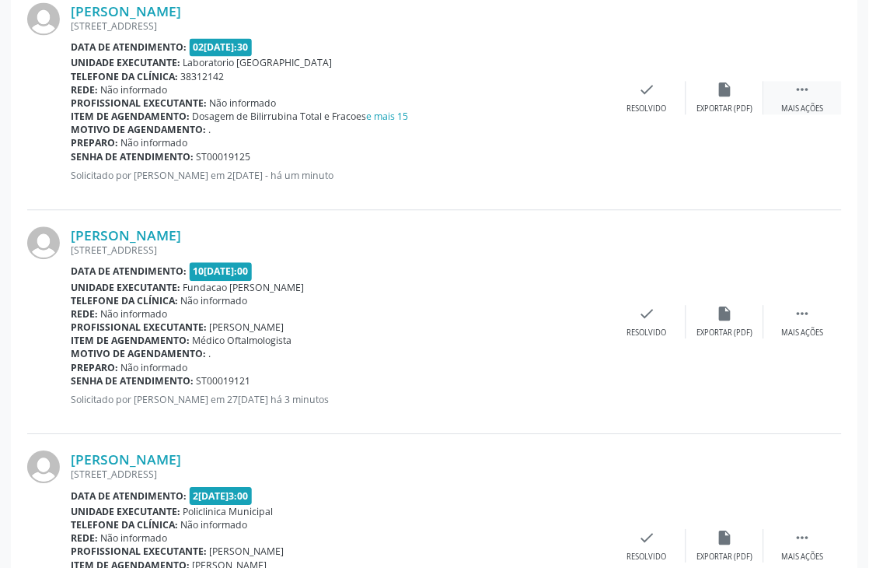
click at [803, 111] on div "Mais ações" at bounding box center [803, 108] width 42 height 11
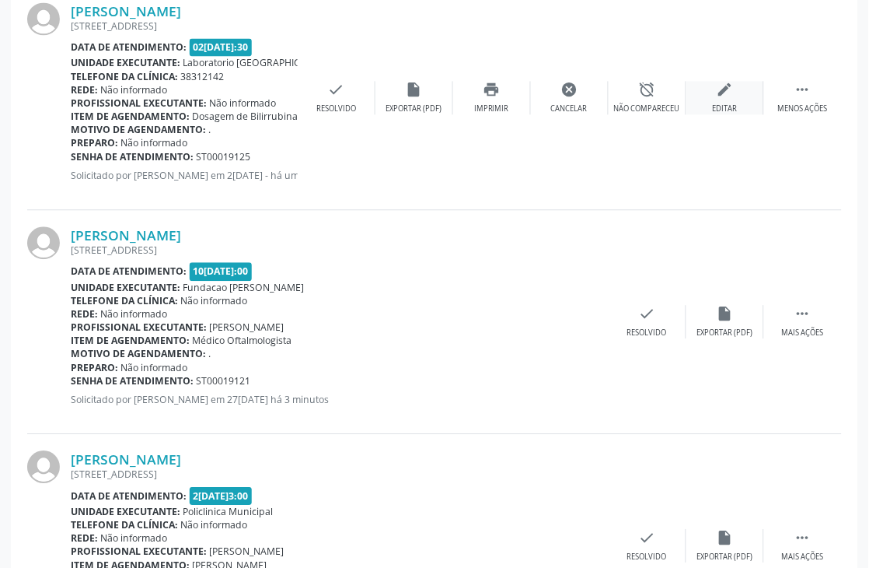
click at [736, 103] on div "Editar" at bounding box center [725, 108] width 25 height 11
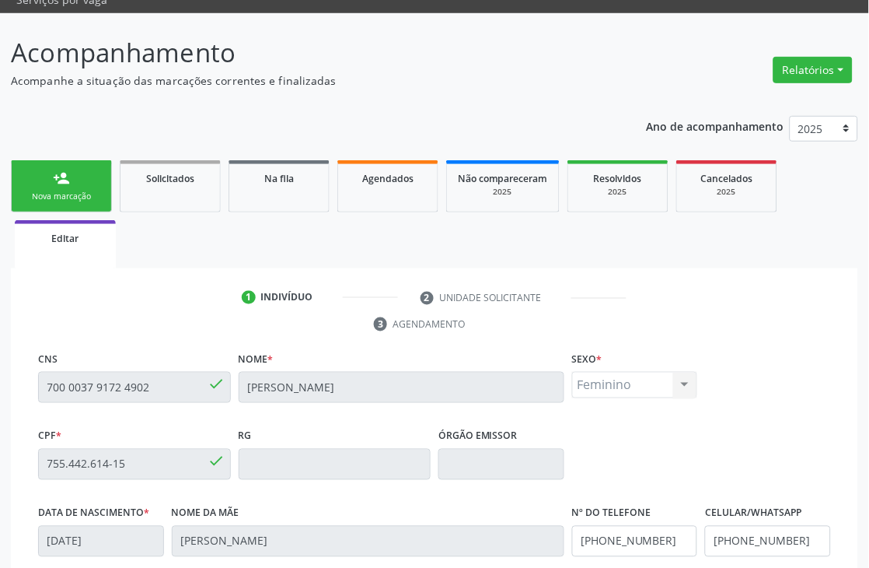
scroll to position [0, 0]
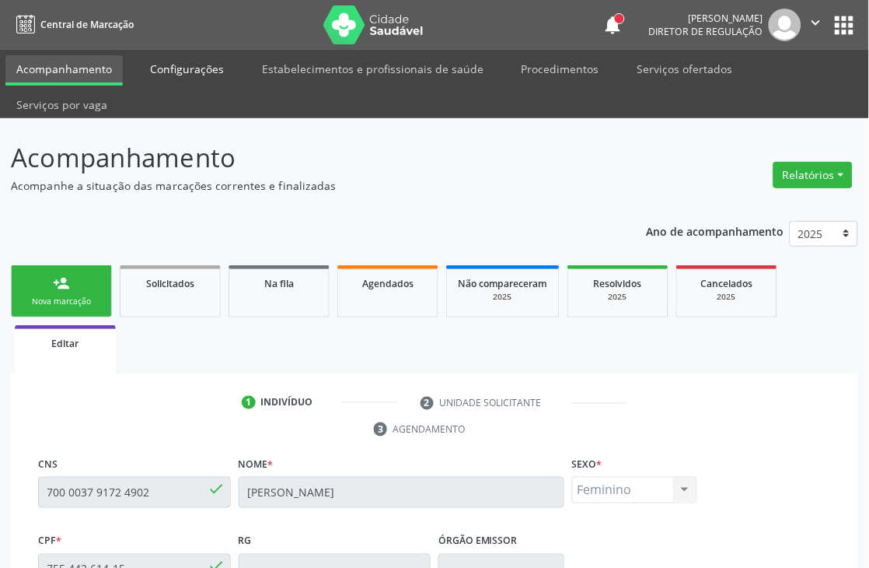
click at [182, 75] on link "Configurações" at bounding box center [187, 68] width 96 height 27
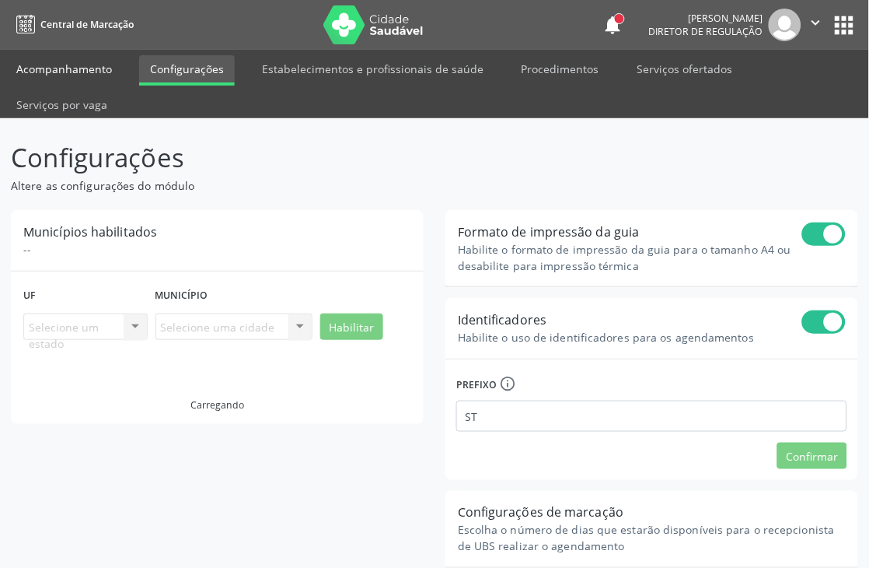
click at [80, 75] on link "Acompanhamento" at bounding box center [63, 68] width 117 height 27
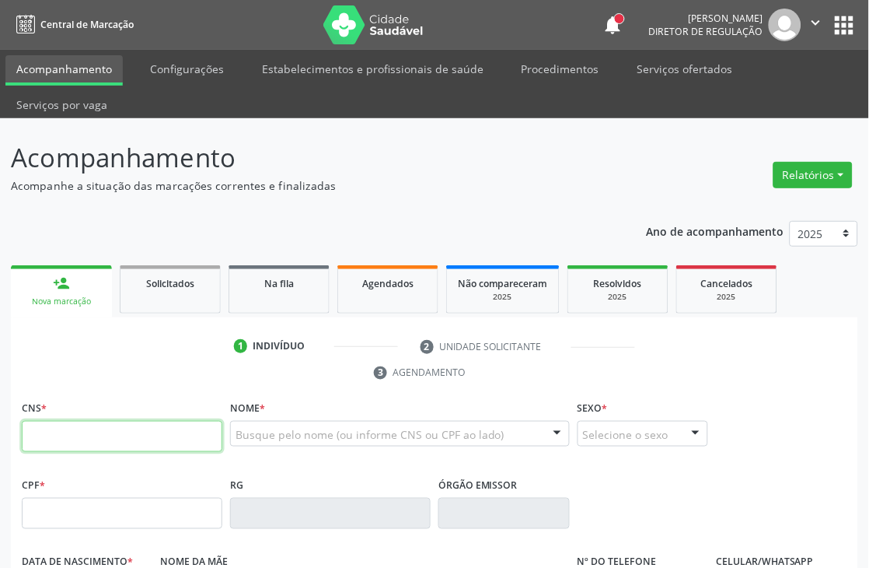
click at [133, 421] on input "text" at bounding box center [122, 436] width 201 height 31
type input "700 0081 8509 3207"
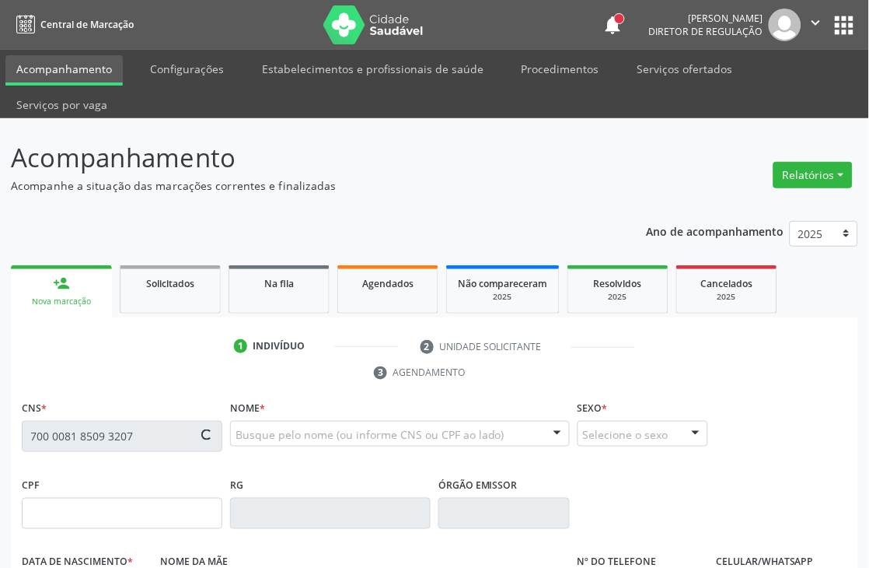
type input "075.143.904-56"
type input "12/07/1996"
type input "[PERSON_NAME]"
type input "[PHONE_NUMBER]"
type input "755.442.614-15"
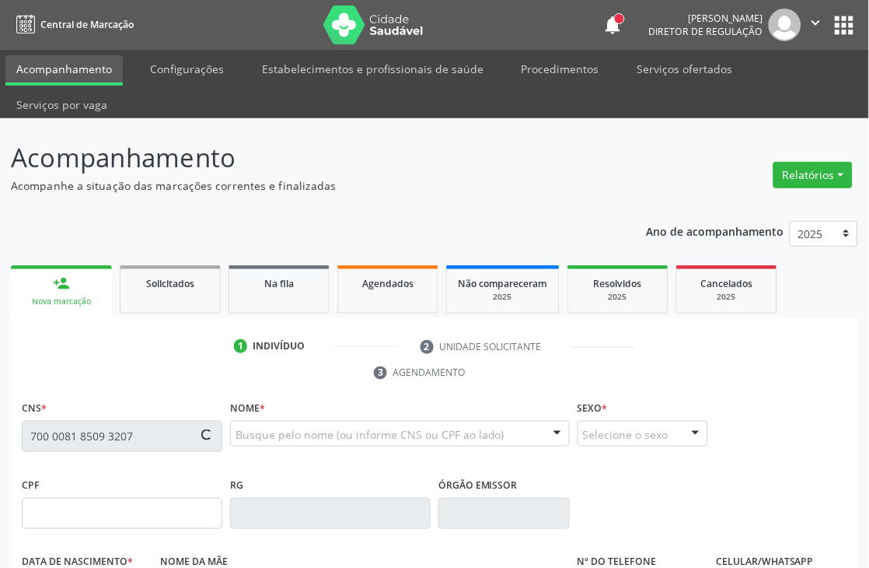
type input "64"
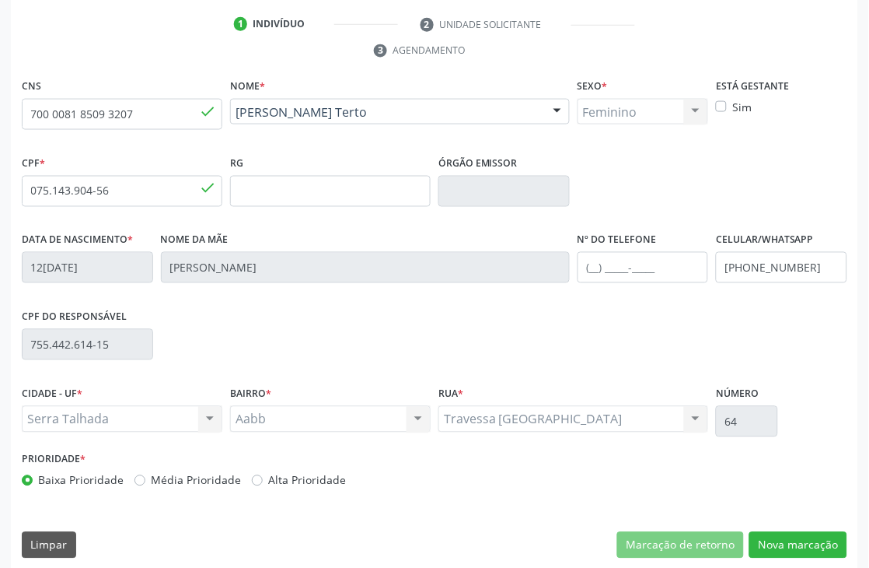
scroll to position [333, 0]
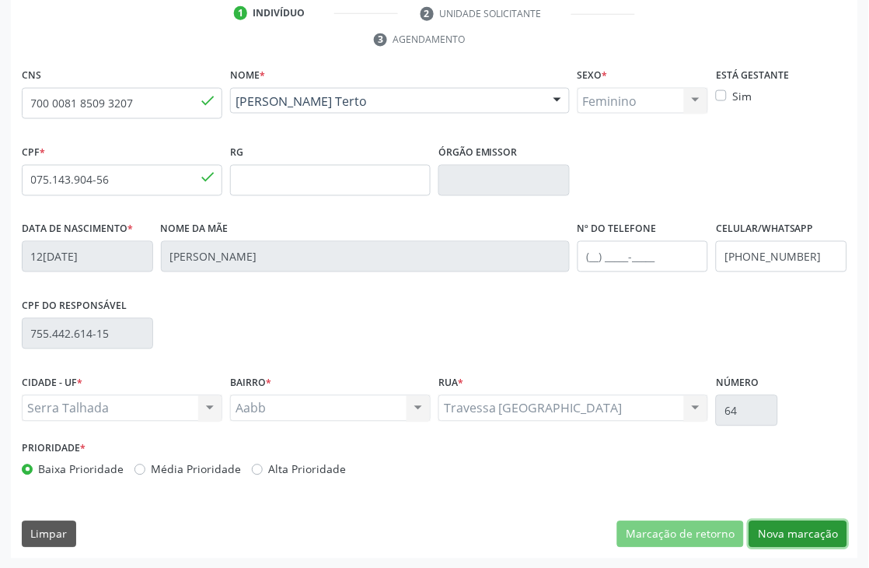
click at [778, 522] on button "Nova marcação" at bounding box center [798, 534] width 98 height 26
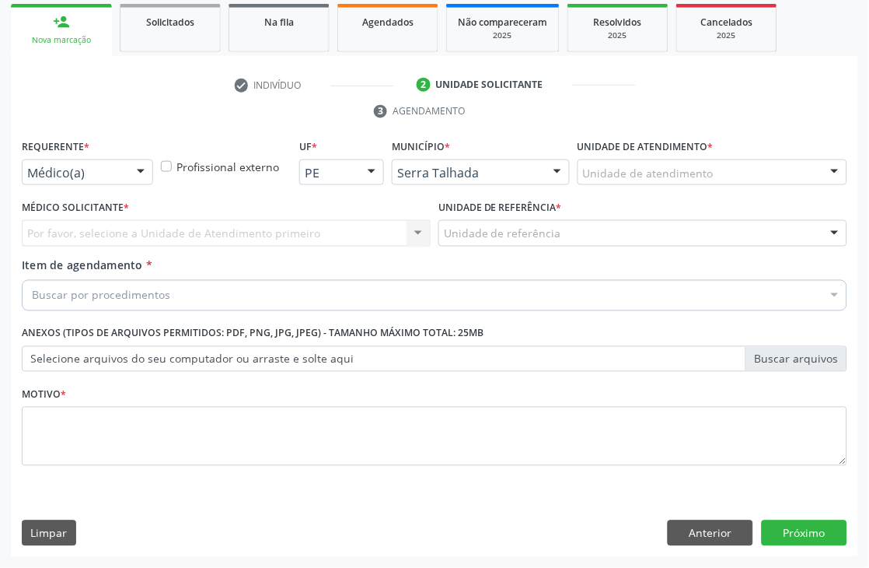
scroll to position [261, 0]
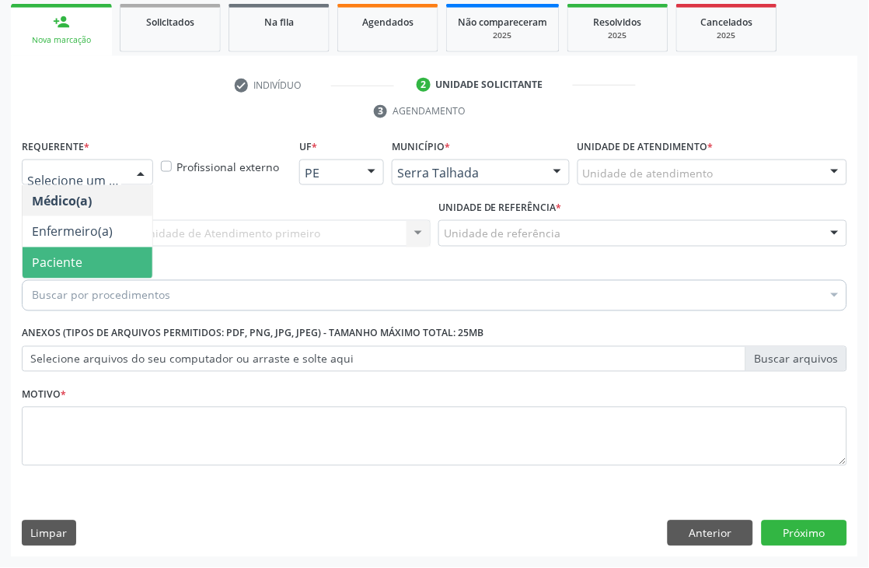
click at [82, 264] on span "Paciente" at bounding box center [88, 262] width 130 height 31
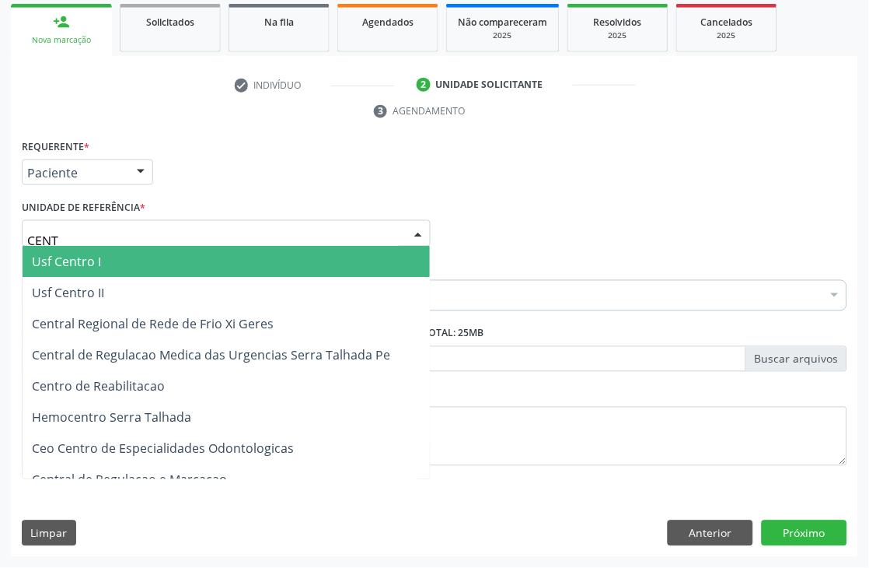
type input "CENTR"
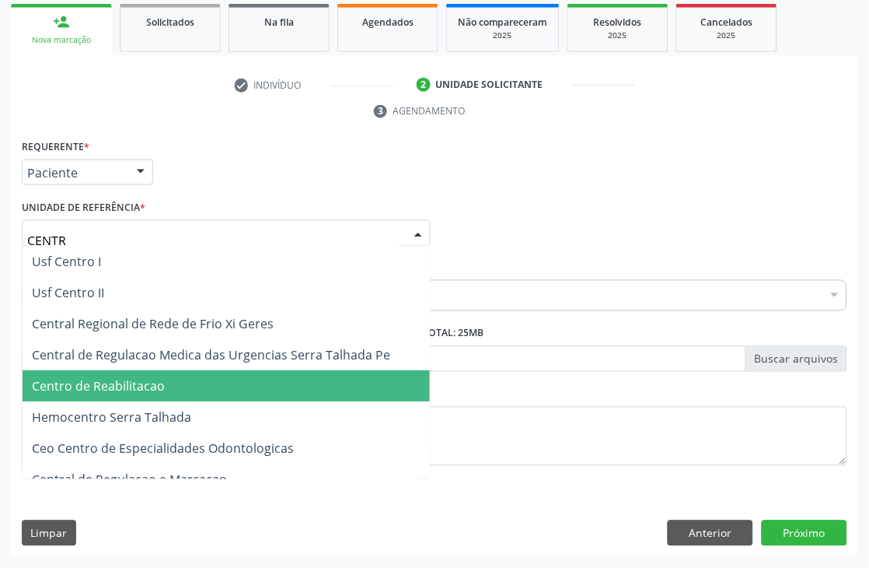
click at [112, 371] on span "Centro de Reabilitacao" at bounding box center [226, 386] width 407 height 31
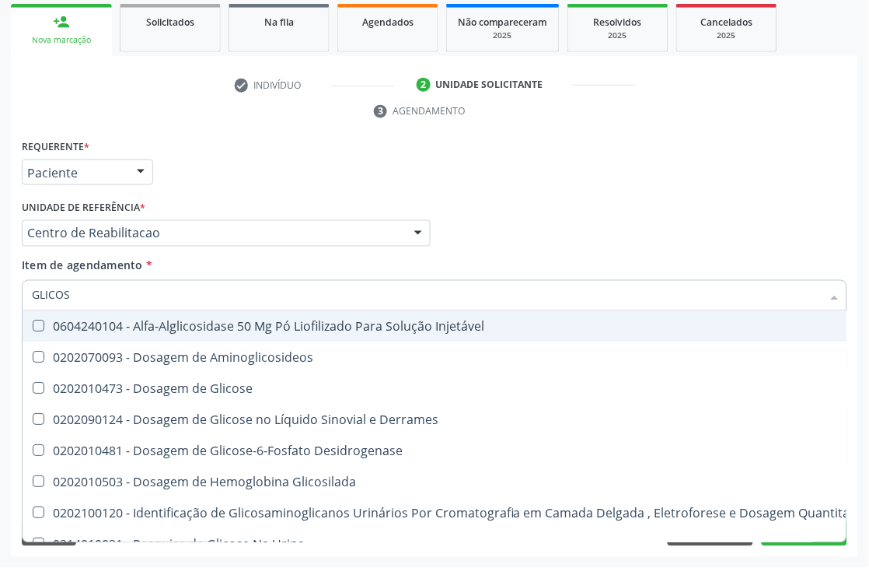
type input "GLICOSE"
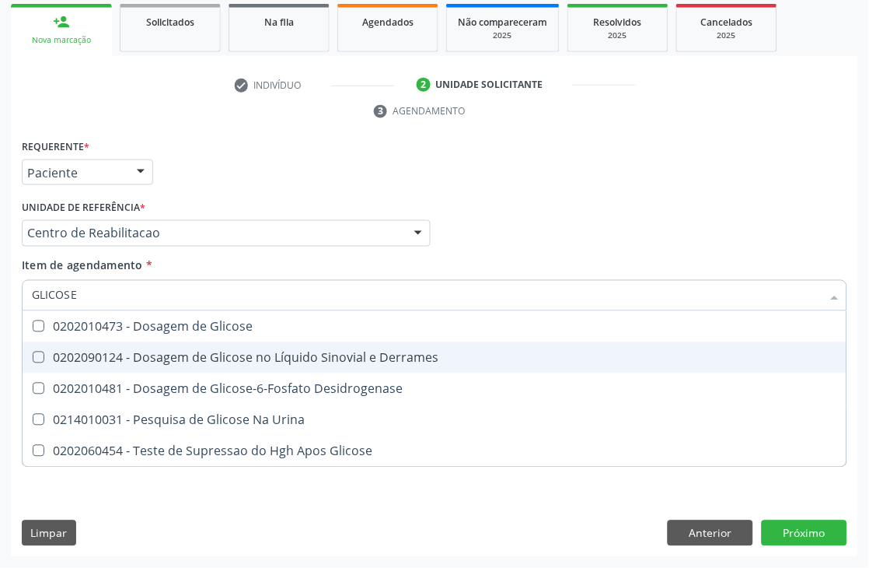
click at [117, 342] on span "0202090124 - Dosagem de Glicose no Líquido Sinovial e Derrames" at bounding box center [435, 357] width 824 height 31
checkbox Derrames "true"
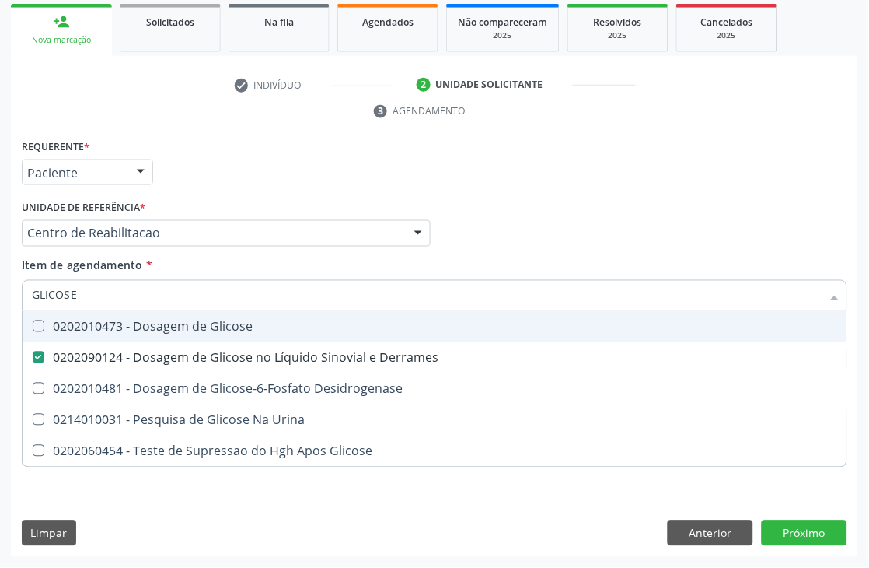
click at [117, 320] on div "0202010473 - Dosagem de Glicose" at bounding box center [434, 326] width 805 height 12
checkbox Glicose "true"
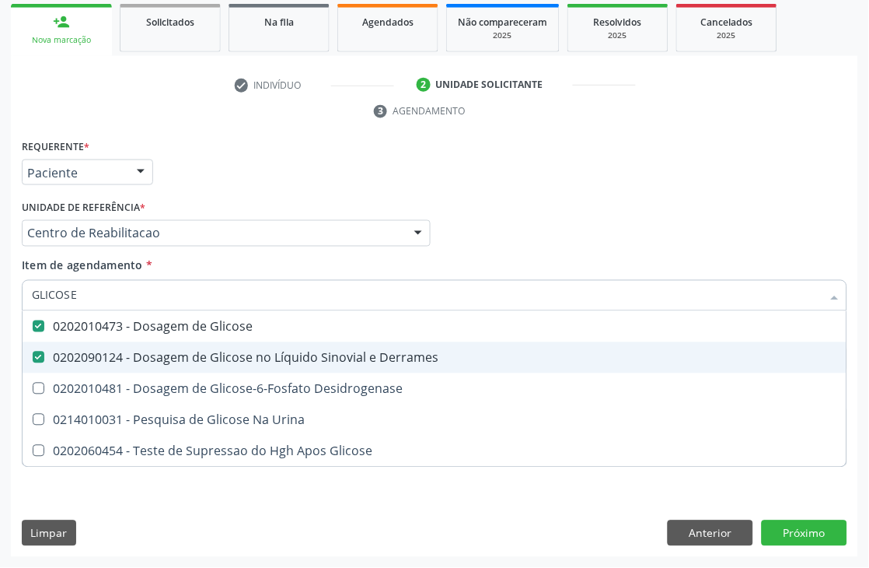
click at [36, 355] on Derrames at bounding box center [39, 357] width 12 height 12
click at [33, 355] on Derrames "checkbox" at bounding box center [28, 357] width 10 height 10
checkbox Derrames "false"
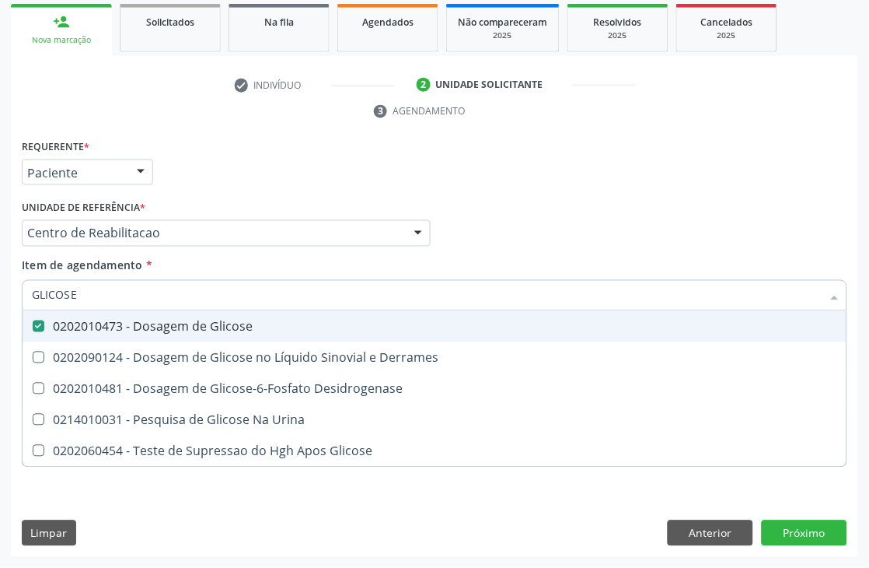
drag, startPoint x: 76, startPoint y: 299, endPoint x: 0, endPoint y: 299, distance: 76.2
click at [0, 299] on div "Acompanhamento Acompanhe a situação das marcações correntes e finalizadas Relat…" at bounding box center [434, 212] width 869 height 711
type input "CR"
checkbox Glicose "false"
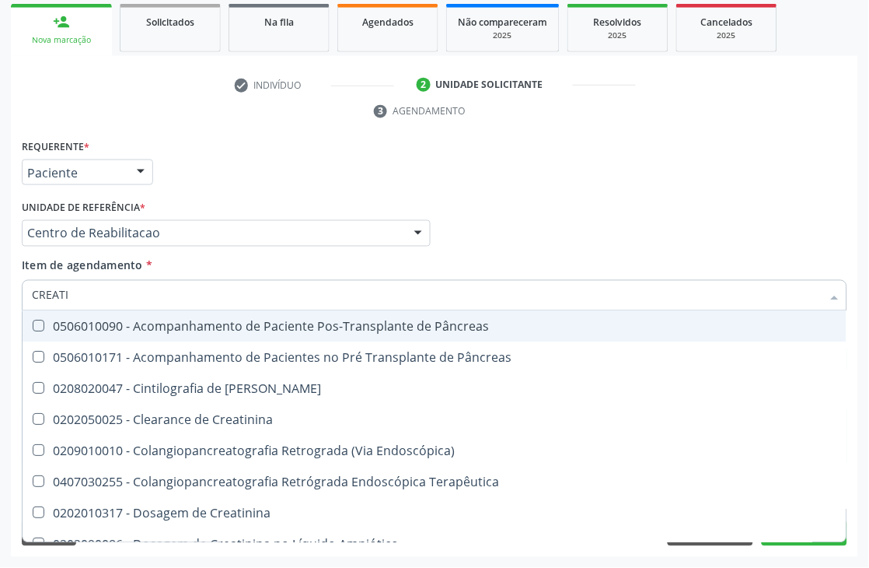
type input "CREATIN"
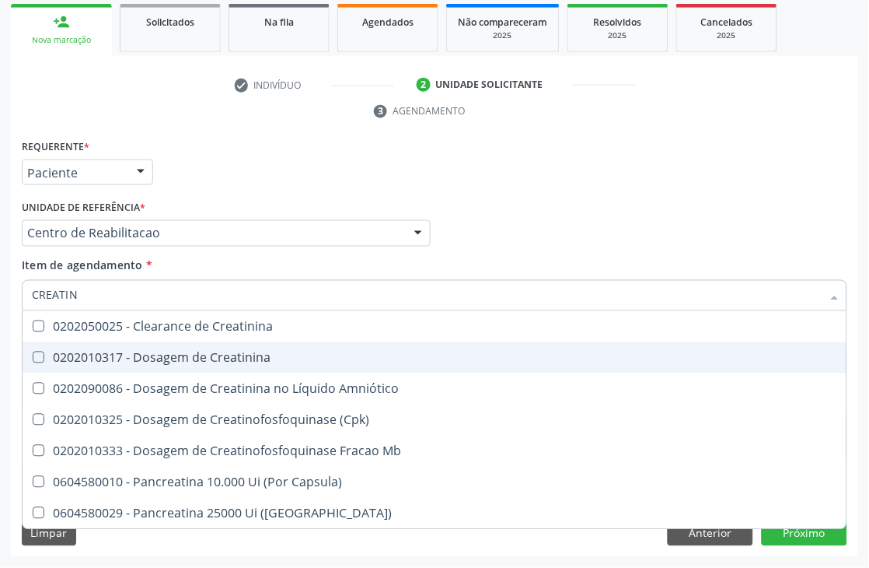
click at [55, 363] on span "0202010317 - Dosagem de Creatinina" at bounding box center [435, 357] width 824 height 31
checkbox Creatinina "true"
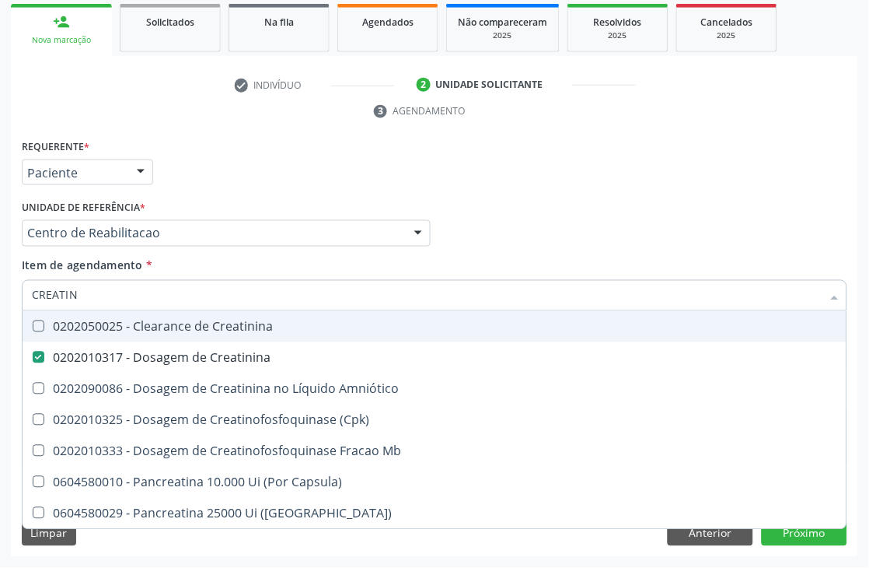
drag, startPoint x: 103, startPoint y: 298, endPoint x: 0, endPoint y: 296, distance: 102.6
click at [0, 296] on div "Acompanhamento Acompanhe a situação das marcações correntes e finalizadas Relat…" at bounding box center [434, 212] width 869 height 711
type input "UREI"
checkbox Creatinina "false"
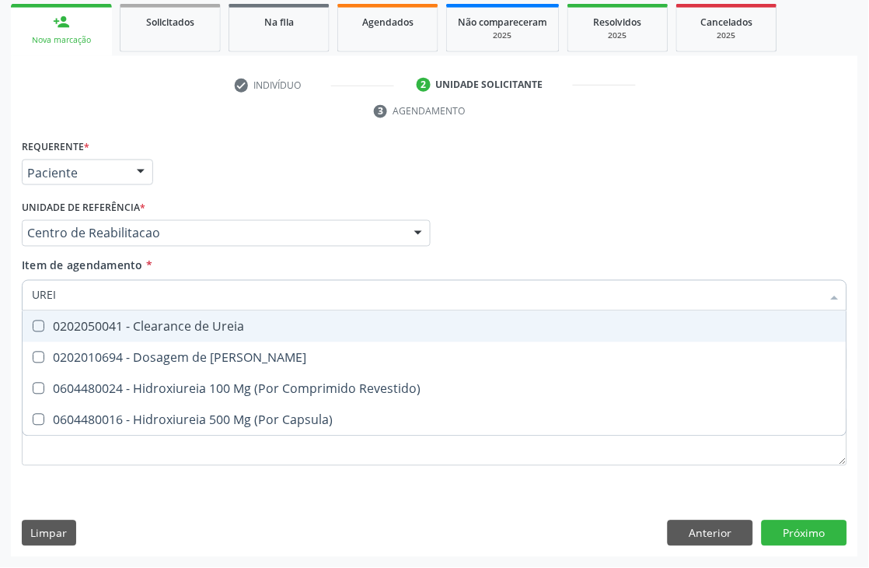
type input "UREIA"
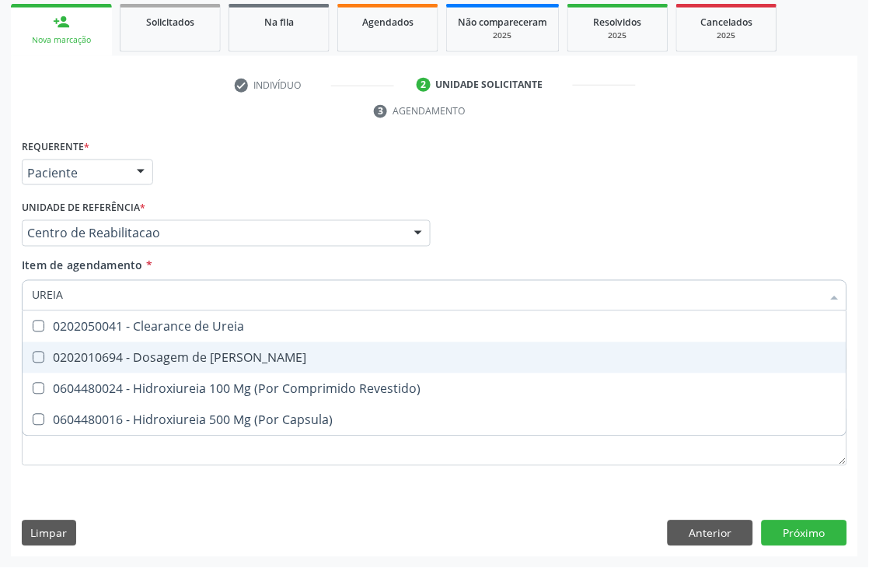
click at [103, 356] on div "0202010694 - Dosagem de [PERSON_NAME]" at bounding box center [434, 357] width 805 height 12
checkbox Ureia "true"
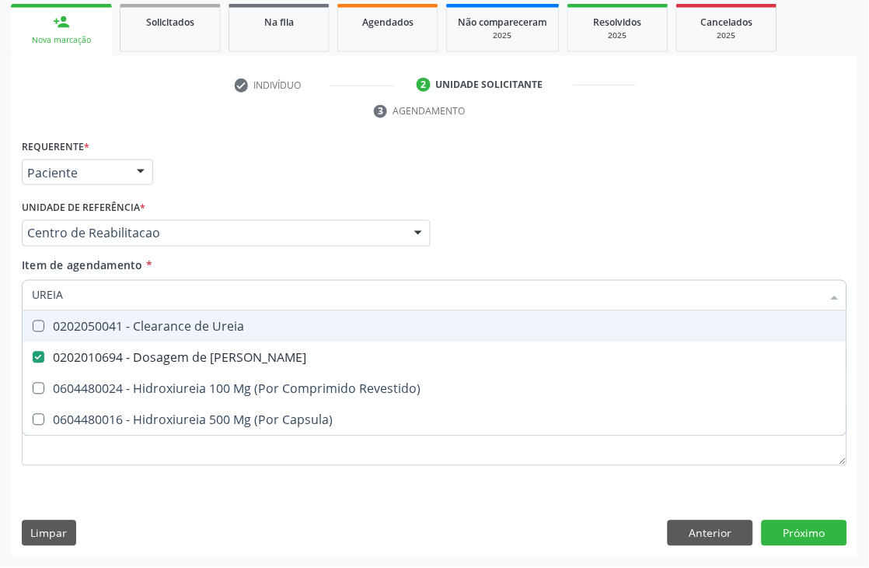
drag, startPoint x: 72, startPoint y: 293, endPoint x: 0, endPoint y: 293, distance: 72.3
click at [0, 293] on div "Acompanhamento Acompanhe a situação das marcações correntes e finalizadas Relat…" at bounding box center [434, 212] width 869 height 711
type input "COLE"
checkbox Ureia "false"
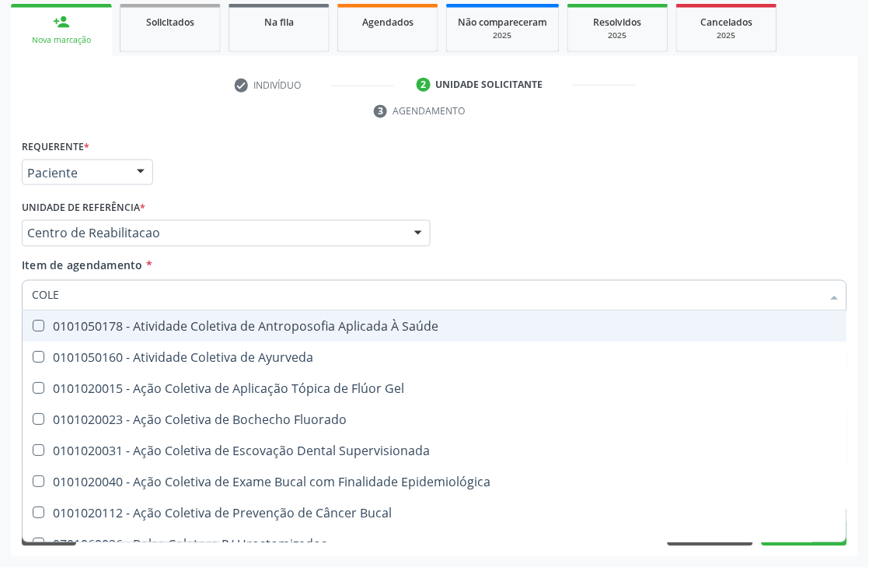
type input "COLES"
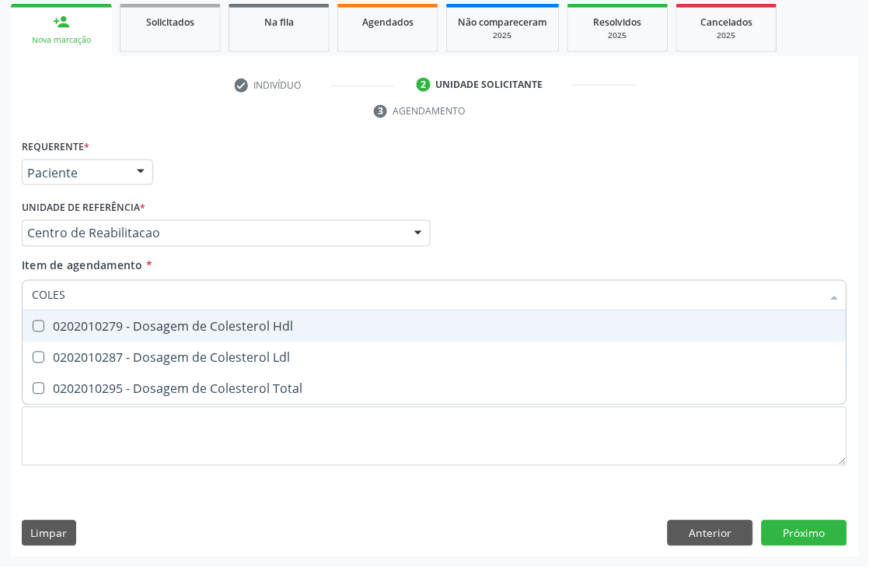
click at [40, 324] on Hdl at bounding box center [39, 326] width 12 height 12
click at [33, 324] on Hdl "checkbox" at bounding box center [28, 326] width 10 height 10
checkbox Hdl "true"
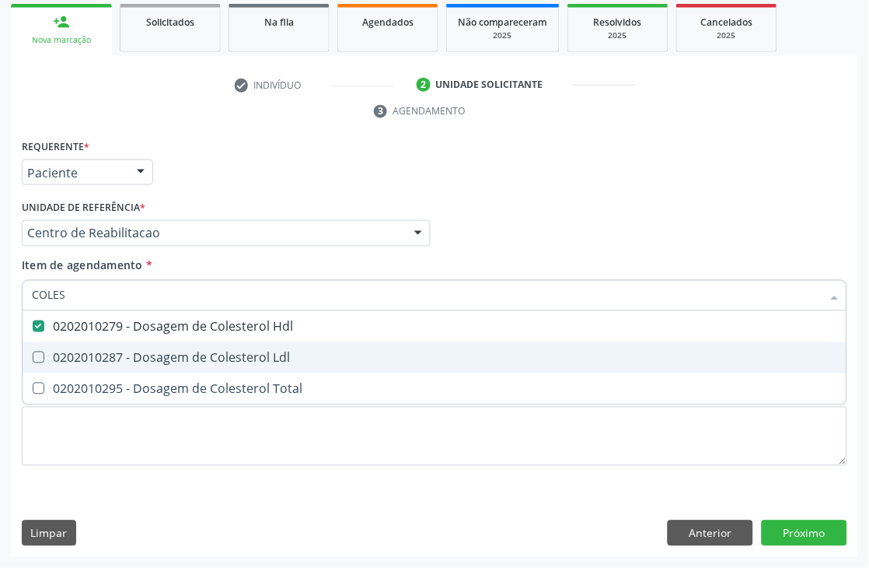
click at [40, 348] on span "0202010287 - Dosagem de Colesterol Ldl" at bounding box center [435, 357] width 824 height 31
checkbox Ldl "true"
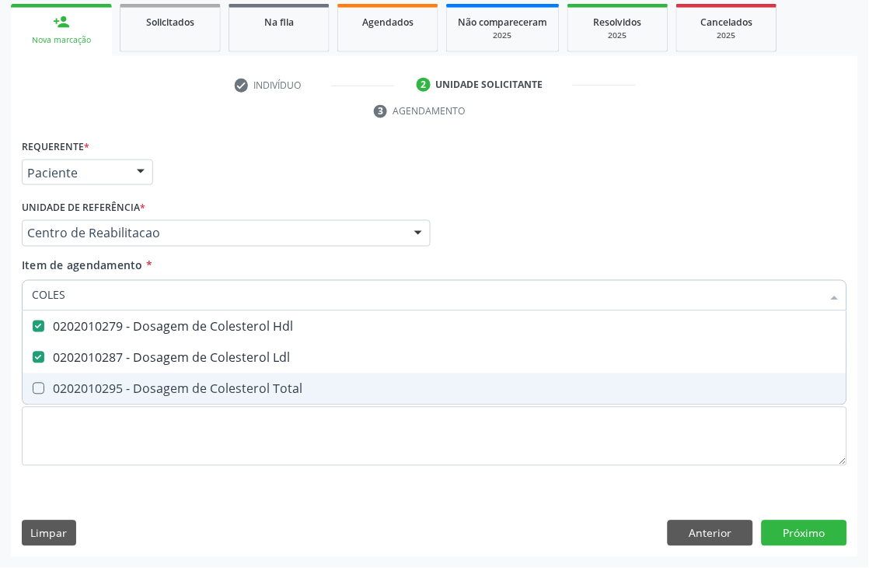
click at [40, 385] on Total at bounding box center [39, 389] width 12 height 12
click at [33, 385] on Total "checkbox" at bounding box center [28, 388] width 10 height 10
checkbox Total "true"
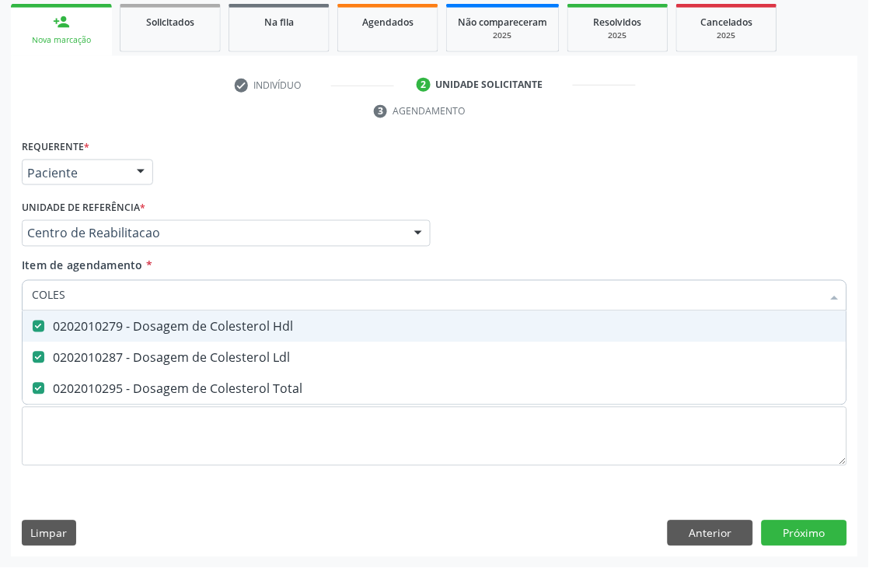
drag, startPoint x: 66, startPoint y: 288, endPoint x: 6, endPoint y: 284, distance: 60.0
click at [6, 284] on div "Acompanhamento Acompanhe a situação das marcações correntes e finalizadas Relat…" at bounding box center [434, 212] width 869 height 711
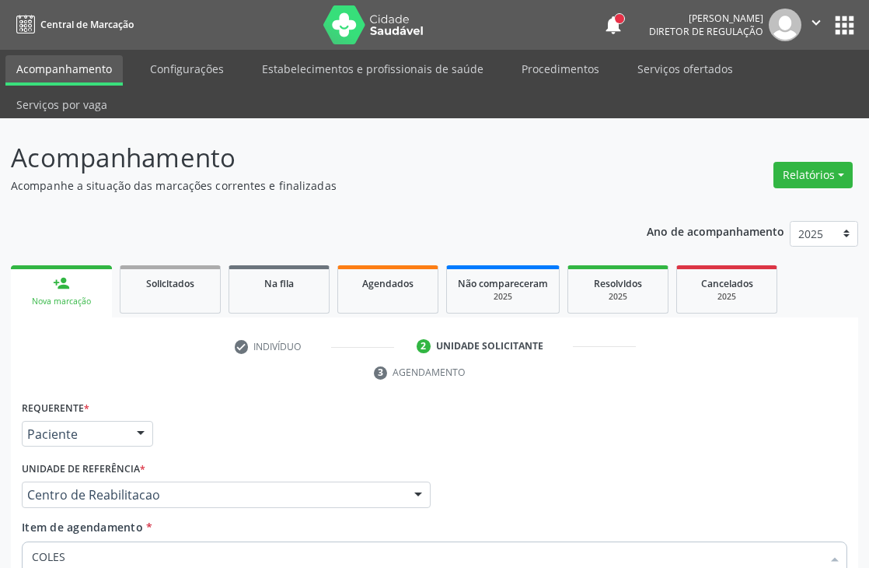
scroll to position [261, 0]
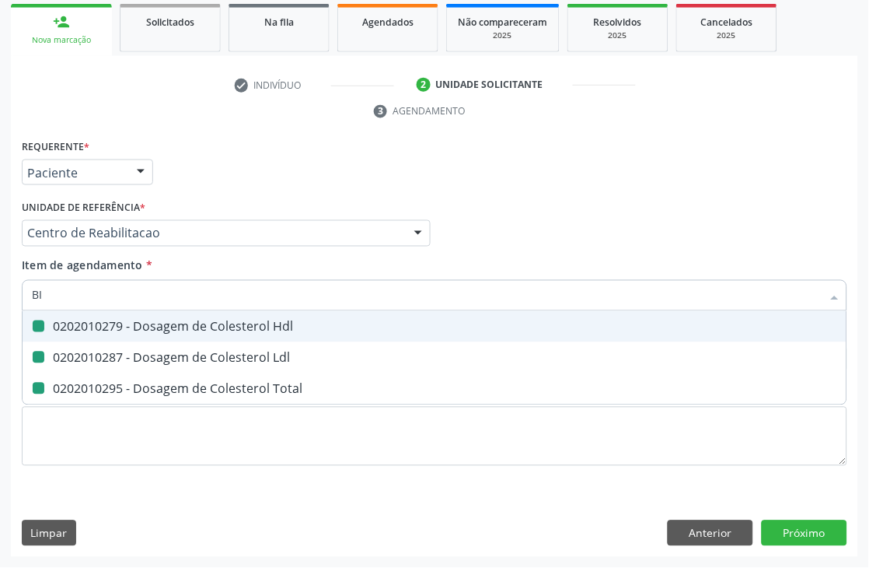
type input "BIL"
checkbox Hdl "false"
checkbox Ldl "false"
checkbox Total "false"
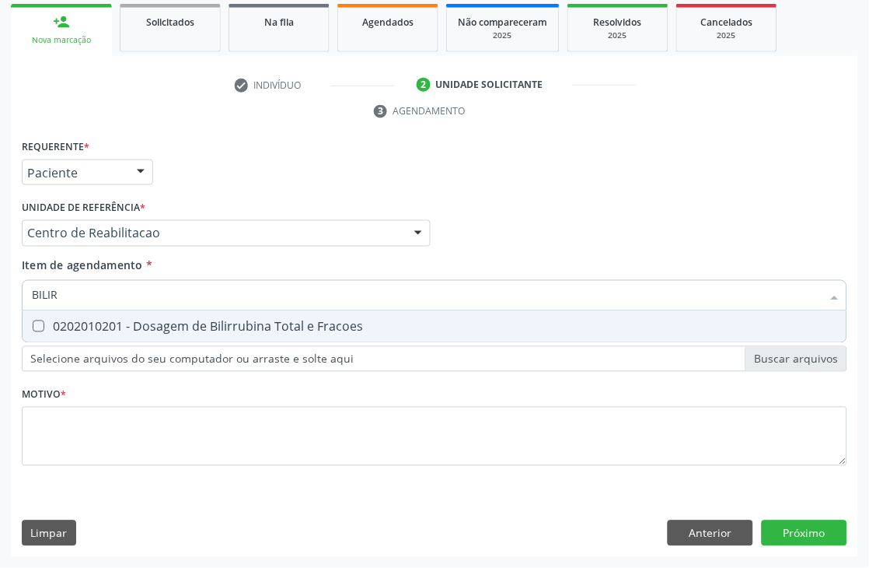
type input "BILIRR"
click at [41, 336] on span "0202010201 - Dosagem de Bilirrubina Total e Fracoes" at bounding box center [435, 326] width 824 height 31
checkbox Fracoes "true"
drag, startPoint x: 80, startPoint y: 285, endPoint x: 0, endPoint y: 308, distance: 83.2
click at [0, 308] on div "Acompanhamento Acompanhe a situação das marcações correntes e finalizadas Relat…" at bounding box center [434, 212] width 869 height 711
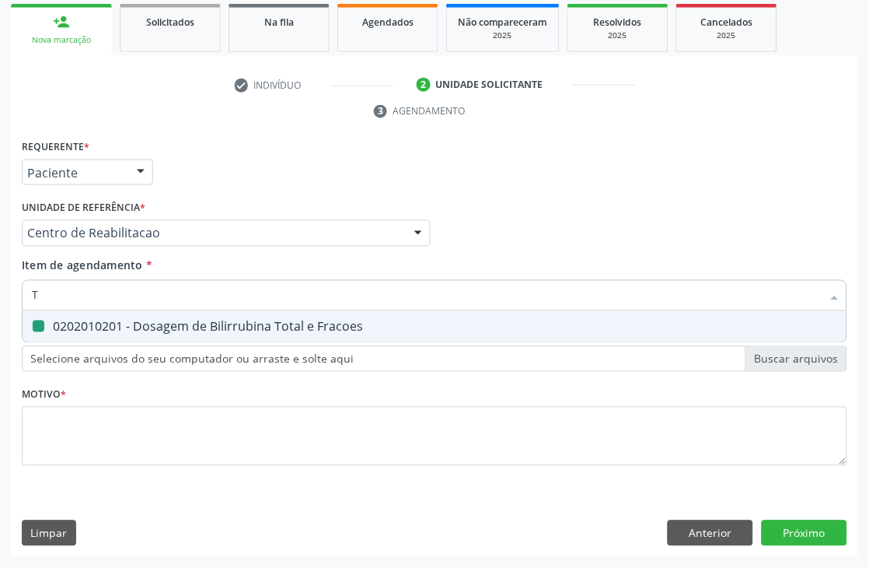
type input "TG"
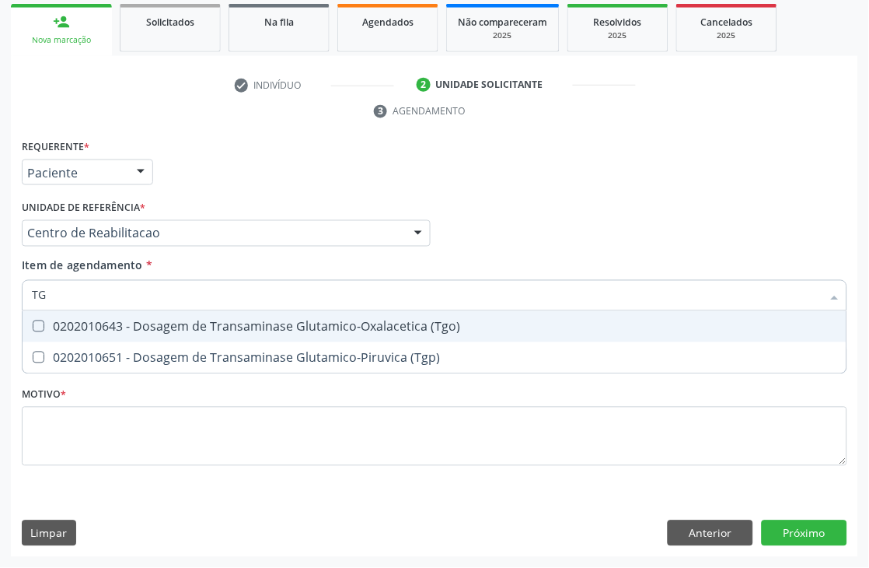
click at [140, 329] on div "0202010643 - Dosagem de Transaminase Glutamico-Oxalacetica (Tgo)" at bounding box center [434, 326] width 805 height 12
checkbox \(Tgo\) "true"
drag, startPoint x: 84, startPoint y: 288, endPoint x: 0, endPoint y: 304, distance: 85.4
click at [0, 304] on div "Acompanhamento Acompanhe a situação das marcações correntes e finalizadas Relat…" at bounding box center [434, 212] width 869 height 711
type input "TRIGL"
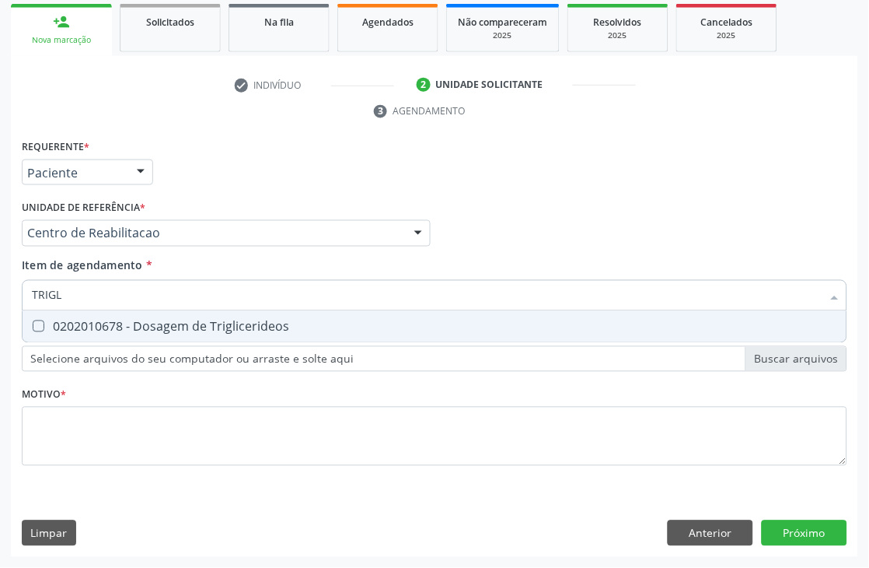
checkbox Triglicerideos "false"
type input "TRIGLIC"
click at [33, 320] on div at bounding box center [29, 326] width 12 height 12
checkbox Triglicerideos "true"
drag, startPoint x: 79, startPoint y: 288, endPoint x: 0, endPoint y: 298, distance: 79.9
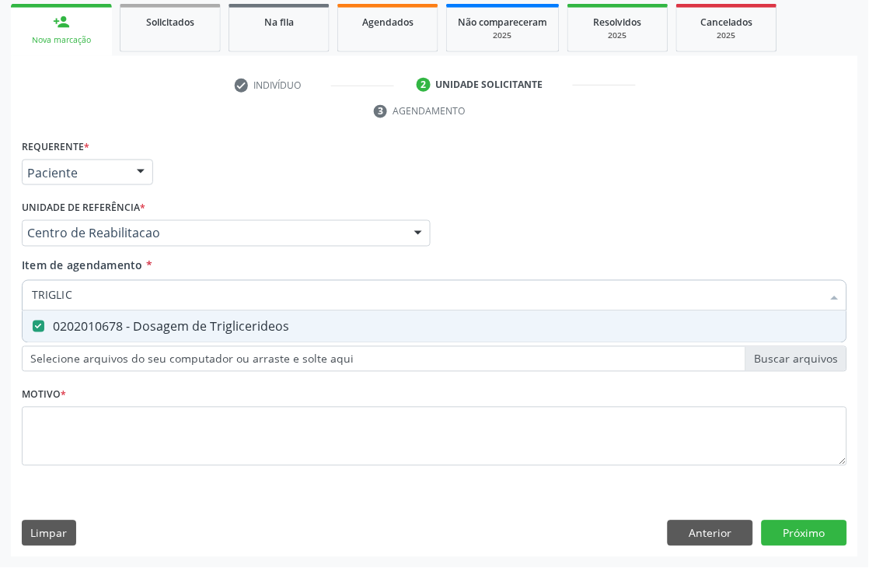
click at [0, 298] on div "Acompanhamento Acompanhe a situação das marcações correntes e finalizadas Relat…" at bounding box center [434, 212] width 869 height 711
type input "H"
checkbox Triglicerideos "false"
type input "HEMOGRA"
click at [60, 320] on div "0202020380 - Hemograma Completo" at bounding box center [434, 326] width 805 height 12
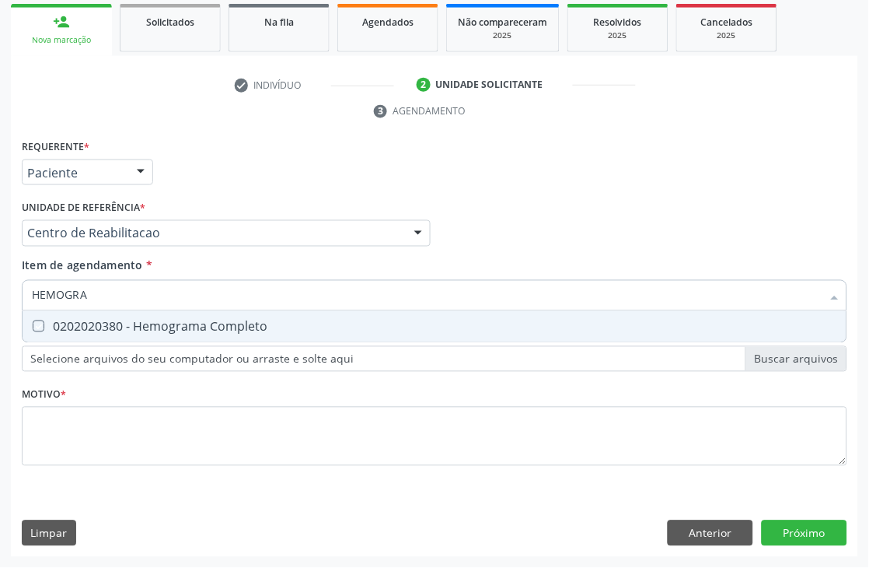
checkbox Completo "true"
drag, startPoint x: 98, startPoint y: 290, endPoint x: 0, endPoint y: 292, distance: 98.0
click at [0, 292] on div "Acompanhamento Acompanhe a situação das marcações correntes e finalizadas Relat…" at bounding box center [434, 212] width 869 height 711
type input "URIN"
checkbox Completo "false"
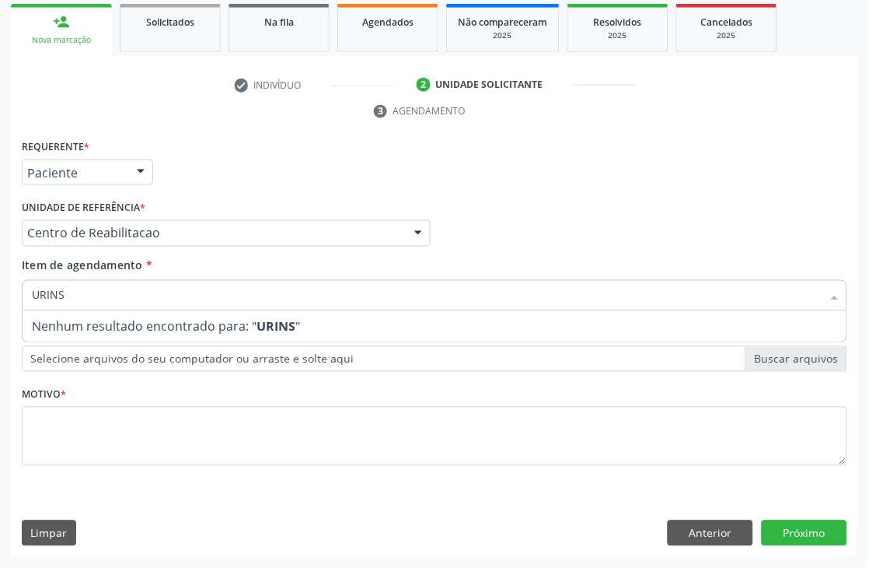
type input "URIN"
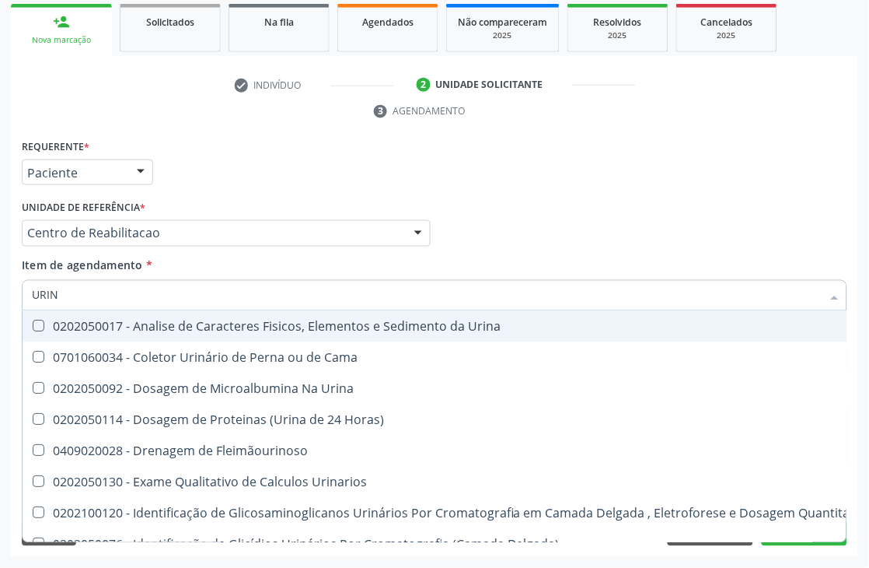
click at [73, 323] on div "0202050017 - Analise de Caracteres Fisicos, Elementos e Sedimento da Urina" at bounding box center [452, 326] width 840 height 12
checkbox Urina "true"
drag, startPoint x: 65, startPoint y: 290, endPoint x: 13, endPoint y: 305, distance: 54.1
click at [13, 305] on div "Requerente * Paciente Médico(a) Enfermeiro(a) Paciente Nenhum resultado encontr…" at bounding box center [434, 346] width 847 height 422
type input "PARA"
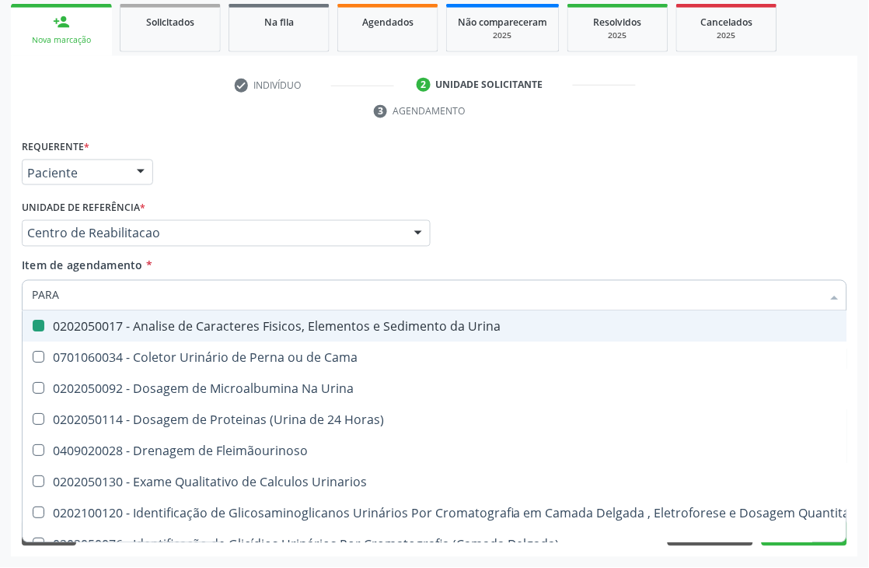
checkbox Urina "false"
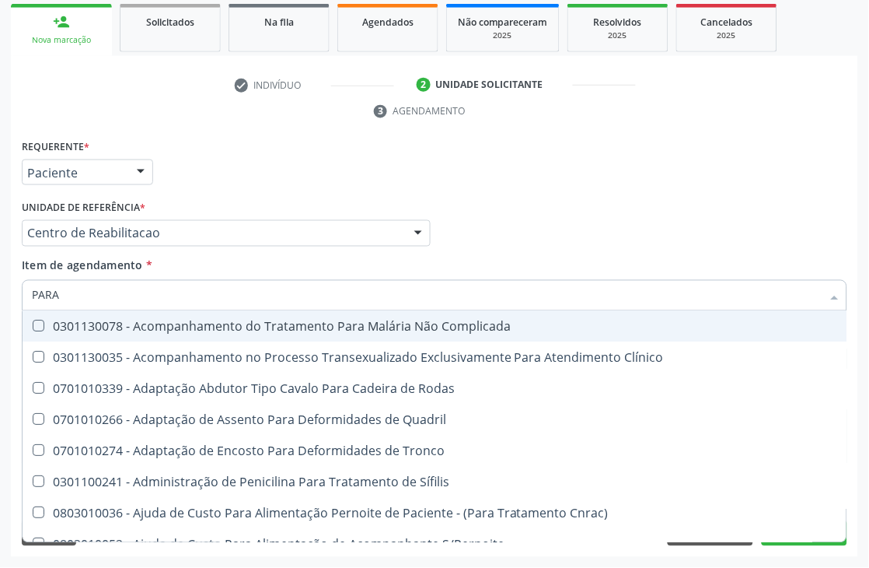
type input "PARAS"
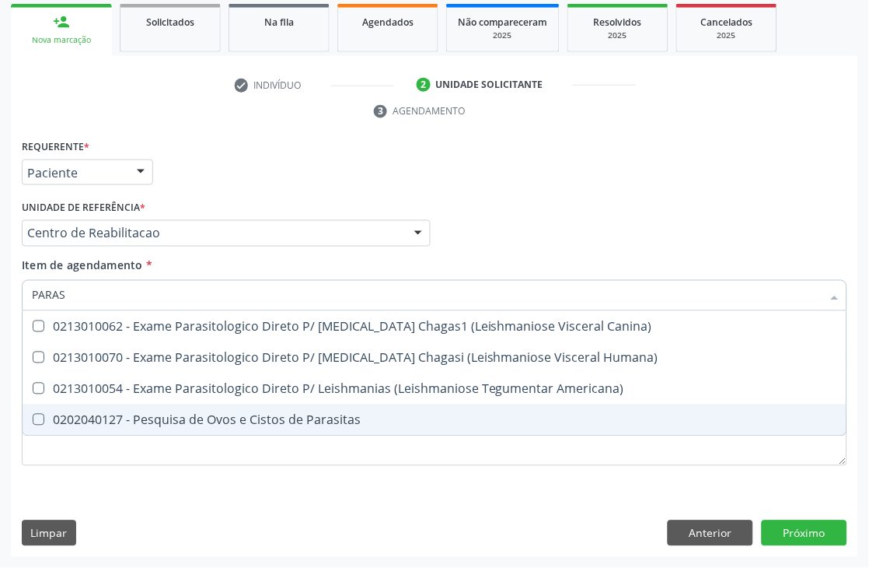
click at [199, 414] on div "0202040127 - Pesquisa de Ovos e Cistos de Parasitas" at bounding box center [434, 420] width 805 height 12
checkbox Parasitas "true"
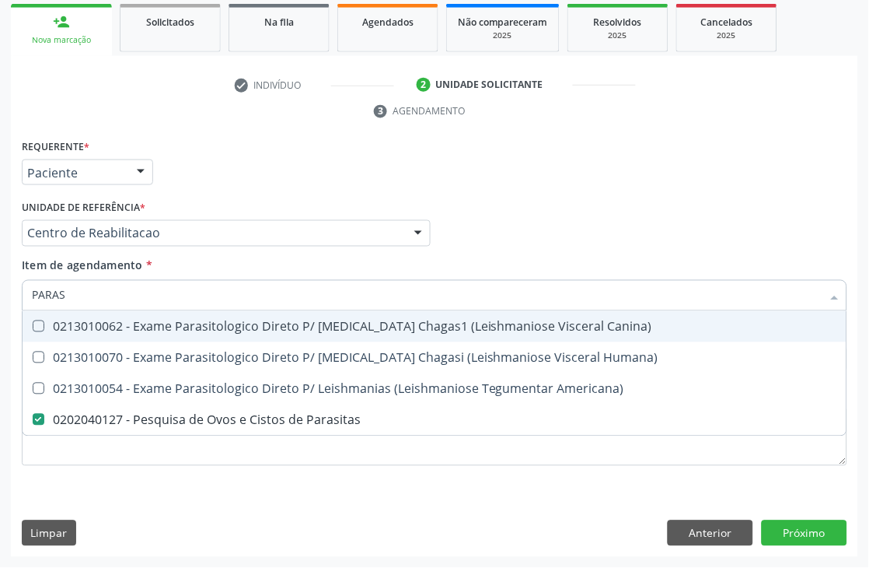
drag, startPoint x: 89, startPoint y: 291, endPoint x: 0, endPoint y: 297, distance: 88.8
click at [0, 297] on div "Acompanhamento Acompanhe a situação das marcações correntes e finalizadas Relat…" at bounding box center [434, 212] width 869 height 711
type input "PROTEINA"
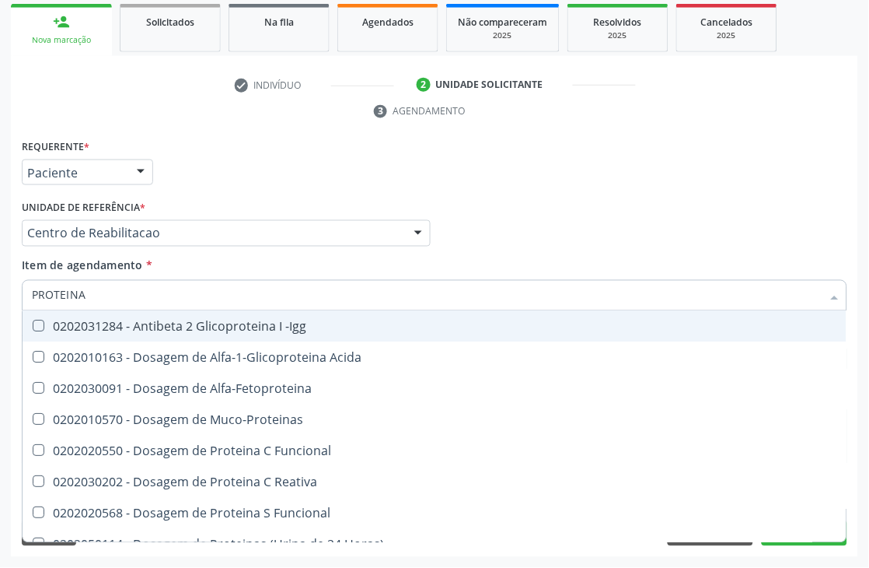
checkbox Muco-Proteinas "false"
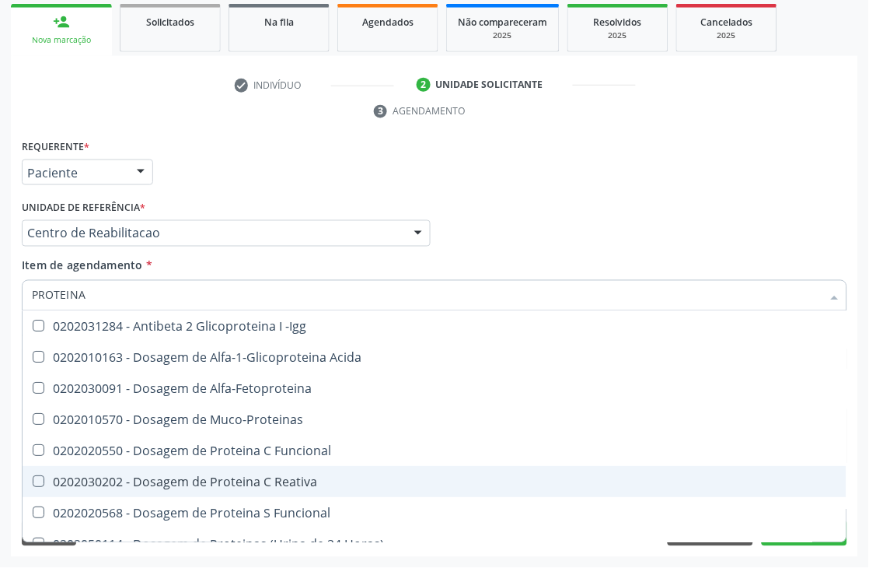
click at [180, 487] on span "0202030202 - Dosagem de Proteina C Reativa" at bounding box center [435, 481] width 824 height 31
checkbox Reativa "true"
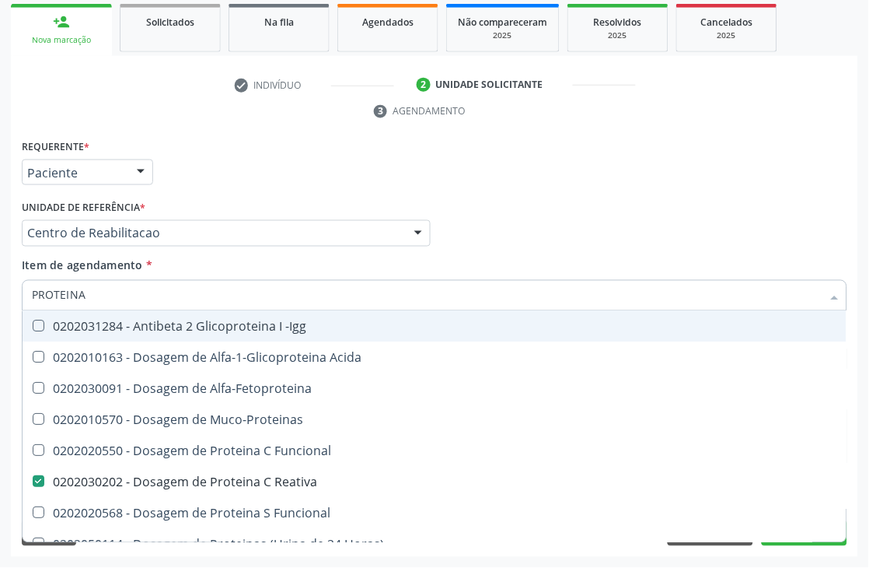
drag, startPoint x: 96, startPoint y: 296, endPoint x: 6, endPoint y: 296, distance: 89.4
click at [6, 296] on div "Acompanhamento Acompanhe a situação das marcações correntes e finalizadas Relat…" at bounding box center [434, 212] width 869 height 711
type input "T3"
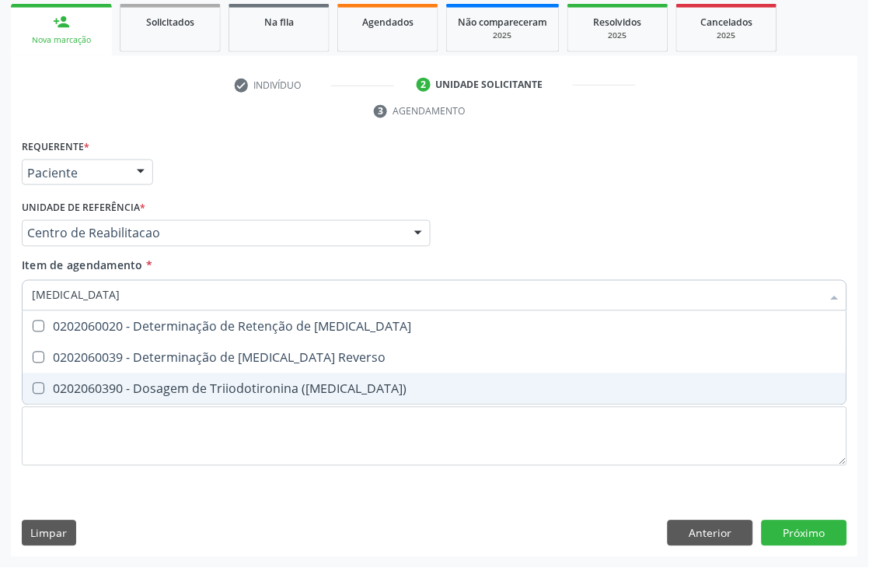
click at [140, 383] on div "0202060390 - Dosagem de Triiodotironina ([MEDICAL_DATA])" at bounding box center [434, 389] width 805 height 12
checkbox \(T3\) "true"
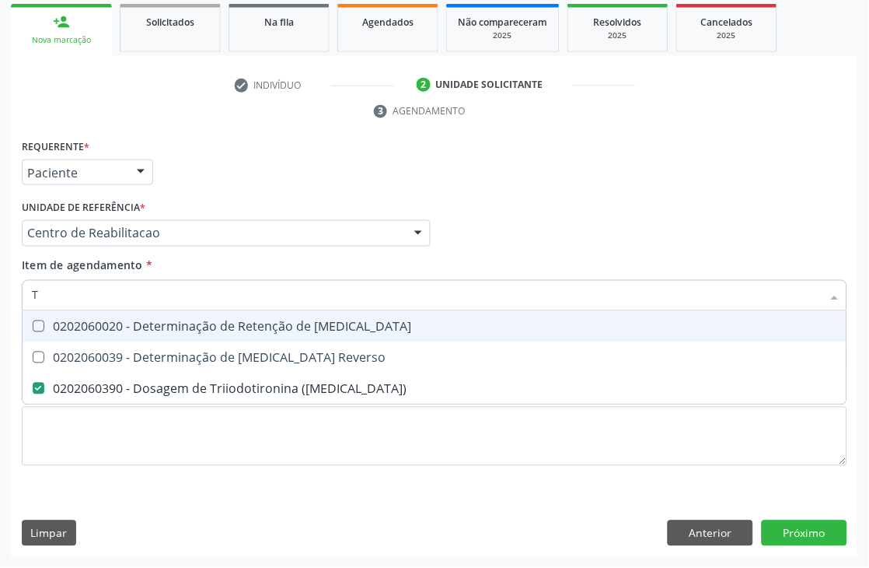
type input "T4"
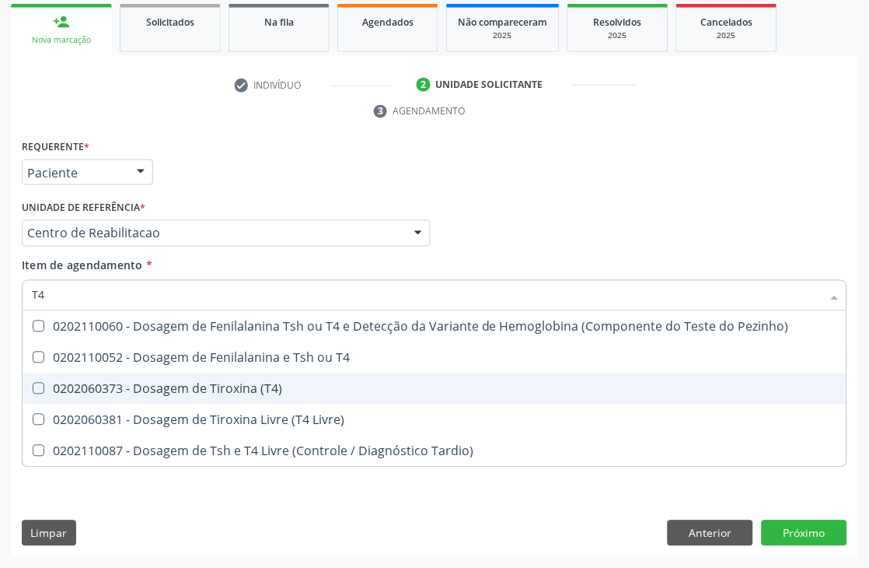
click at [91, 394] on span "0202060373 - Dosagem de Tiroxina (T4)" at bounding box center [435, 388] width 824 height 31
checkbox \(T4\) "true"
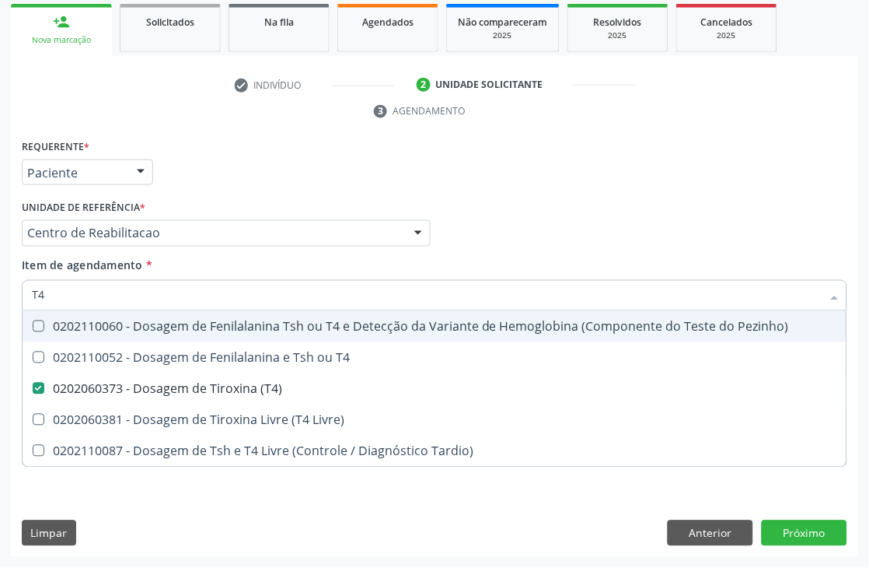
drag, startPoint x: 58, startPoint y: 292, endPoint x: 0, endPoint y: 306, distance: 60.0
click at [0, 306] on div "Acompanhamento Acompanhe a situação das marcações correntes e finalizadas Relat…" at bounding box center [434, 212] width 869 height 711
type input "TS"
checkbox \(T4\) "false"
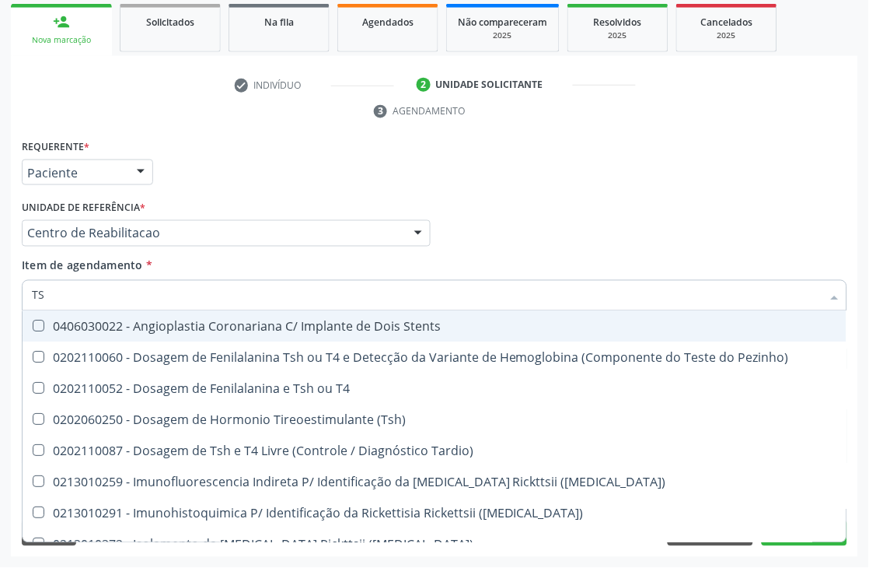
type input "TSH"
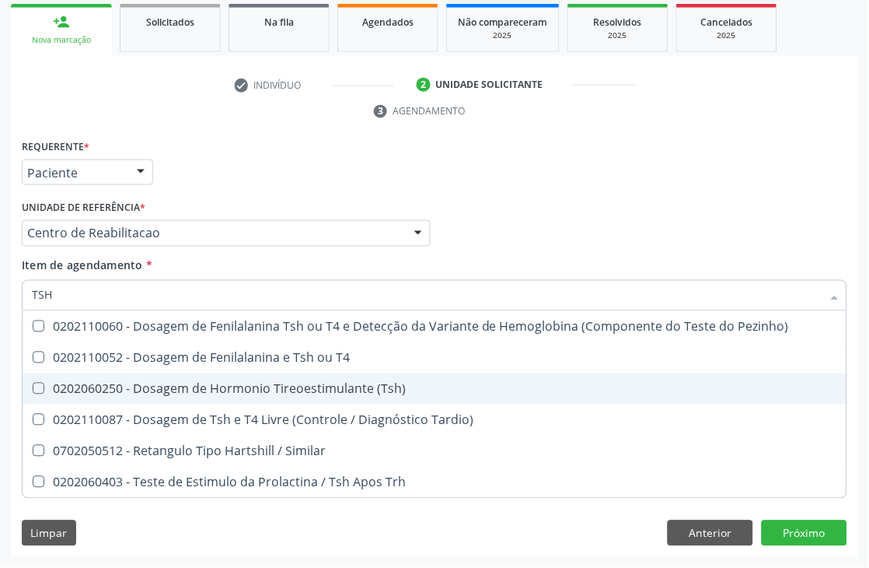
click at [202, 398] on span "0202060250 - Dosagem de Hormonio Tireoestimulante (Tsh)" at bounding box center [435, 388] width 824 height 31
checkbox \(Tsh\) "true"
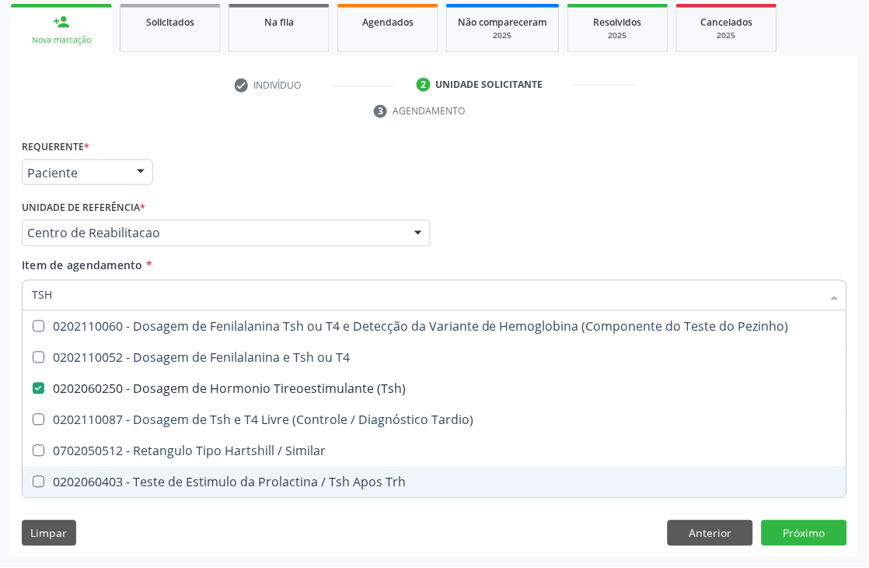
click at [163, 539] on div "Requerente * Paciente Médico(a) Enfermeiro(a) Paciente Nenhum resultado encontr…" at bounding box center [434, 346] width 847 height 422
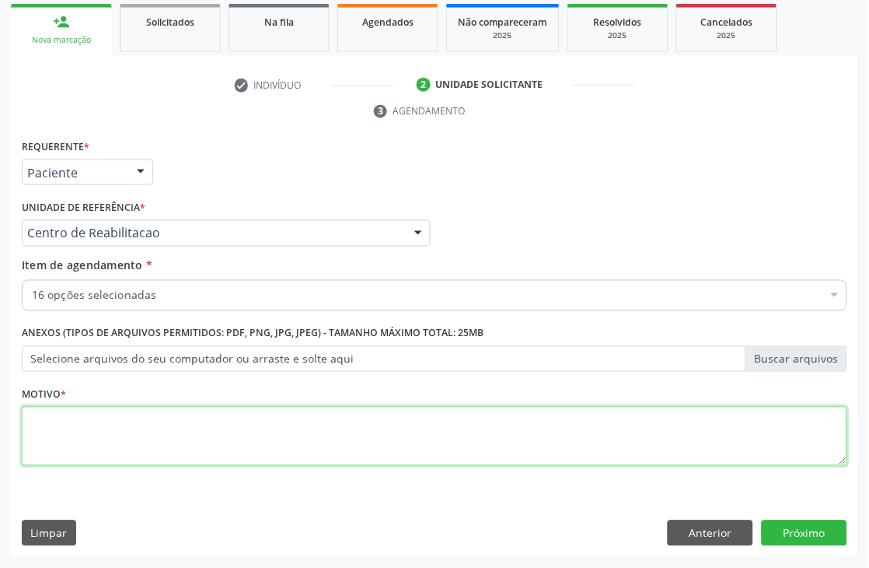
click at [145, 433] on textarea at bounding box center [435, 436] width 826 height 59
type textarea "."
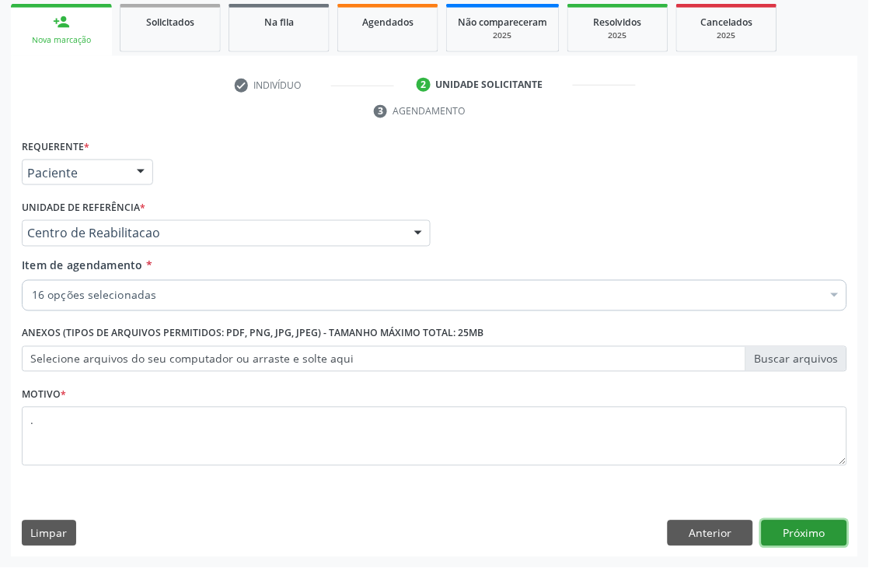
click at [793, 521] on button "Próximo" at bounding box center [805, 533] width 86 height 26
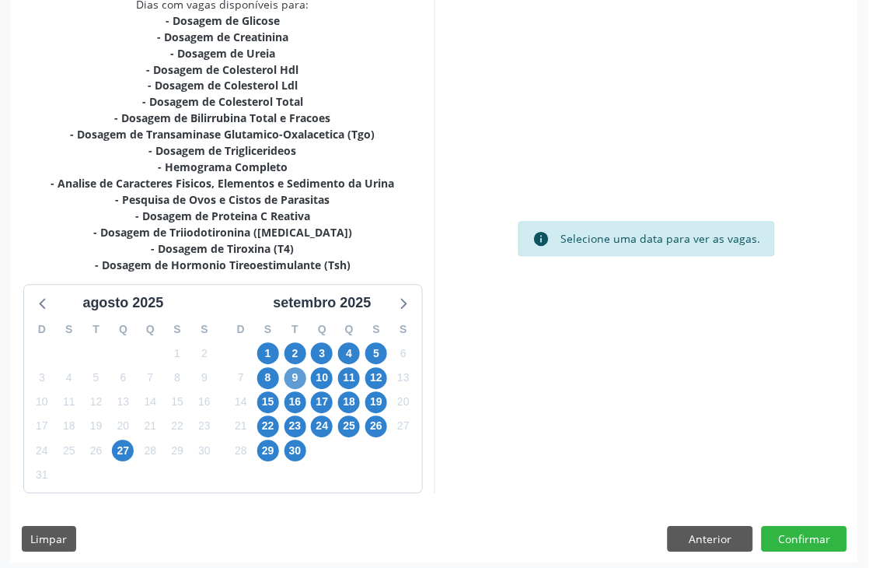
scroll to position [410, 0]
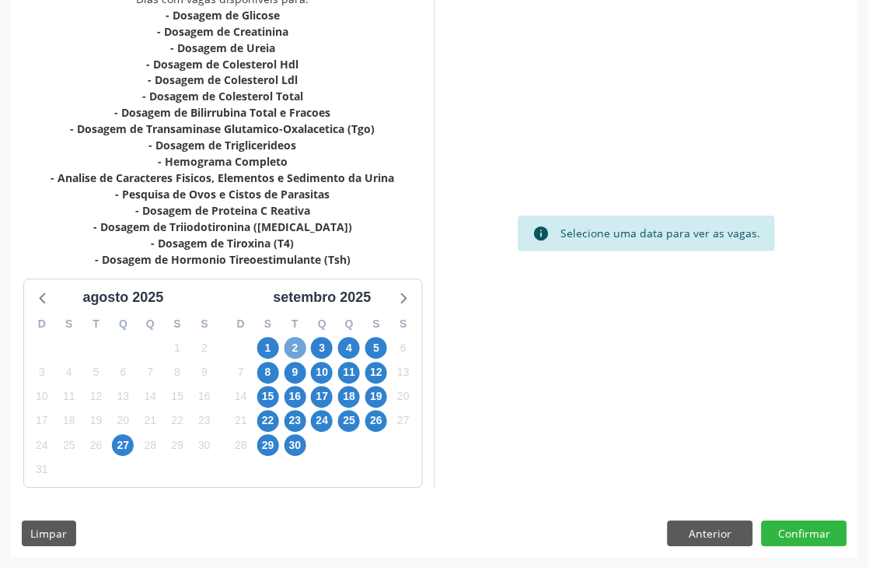
click at [305, 346] on span "2" at bounding box center [296, 348] width 22 height 22
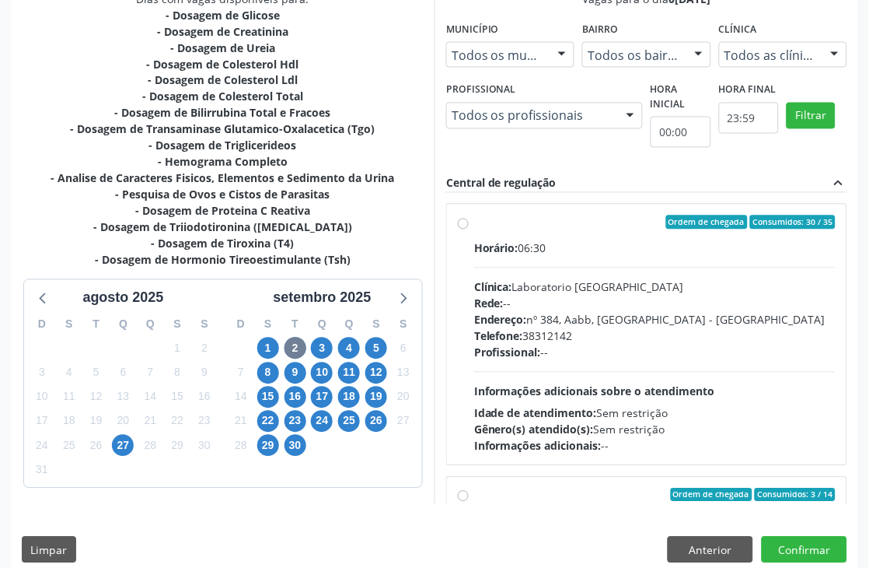
click at [596, 400] on div "Horário: 06:30 Clínica: Laboratorio Sao Francisco Rede: -- Endereço: nº 384, Aa…" at bounding box center [655, 347] width 362 height 214
click at [469, 229] on input "Ordem de chegada Consumidos: 30 / 35 Horário: 06:30 Clínica: Laboratorio Sao Fr…" at bounding box center [463, 222] width 11 height 14
radio input "true"
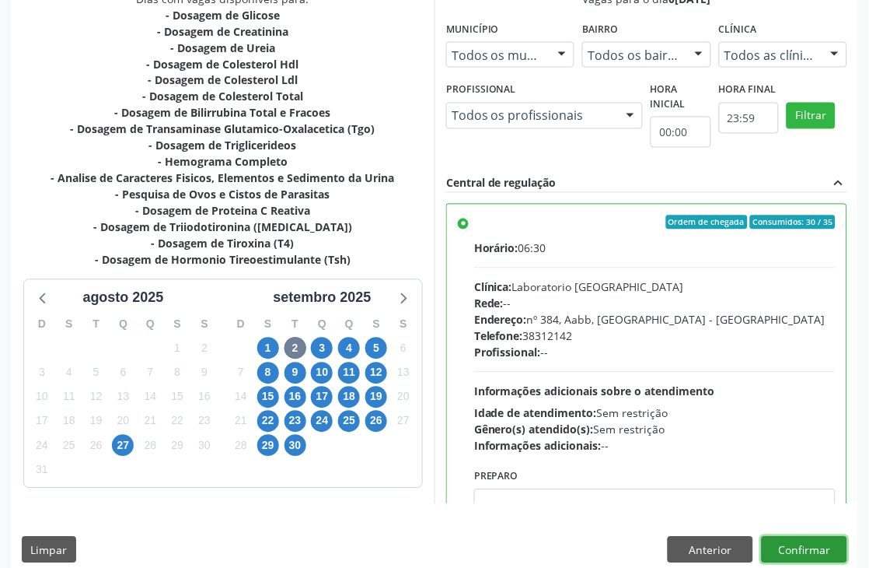
click at [793, 544] on button "Confirmar" at bounding box center [805, 549] width 86 height 26
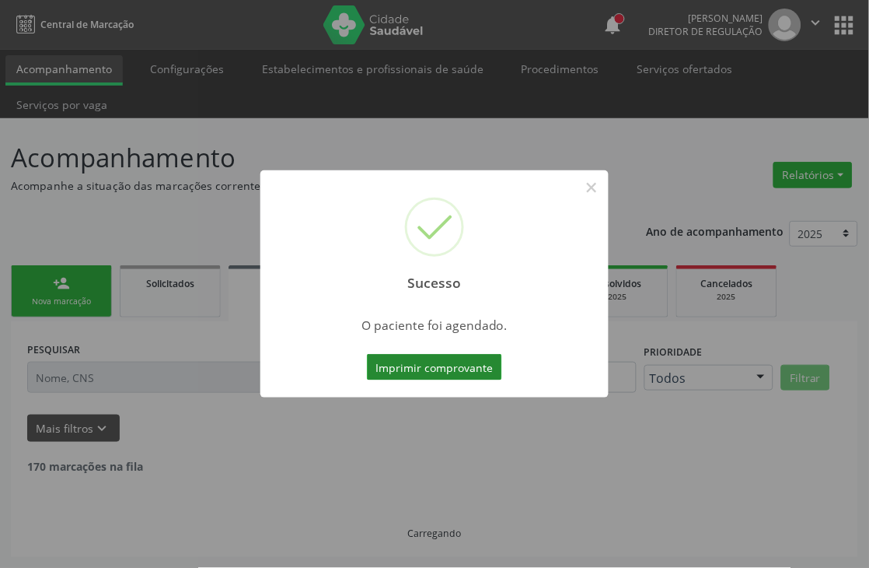
scroll to position [0, 0]
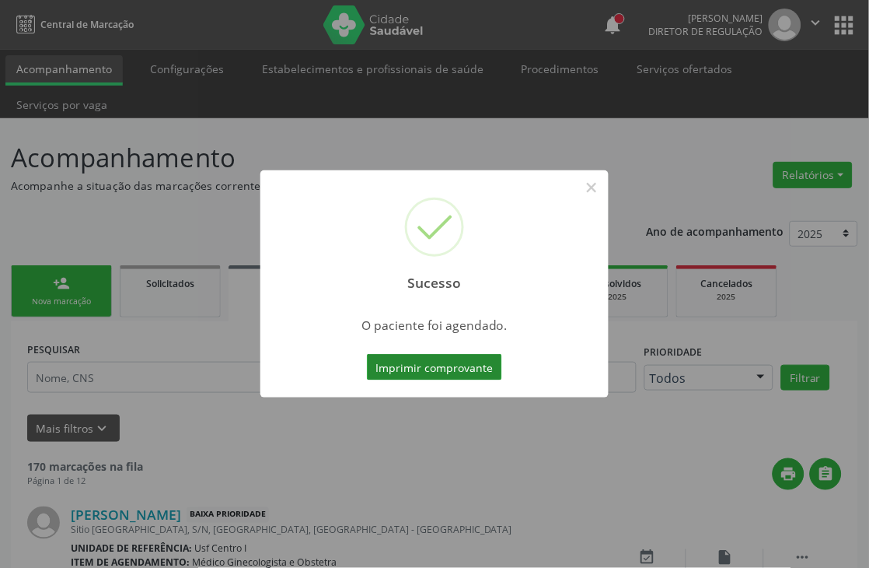
click at [477, 354] on button "Imprimir comprovante" at bounding box center [434, 367] width 135 height 26
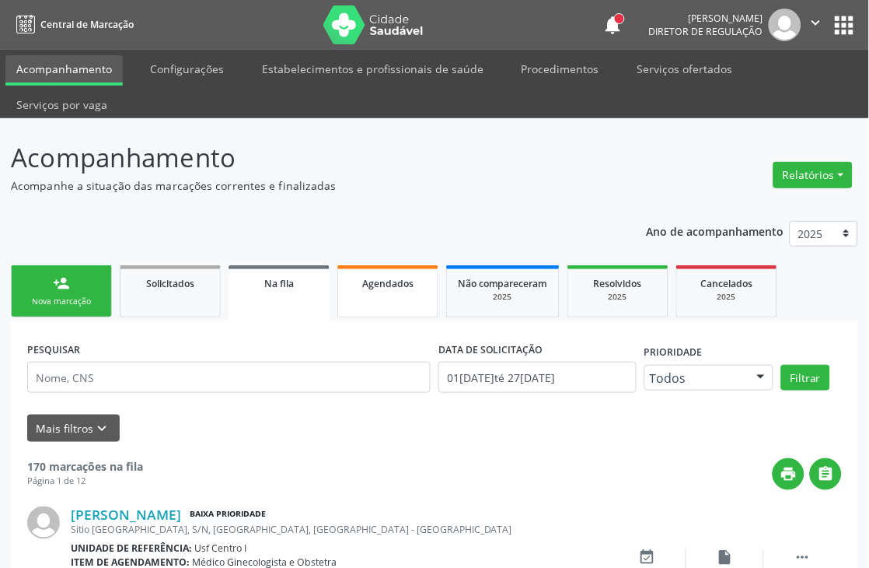
click at [353, 276] on div "Agendados" at bounding box center [388, 282] width 78 height 16
select select "7"
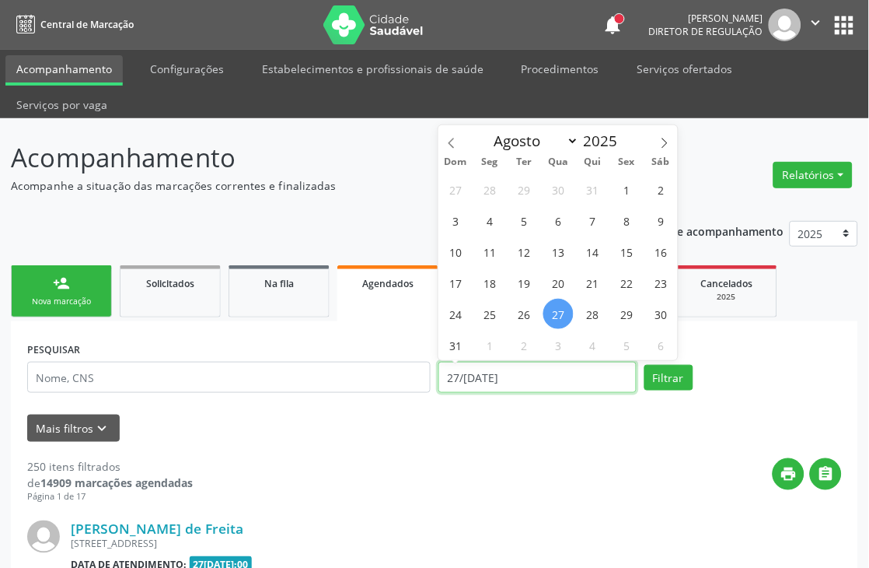
click at [504, 376] on input "27/08/2025" at bounding box center [537, 377] width 198 height 31
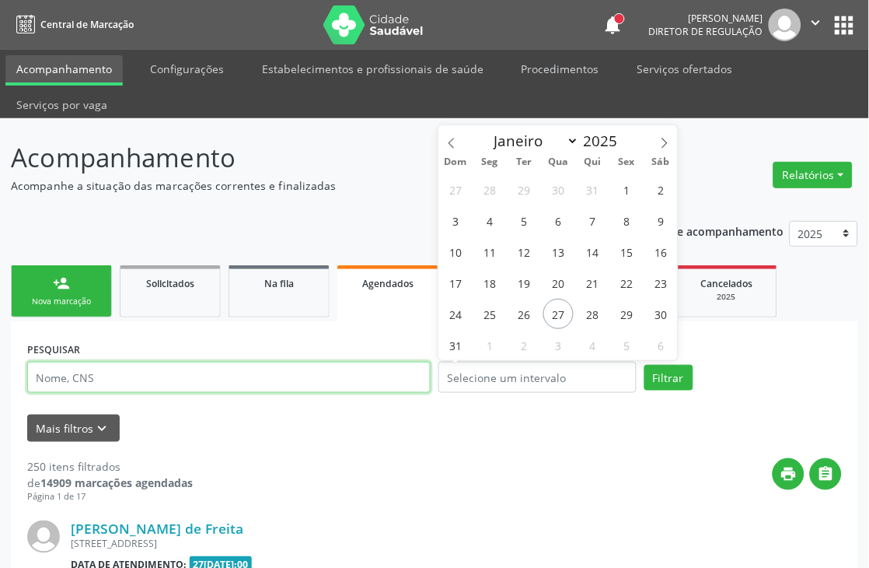
click at [384, 372] on input "text" at bounding box center [229, 377] width 404 height 31
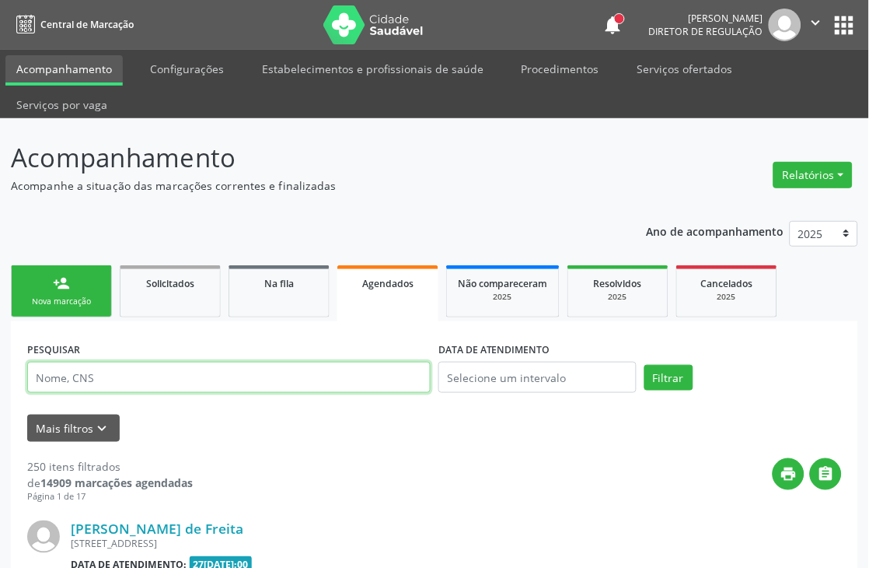
paste input "700 0037 9172 4902"
type input "700 0037 9172 4902"
click at [645, 365] on button "Filtrar" at bounding box center [669, 378] width 49 height 26
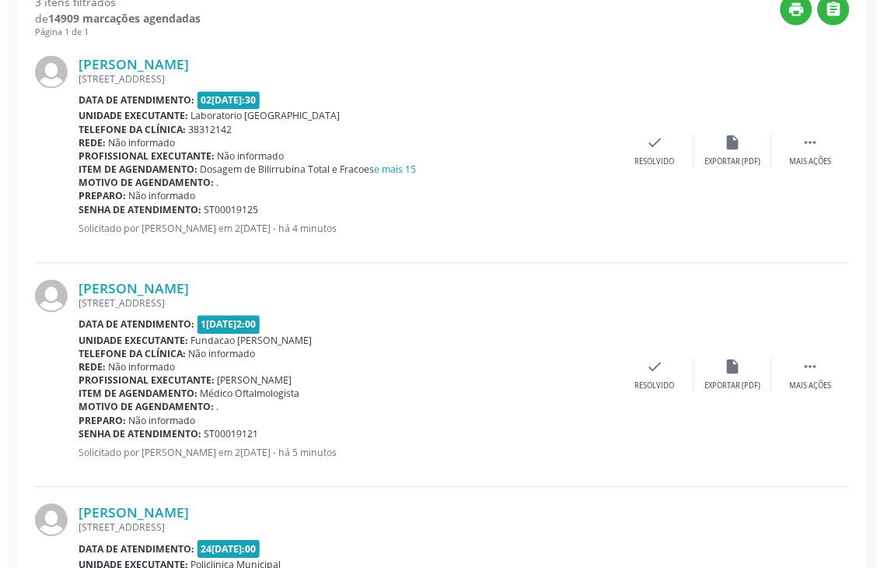
scroll to position [461, 0]
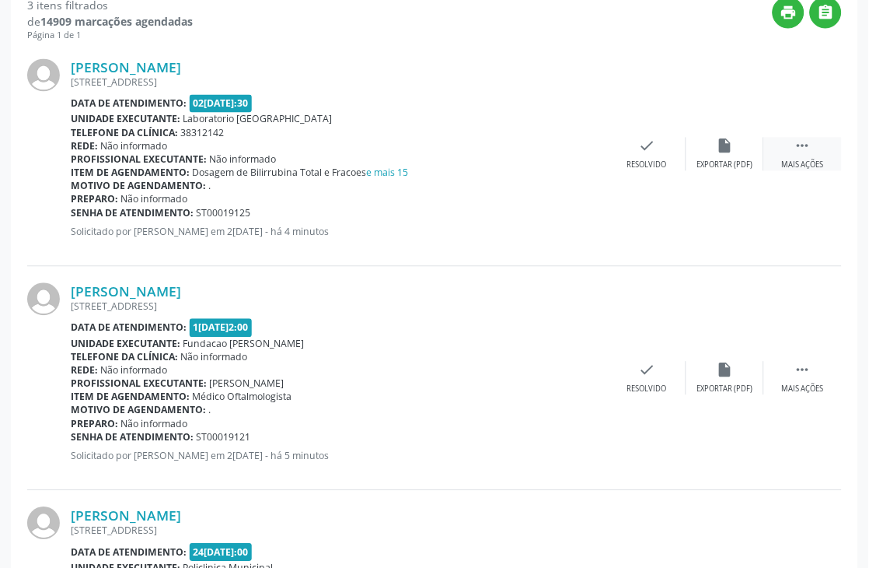
click at [814, 148] on div " Mais ações" at bounding box center [803, 154] width 78 height 33
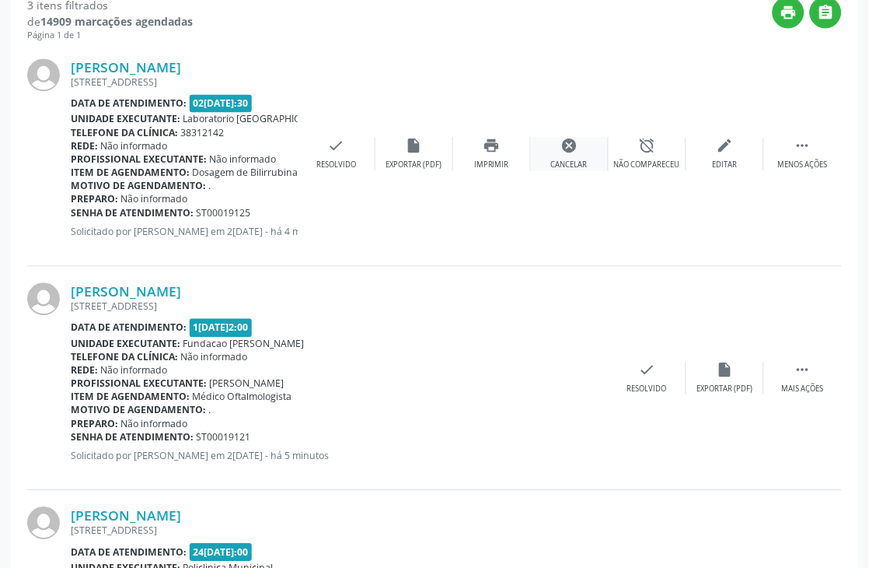
click at [582, 154] on div "cancel Cancelar" at bounding box center [570, 154] width 78 height 33
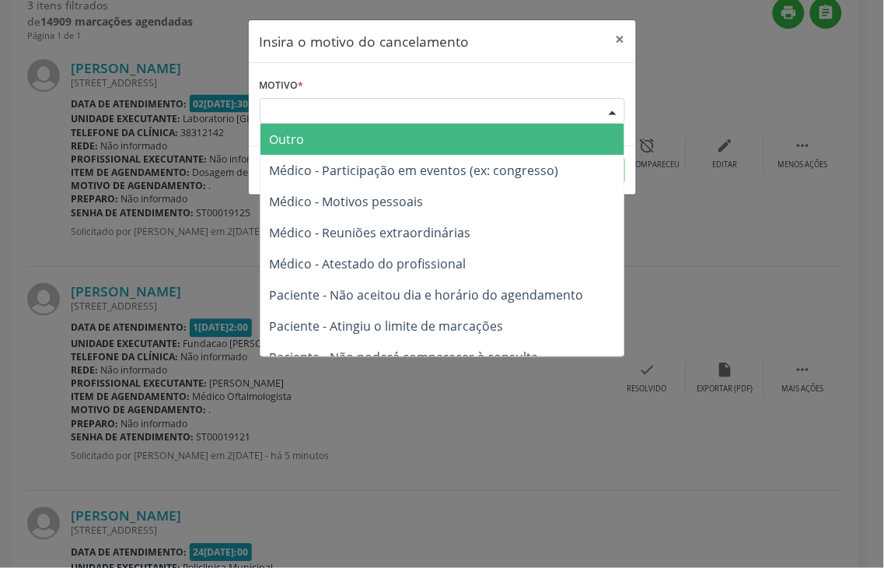
click at [580, 118] on div "Escolha o motivo" at bounding box center [442, 111] width 365 height 26
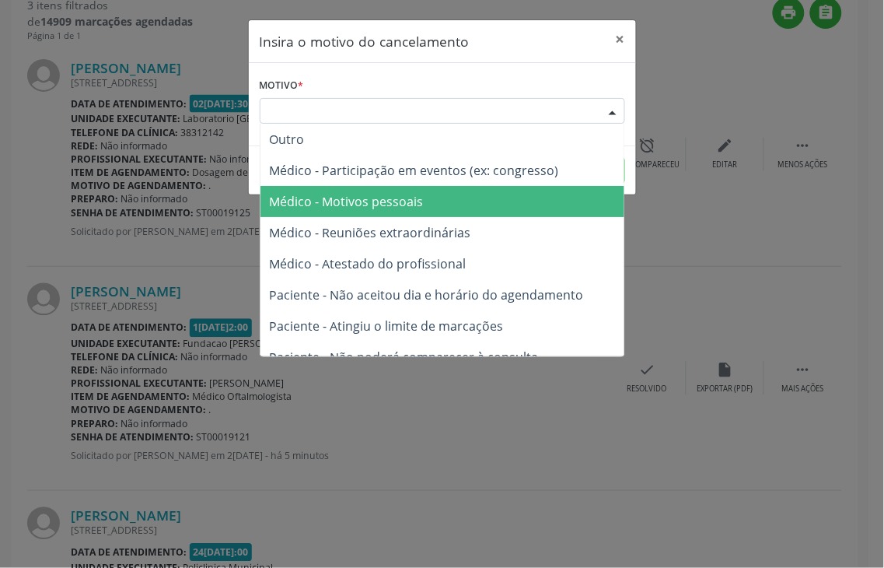
click at [534, 190] on span "Médico - Motivos pessoais" at bounding box center [442, 201] width 364 height 31
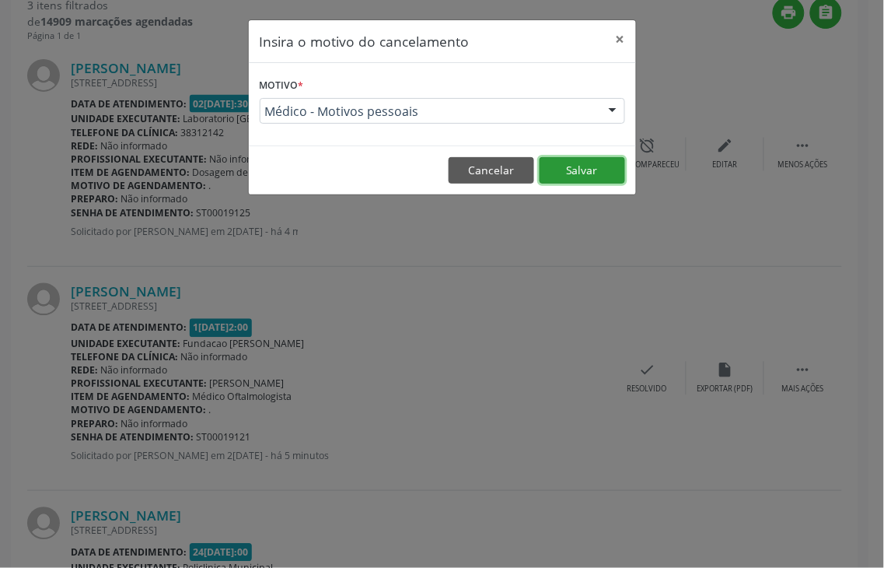
click at [563, 169] on button "Salvar" at bounding box center [583, 170] width 86 height 26
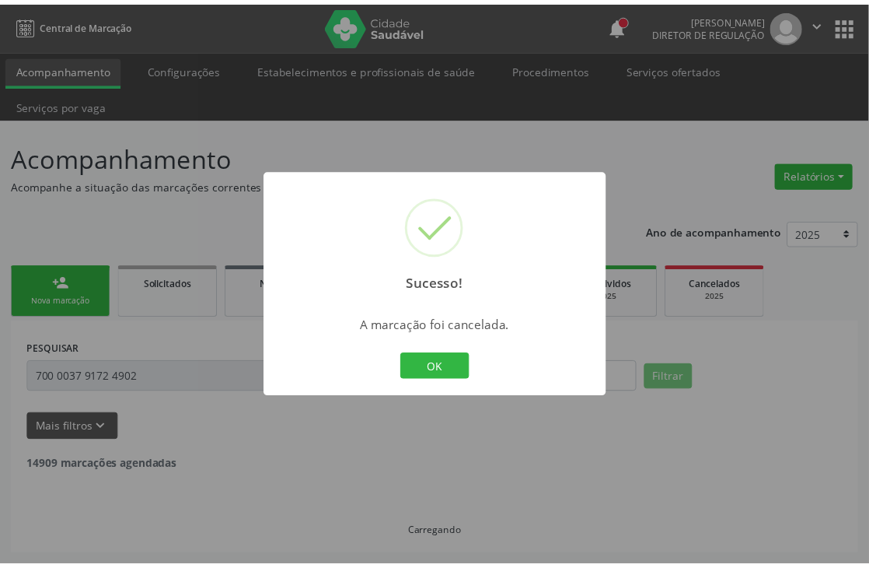
scroll to position [0, 0]
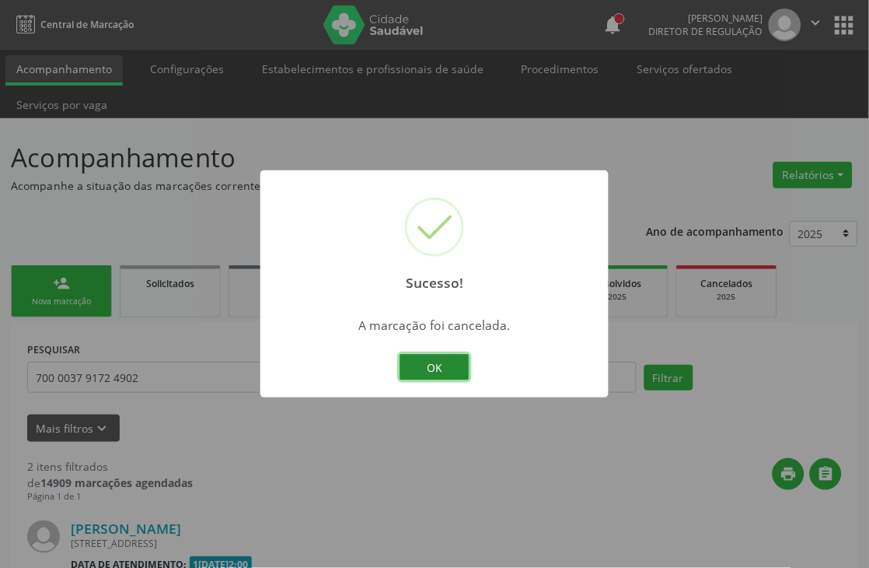
click at [440, 371] on button "OK" at bounding box center [435, 367] width 70 height 26
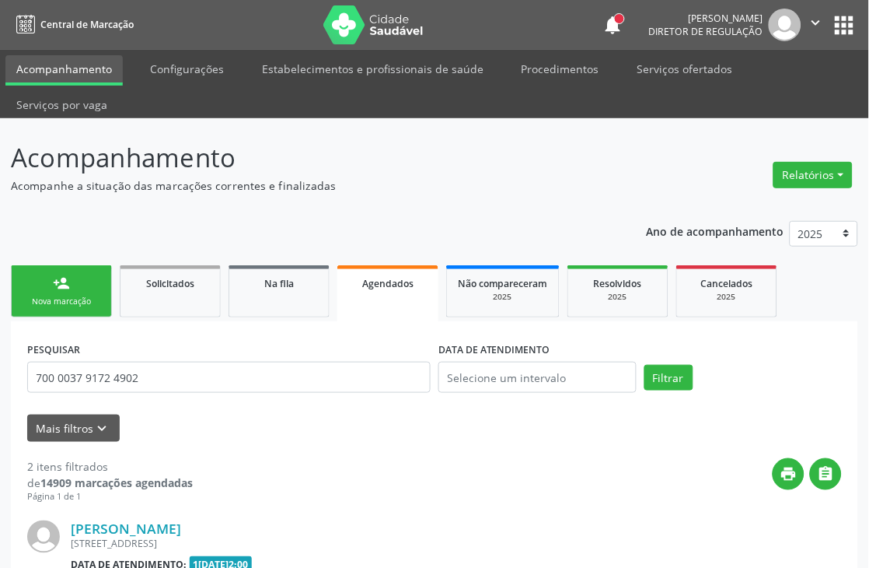
click at [42, 288] on link "person_add Nova marcação" at bounding box center [61, 291] width 101 height 52
